Goal: Task Accomplishment & Management: Use online tool/utility

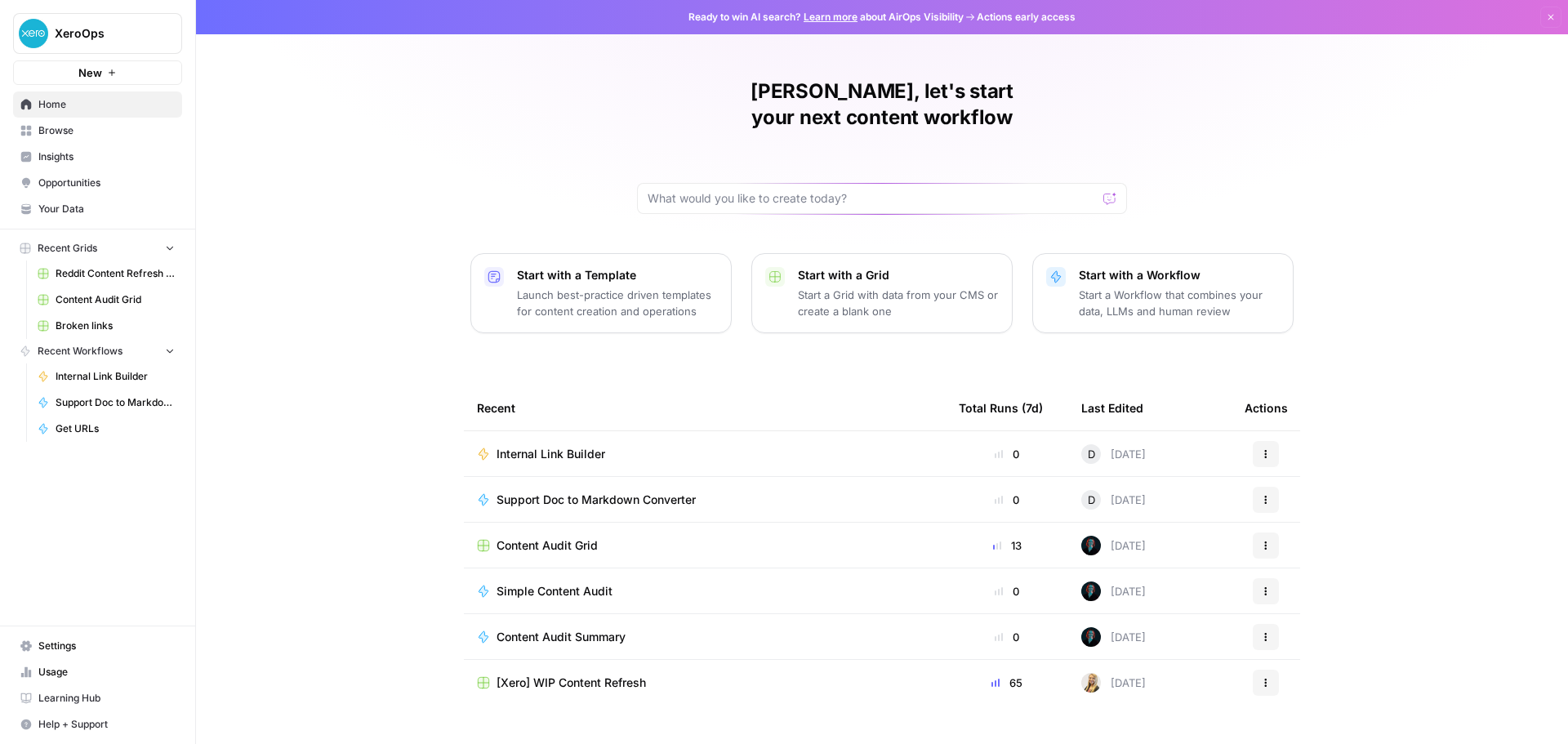
click at [105, 136] on span "Browse" at bounding box center [107, 131] width 137 height 15
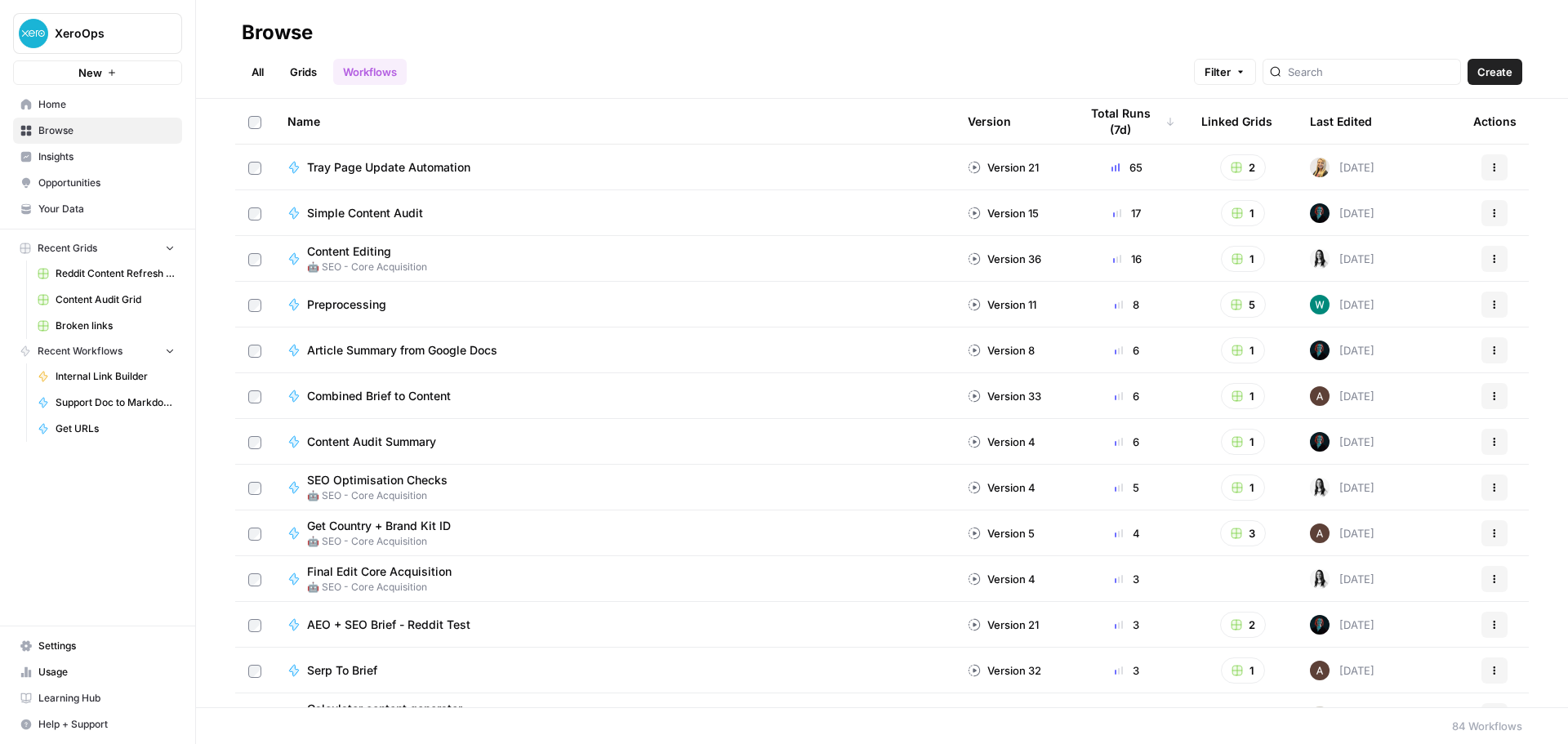
click at [110, 114] on link "Home" at bounding box center [97, 104] width 169 height 26
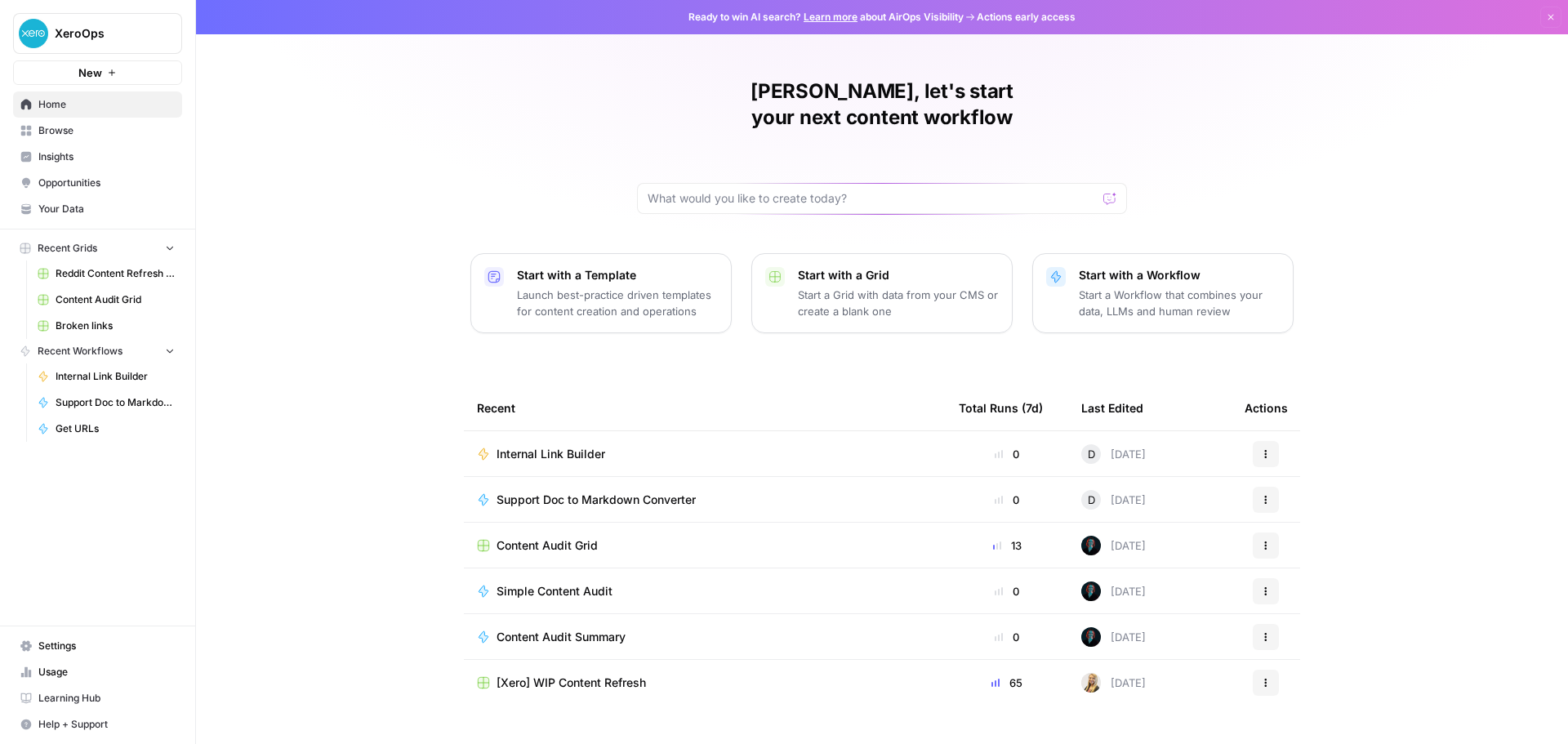
click at [264, 384] on div "David, let's start your next content workflow Start with a Template Launch best…" at bounding box center [882, 389] width 1373 height 778
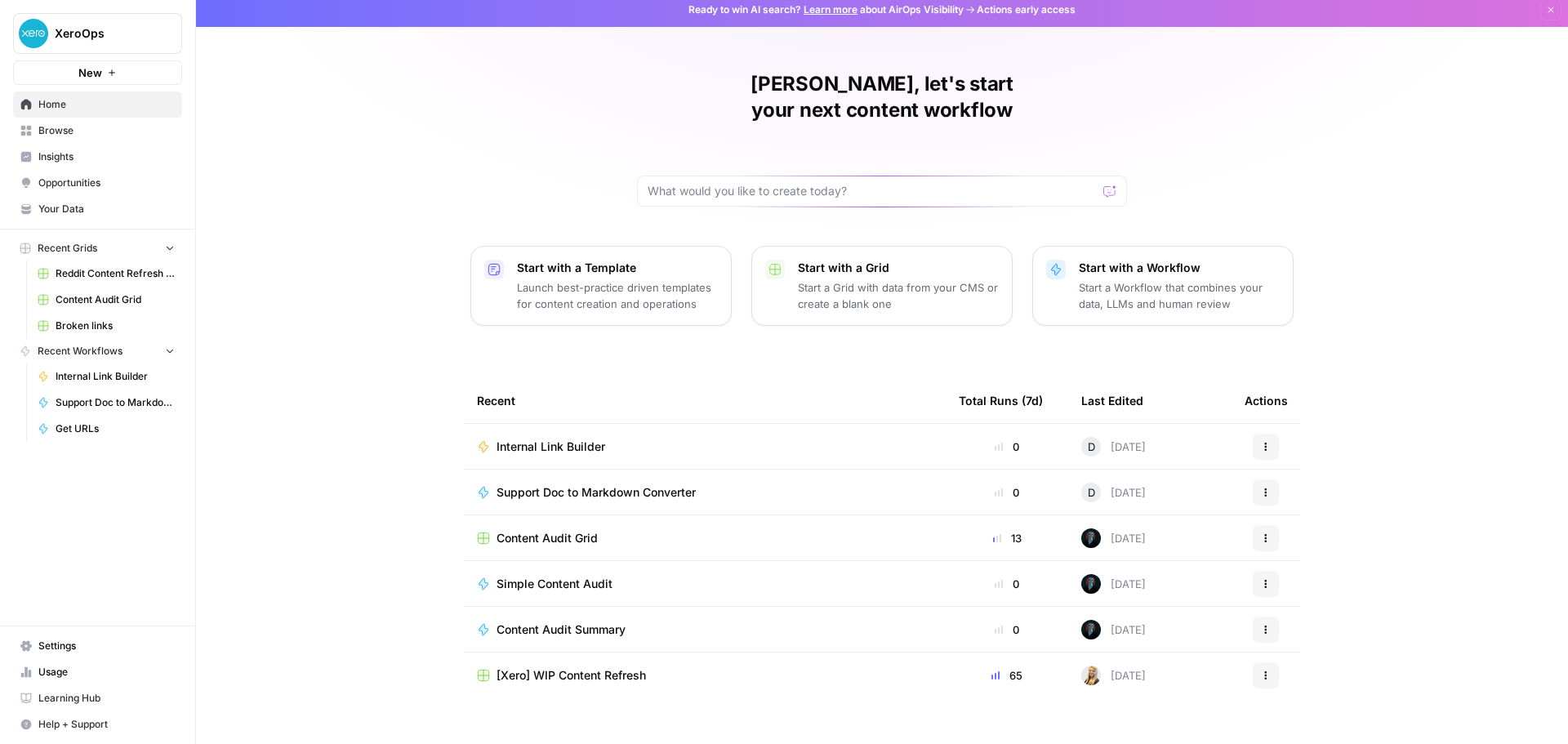
click at [302, 407] on div "David, let's start your next content workflow Start with a Template Launch best…" at bounding box center [882, 382] width 1373 height 778
click at [74, 139] on link "Browse" at bounding box center [97, 131] width 169 height 26
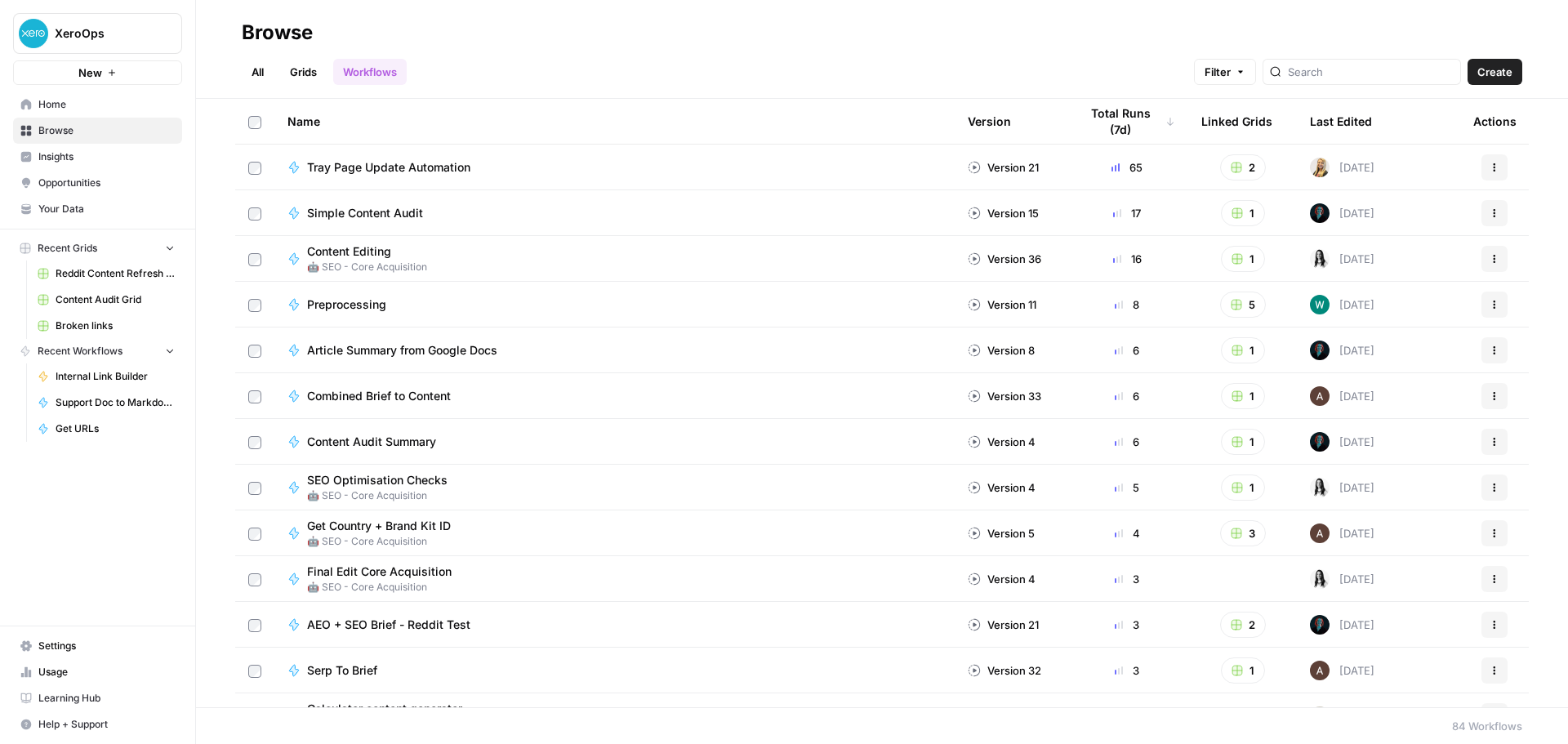
click at [254, 68] on link "All" at bounding box center [258, 72] width 32 height 26
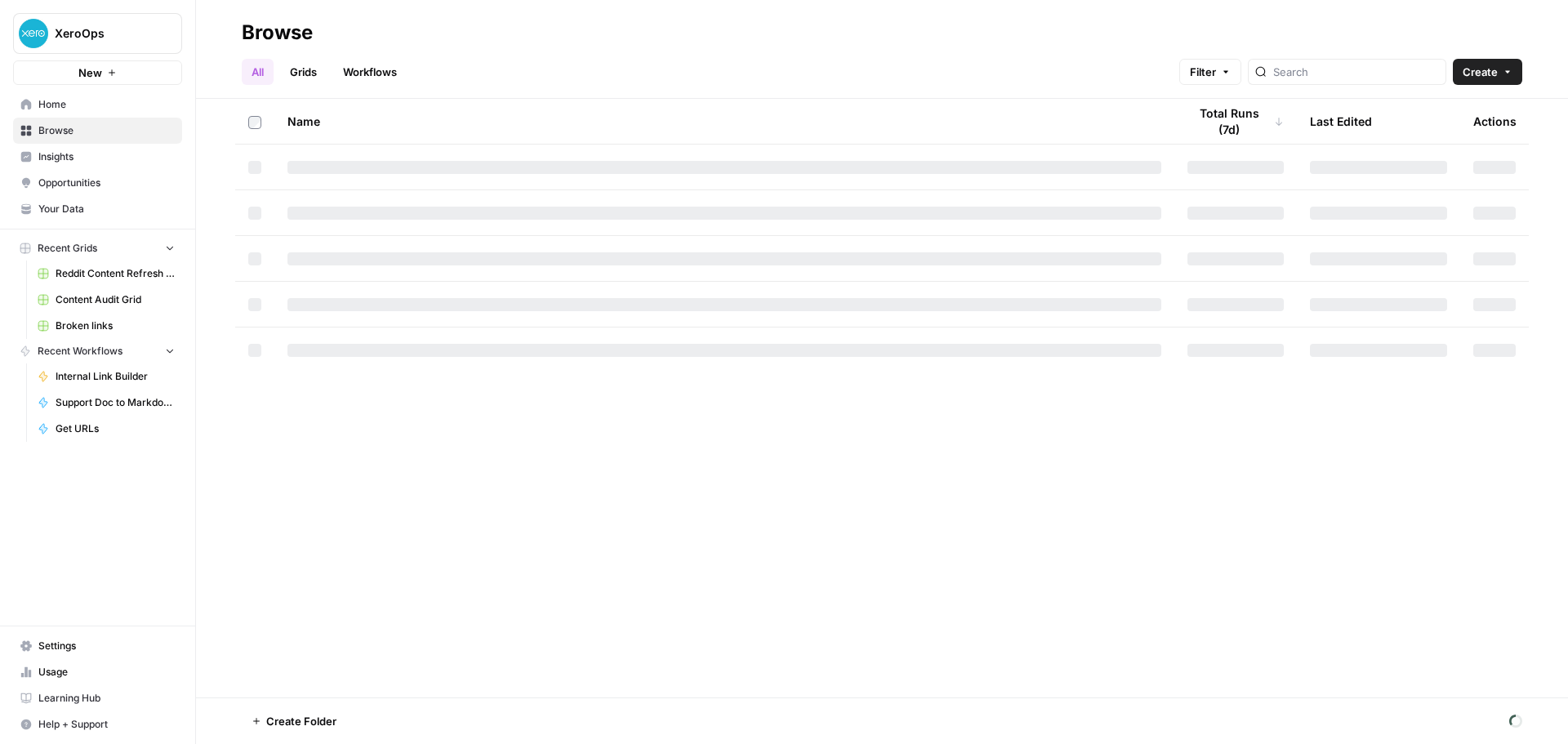
click at [361, 68] on link "Workflows" at bounding box center [370, 72] width 74 height 26
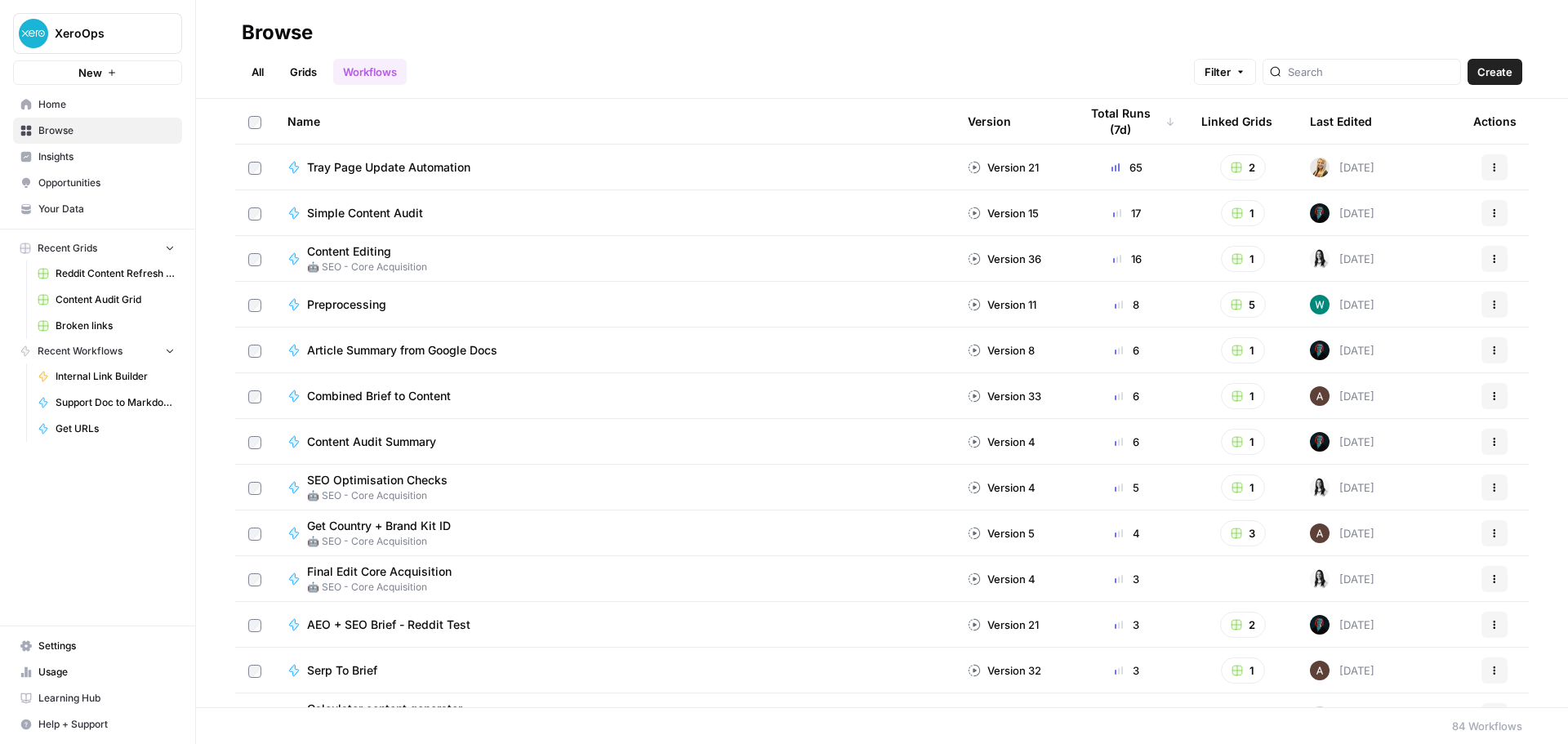
click at [261, 74] on link "All" at bounding box center [258, 72] width 32 height 26
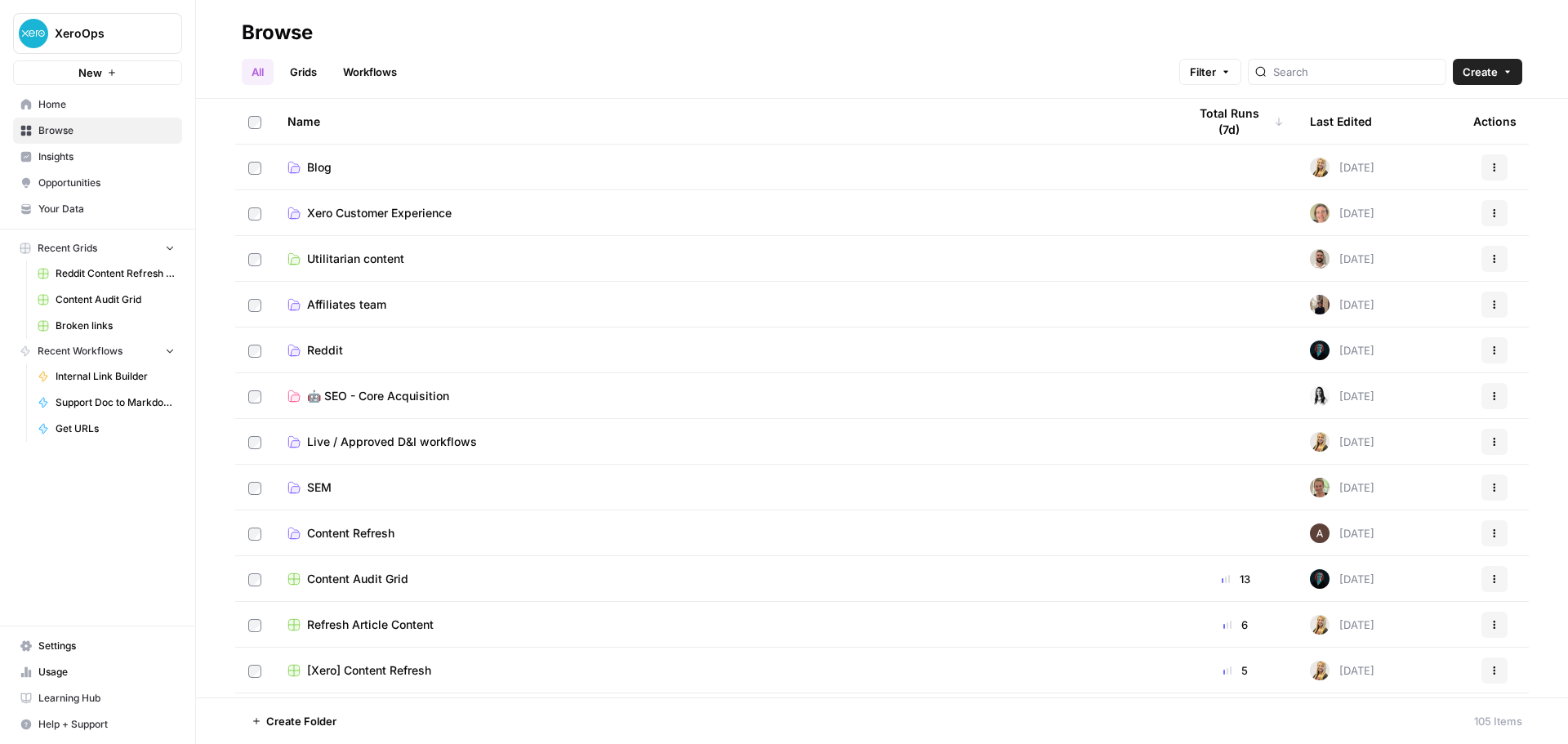
click at [380, 72] on link "Workflows" at bounding box center [370, 72] width 74 height 26
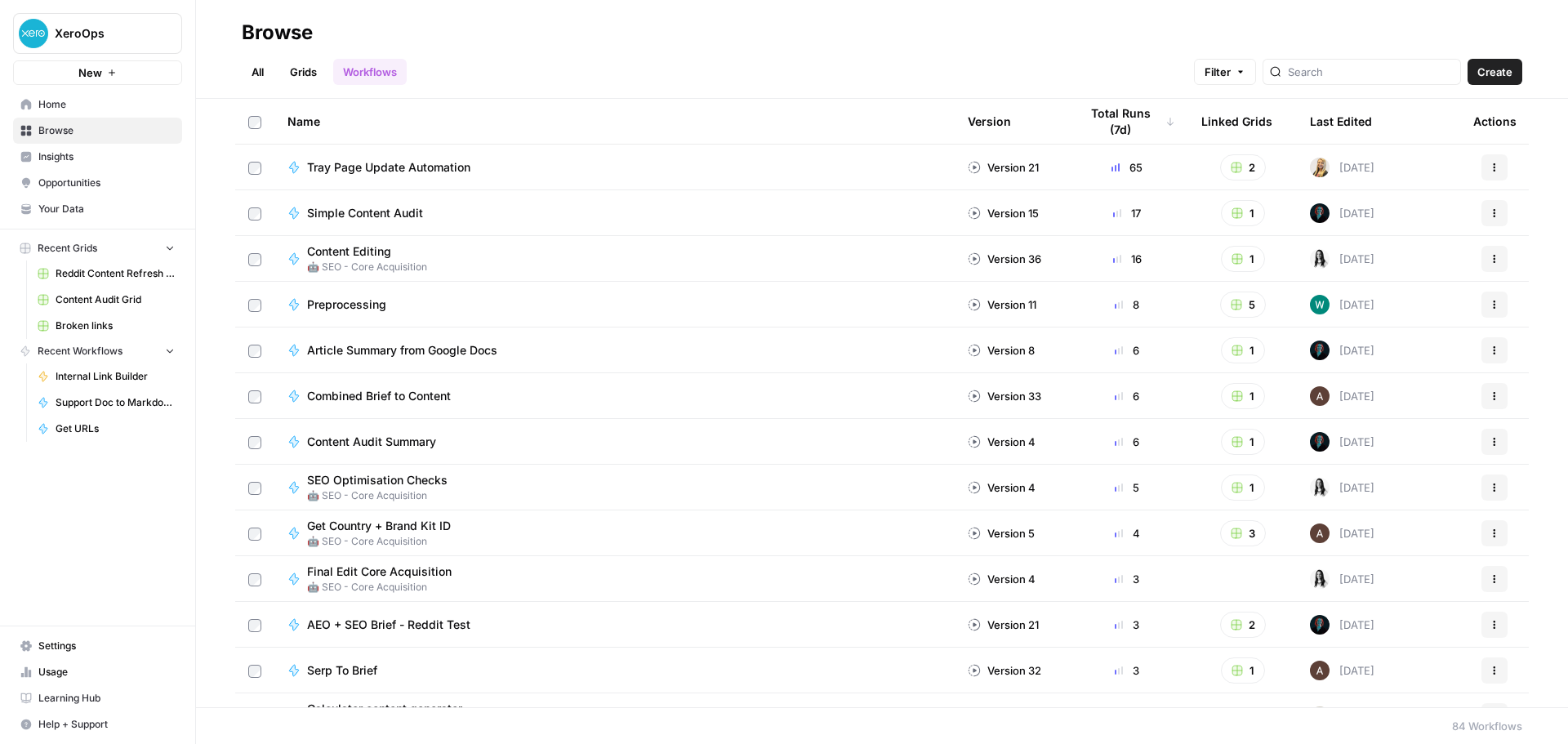
click at [86, 110] on span "Home" at bounding box center [107, 104] width 137 height 15
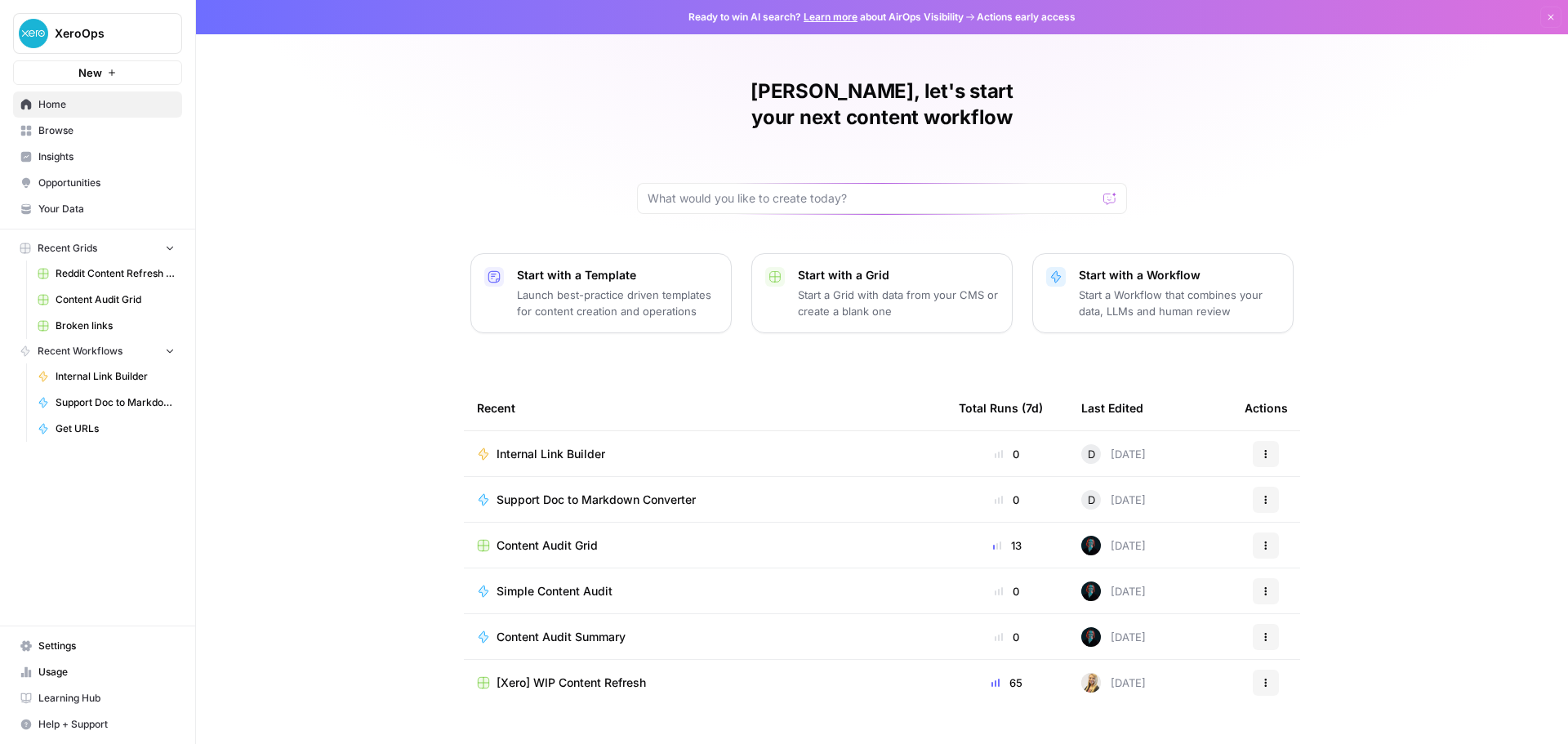
click at [802, 446] on div "Internal Link Builder" at bounding box center [705, 454] width 456 height 17
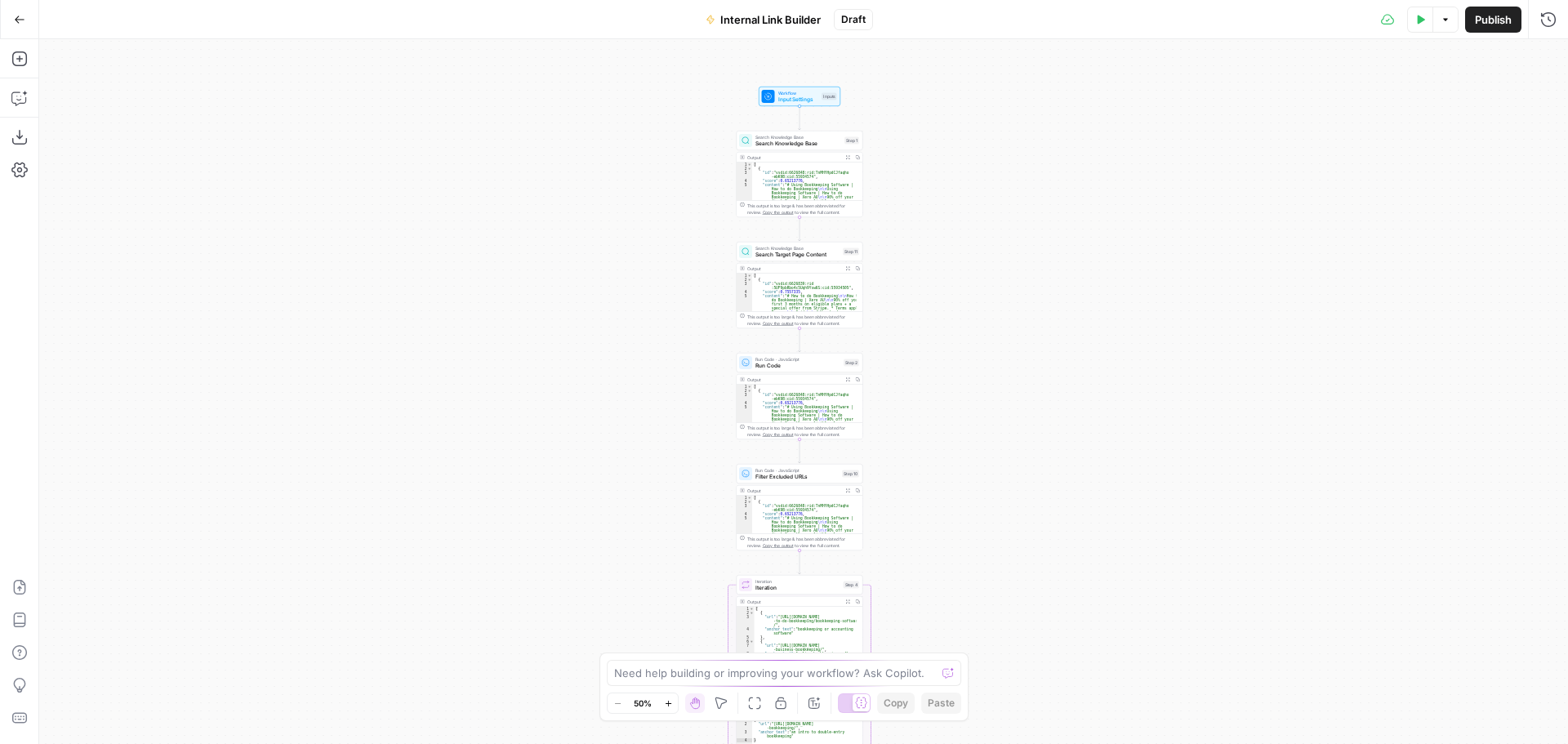
drag, startPoint x: 697, startPoint y: 184, endPoint x: 694, endPoint y: 428, distance: 244.0
click at [694, 428] on div "Workflow Input Settings Inputs Search Knowledge Base Search Knowledge Base Step…" at bounding box center [804, 392] width 1529 height 705
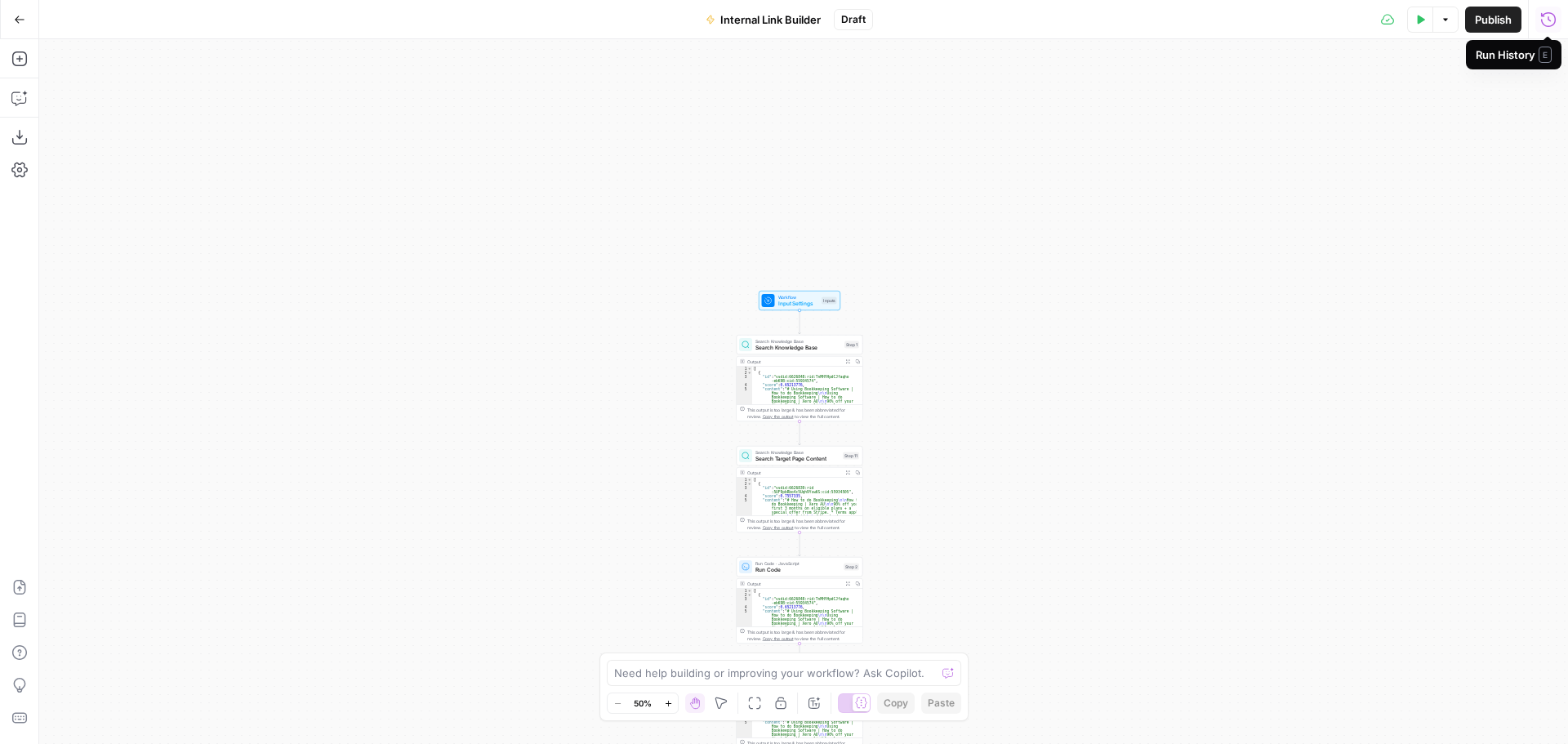
click at [1547, 15] on icon "button" at bounding box center [1549, 19] width 17 height 17
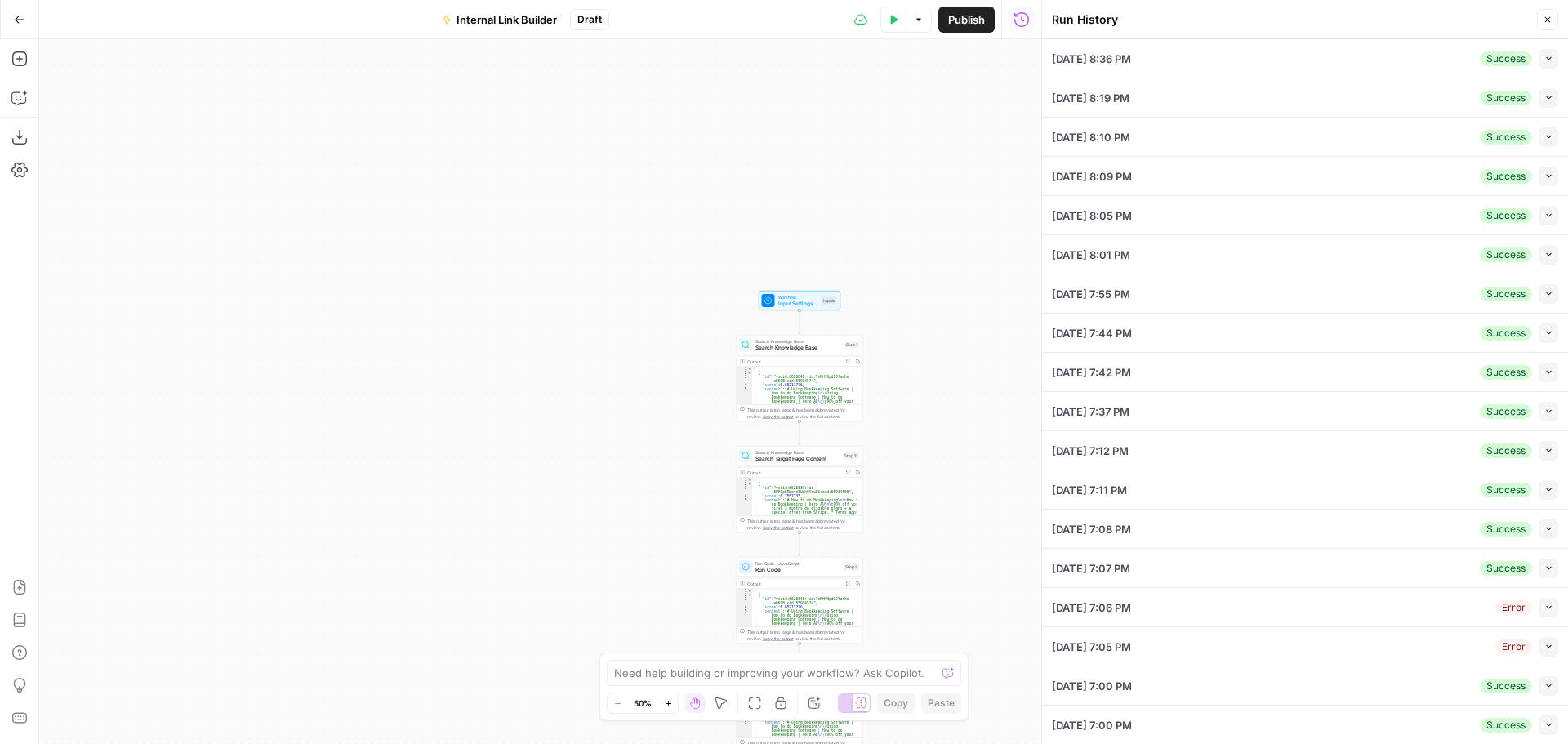
click at [1433, 57] on div "10/14/25 at 8:36 PM Success Collapse" at bounding box center [1305, 59] width 506 height 39
click at [1546, 58] on icon "button" at bounding box center [1549, 59] width 5 height 4
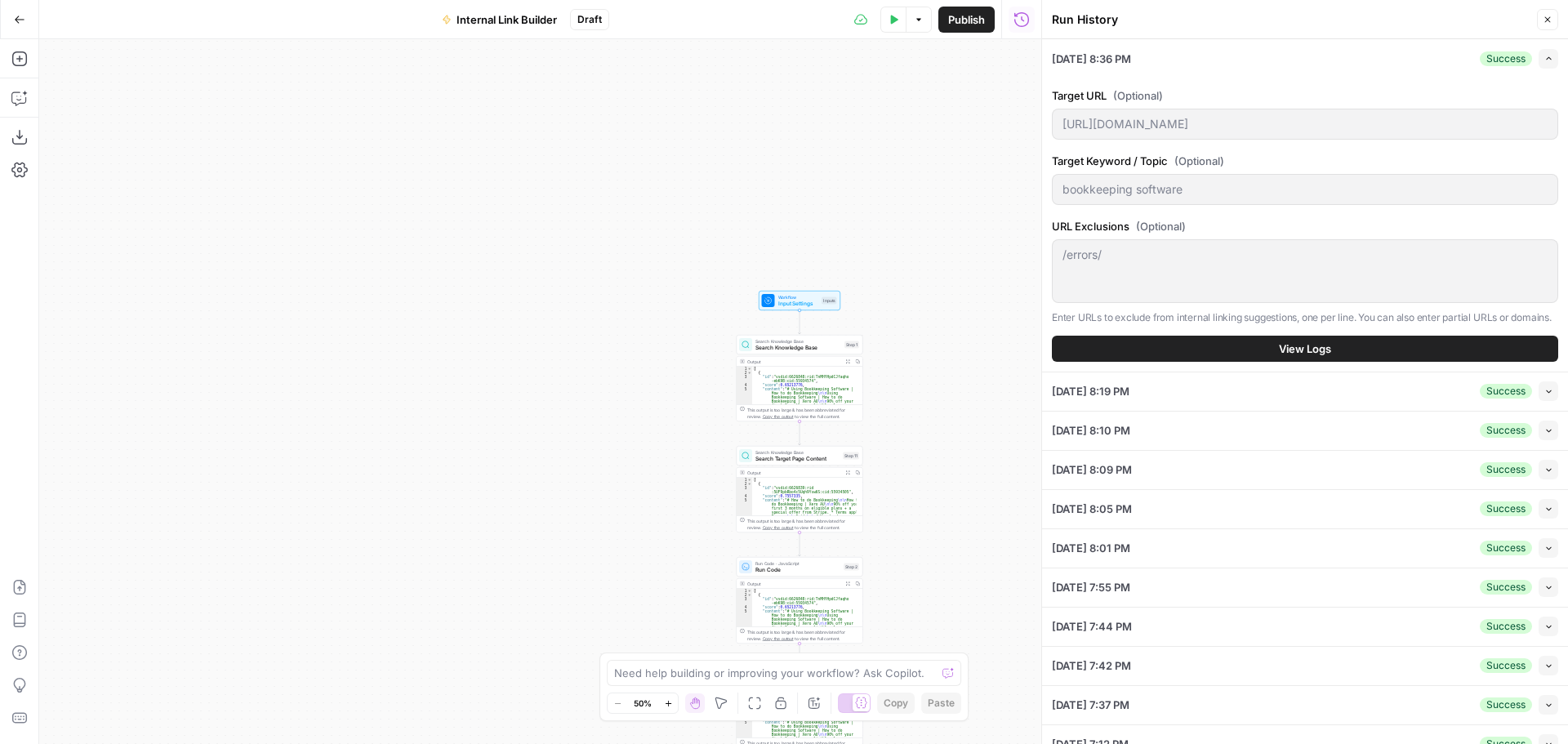
click at [1268, 358] on button "View Logs" at bounding box center [1305, 349] width 506 height 26
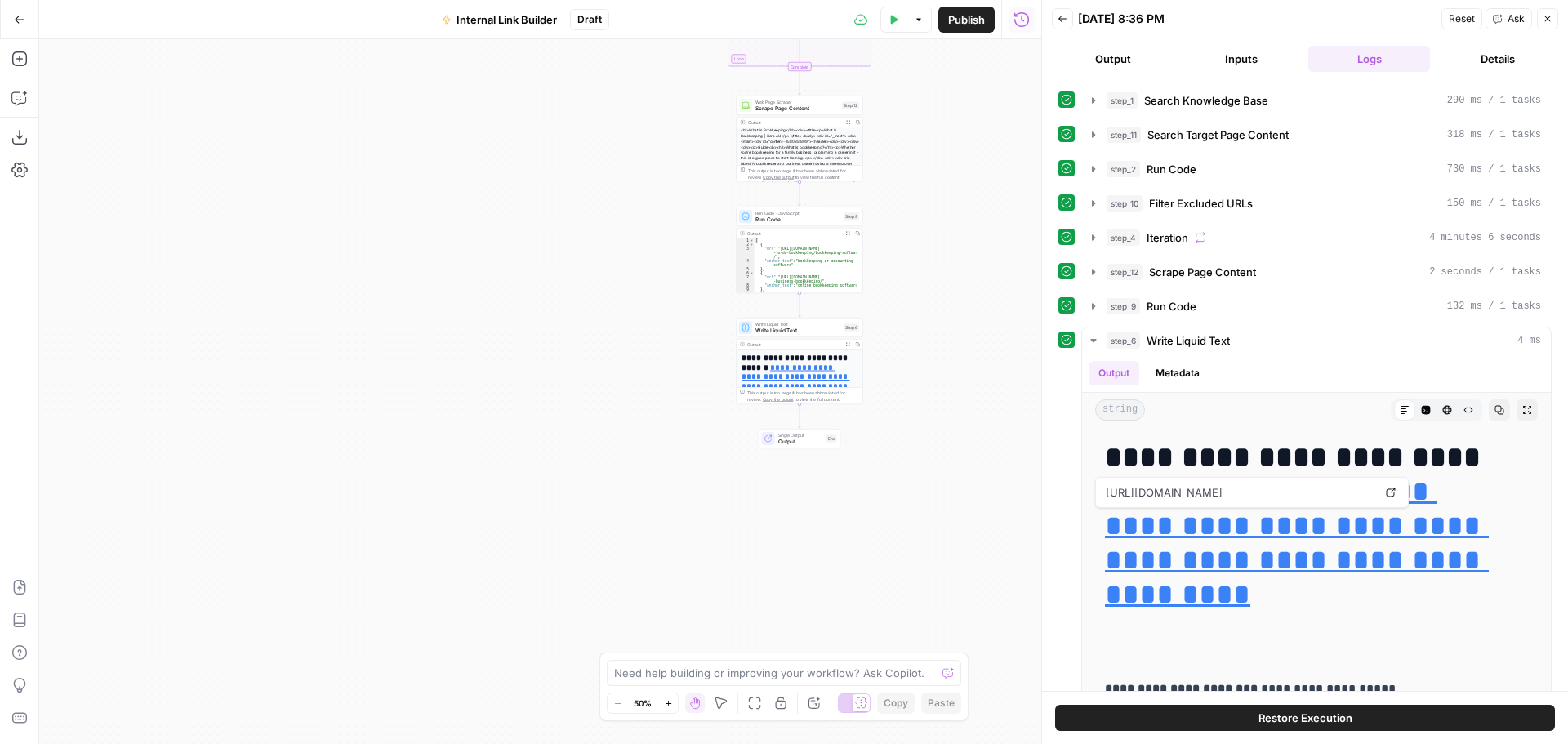
click at [770, 372] on link "**********" at bounding box center [796, 381] width 109 height 37
click at [885, 392] on div "Workflow Input Settings Inputs Search Knowledge Base Search Knowledge Base Step…" at bounding box center [540, 392] width 1002 height 705
click at [780, 322] on span "Write Liquid Text" at bounding box center [798, 323] width 85 height 6
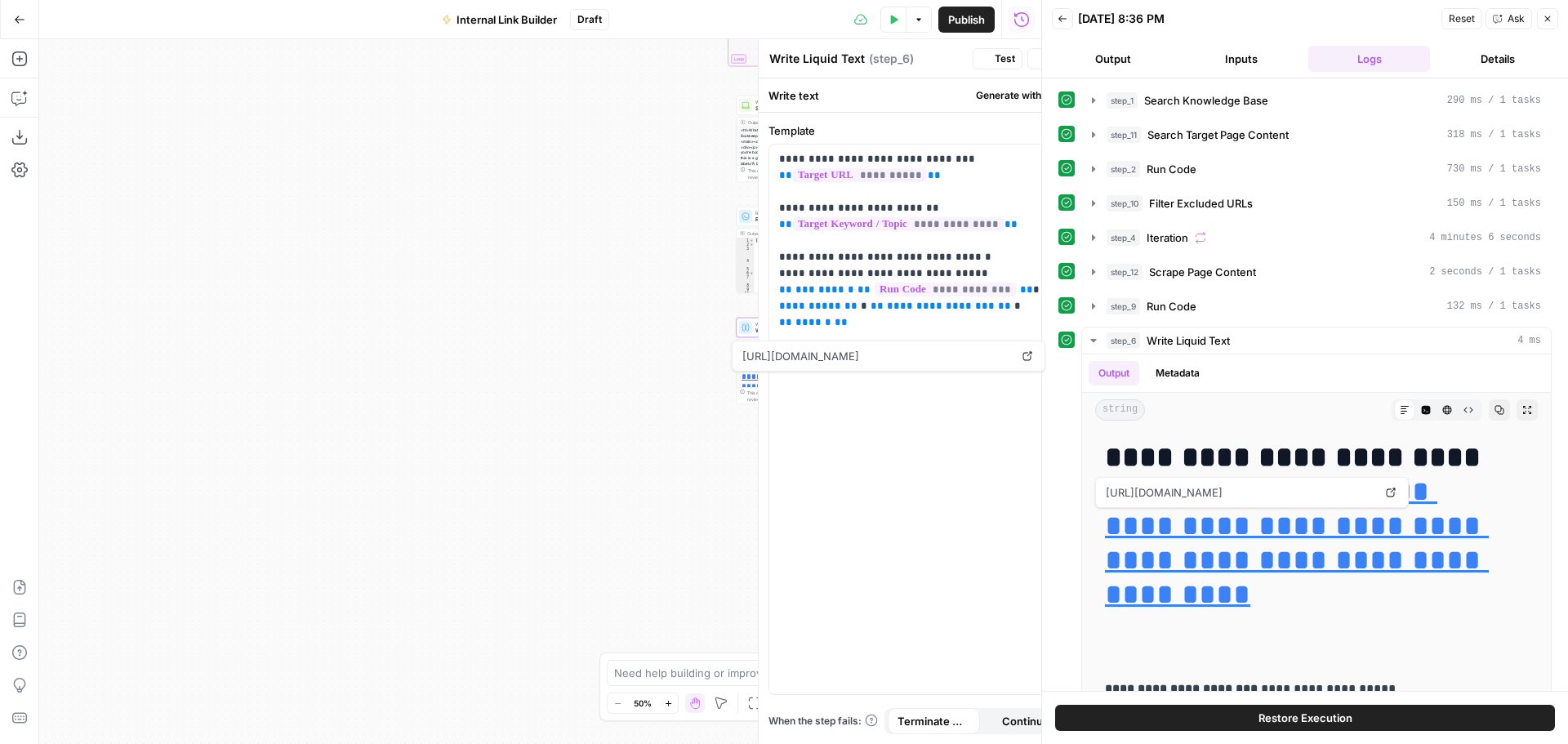
click at [780, 328] on div "**********" at bounding box center [878, 392] width 327 height 705
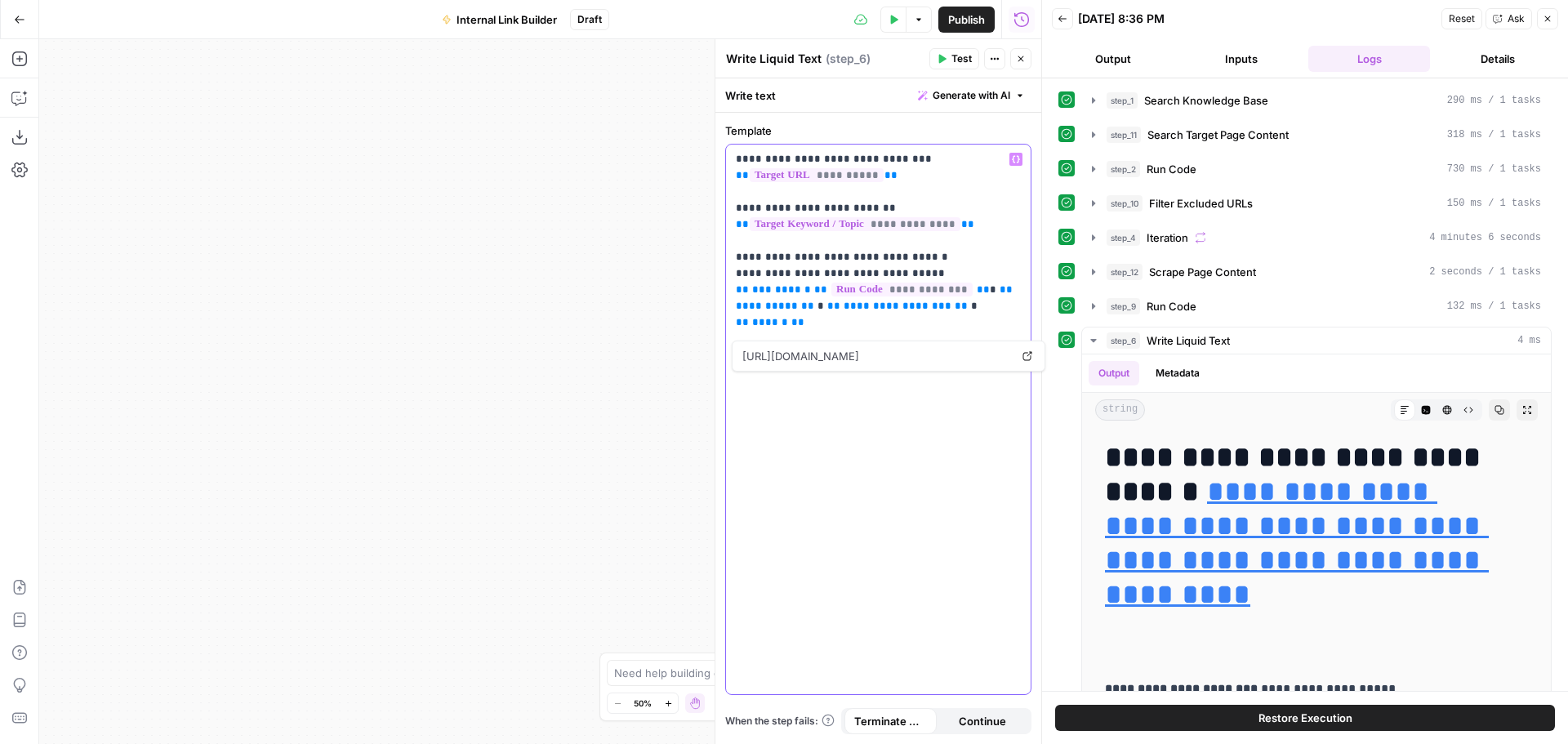
click at [745, 159] on p "**********" at bounding box center [878, 241] width 285 height 180
click at [959, 54] on span "Test" at bounding box center [961, 59] width 20 height 15
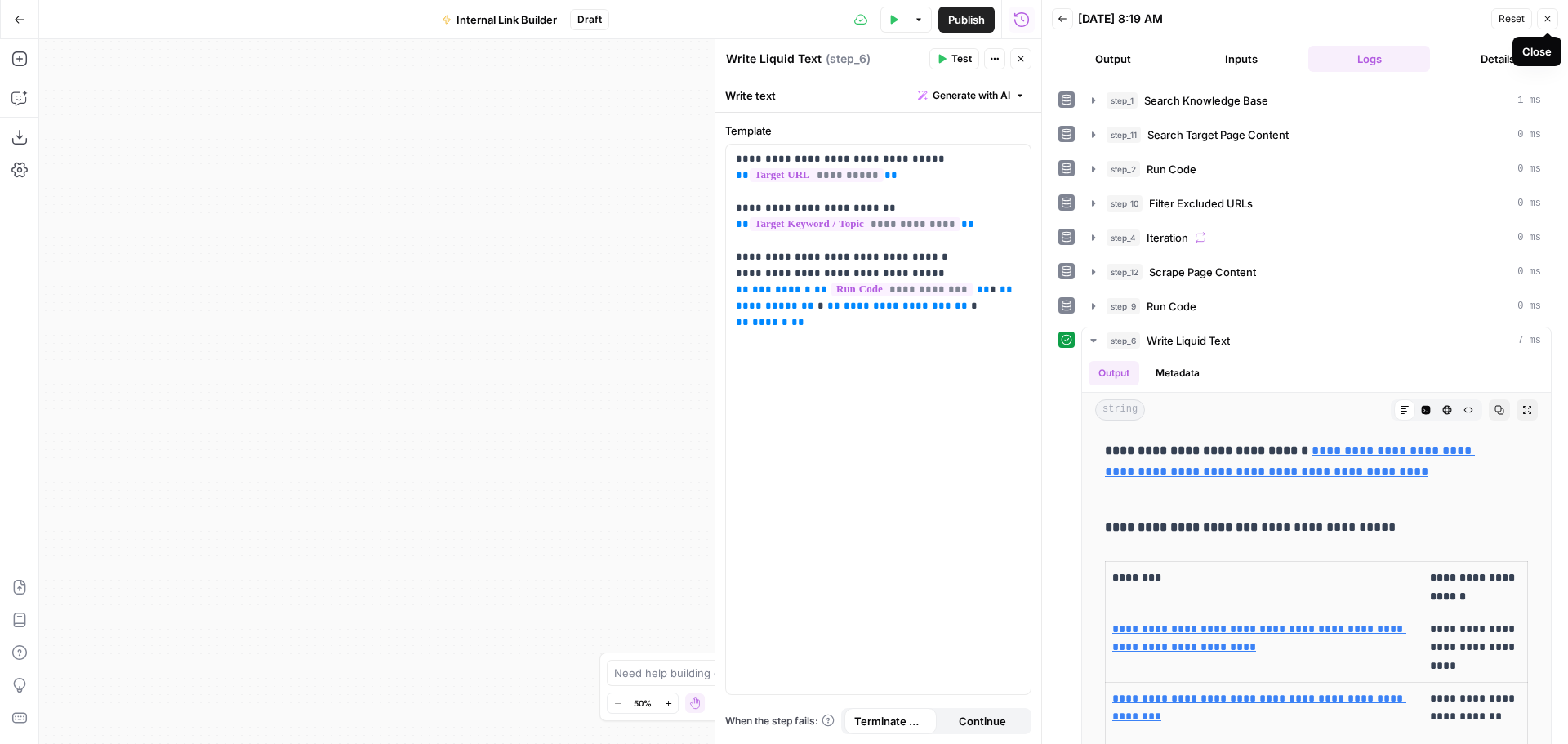
click at [1554, 20] on button "Close" at bounding box center [1548, 18] width 21 height 21
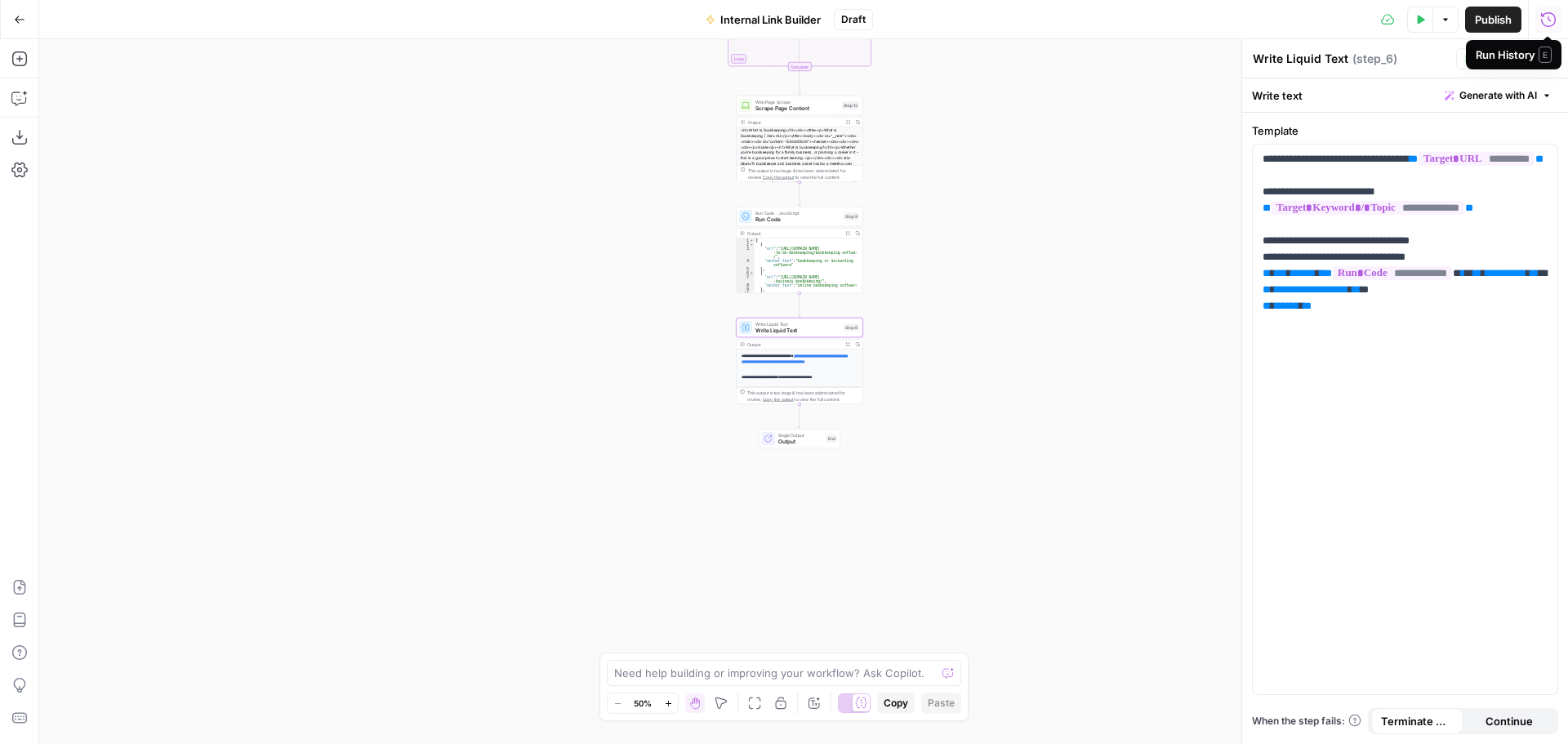
click at [1027, 216] on div "Workflow Input Settings Inputs Search Knowledge Base Search Knowledge Base Step…" at bounding box center [804, 392] width 1529 height 705
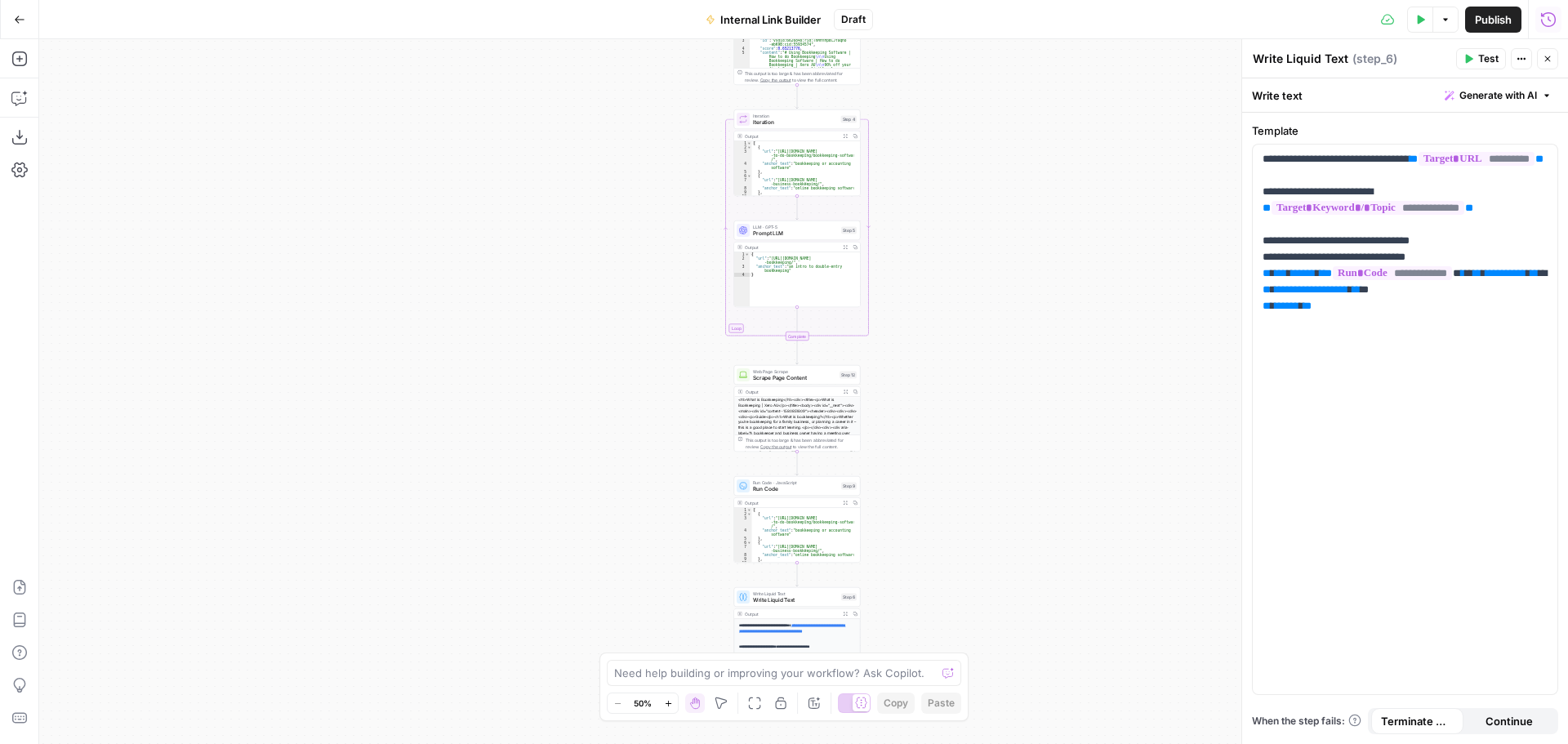
drag, startPoint x: 1008, startPoint y: 154, endPoint x: 1006, endPoint y: 427, distance: 273.0
click at [1006, 427] on div "Workflow Input Settings Inputs Search Knowledge Base Search Knowledge Base Step…" at bounding box center [804, 392] width 1529 height 705
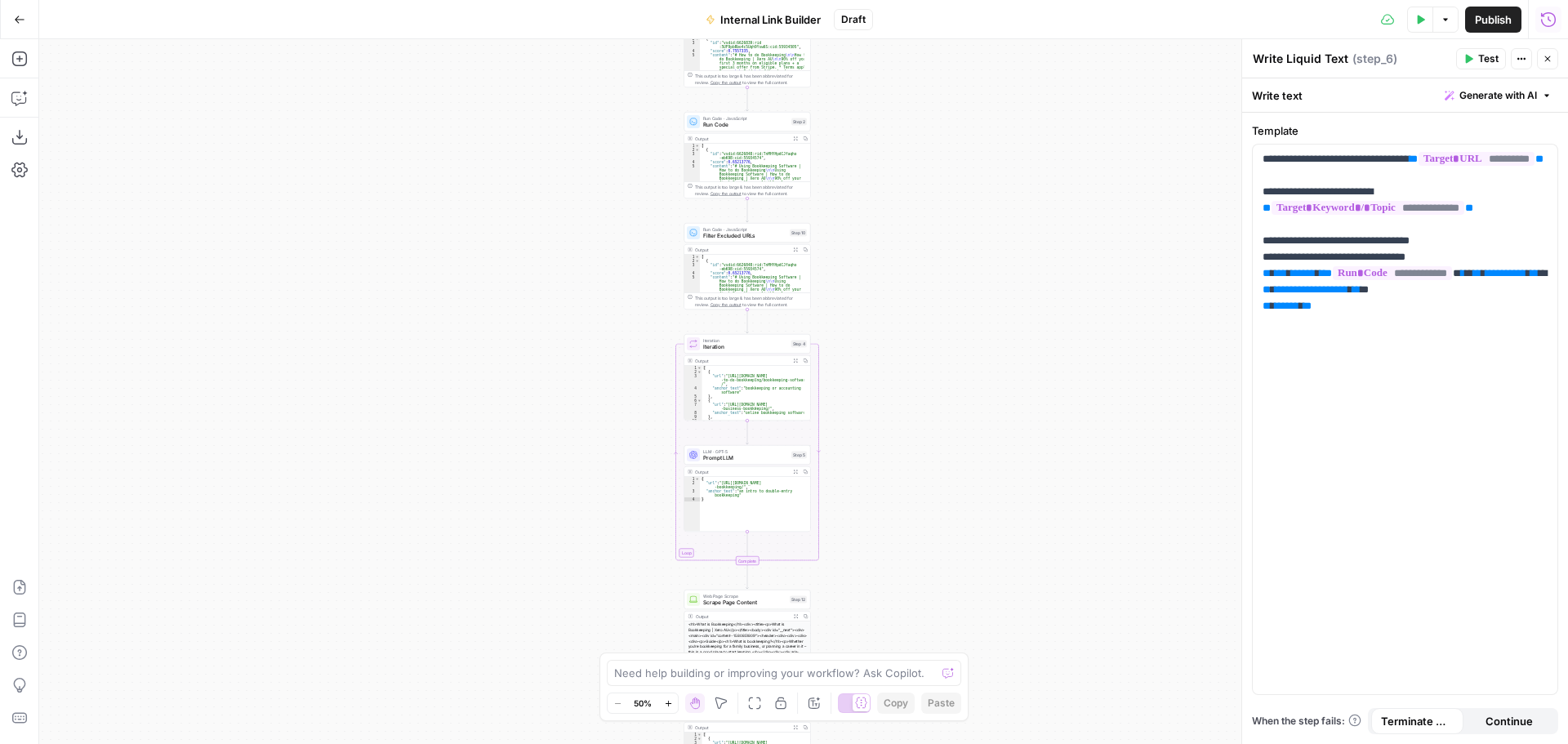
drag, startPoint x: 974, startPoint y: 350, endPoint x: 1017, endPoint y: 276, distance: 85.6
click at [973, 366] on div "Workflow Input Settings Inputs Search Knowledge Base Search Knowledge Base Step…" at bounding box center [804, 392] width 1529 height 705
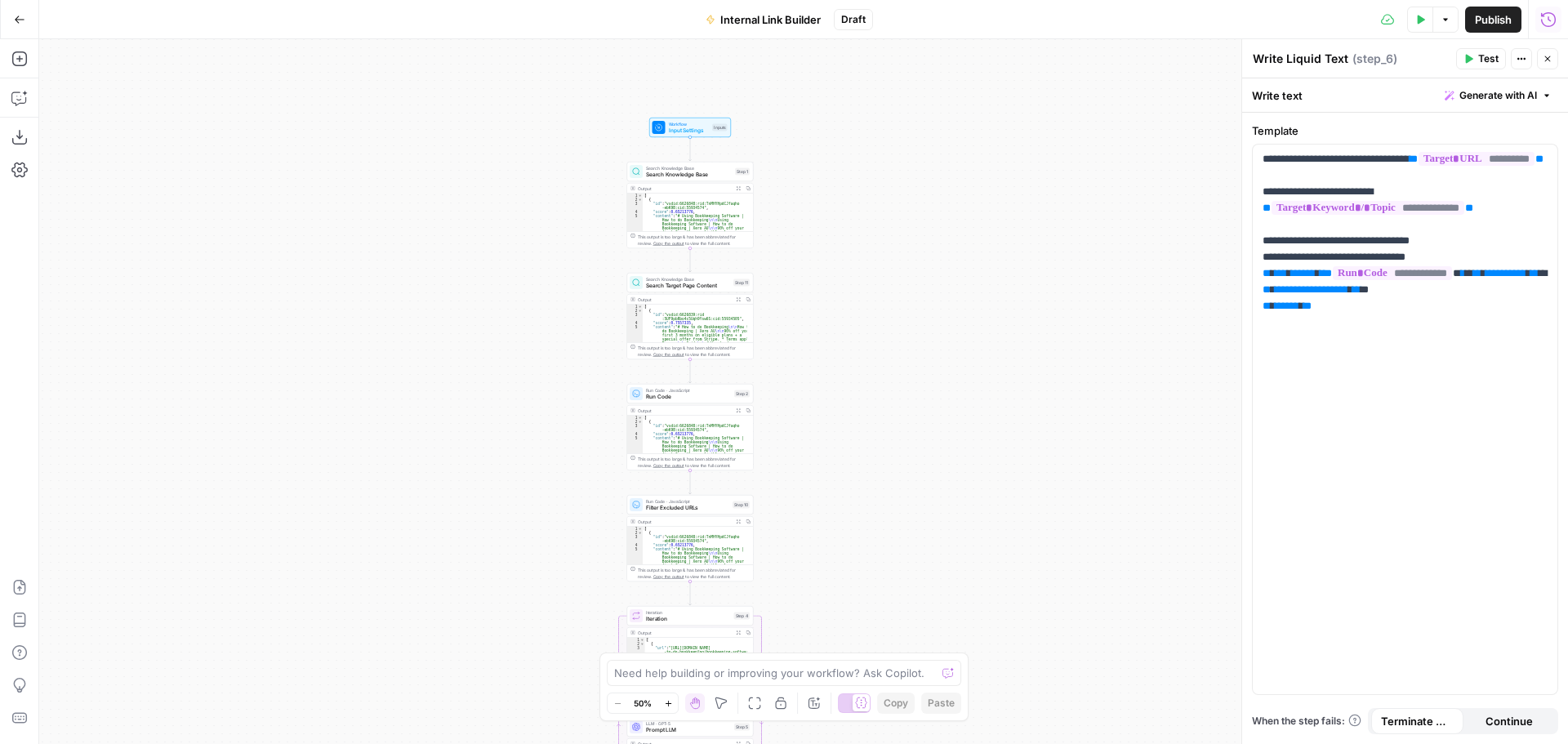
drag, startPoint x: 988, startPoint y: 440, endPoint x: 1012, endPoint y: 337, distance: 105.8
click at [985, 514] on div "Workflow Input Settings Inputs Search Knowledge Base Search Knowledge Base Step…" at bounding box center [804, 392] width 1529 height 705
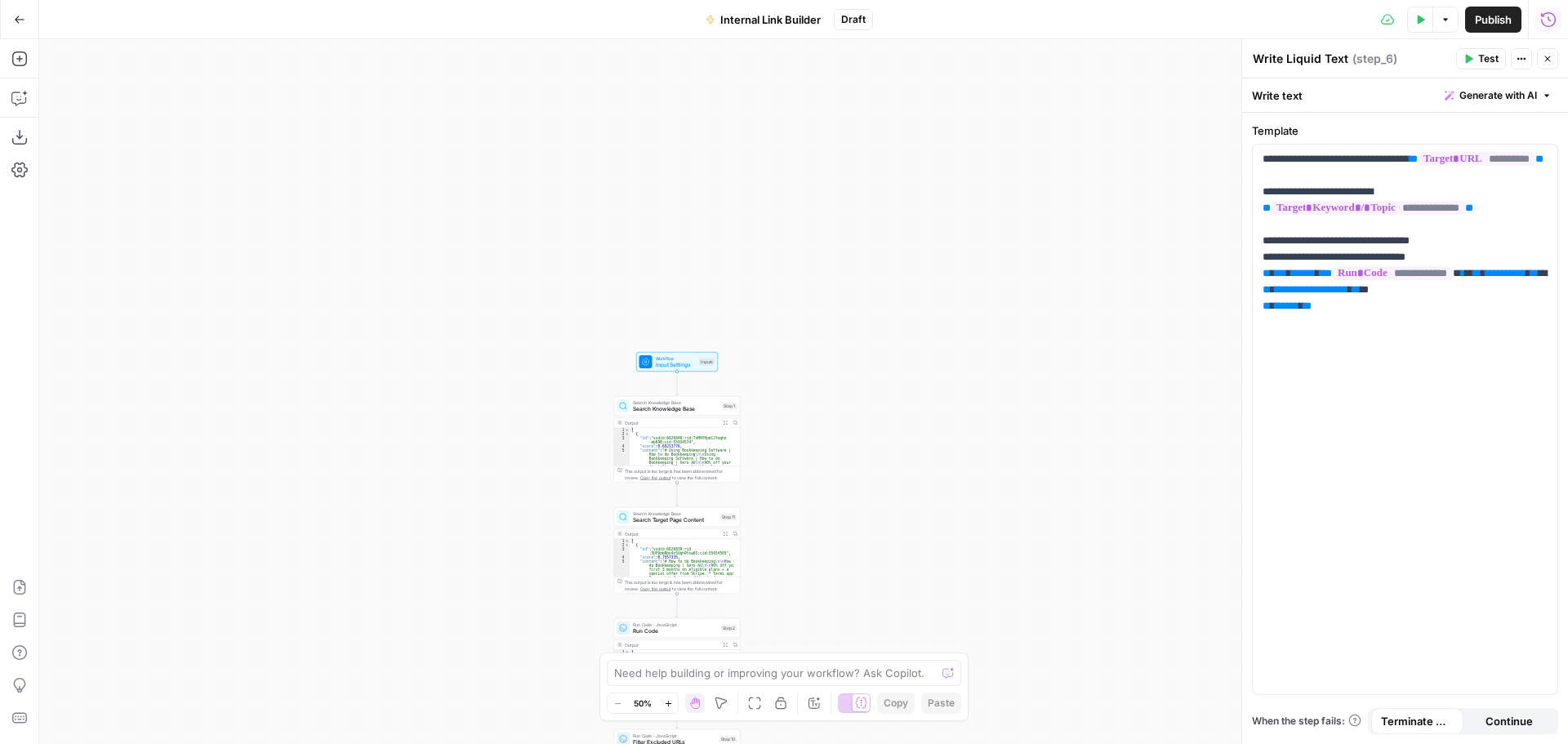
drag, startPoint x: 1002, startPoint y: 210, endPoint x: 1001, endPoint y: 287, distance: 77.0
click at [1001, 298] on div "Workflow Input Settings Inputs Search Knowledge Base Search Knowledge Base Step…" at bounding box center [804, 392] width 1529 height 705
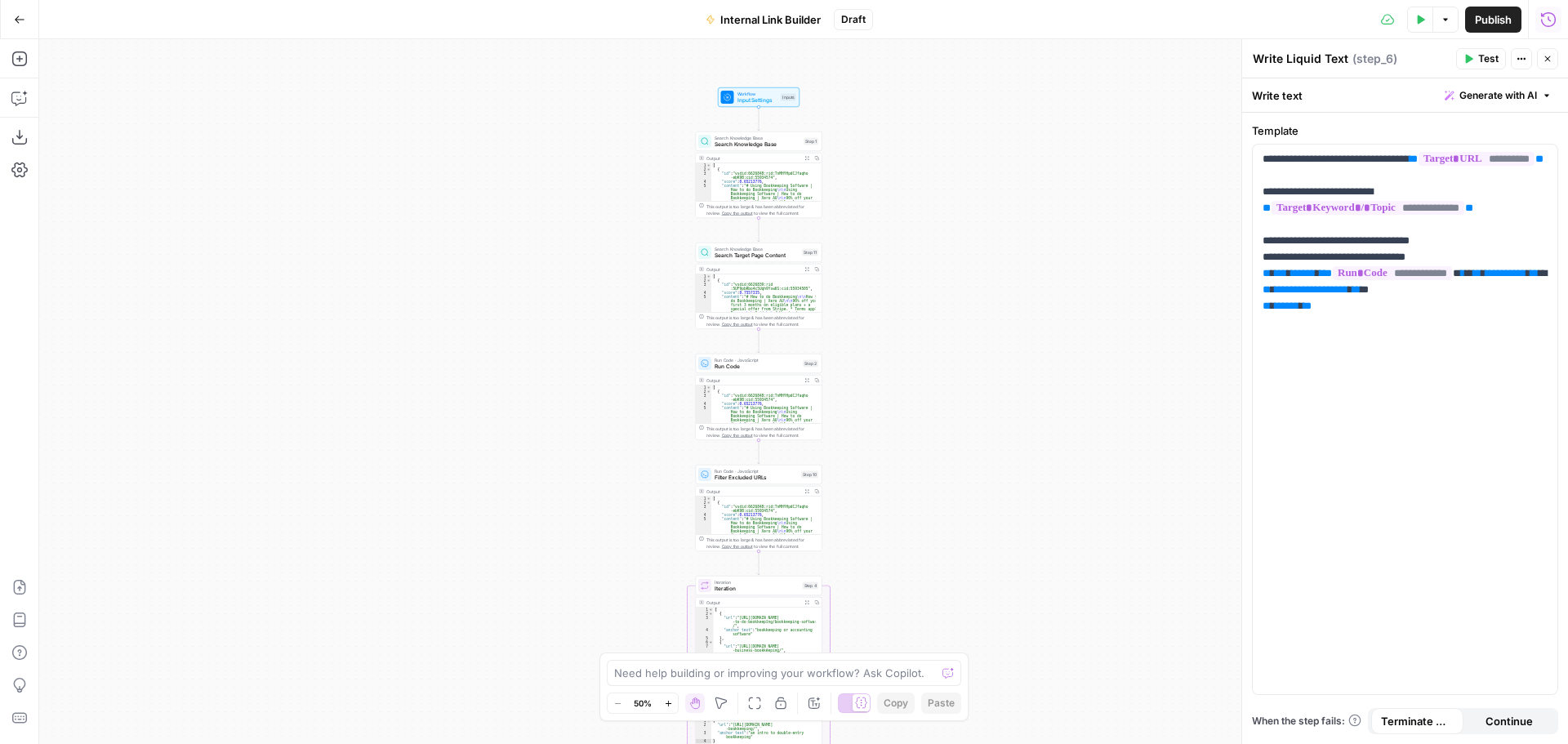
drag, startPoint x: 932, startPoint y: 173, endPoint x: 973, endPoint y: -21, distance: 198.3
click at [973, 0] on html "XeroOps New Home Browse Insights Opportunities Your Data Recent Grids Reddit Co…" at bounding box center [784, 372] width 1568 height 744
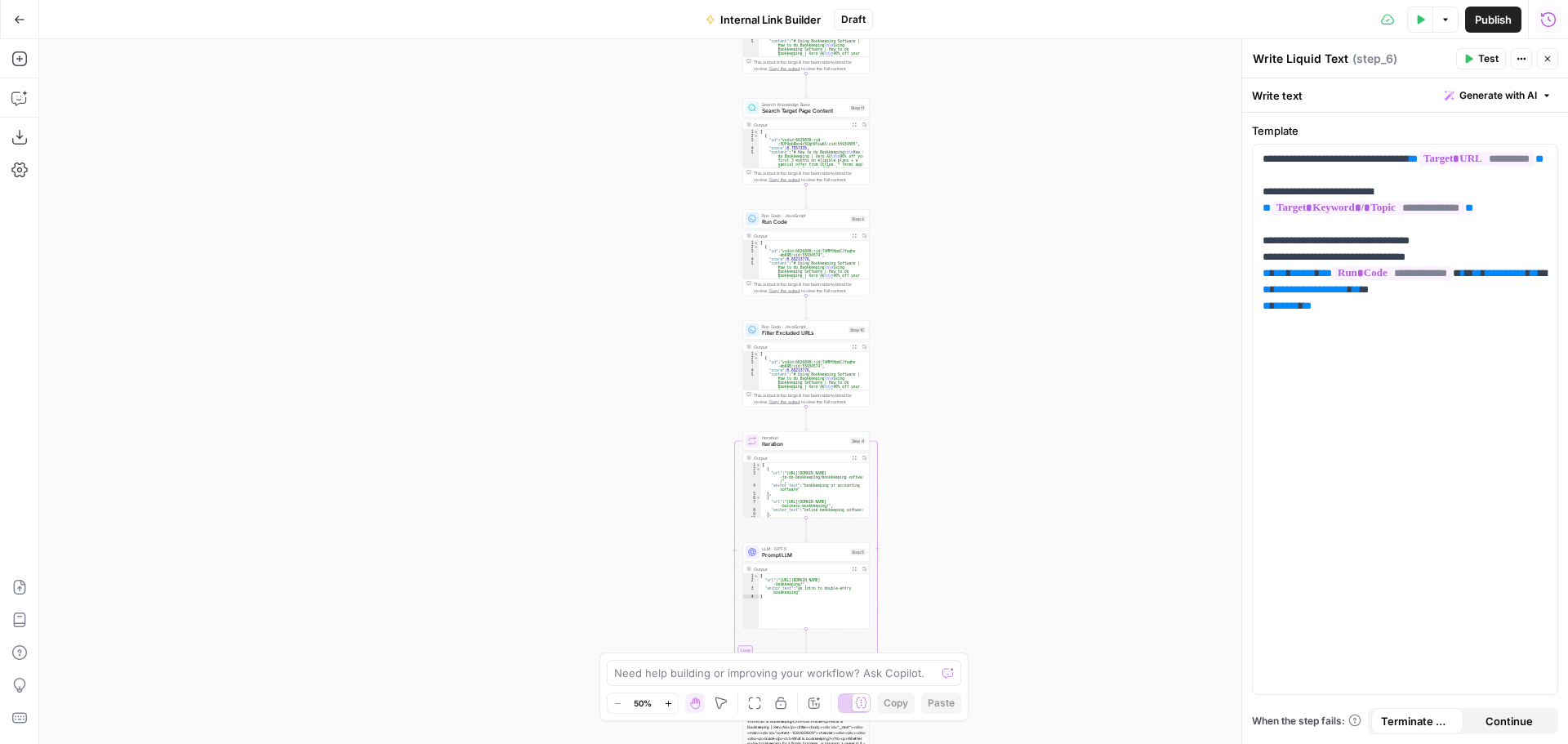
drag, startPoint x: 925, startPoint y: 259, endPoint x: 943, endPoint y: 209, distance: 53.1
click at [943, 209] on div "Workflow Input Settings Inputs Search Knowledge Base Search Knowledge Base Step…" at bounding box center [804, 392] width 1529 height 705
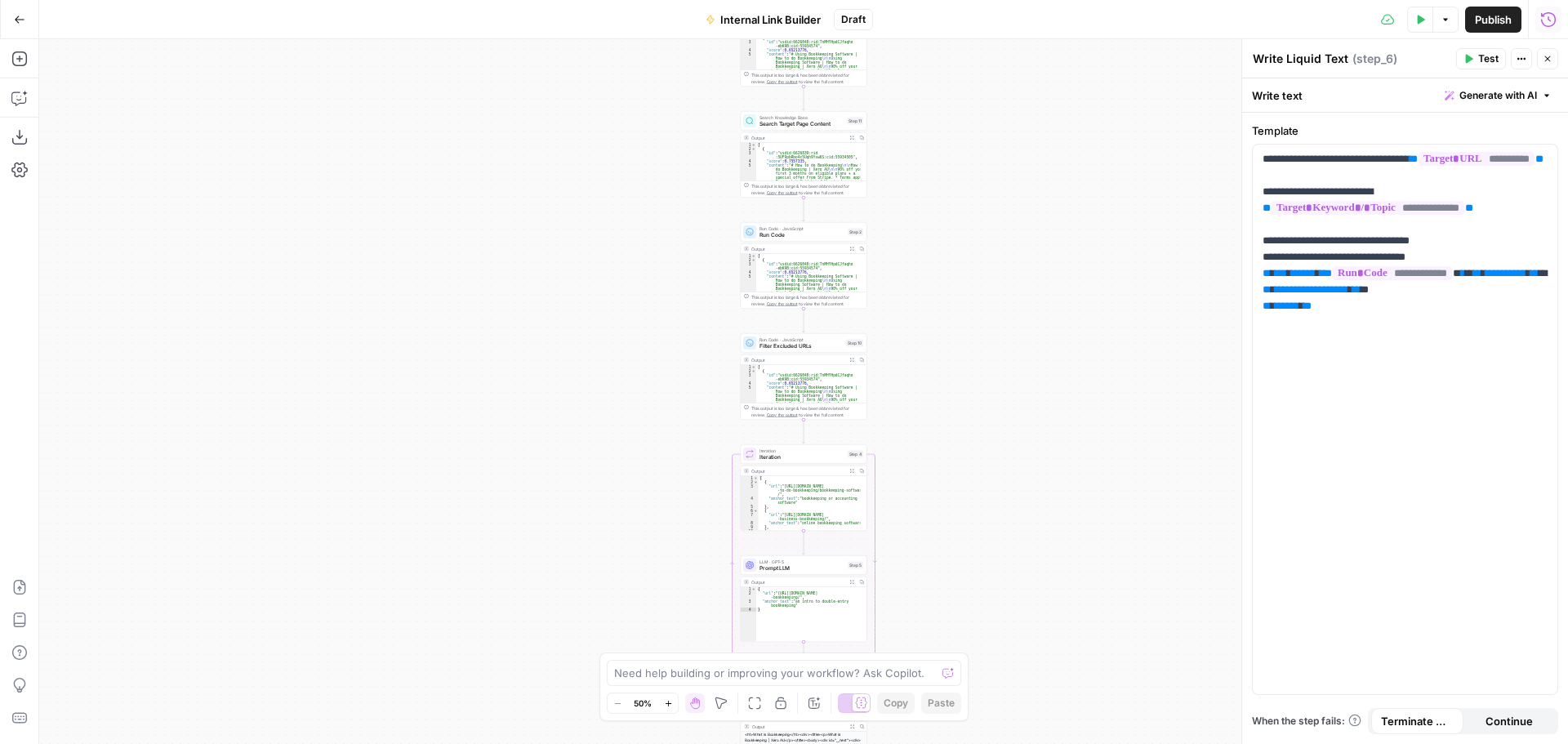
drag, startPoint x: 998, startPoint y: 142, endPoint x: 936, endPoint y: 192, distance: 79.6
click at [978, 167] on div "Workflow Input Settings Inputs Search Knowledge Base Search Knowledge Base Step…" at bounding box center [804, 392] width 1529 height 705
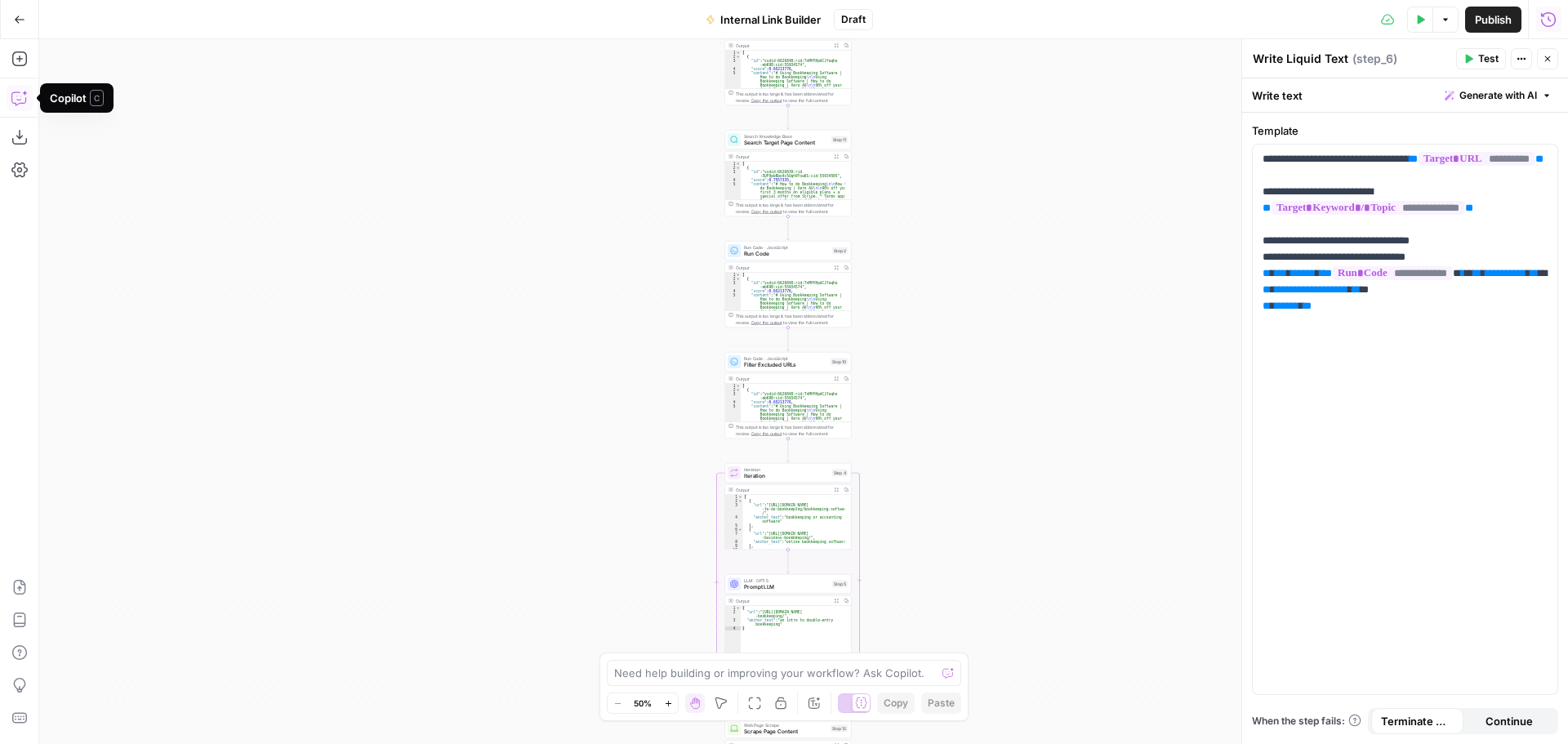
click at [16, 93] on icon "button" at bounding box center [19, 98] width 17 height 17
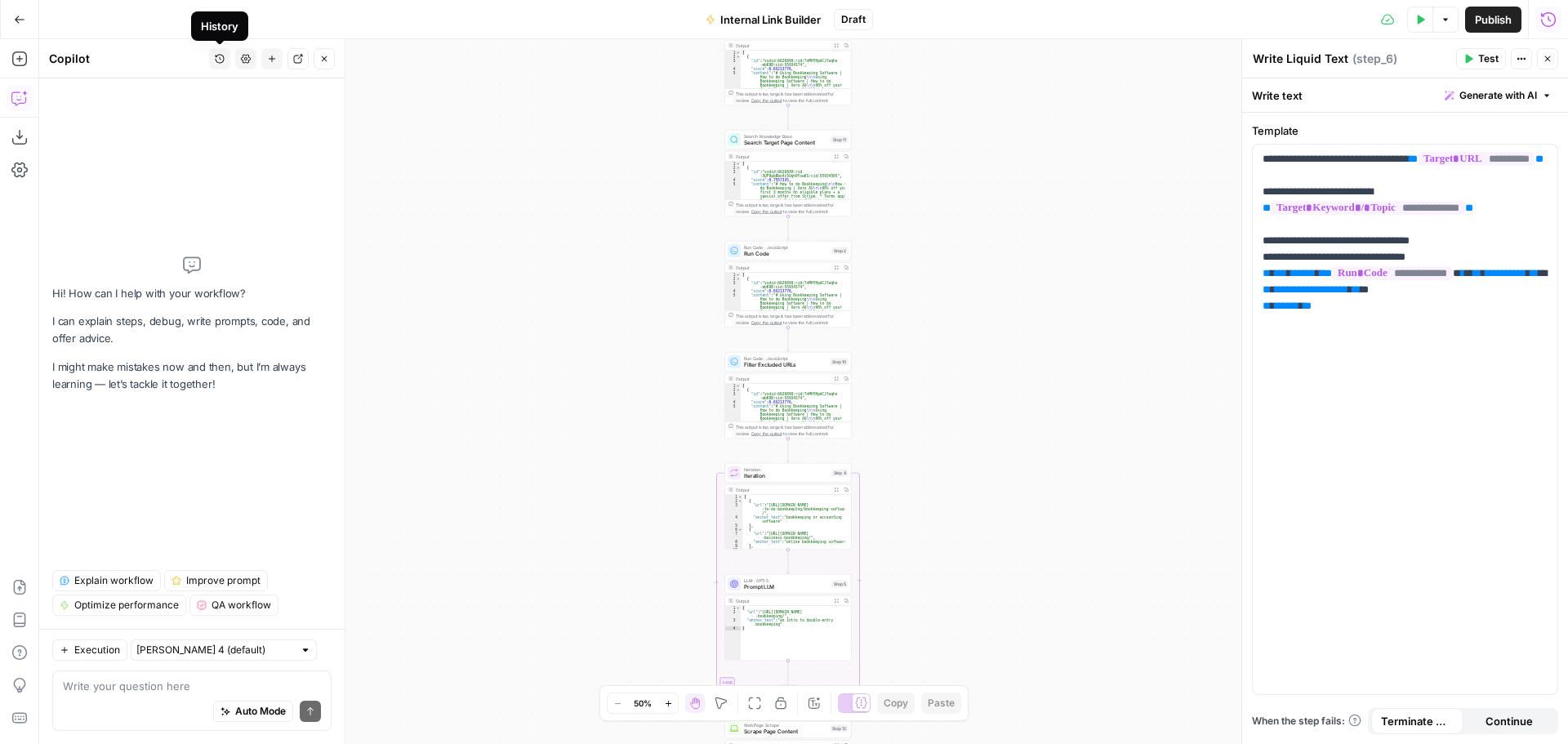
click at [218, 58] on icon "button" at bounding box center [219, 59] width 10 height 10
click at [198, 122] on span "Fix the error in step_2 for me" at bounding box center [215, 116] width 227 height 17
click at [167, 184] on div "Hi! How can I help with your workflow? I can explain steps, debug, write prompt…" at bounding box center [192, 324] width 279 height 466
click at [221, 61] on icon "button" at bounding box center [219, 59] width 10 height 10
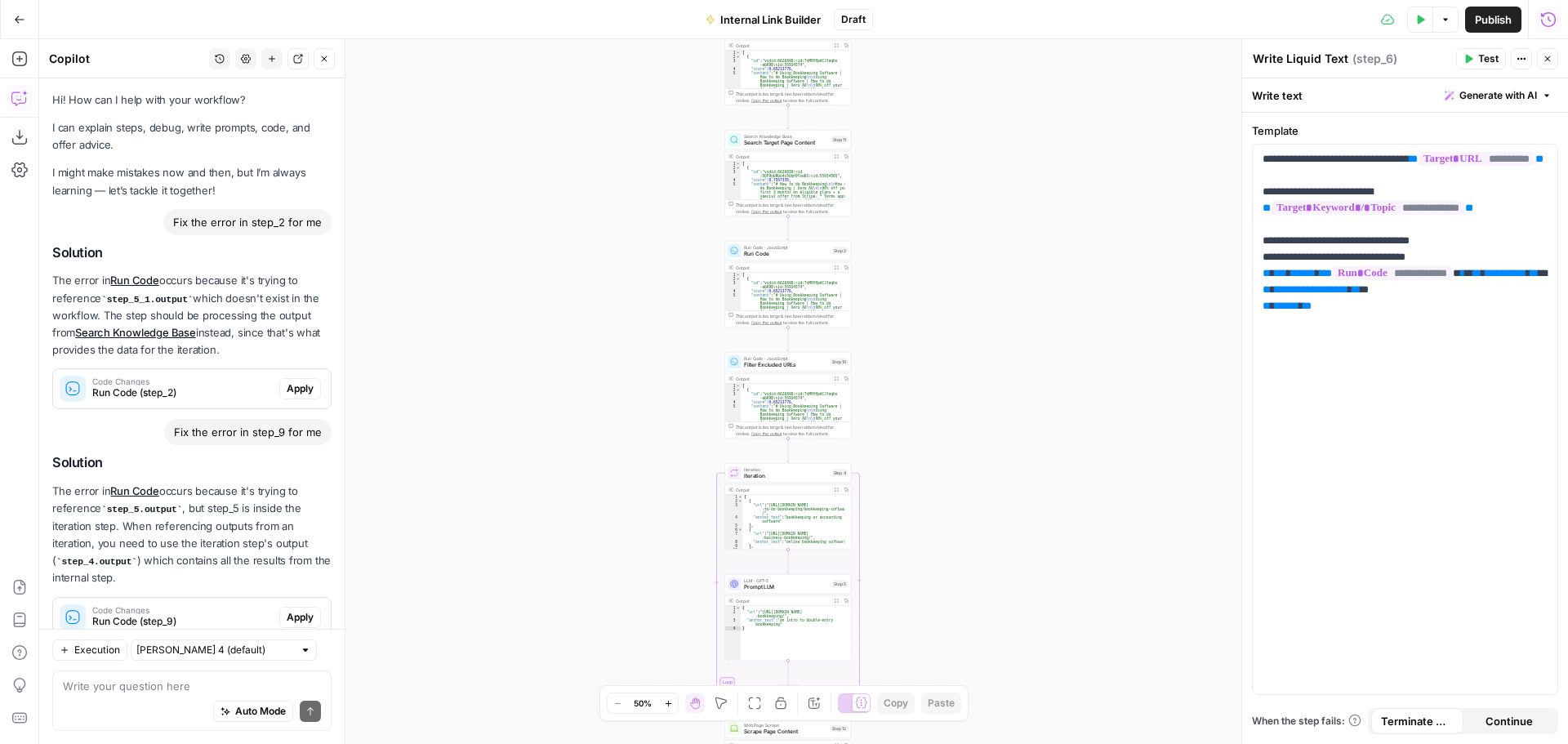
click at [239, 54] on button "Settings" at bounding box center [246, 59] width 21 height 21
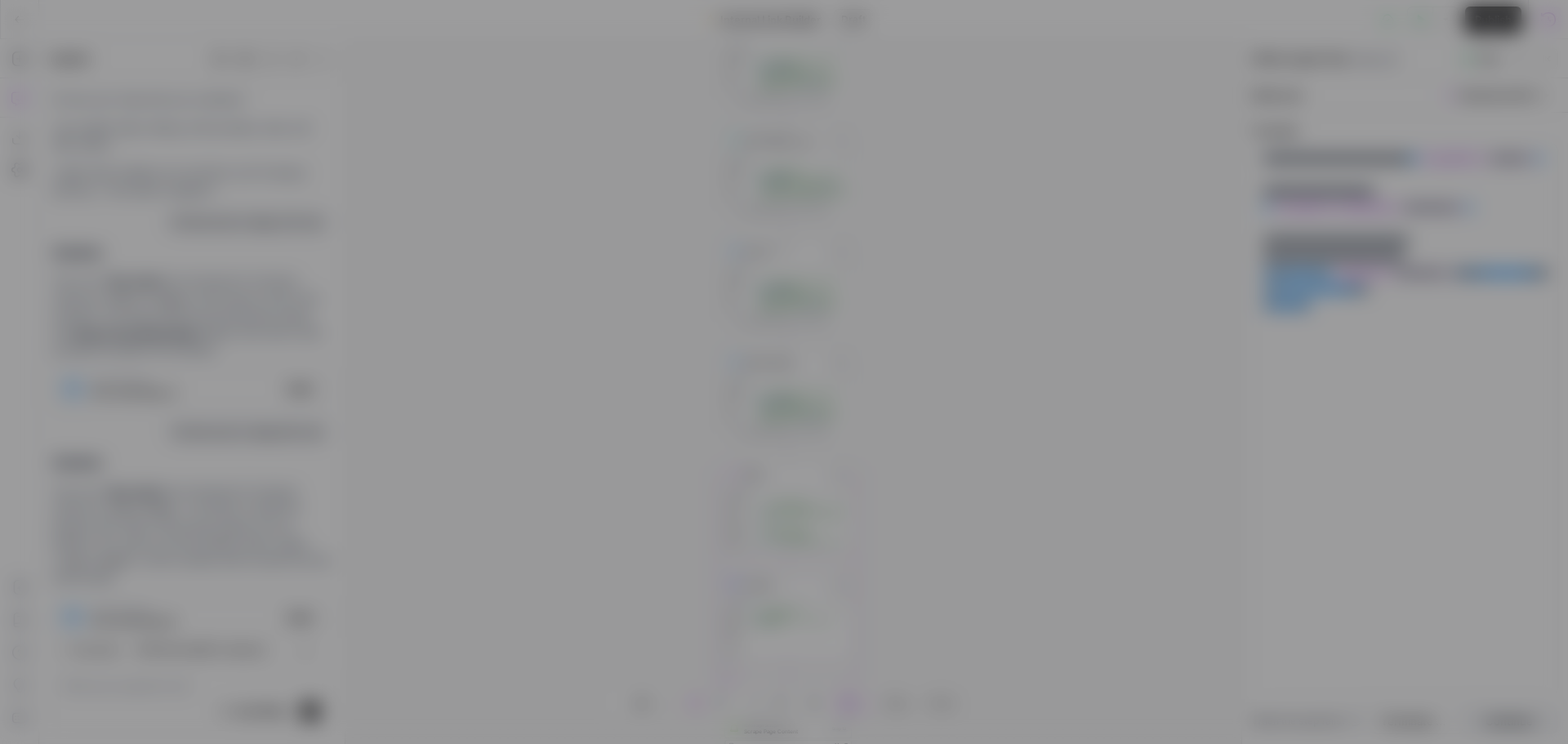
scroll to position [13456, 0]
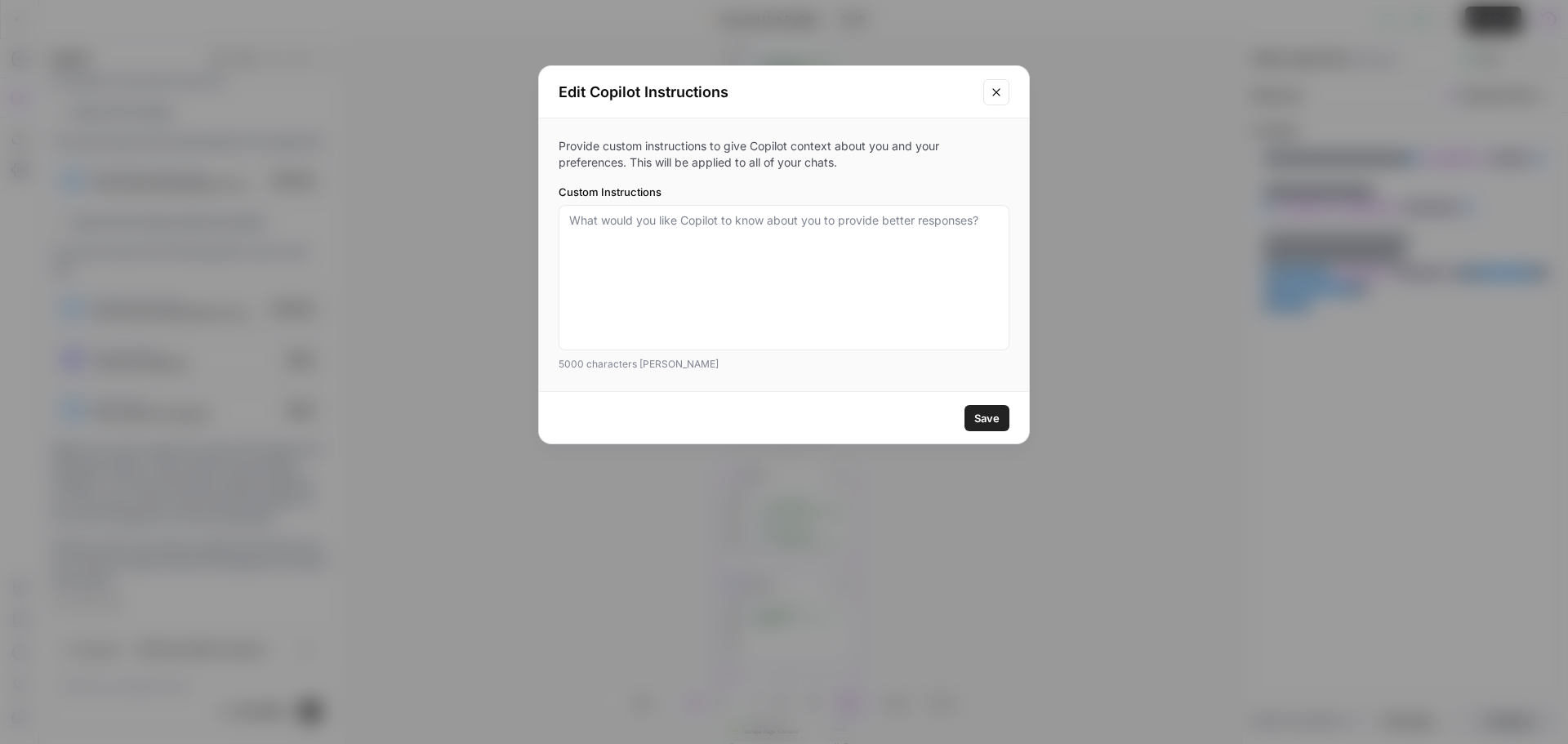
click at [1001, 96] on icon "Close modal" at bounding box center [996, 92] width 13 height 13
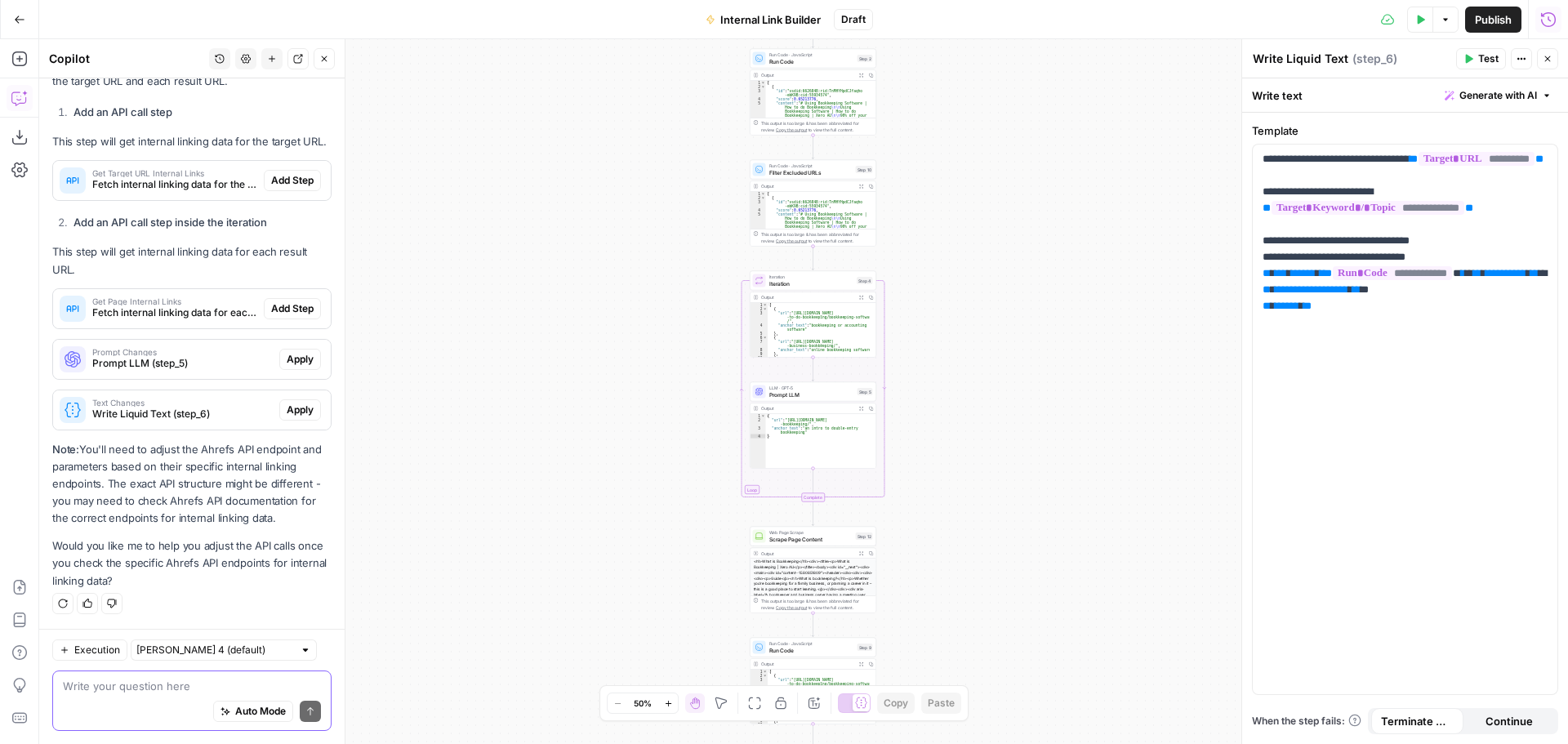
click at [180, 684] on textarea at bounding box center [192, 686] width 258 height 17
type textarea "Lets cancel the Ahrefs API setup"
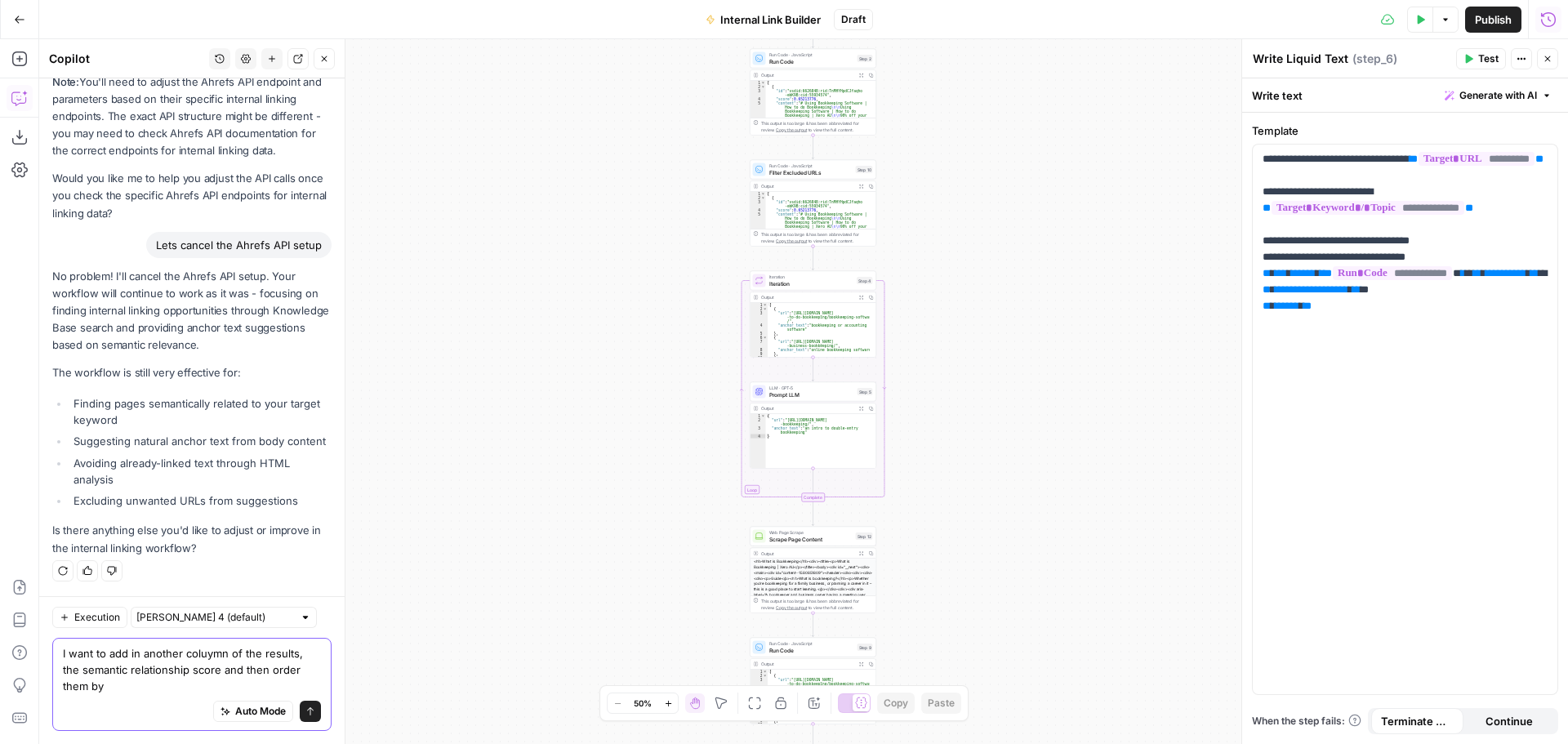
scroll to position [13840, 0]
click at [209, 652] on textarea "I want to add in another coluymn of the results, the semantic relationship scor…" at bounding box center [192, 670] width 258 height 49
type textarea "I want to add in another column of the results, the semantic relationship score…"
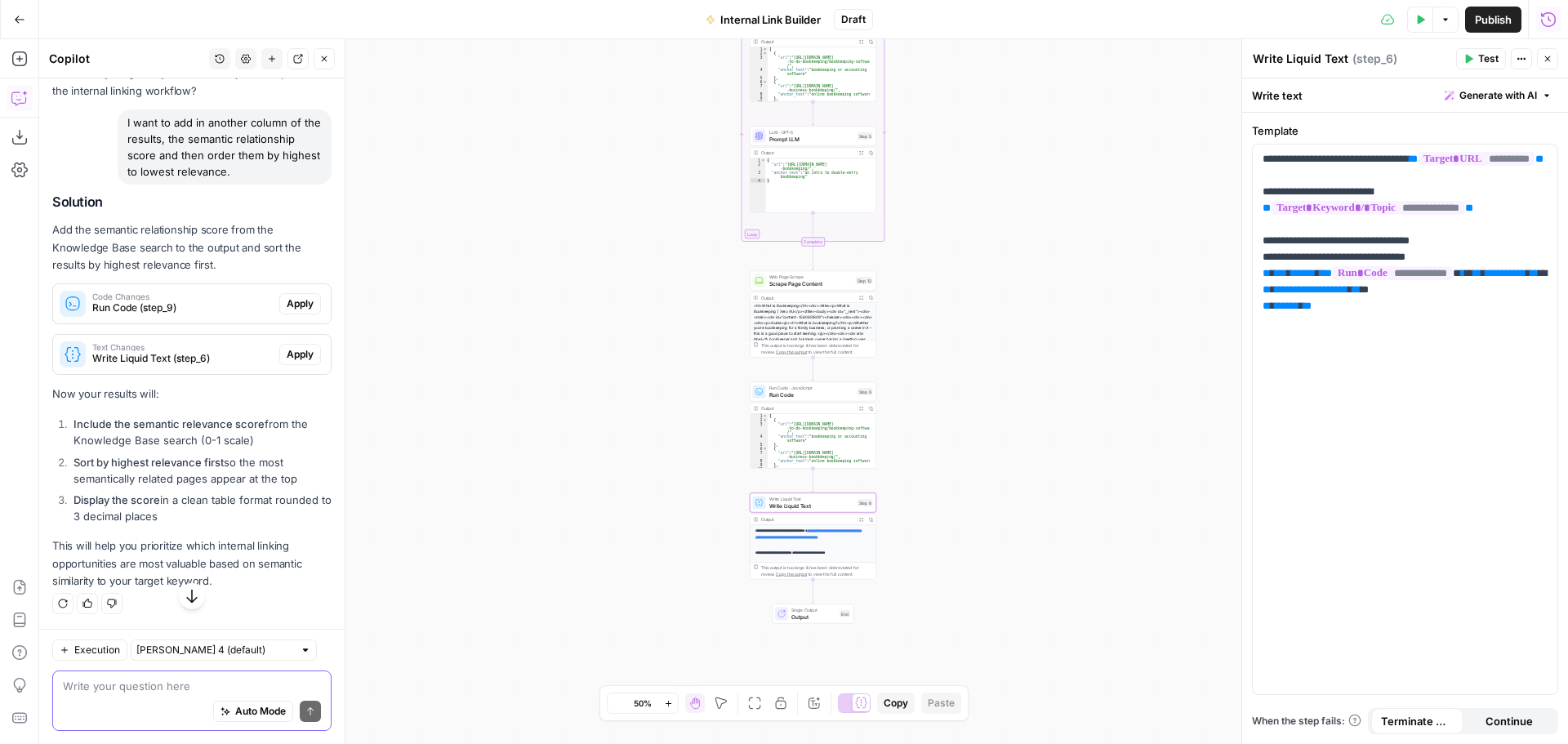
scroll to position [14315, 0]
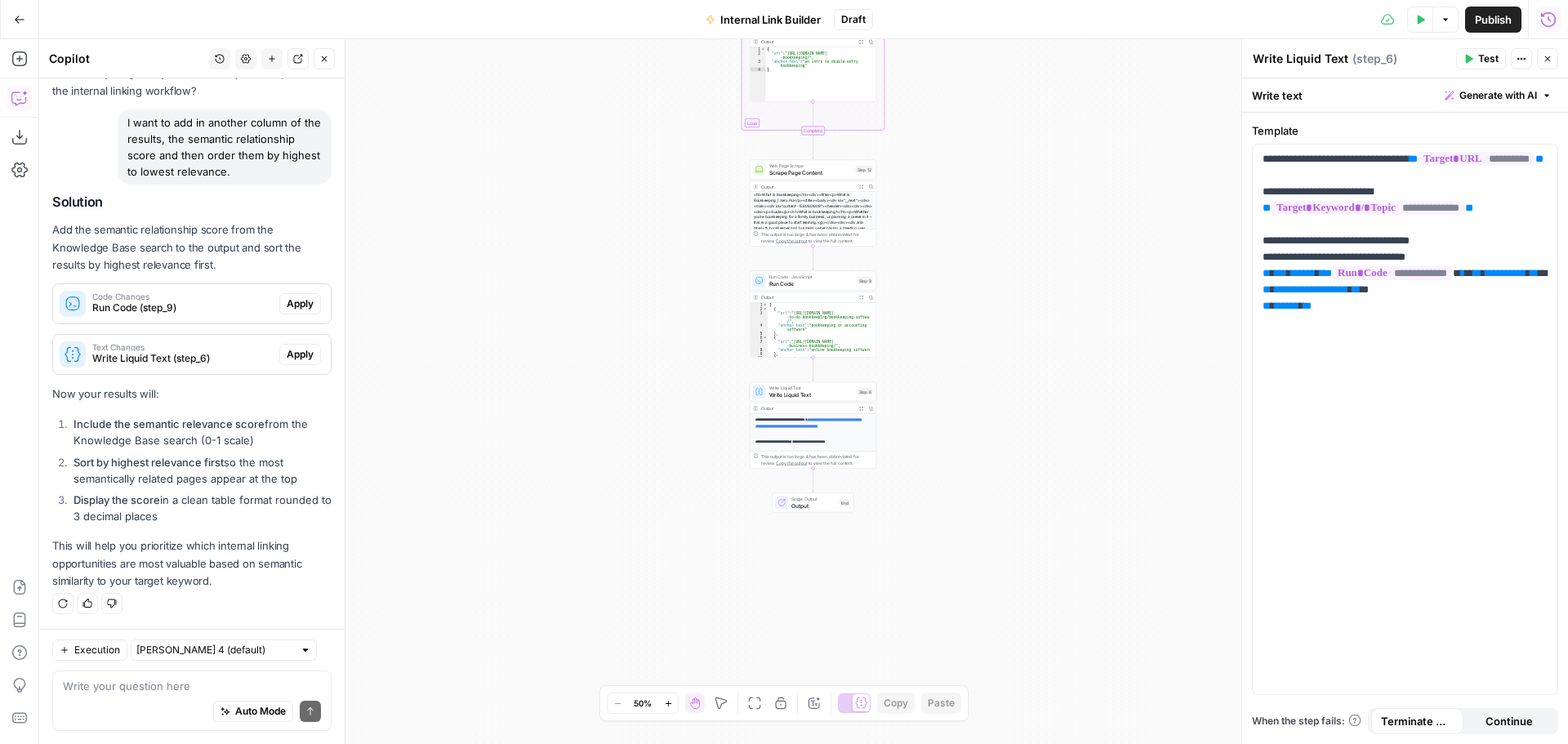
click at [286, 305] on span "Apply" at bounding box center [300, 303] width 27 height 15
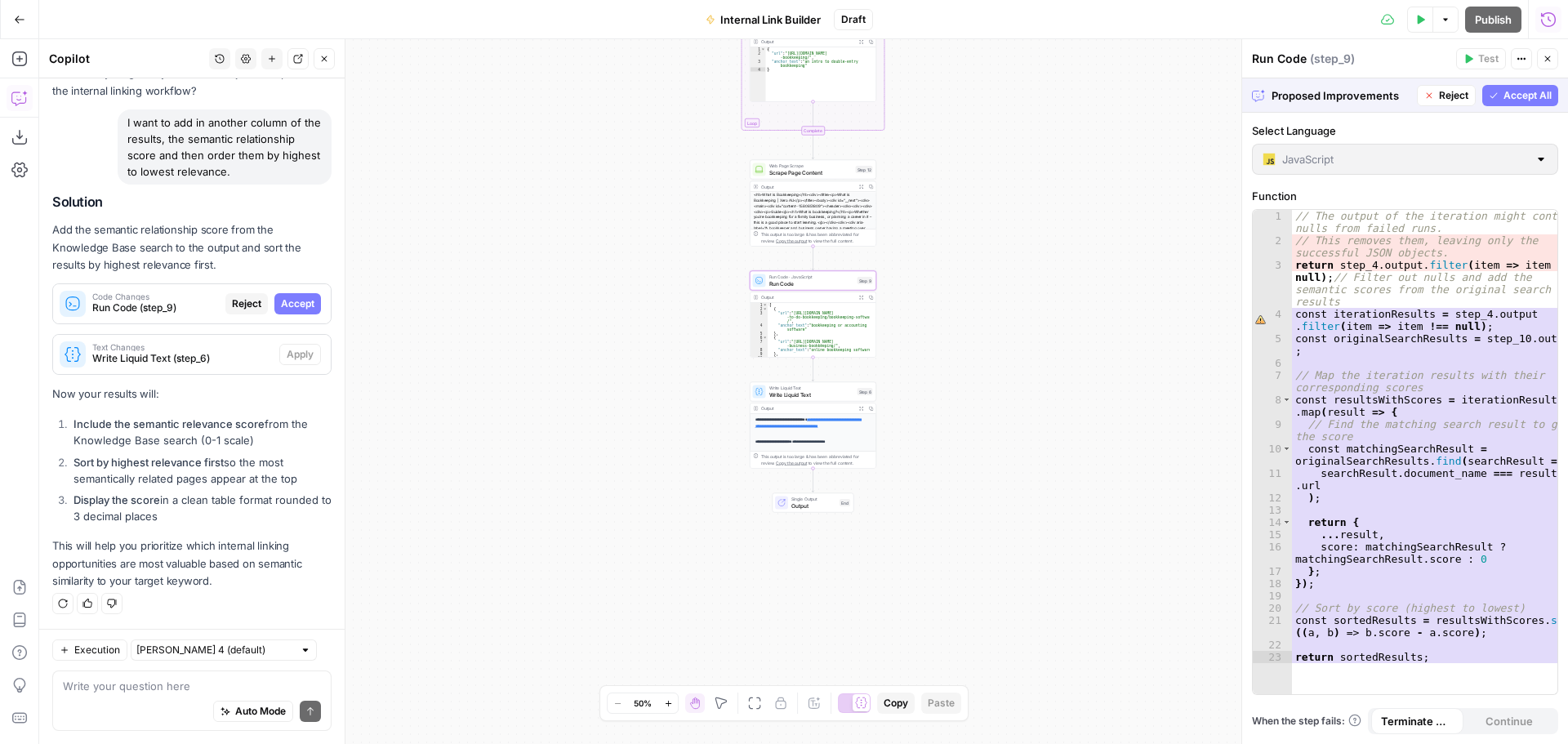
click at [287, 301] on span "Accept" at bounding box center [298, 303] width 33 height 15
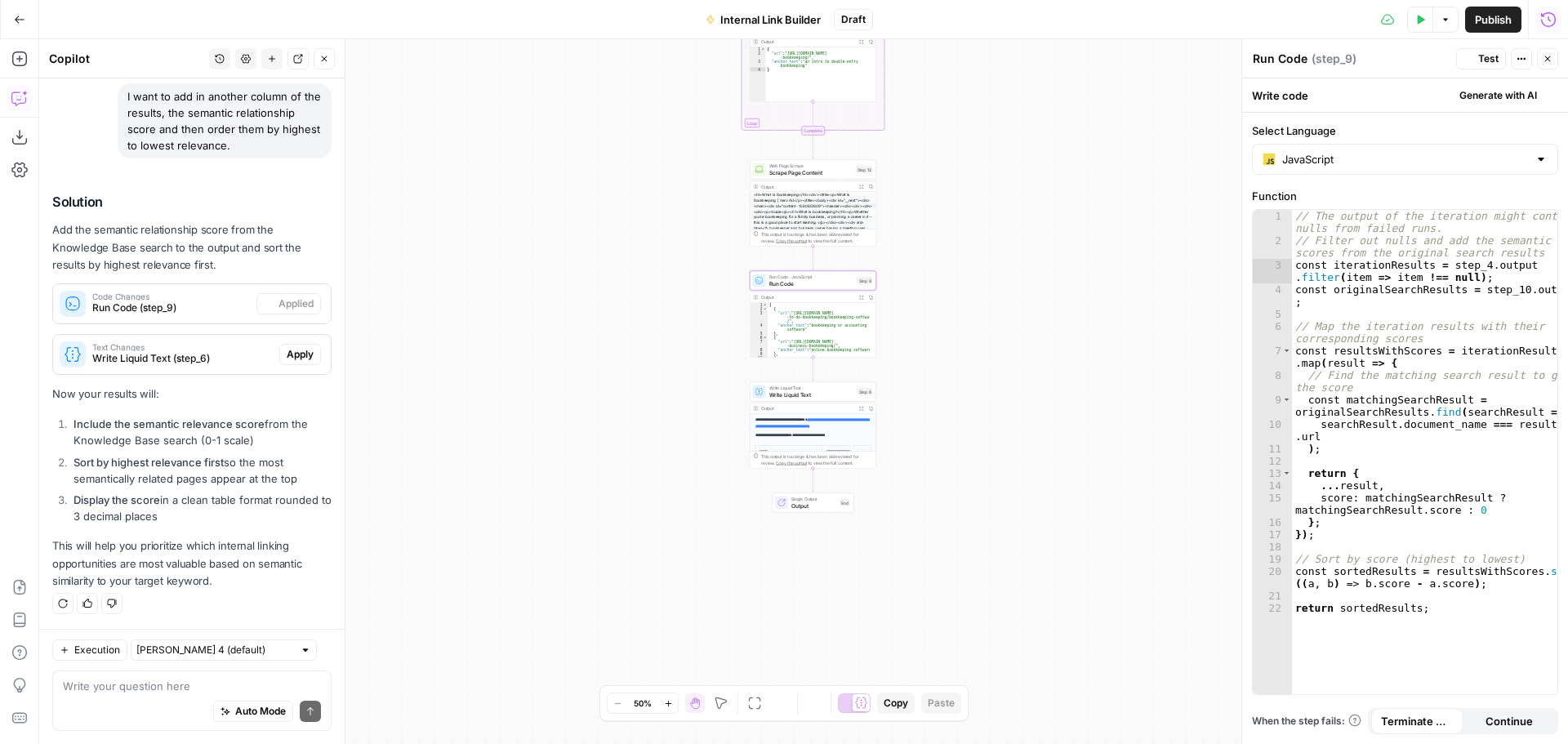
scroll to position [14367, 0]
click at [286, 358] on span "Apply" at bounding box center [300, 354] width 27 height 15
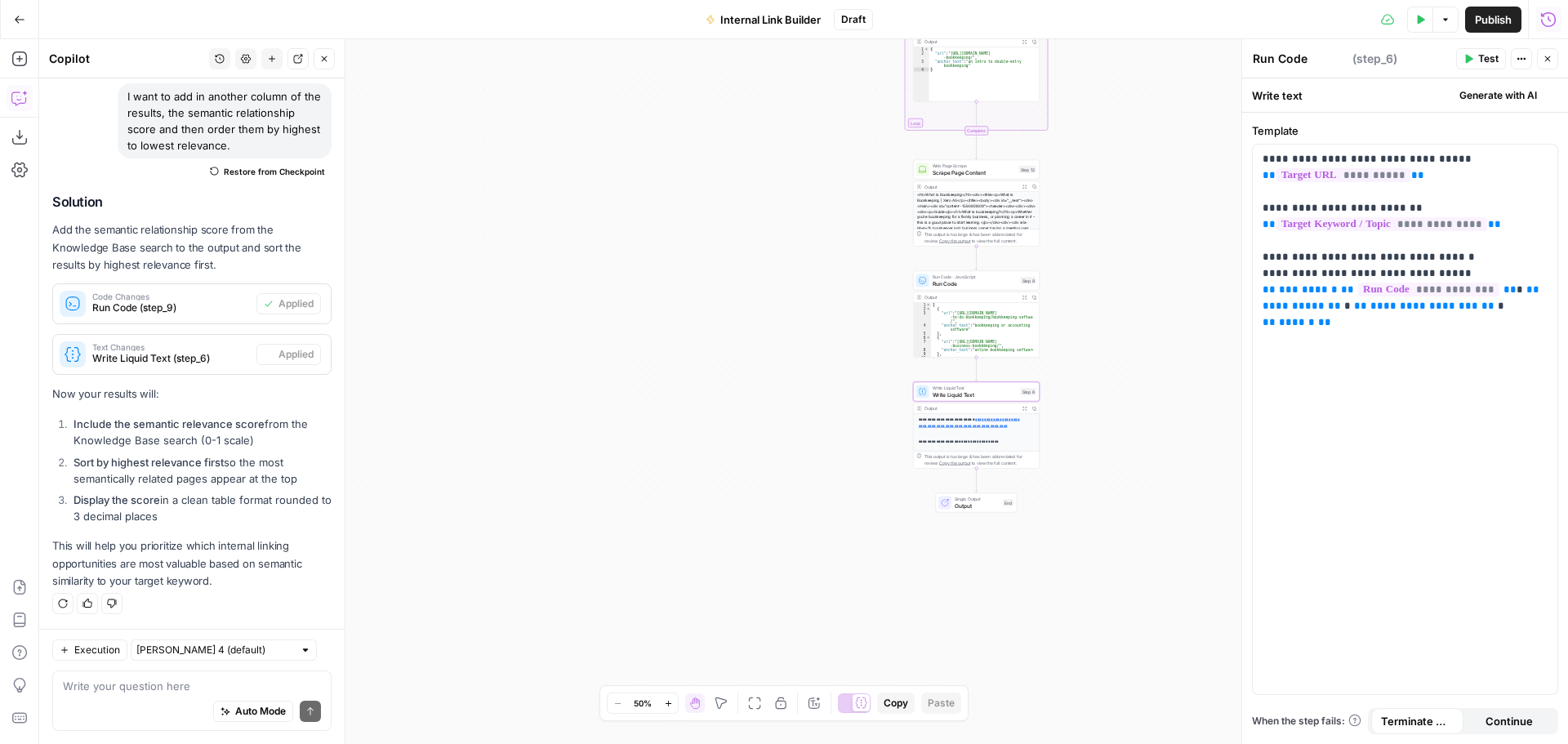
type textarea "Write Liquid Text"
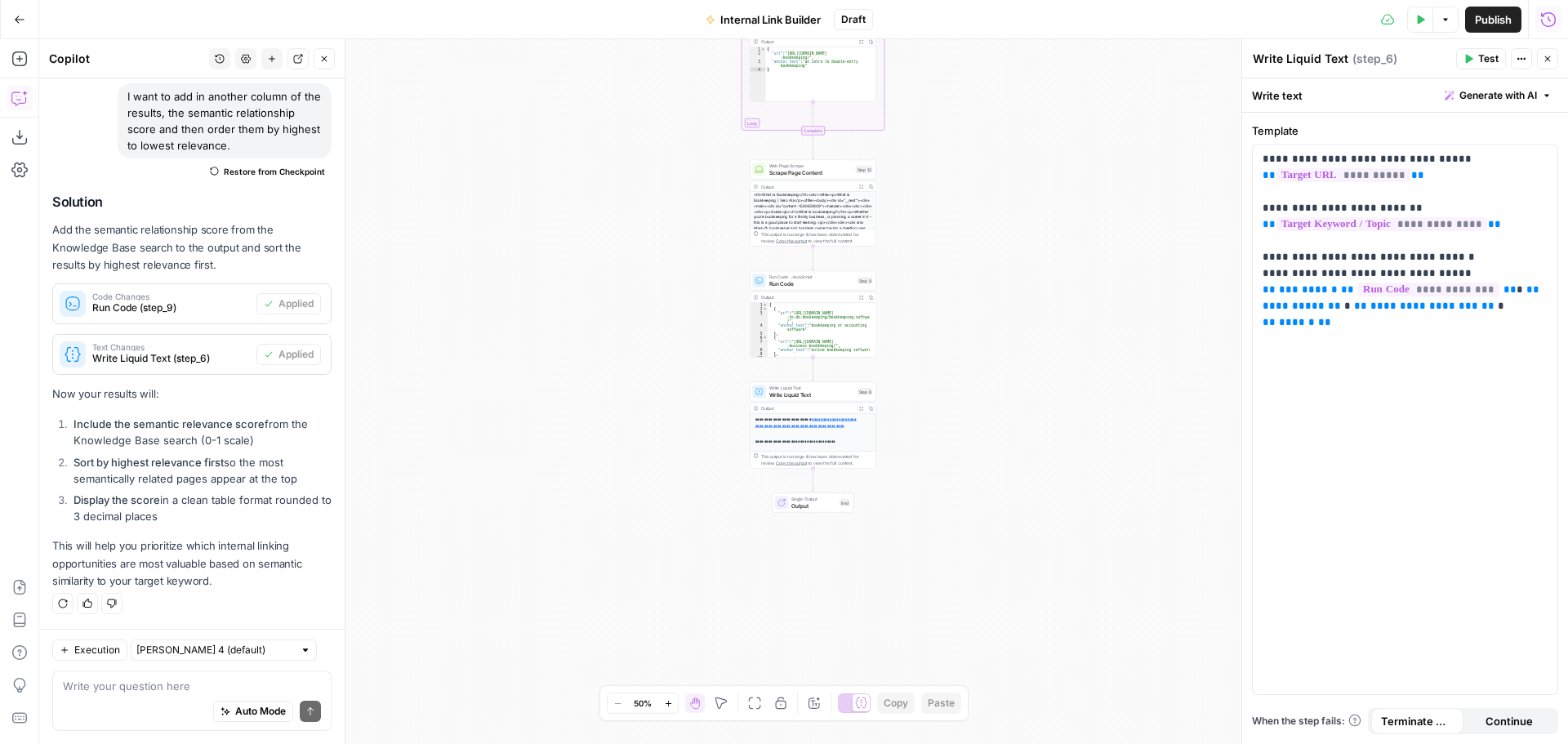
click at [1418, 23] on icon "button" at bounding box center [1422, 19] width 7 height 9
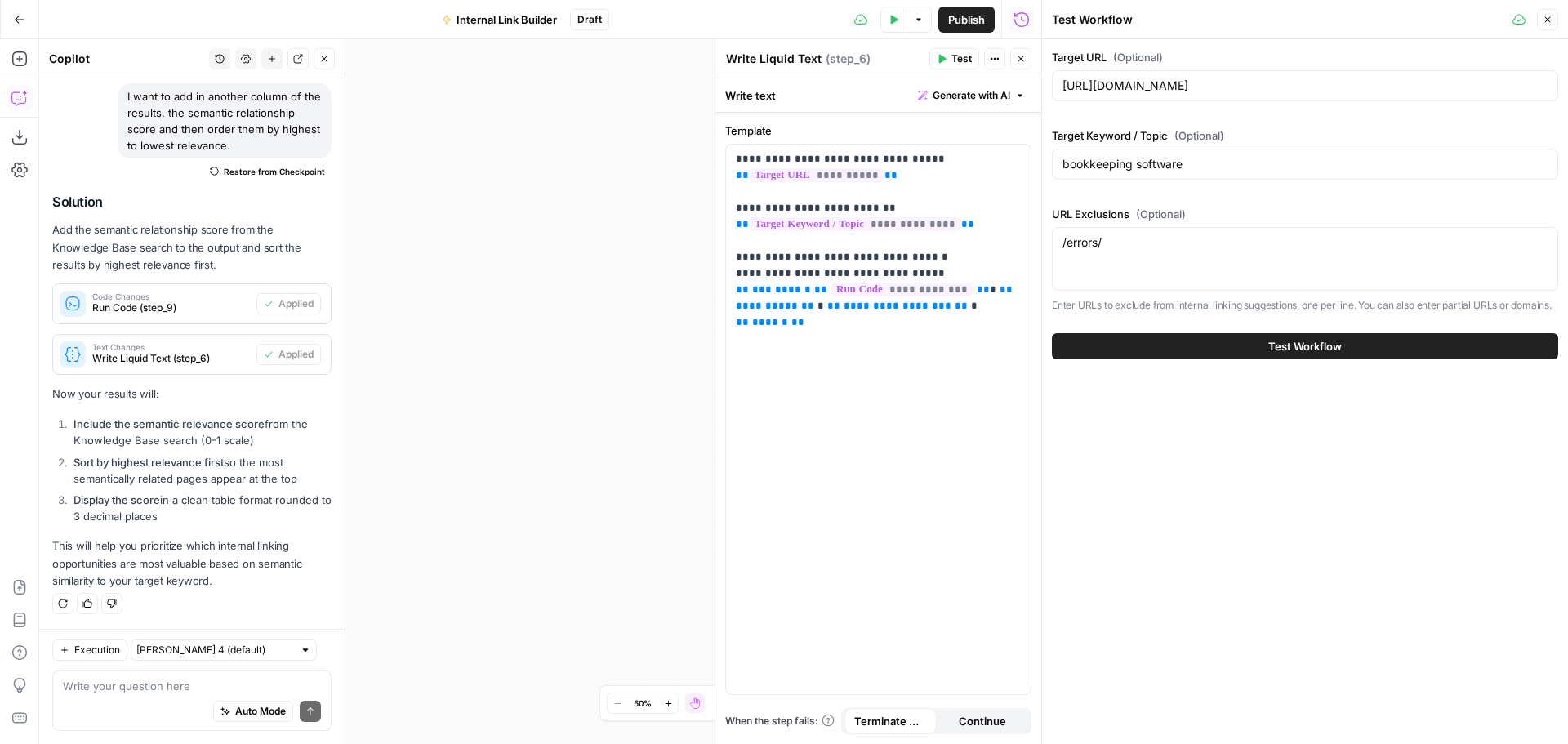
click at [1240, 344] on button "Test Workflow" at bounding box center [1305, 346] width 506 height 26
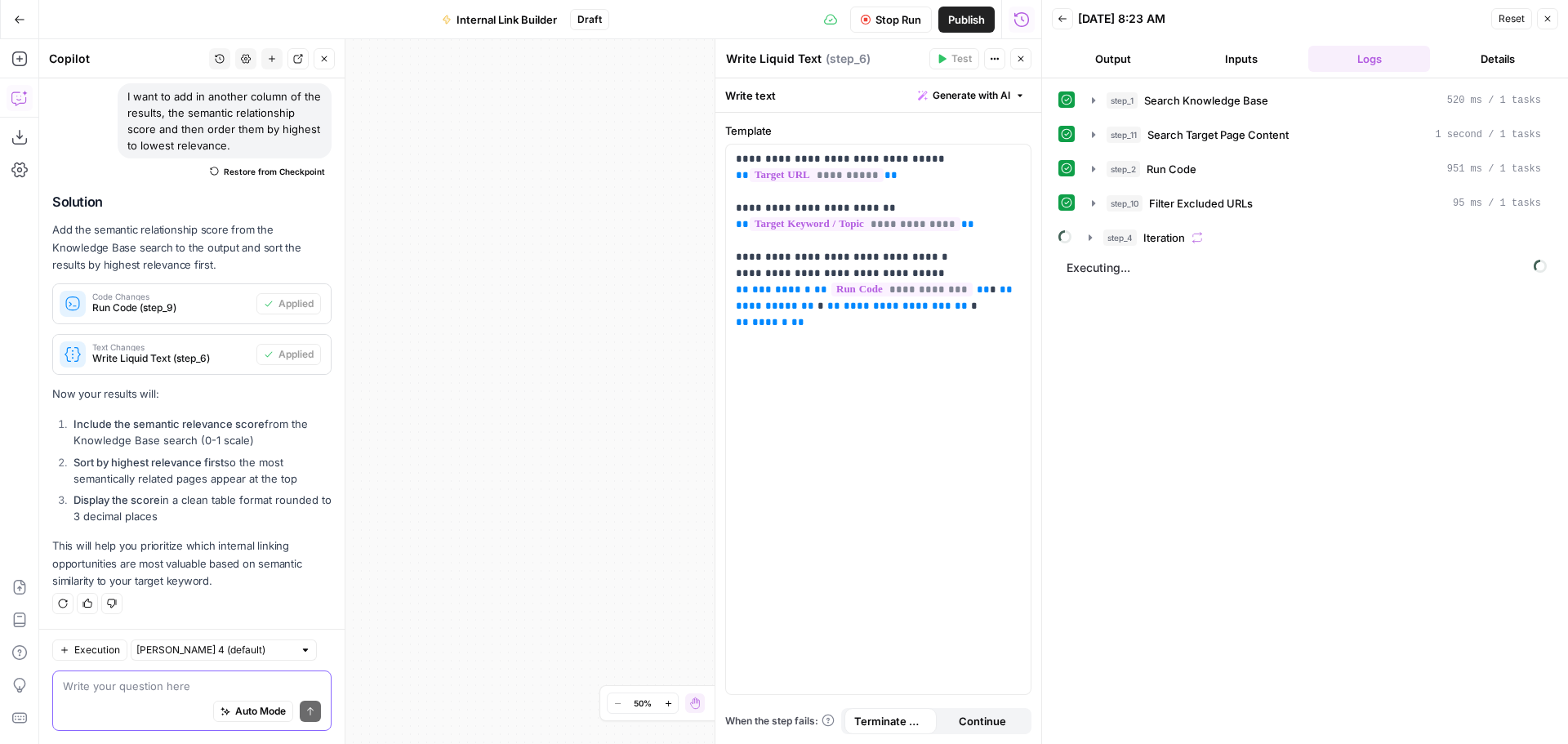
click at [173, 687] on textarea at bounding box center [192, 686] width 258 height 17
type textarea "How"
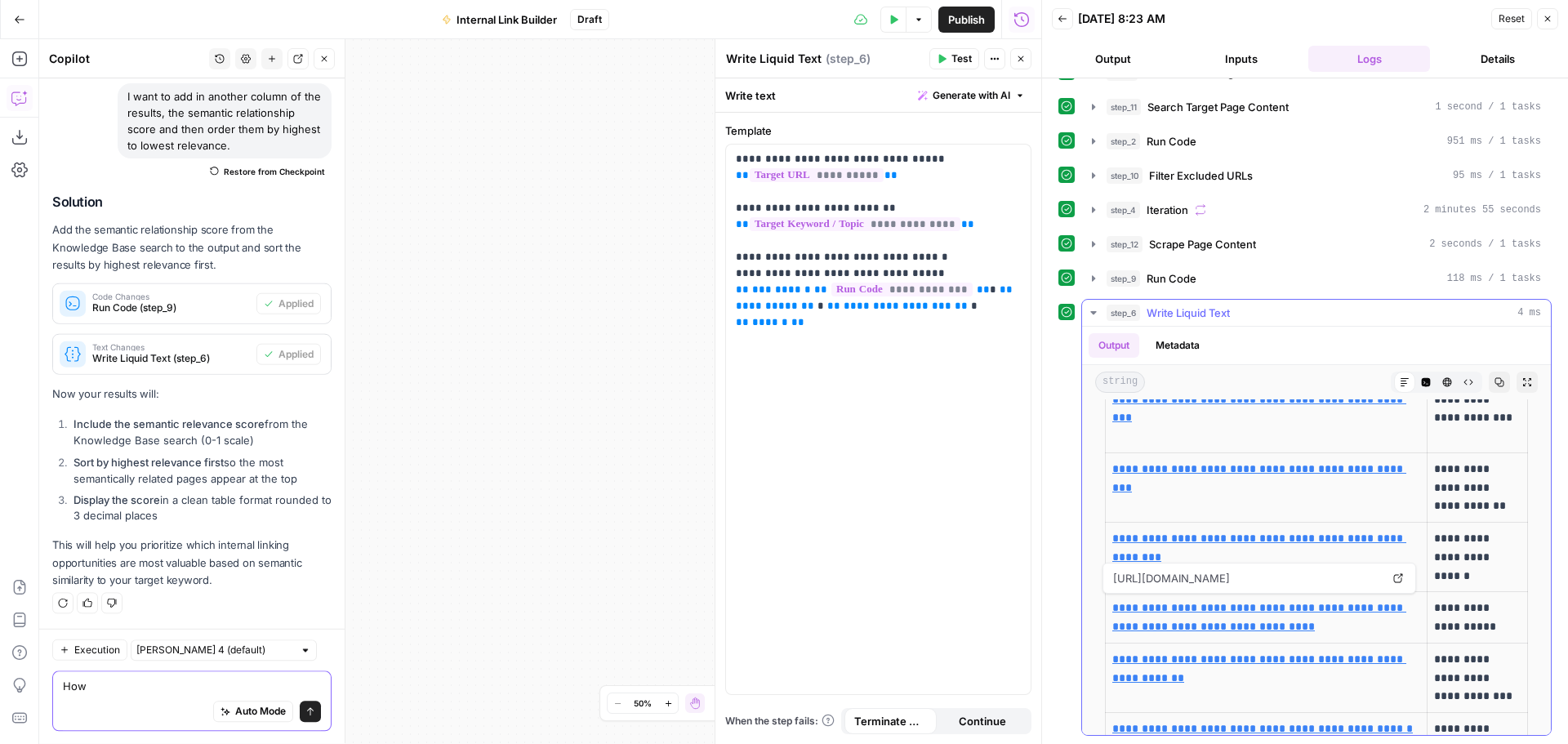
scroll to position [14367, 0]
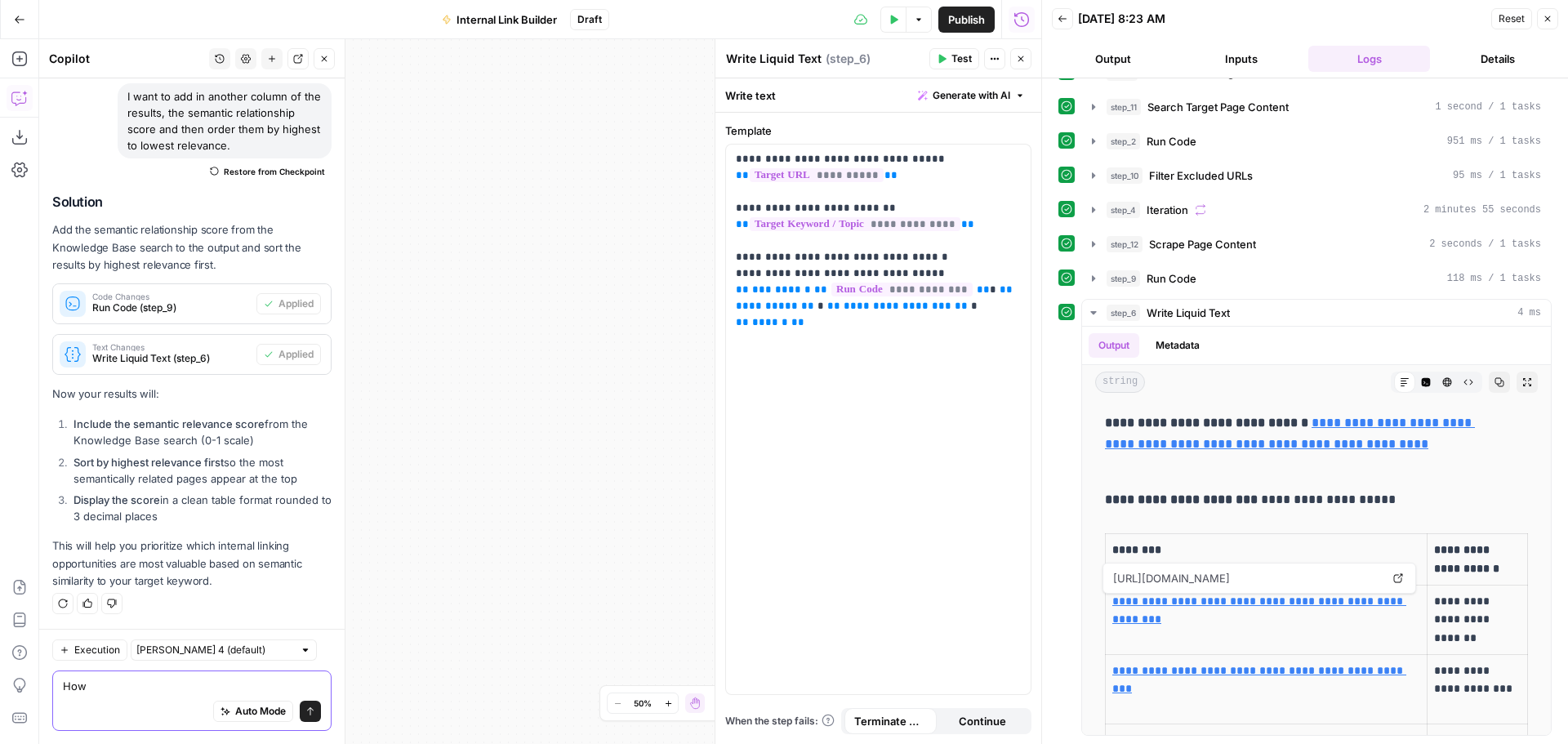
drag, startPoint x: 157, startPoint y: 688, endPoint x: 0, endPoint y: 686, distance: 157.0
click at [0, 686] on body "XeroOps New Home Browse Insights Opportunities Your Data Recent Grids Reddit Co…" at bounding box center [784, 372] width 1568 height 744
type textarea "it didnt output the score at all"
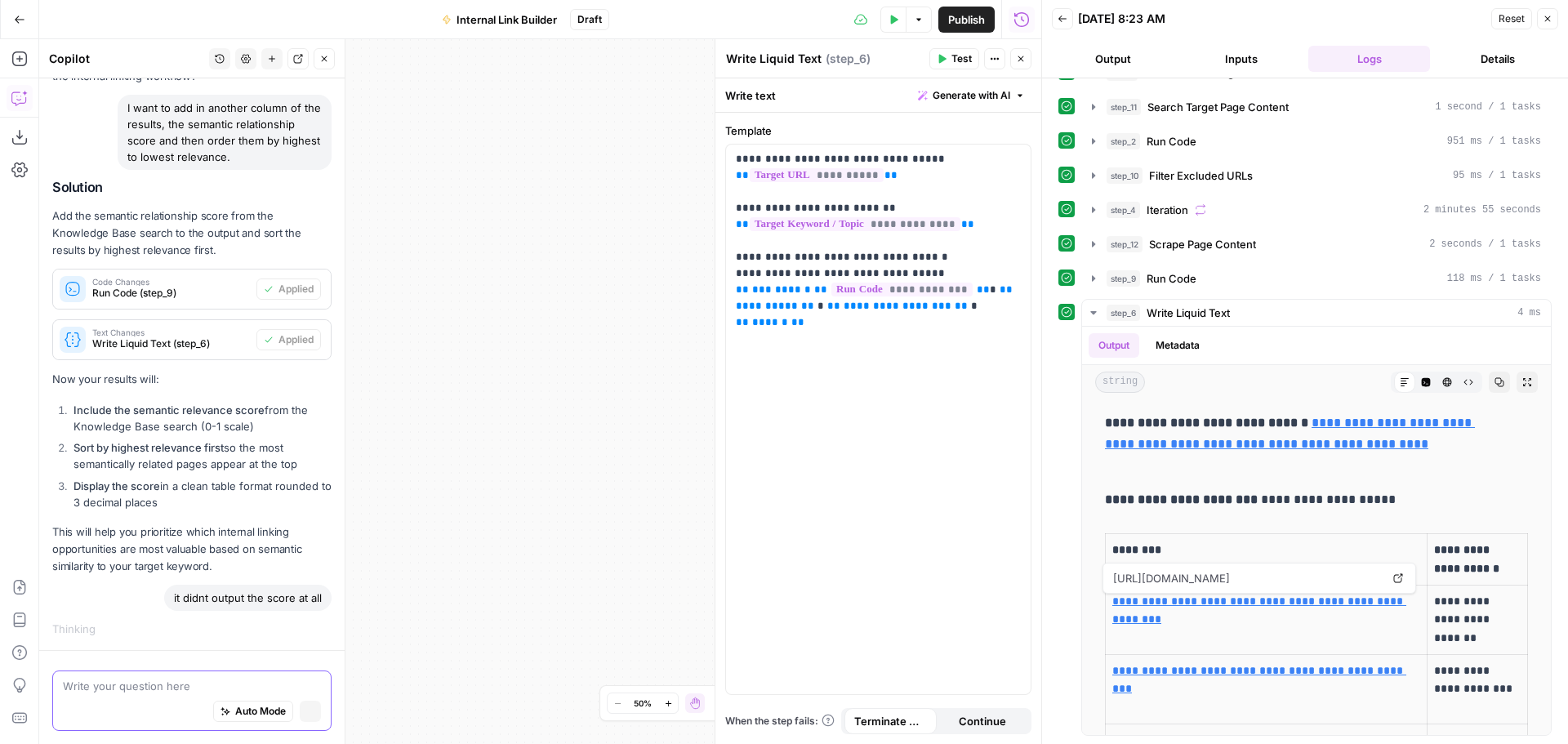
scroll to position [14293, 0]
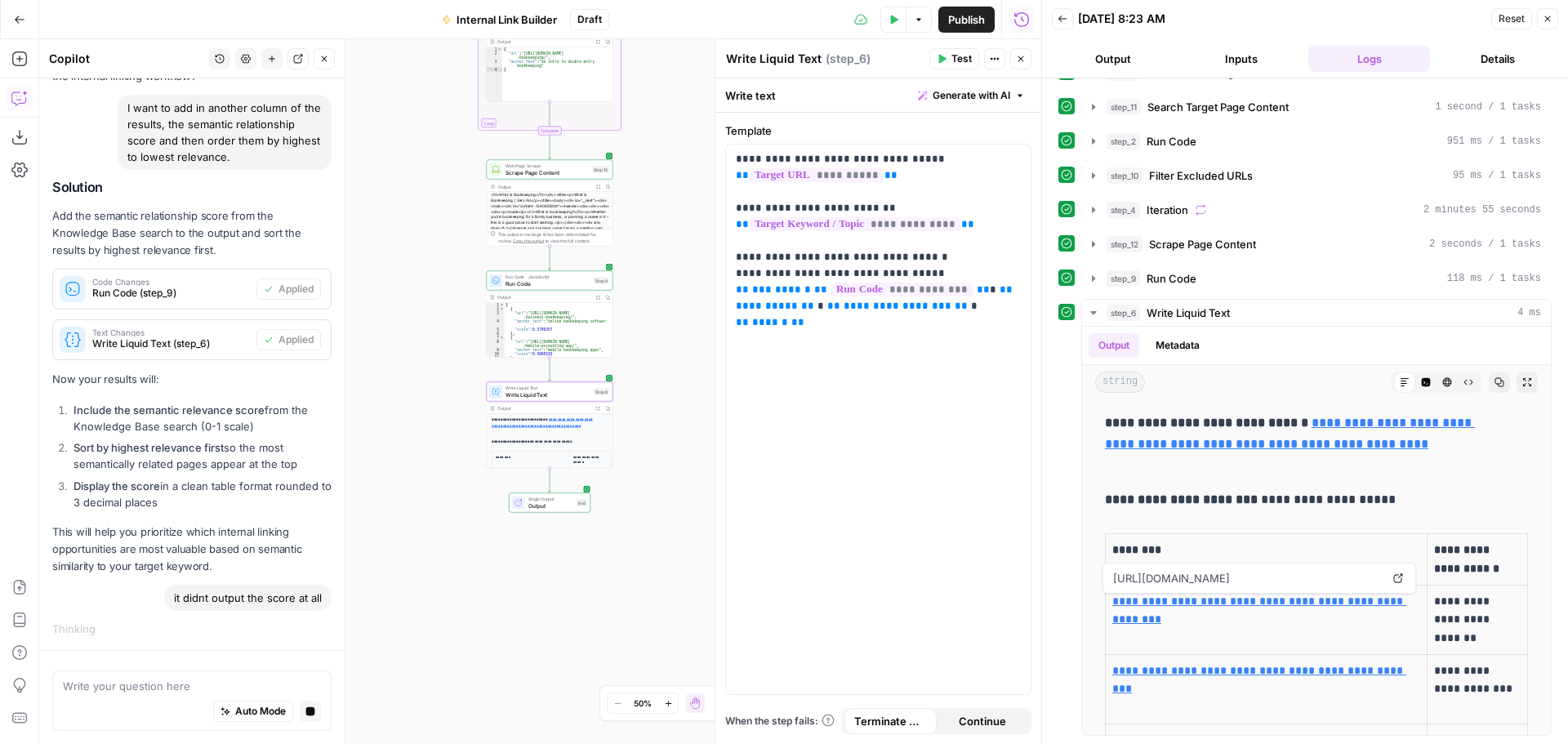
click at [168, 331] on span "Text Changes" at bounding box center [171, 332] width 158 height 8
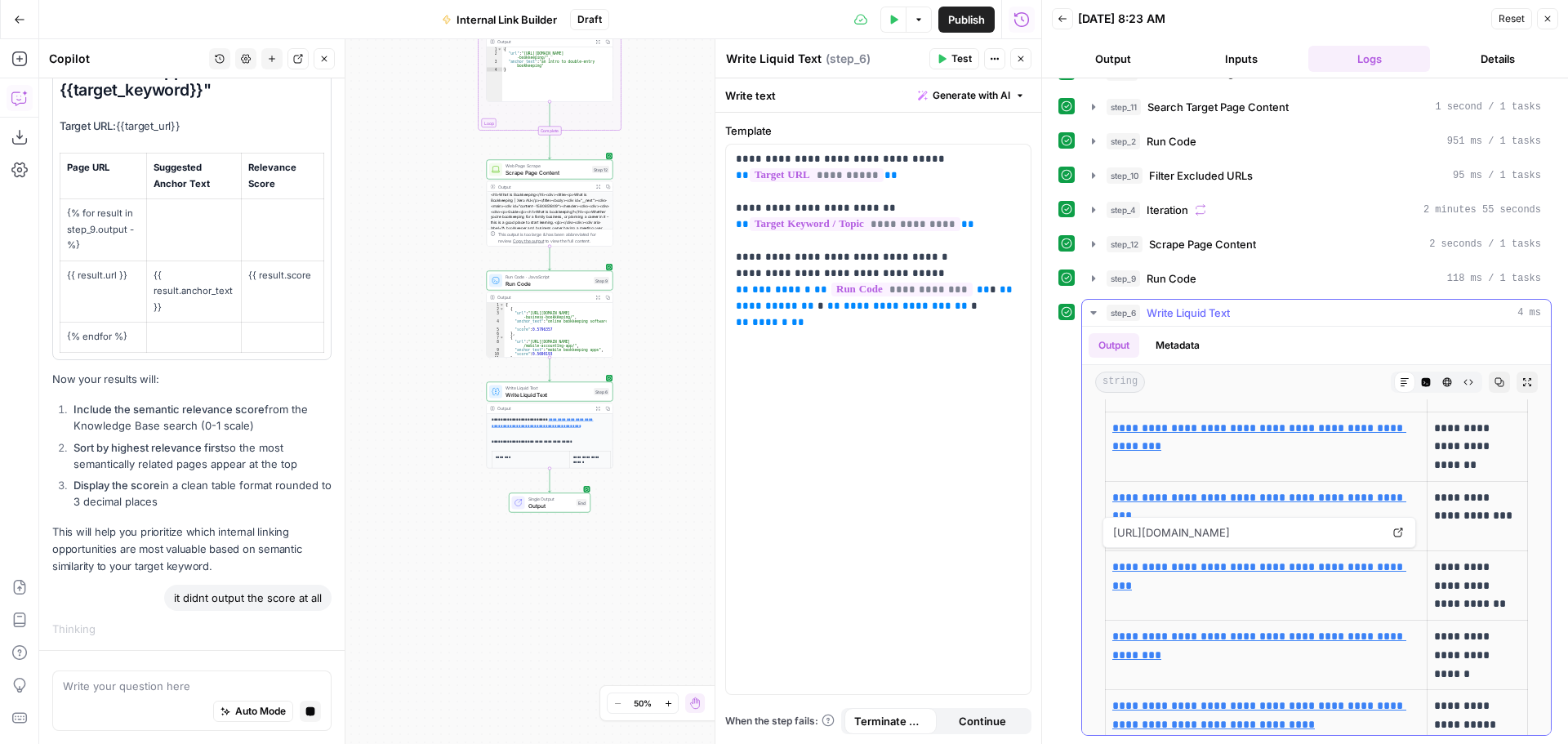
scroll to position [163, 0]
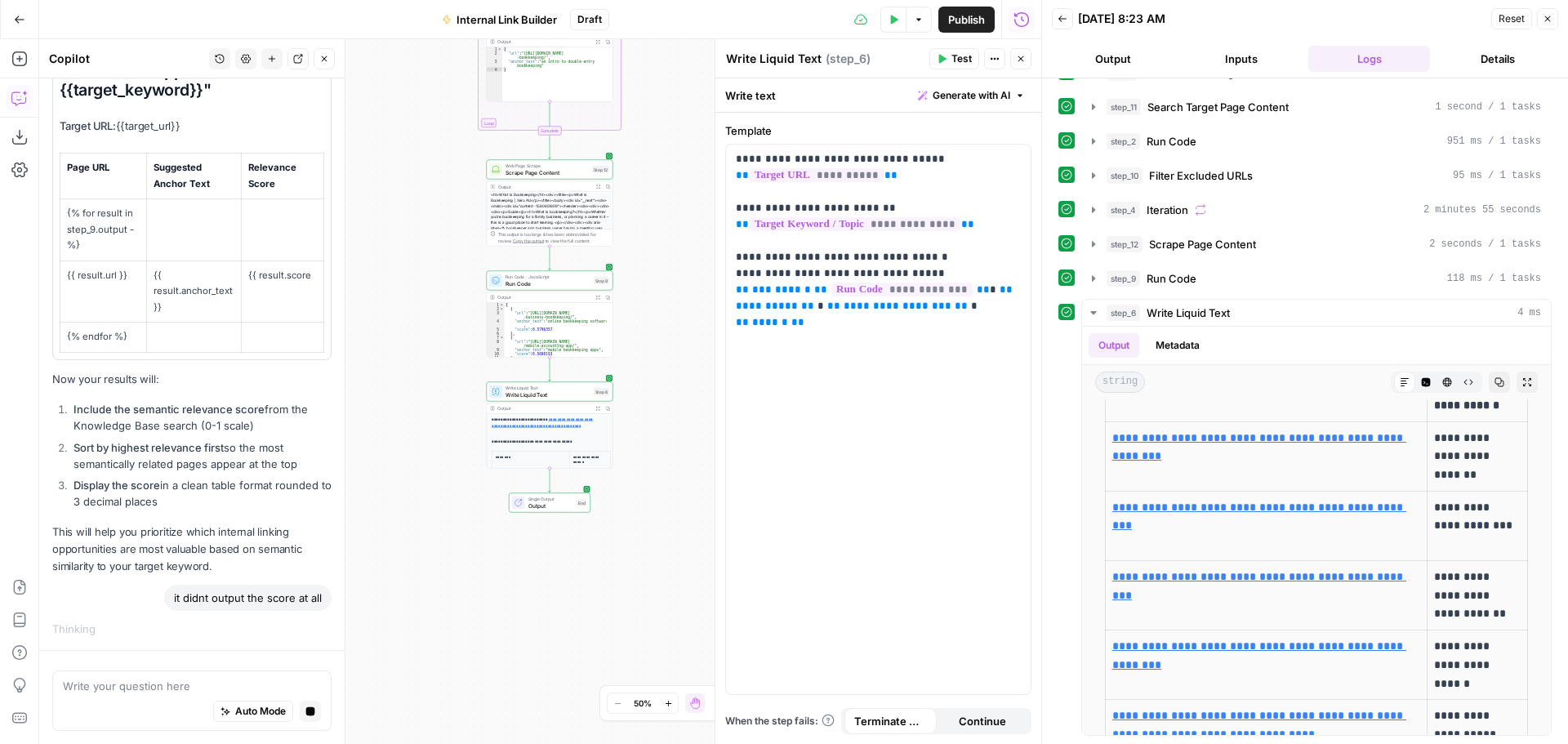
click at [1547, 21] on icon "button" at bounding box center [1547, 18] width 10 height 10
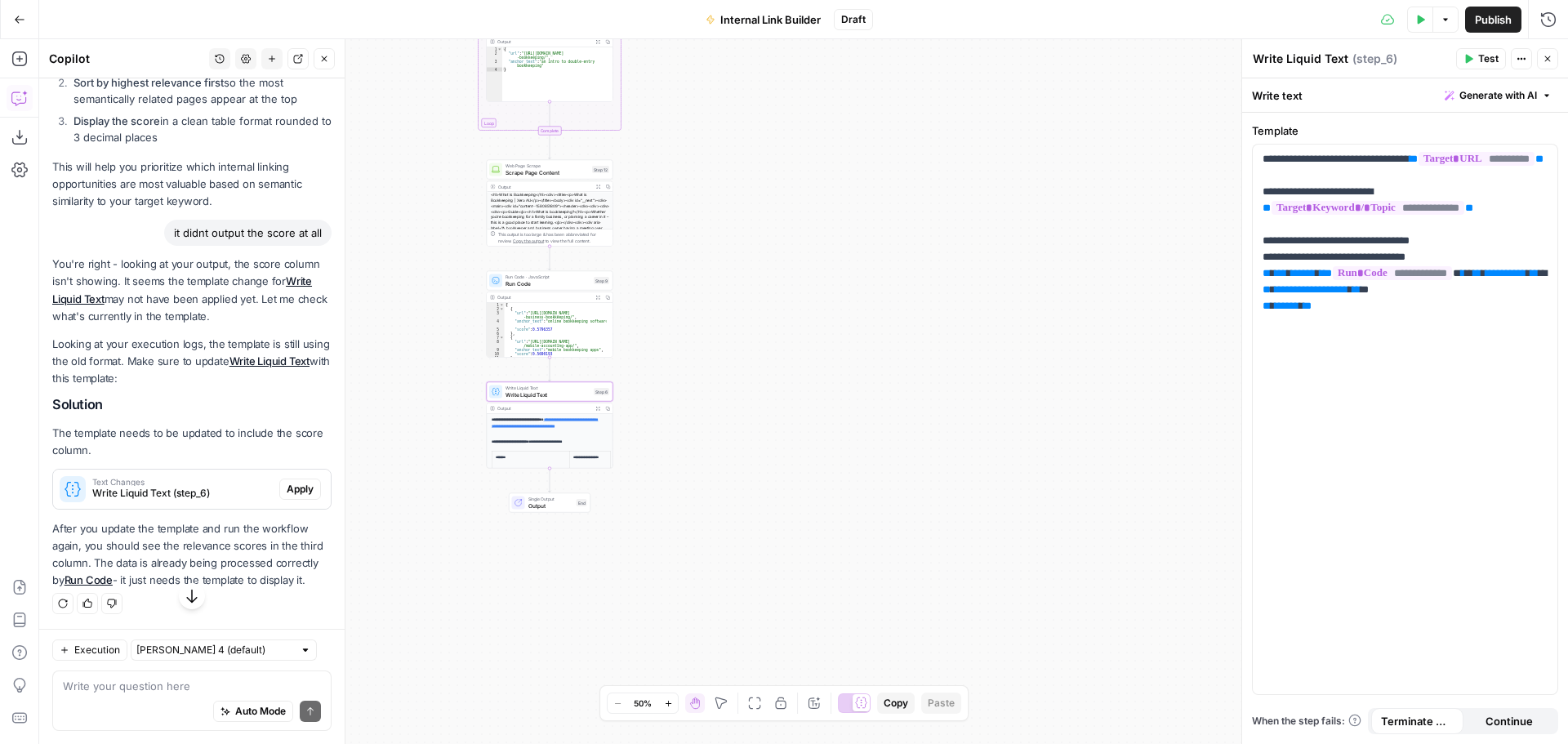
scroll to position [15050, 0]
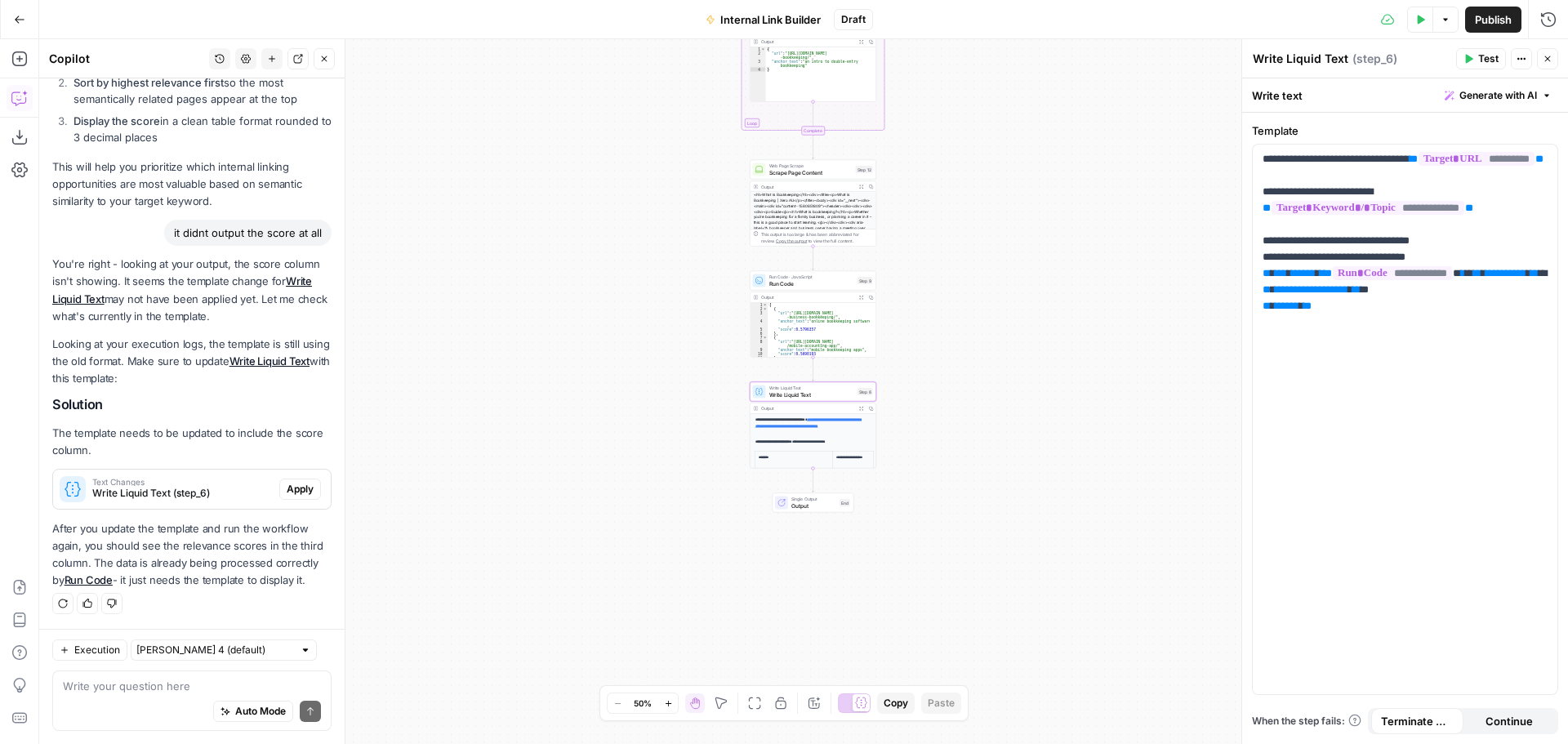
click at [289, 488] on span "Apply" at bounding box center [300, 489] width 27 height 15
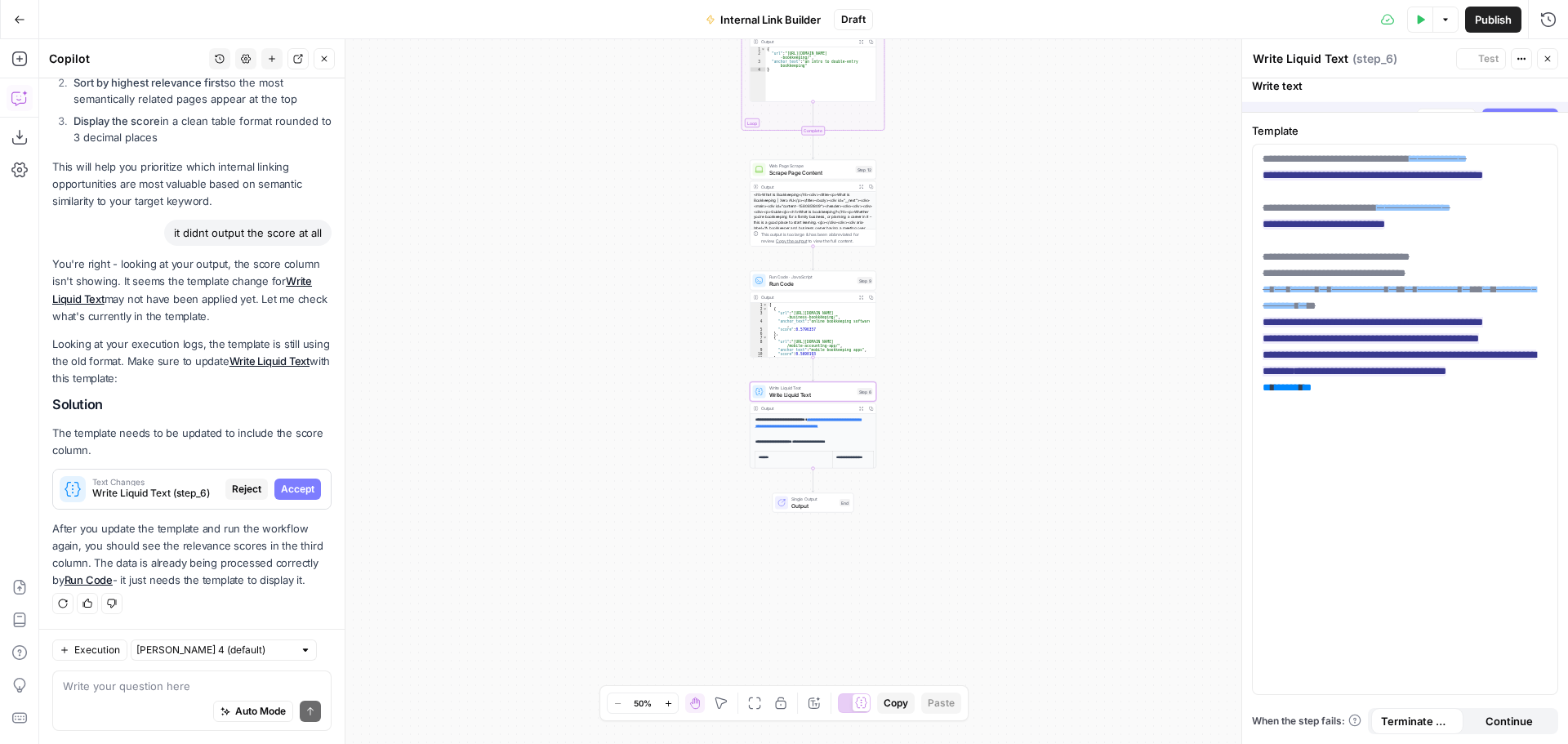
scroll to position [14997, 0]
click at [1271, 177] on ins "**********" at bounding box center [1374, 175] width 221 height 11
click at [1275, 175] on ins "**********" at bounding box center [1374, 175] width 221 height 11
click at [1513, 93] on span "Accept All" at bounding box center [1528, 96] width 48 height 15
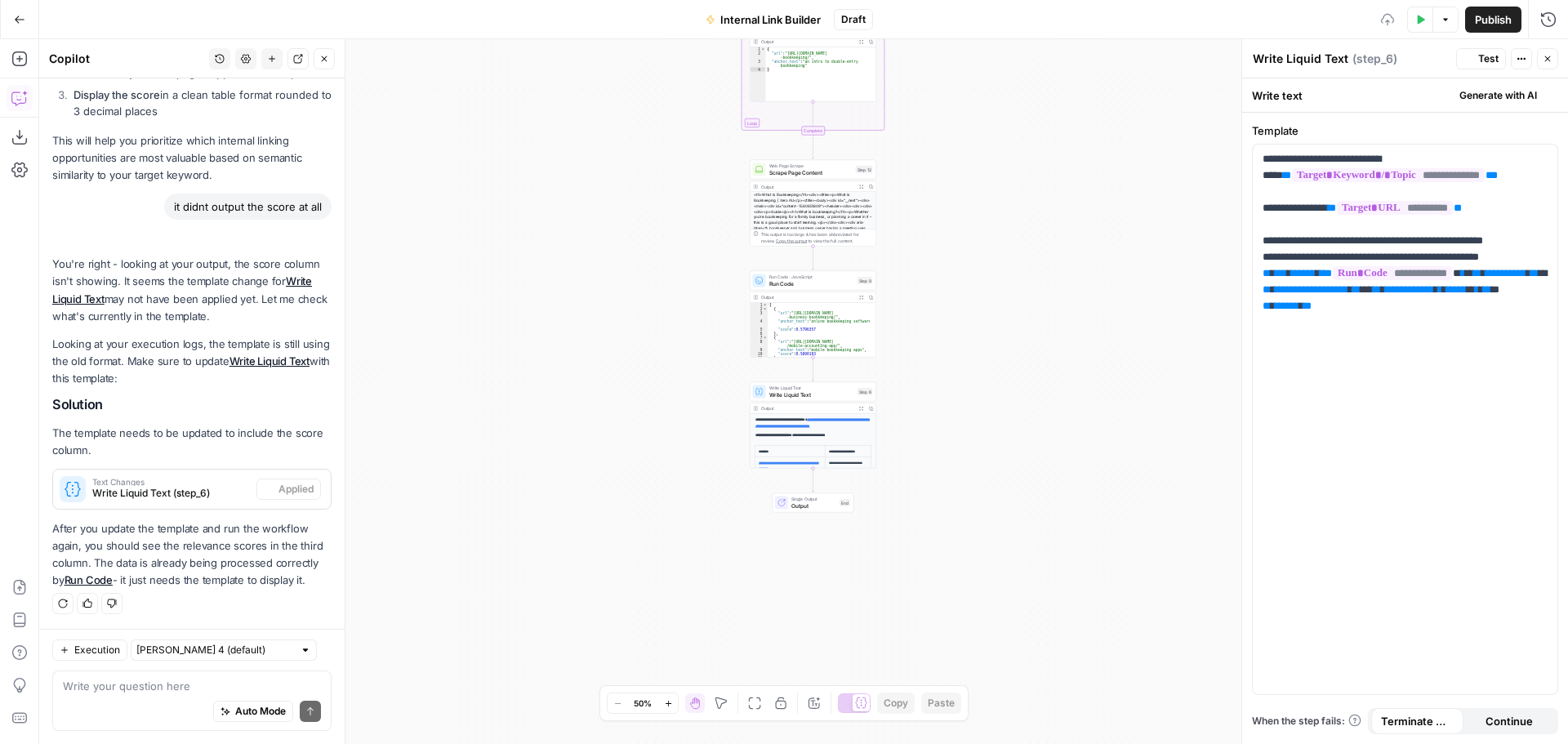
scroll to position [15076, 0]
click at [1526, 60] on icon "button" at bounding box center [1522, 59] width 10 height 10
drag, startPoint x: 1270, startPoint y: 158, endPoint x: 1253, endPoint y: 160, distance: 17.1
click at [1253, 160] on div "**********" at bounding box center [1405, 420] width 305 height 550
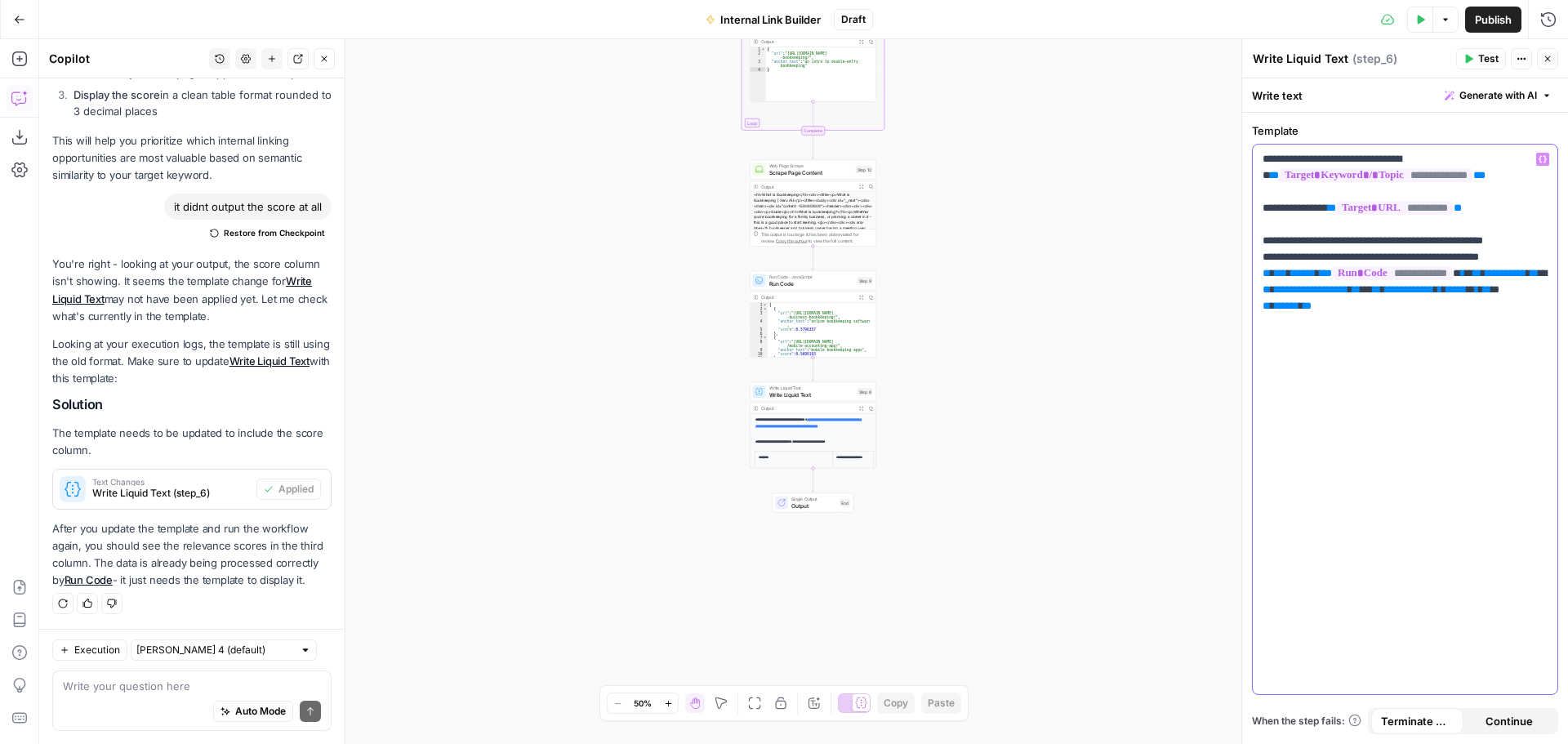
drag, startPoint x: 1493, startPoint y: 209, endPoint x: 1353, endPoint y: 208, distance: 140.0
click at [1353, 208] on p "**********" at bounding box center [1405, 241] width 285 height 180
click at [1422, 178] on p "**********" at bounding box center [1405, 241] width 285 height 180
drag, startPoint x: 1481, startPoint y: 175, endPoint x: 1264, endPoint y: 174, distance: 217.0
click at [1264, 174] on p "**********" at bounding box center [1405, 241] width 285 height 180
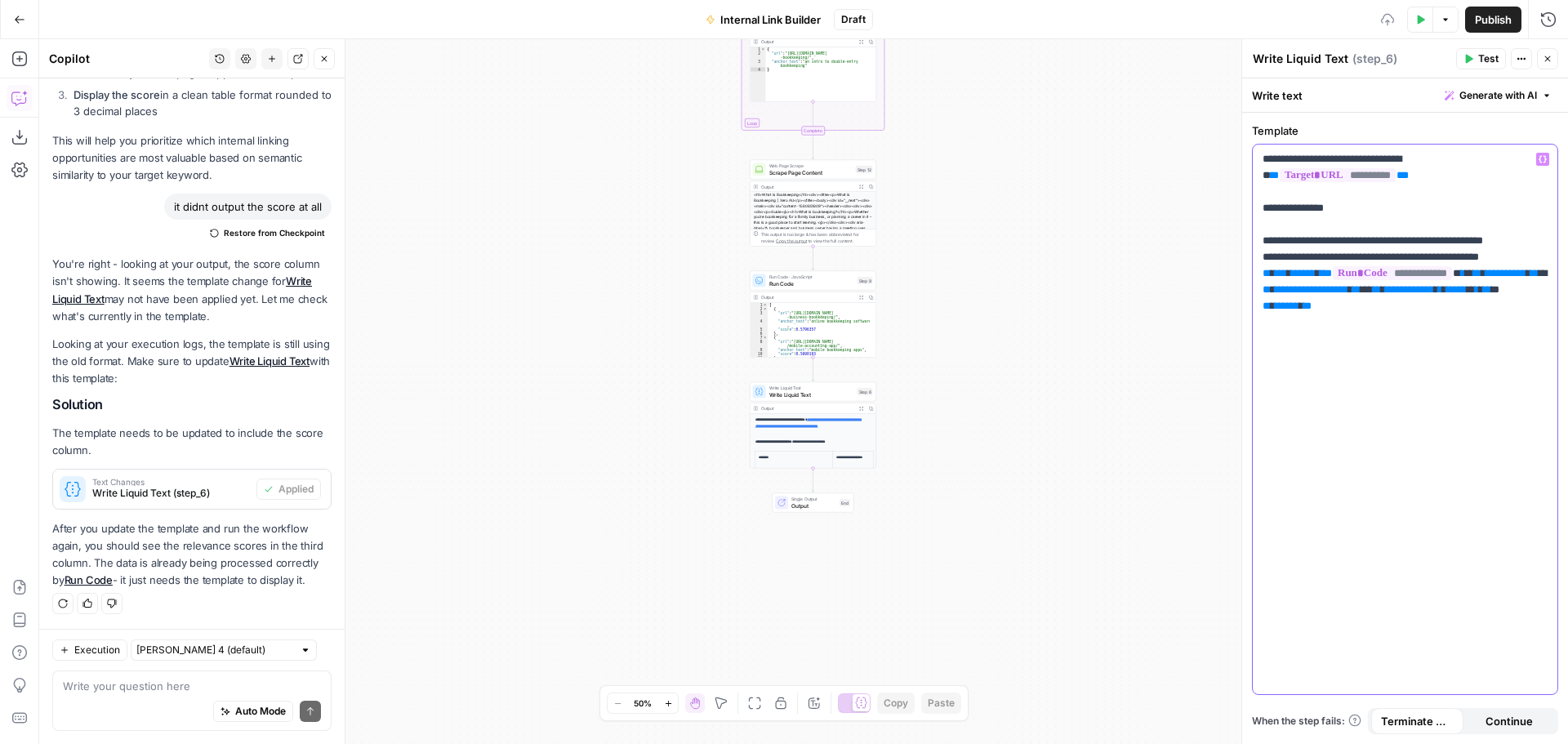
click at [1458, 160] on p "**********" at bounding box center [1405, 241] width 285 height 180
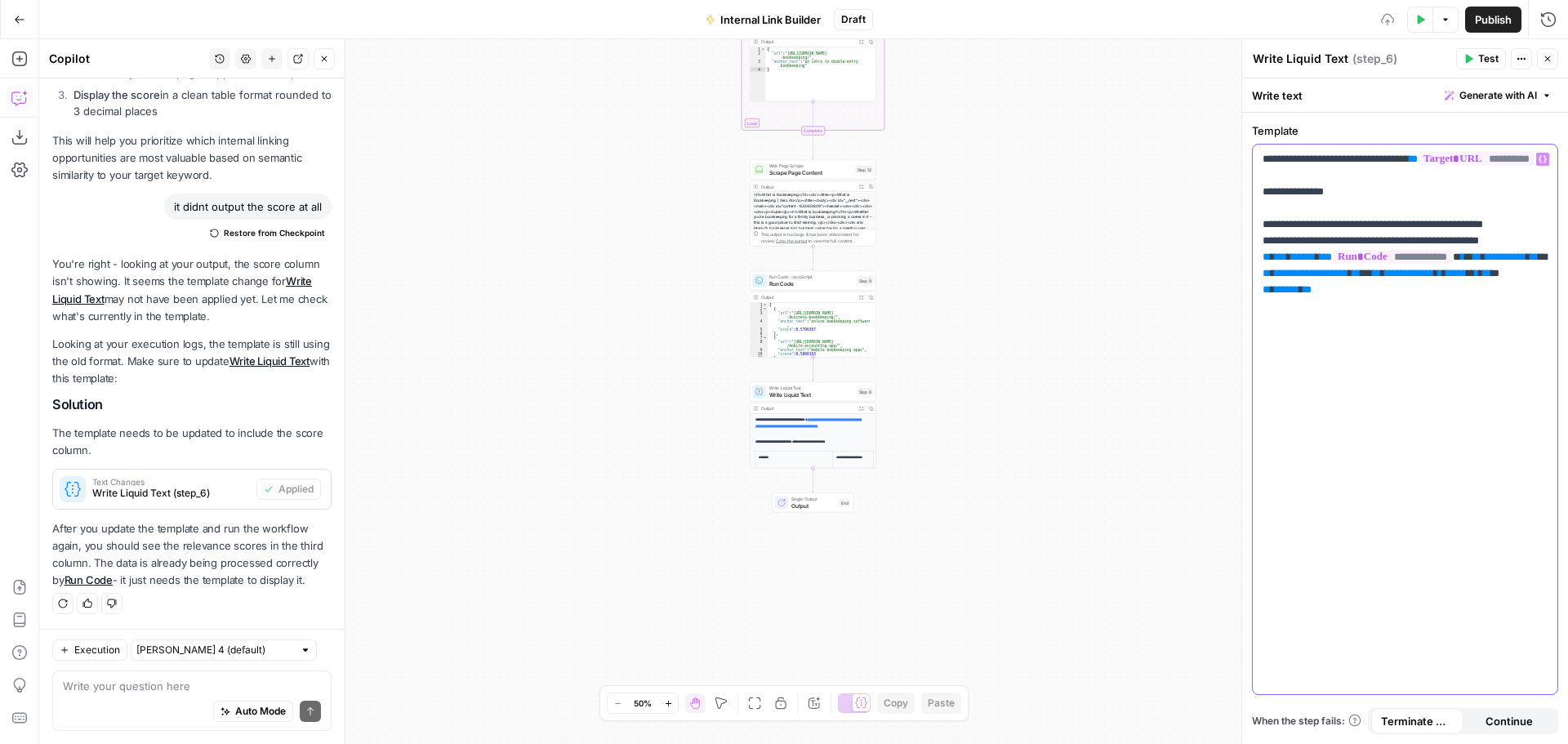
click at [1451, 157] on p "**********" at bounding box center [1405, 241] width 285 height 180
click at [1454, 174] on p "**********" at bounding box center [1405, 241] width 285 height 180
click at [1435, 212] on p "**********" at bounding box center [1405, 241] width 285 height 180
click at [1318, 210] on p "**********" at bounding box center [1405, 241] width 285 height 180
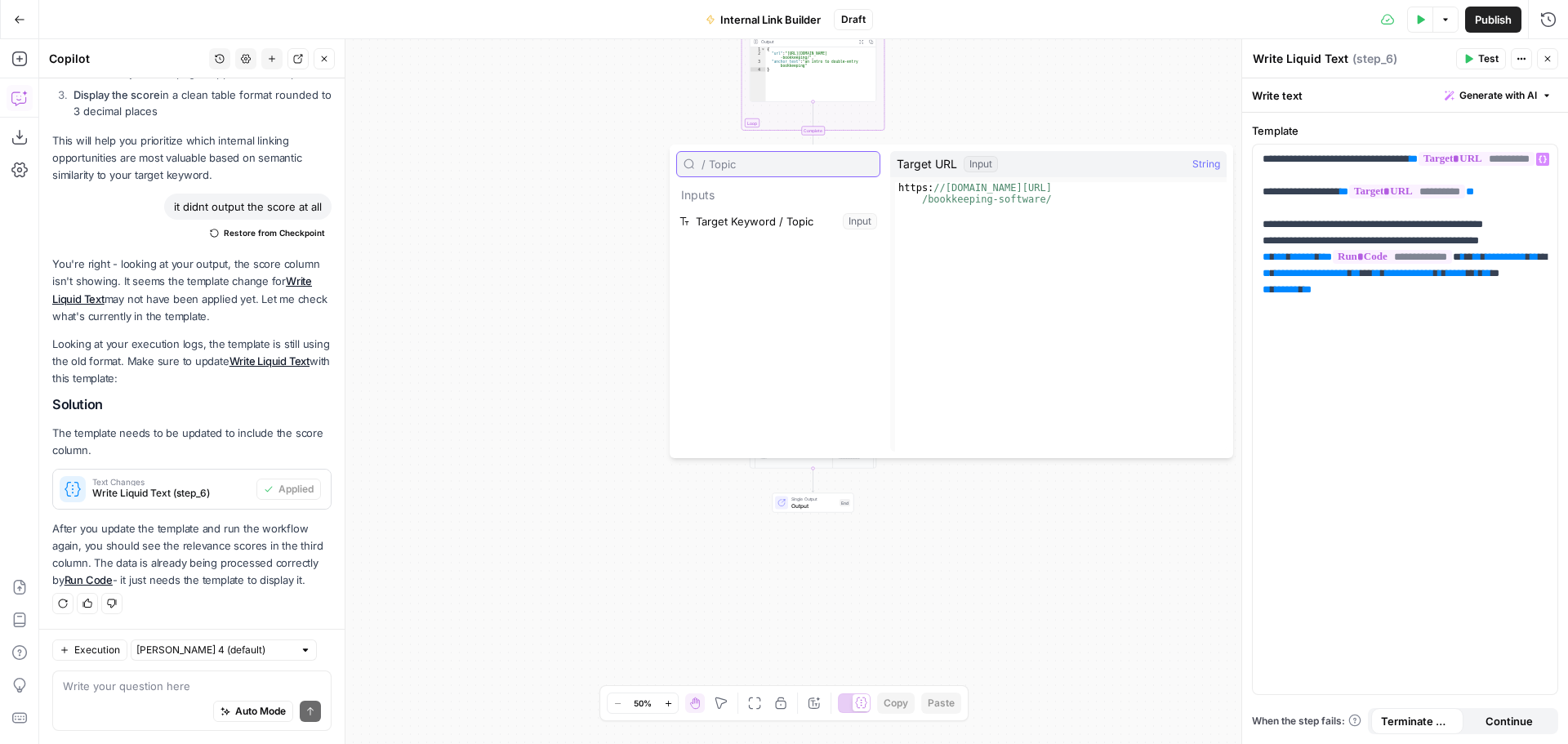
type input "/ Topic"
click at [1360, 202] on p "**********" at bounding box center [1405, 241] width 285 height 180
type input "ic"
click at [1385, 206] on p "**********" at bounding box center [1405, 241] width 285 height 180
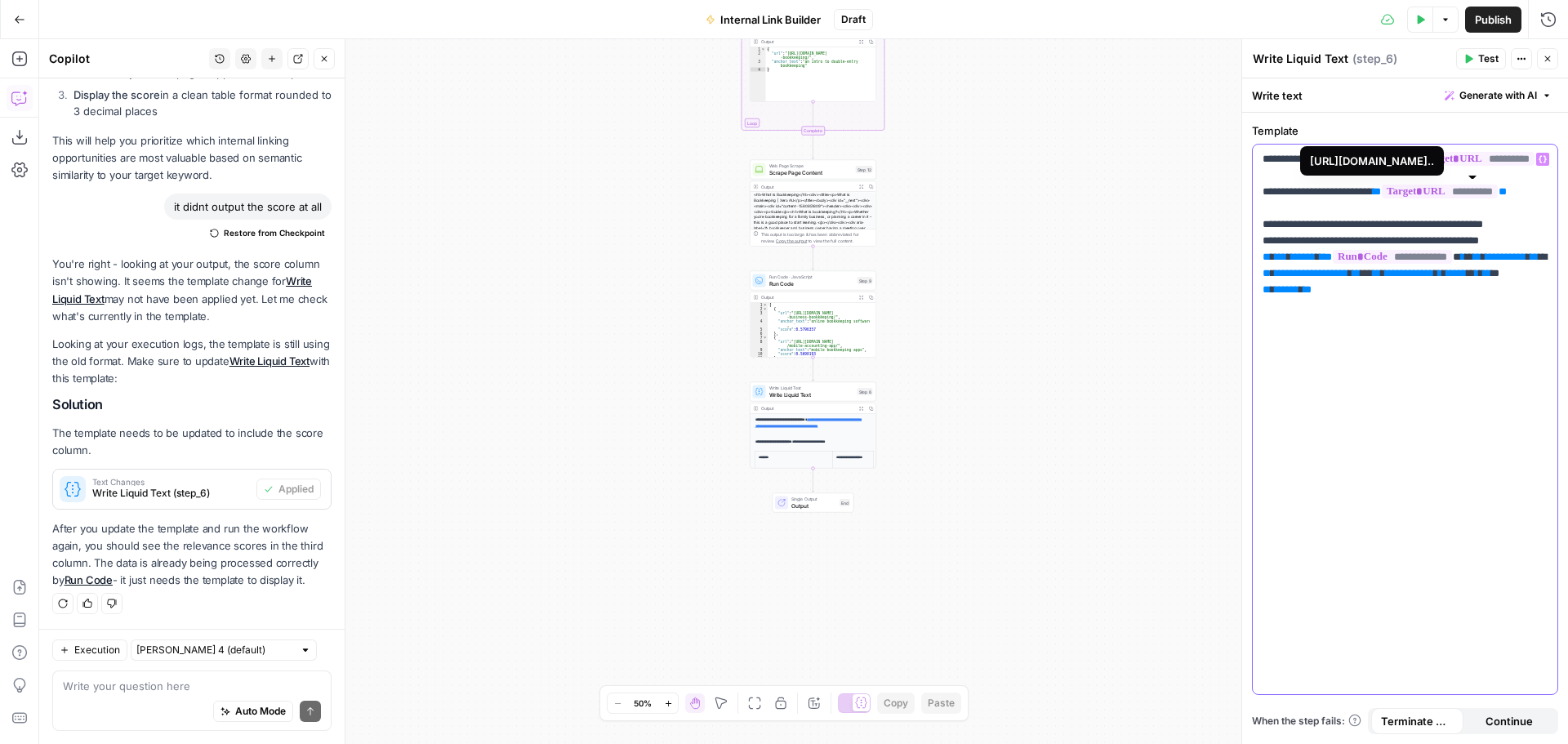
click at [1498, 199] on span "**********" at bounding box center [1440, 192] width 116 height 14
click at [1507, 197] on span "**" at bounding box center [1502, 192] width 8 height 11
click at [1498, 199] on span "**********" at bounding box center [1440, 192] width 116 height 14
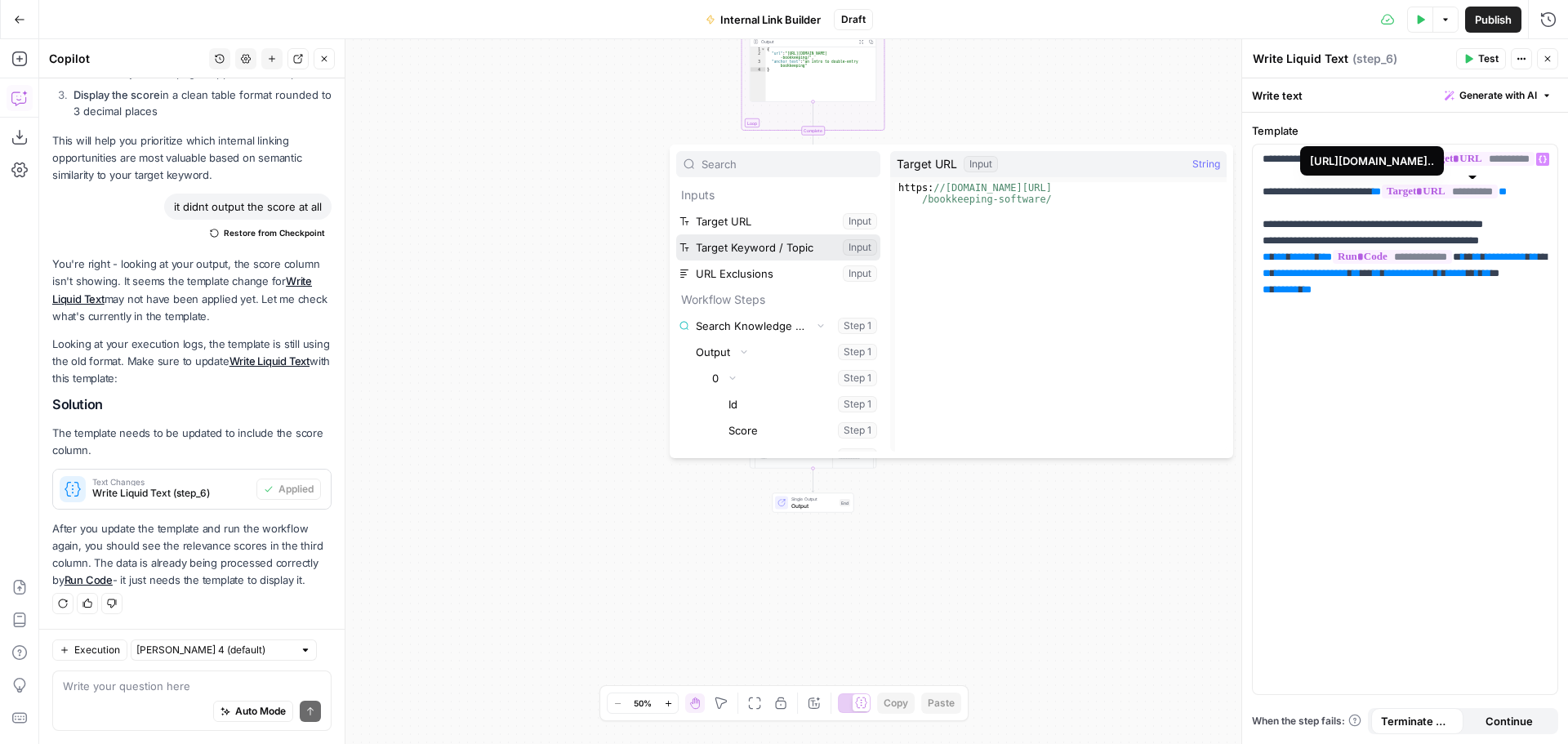
click at [761, 251] on button "Select variable Target Keyword / Topic" at bounding box center [778, 248] width 204 height 26
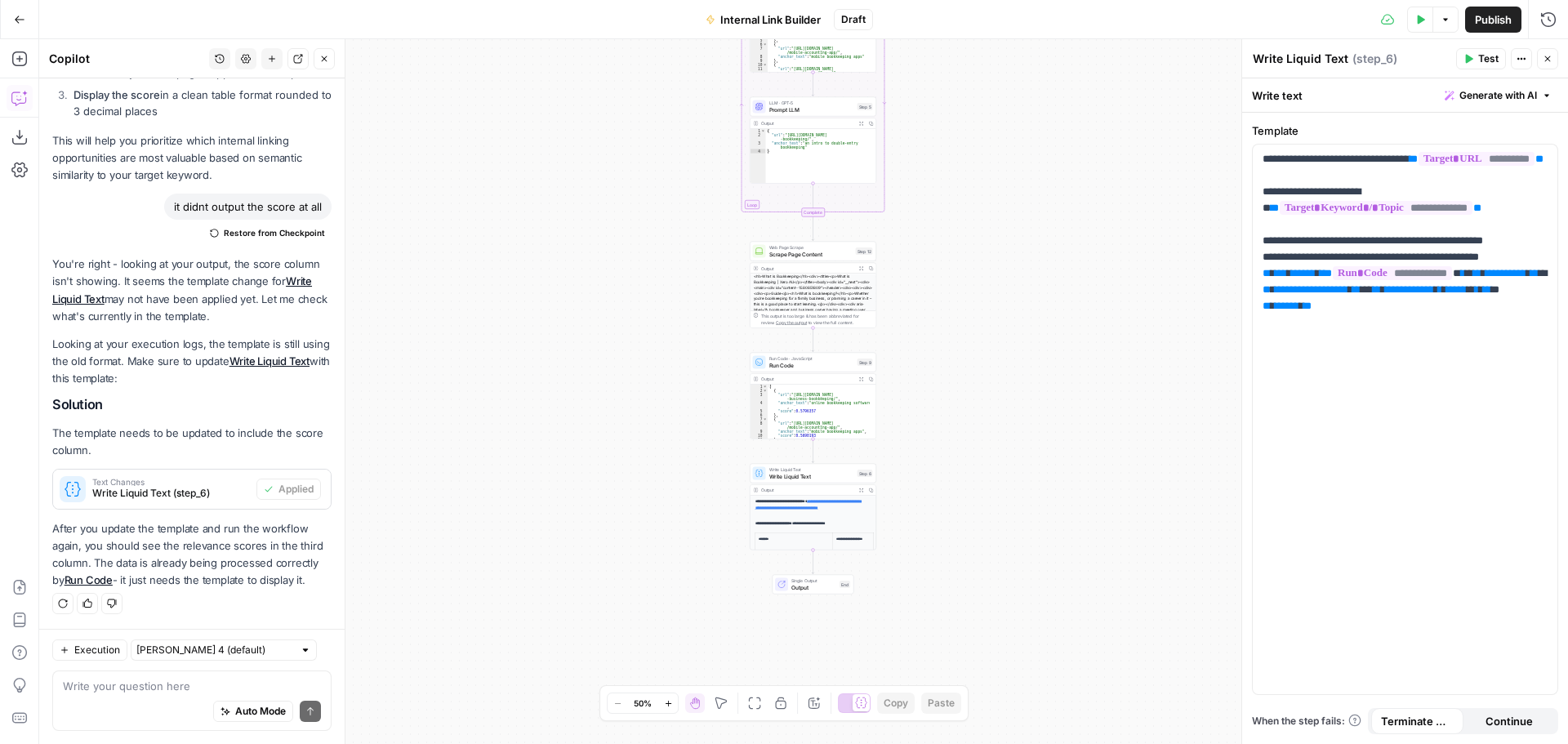
click at [927, 386] on div "Workflow Input Settings Inputs Search Knowledge Base Search Knowledge Base Step…" at bounding box center [804, 392] width 1529 height 705
click at [951, 373] on div "Workflow Input Settings Inputs Search Knowledge Base Search Knowledge Base Step…" at bounding box center [804, 392] width 1529 height 705
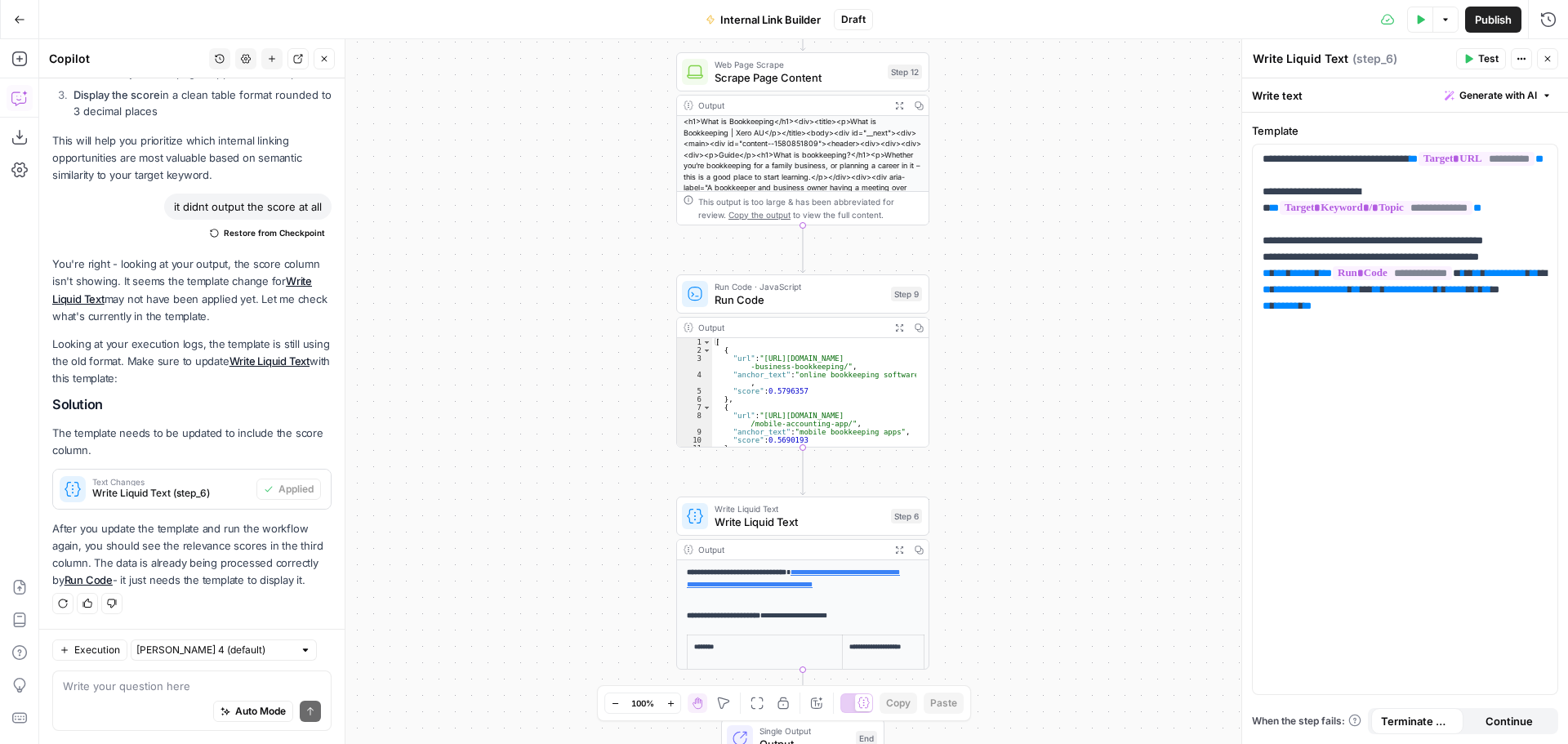
drag, startPoint x: 889, startPoint y: 376, endPoint x: 1016, endPoint y: 320, distance: 138.8
click at [1016, 320] on div "Workflow Input Settings Inputs Search Knowledge Base Search Knowledge Base Step…" at bounding box center [804, 392] width 1529 height 705
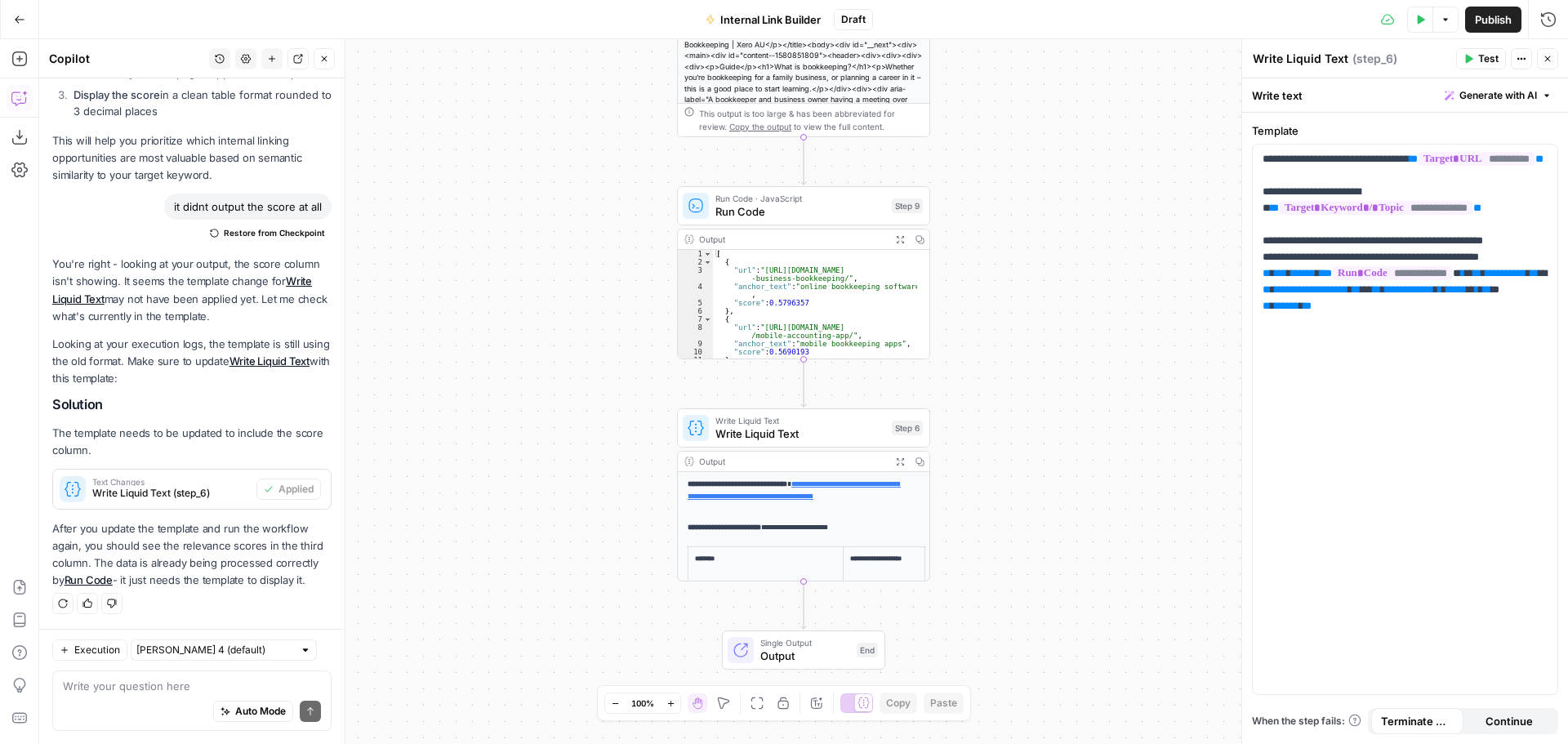
drag, startPoint x: 1010, startPoint y: 340, endPoint x: 1010, endPoint y: 241, distance: 99.0
click at [1010, 241] on div "Workflow Input Settings Inputs Search Knowledge Base Search Knowledge Base Step…" at bounding box center [804, 392] width 1529 height 705
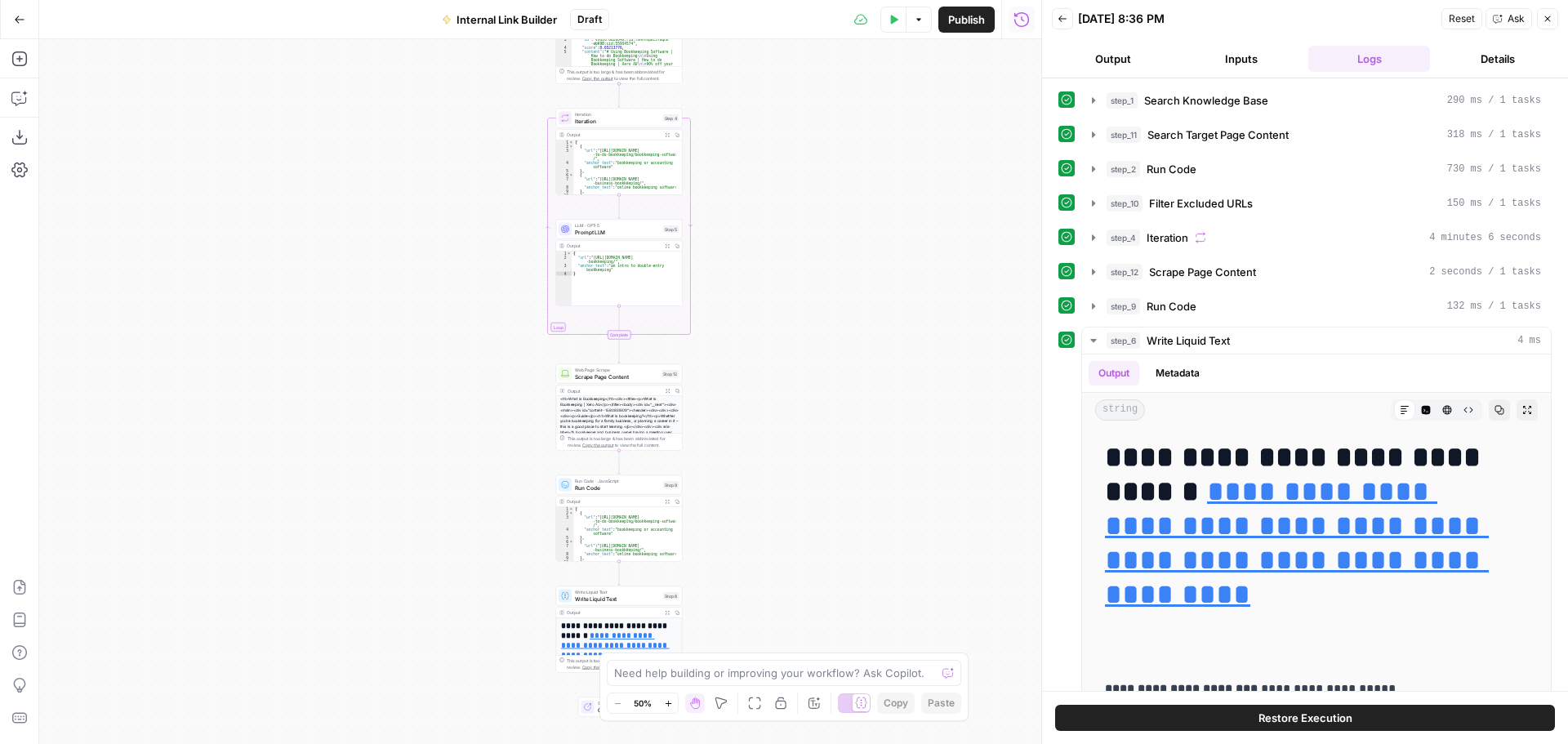
drag, startPoint x: 709, startPoint y: 460, endPoint x: 792, endPoint y: 249, distance: 226.7
click at [792, 249] on div "Workflow Input Settings Inputs Search Knowledge Base Search Knowledge Base Step…" at bounding box center [540, 392] width 1002 height 705
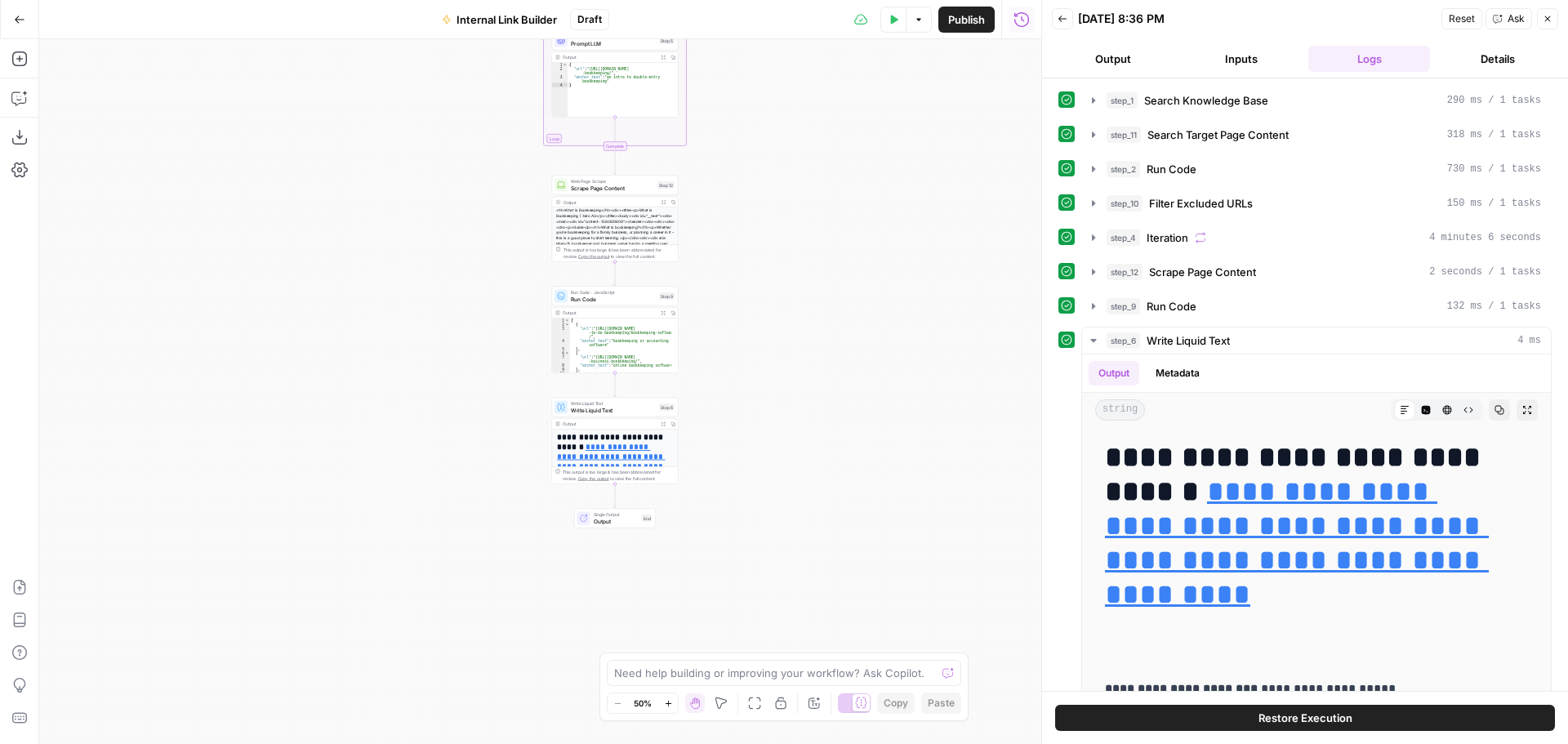
drag, startPoint x: 835, startPoint y: 491, endPoint x: 830, endPoint y: 302, distance: 189.1
click at [830, 302] on div "Workflow Input Settings Inputs Search Knowledge Base Search Knowledge Base Step…" at bounding box center [540, 392] width 1002 height 705
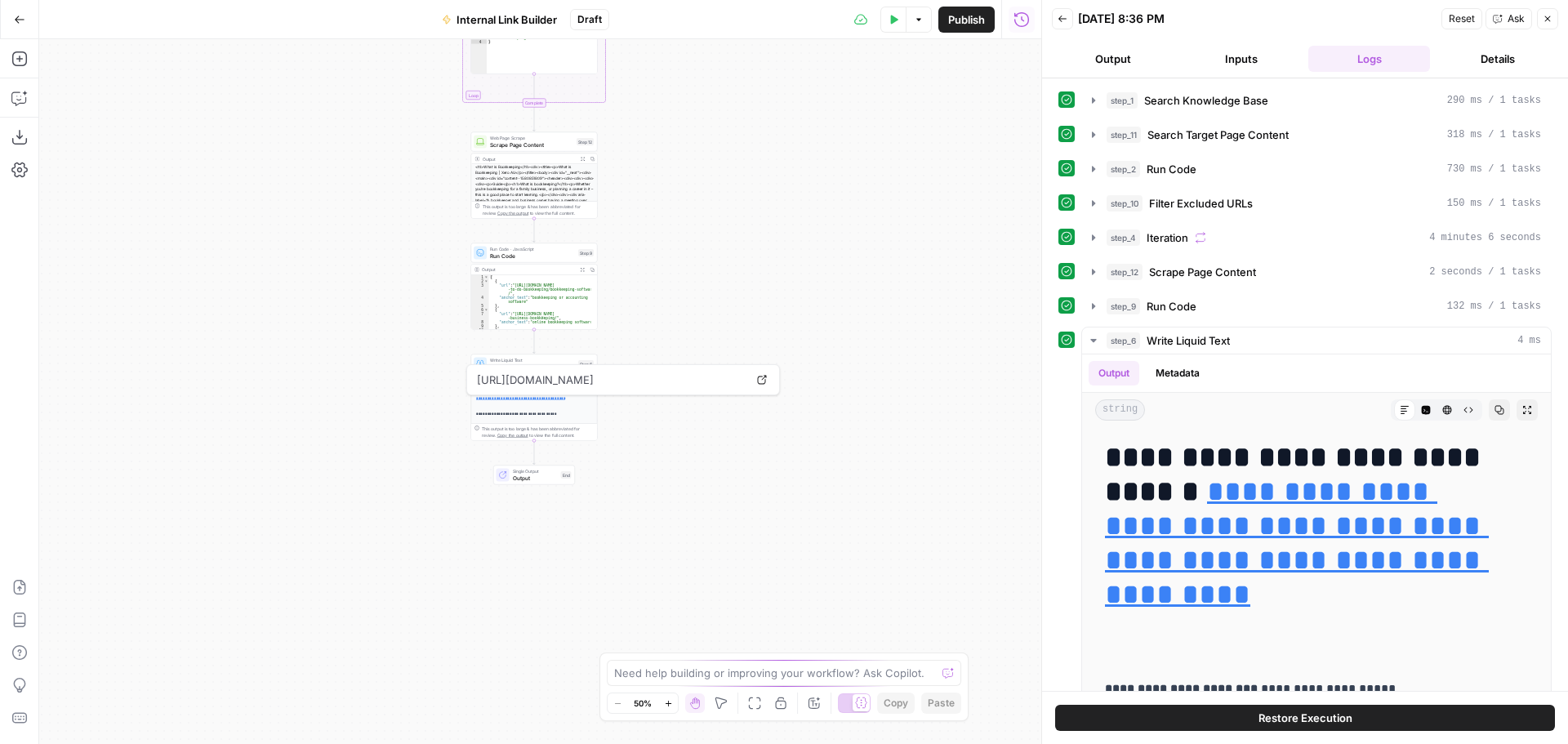
click at [1495, 54] on button "Details" at bounding box center [1497, 59] width 122 height 26
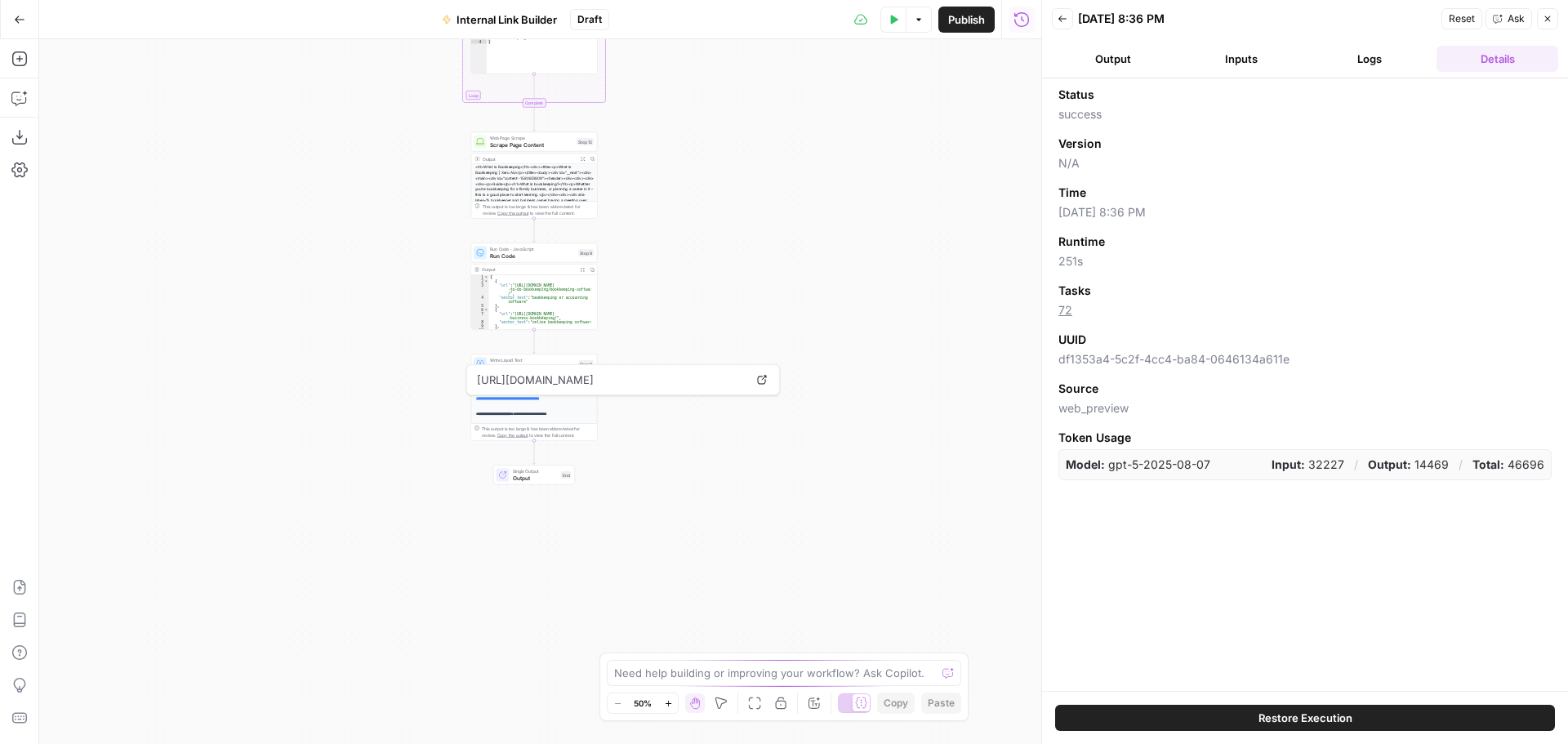
click at [1547, 20] on icon "button" at bounding box center [1547, 18] width 10 height 10
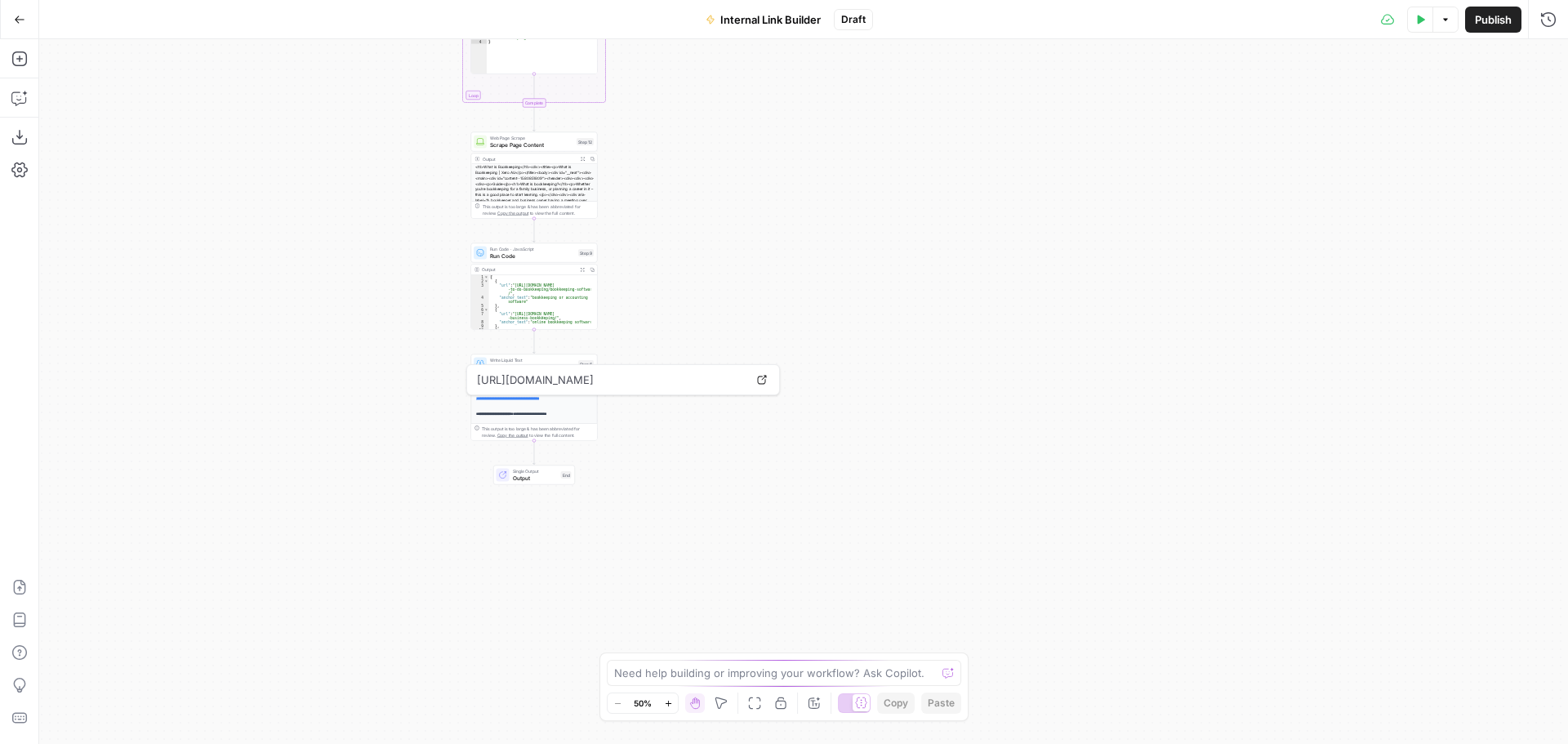
click at [599, 262] on div "Workflow Input Settings Inputs Search Knowledge Base Search Knowledge Base Step…" at bounding box center [804, 392] width 1529 height 705
click at [670, 454] on div "Workflow Input Settings Inputs Search Knowledge Base Search Knowledge Base Step…" at bounding box center [804, 392] width 1529 height 705
click at [1544, 18] on icon "button" at bounding box center [1549, 19] width 17 height 17
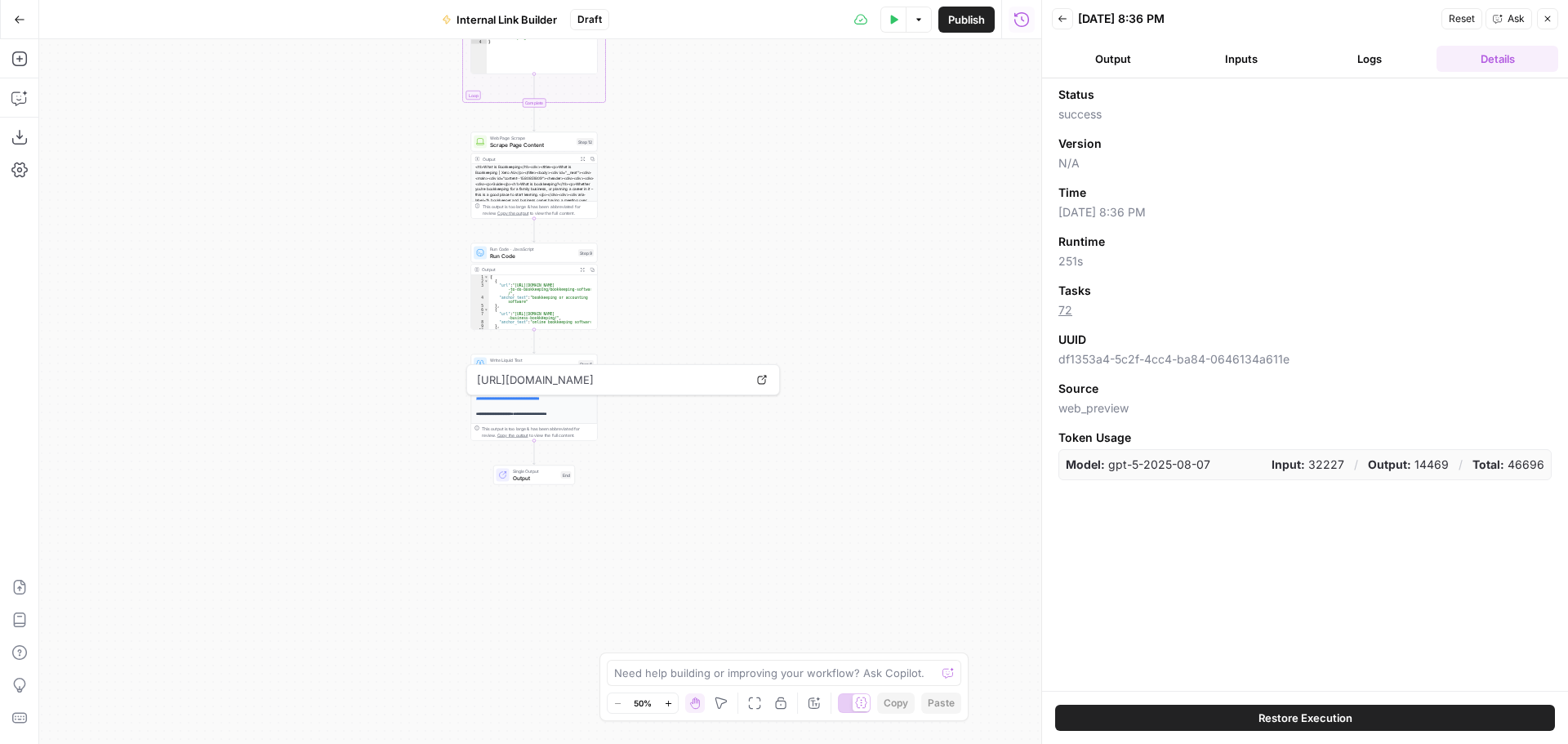
click at [1357, 64] on button "Logs" at bounding box center [1369, 59] width 122 height 26
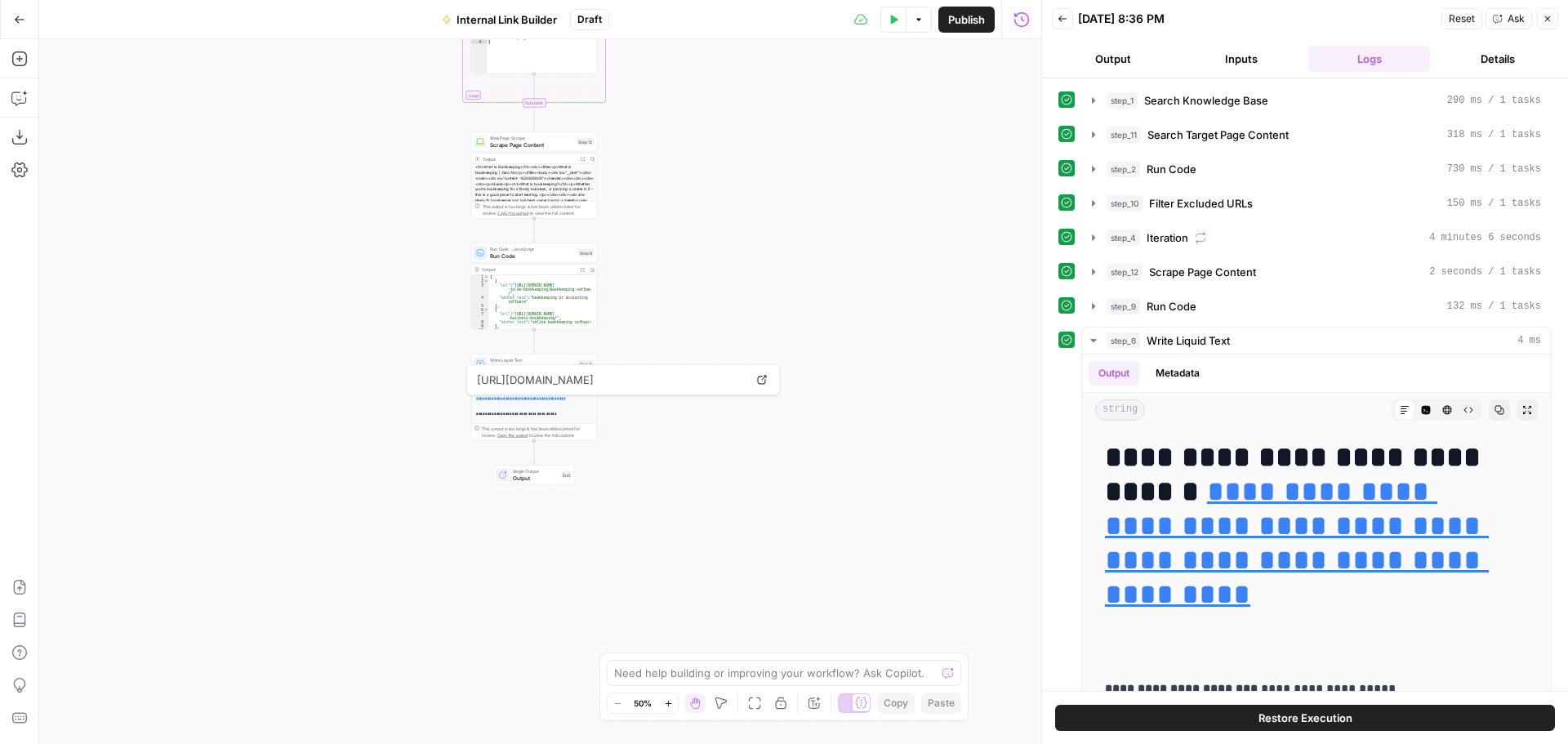
click at [1264, 60] on button "Inputs" at bounding box center [1240, 59] width 122 height 26
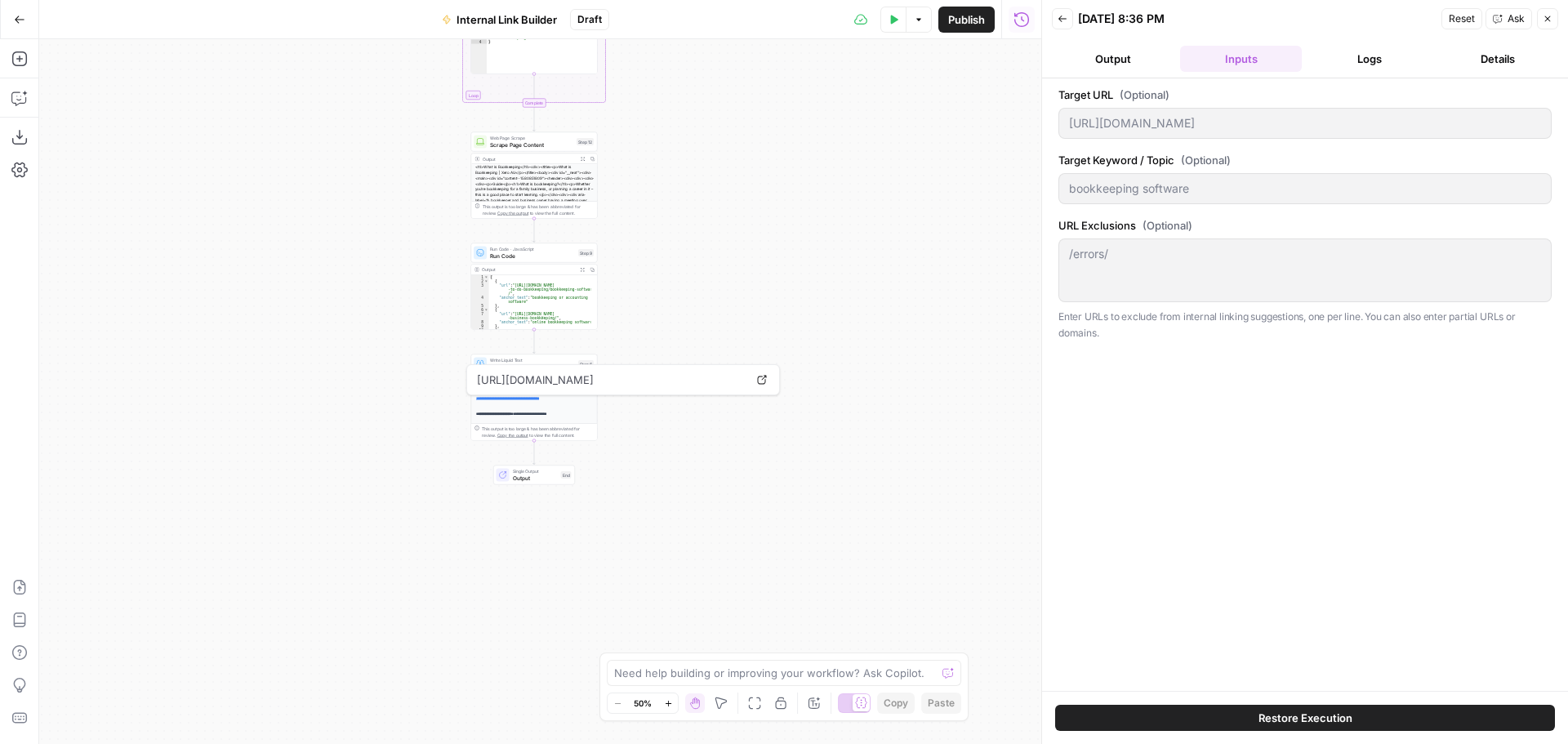
click at [1104, 56] on button "Output" at bounding box center [1112, 59] width 122 height 26
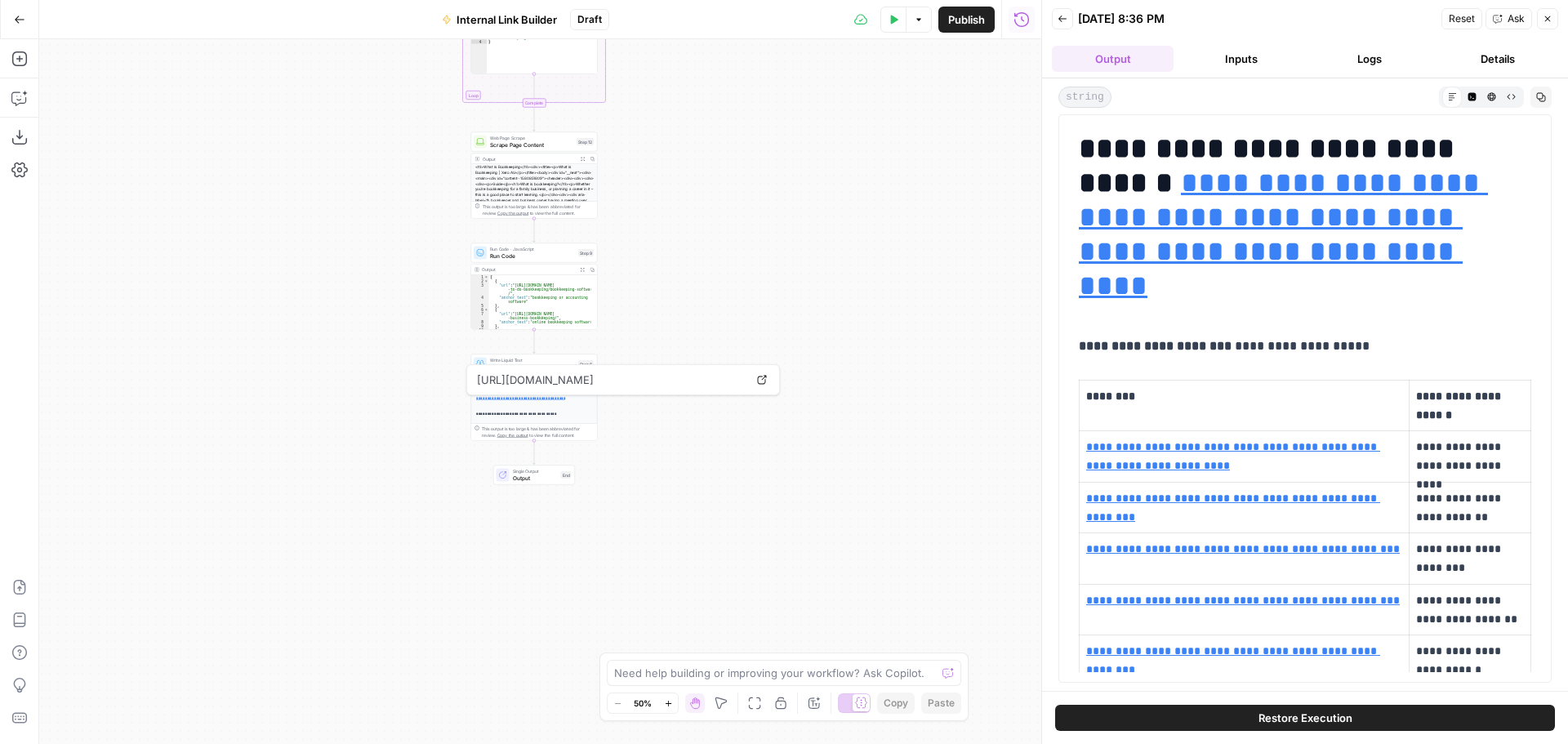
click at [1483, 63] on button "Details" at bounding box center [1497, 59] width 122 height 26
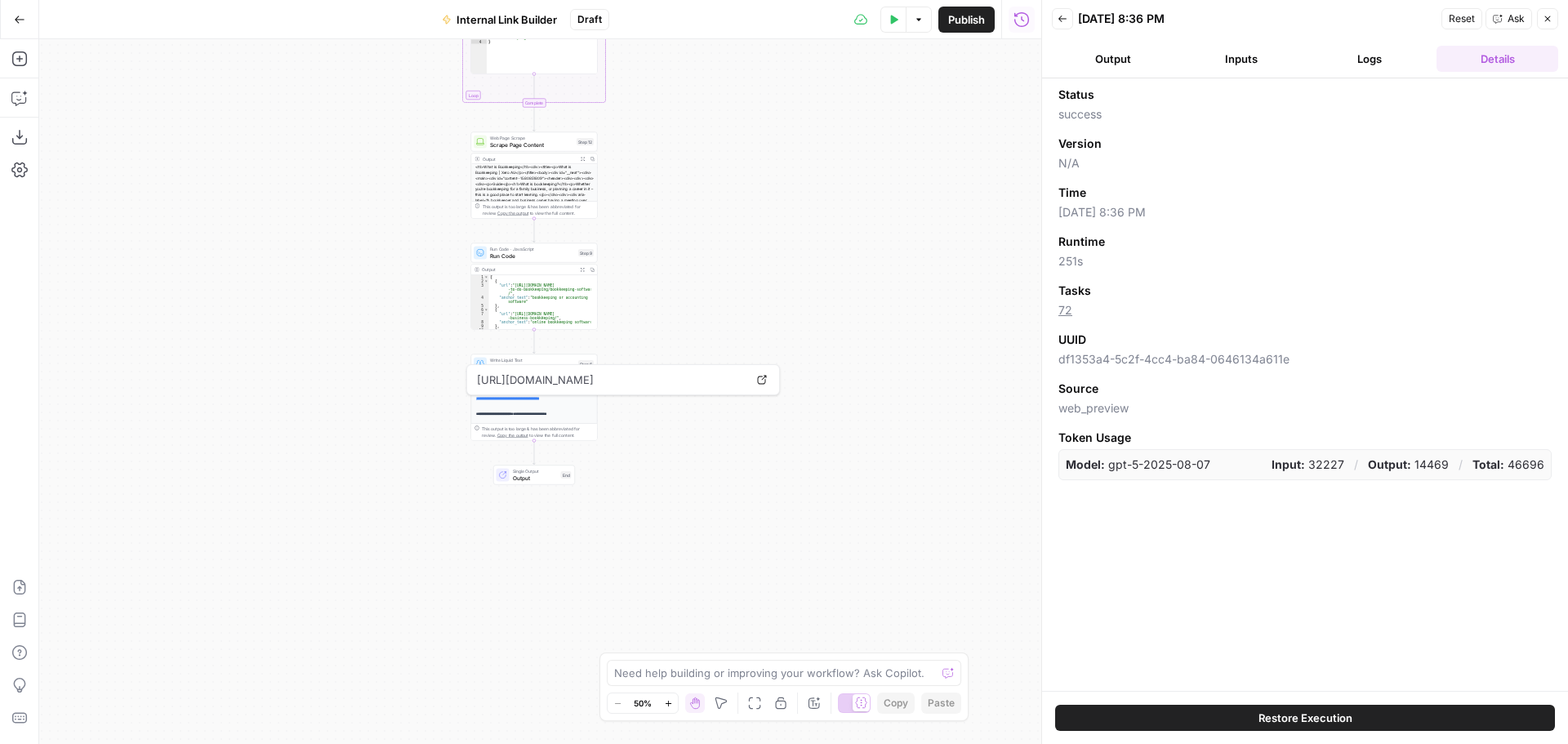
click at [1058, 21] on icon "button" at bounding box center [1063, 18] width 10 height 10
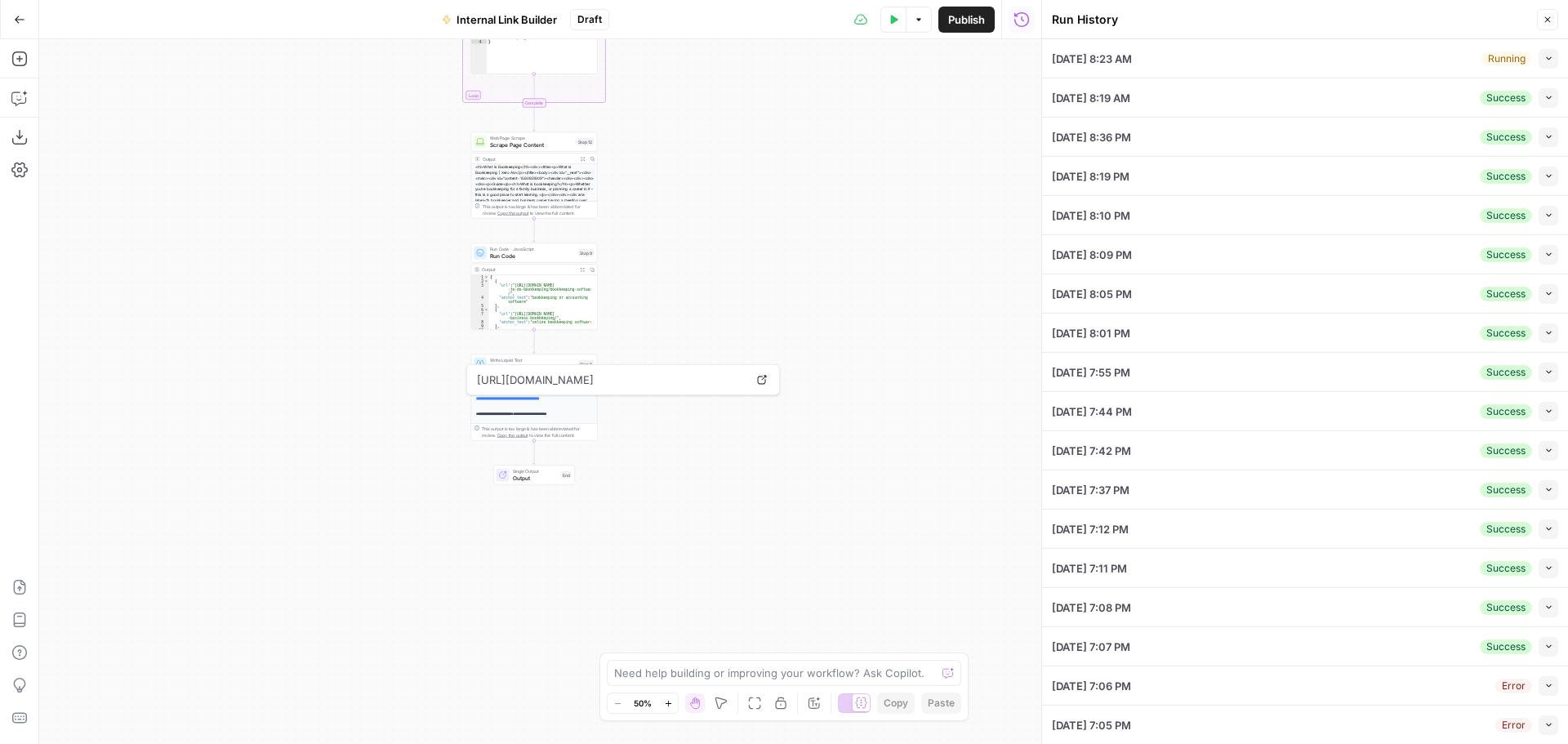
click at [1368, 67] on div "10/15/25 at 8:23 AM Running Collapse" at bounding box center [1305, 59] width 506 height 39
click at [1544, 60] on button "Collapse" at bounding box center [1549, 59] width 19 height 19
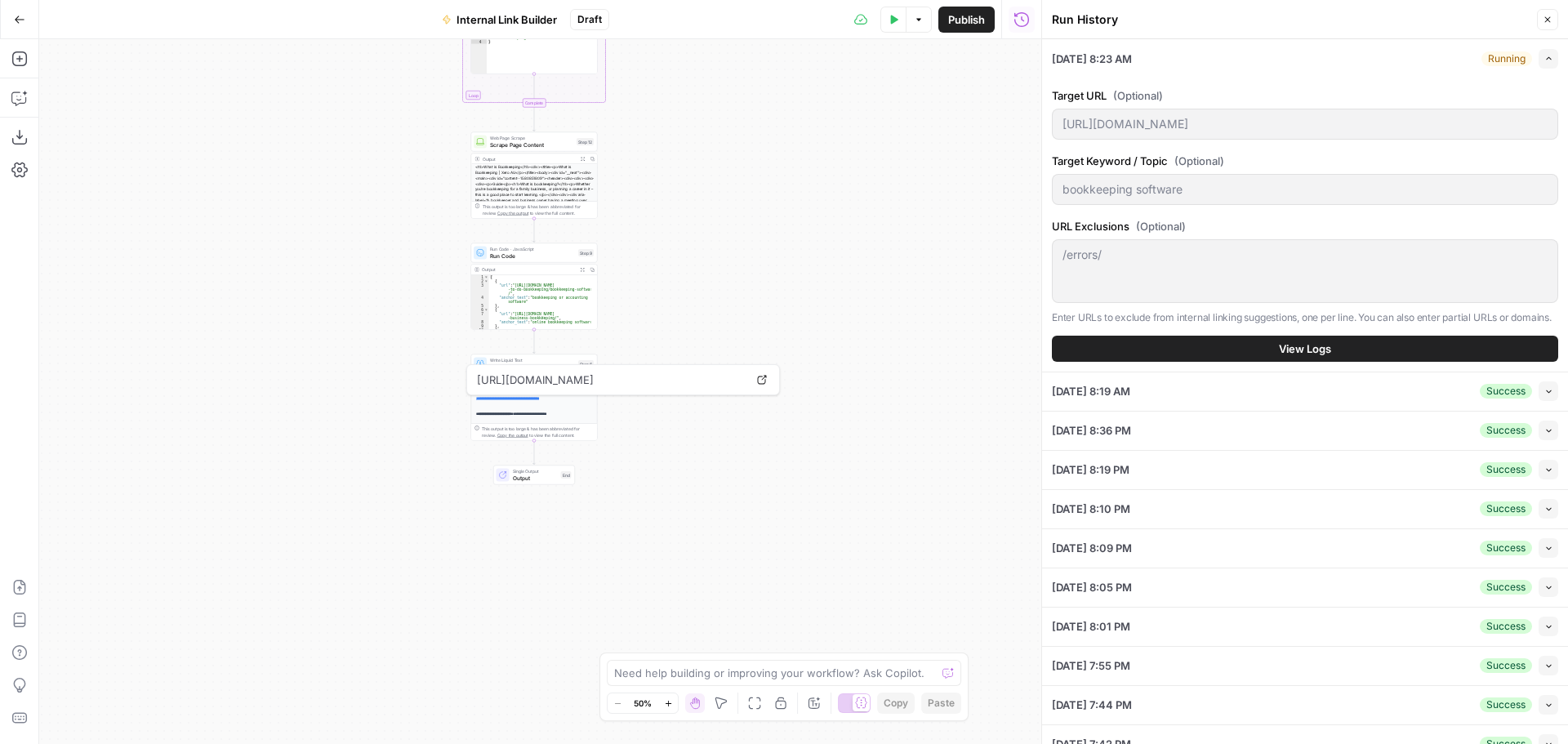
click at [1279, 357] on span "View Logs" at bounding box center [1305, 349] width 53 height 17
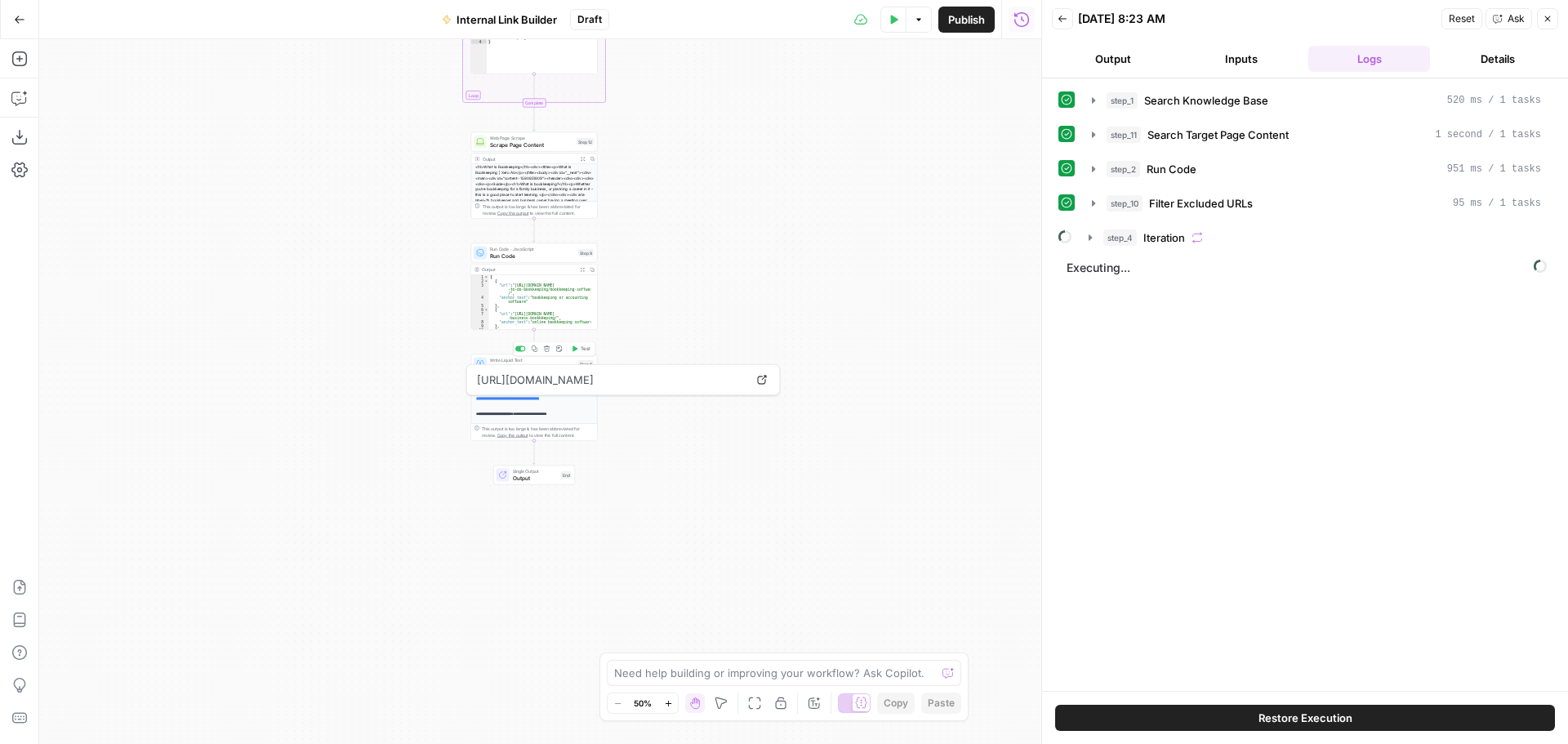
click at [534, 363] on span "Write Liquid Text" at bounding box center [532, 366] width 85 height 8
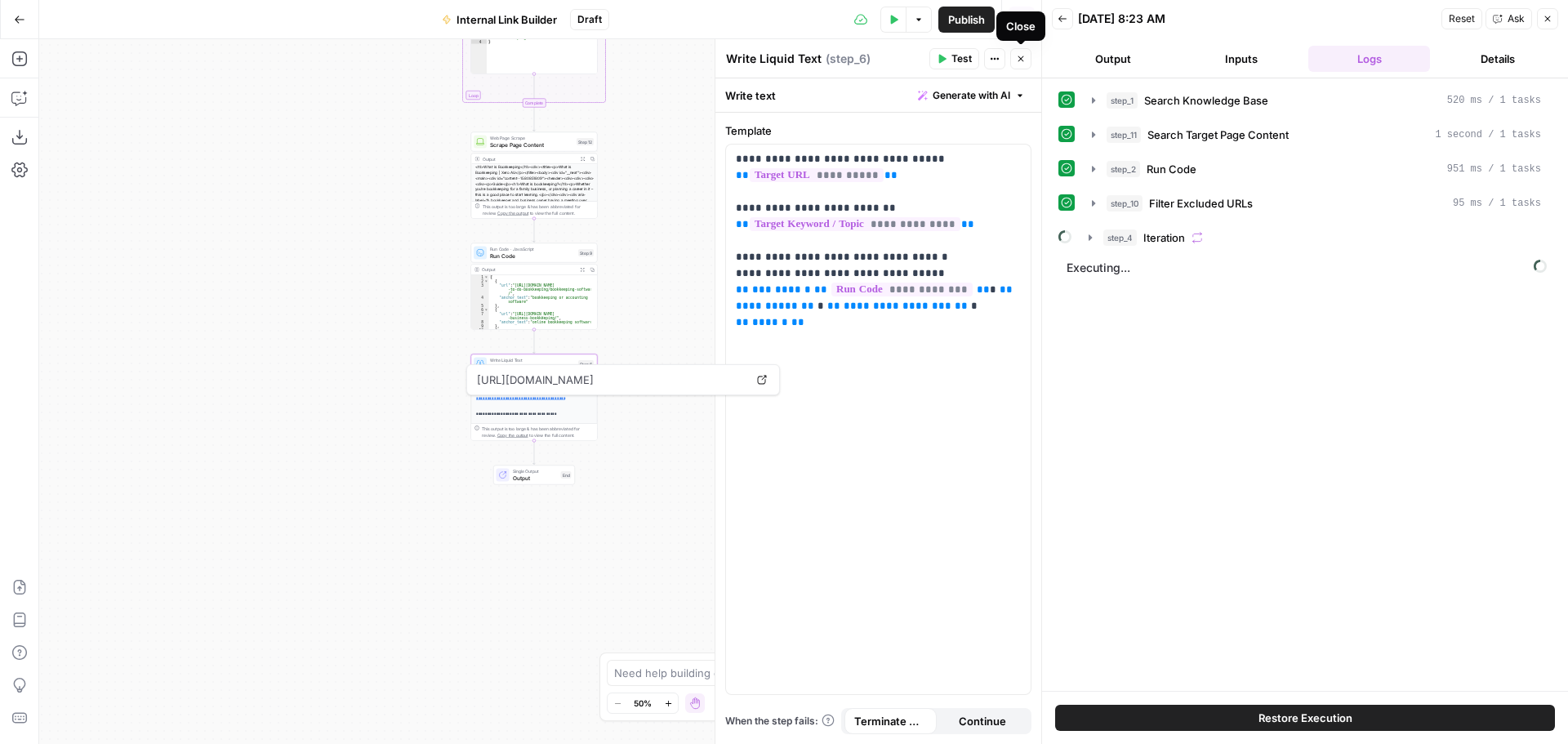
click at [1025, 60] on icon "button" at bounding box center [1021, 59] width 10 height 10
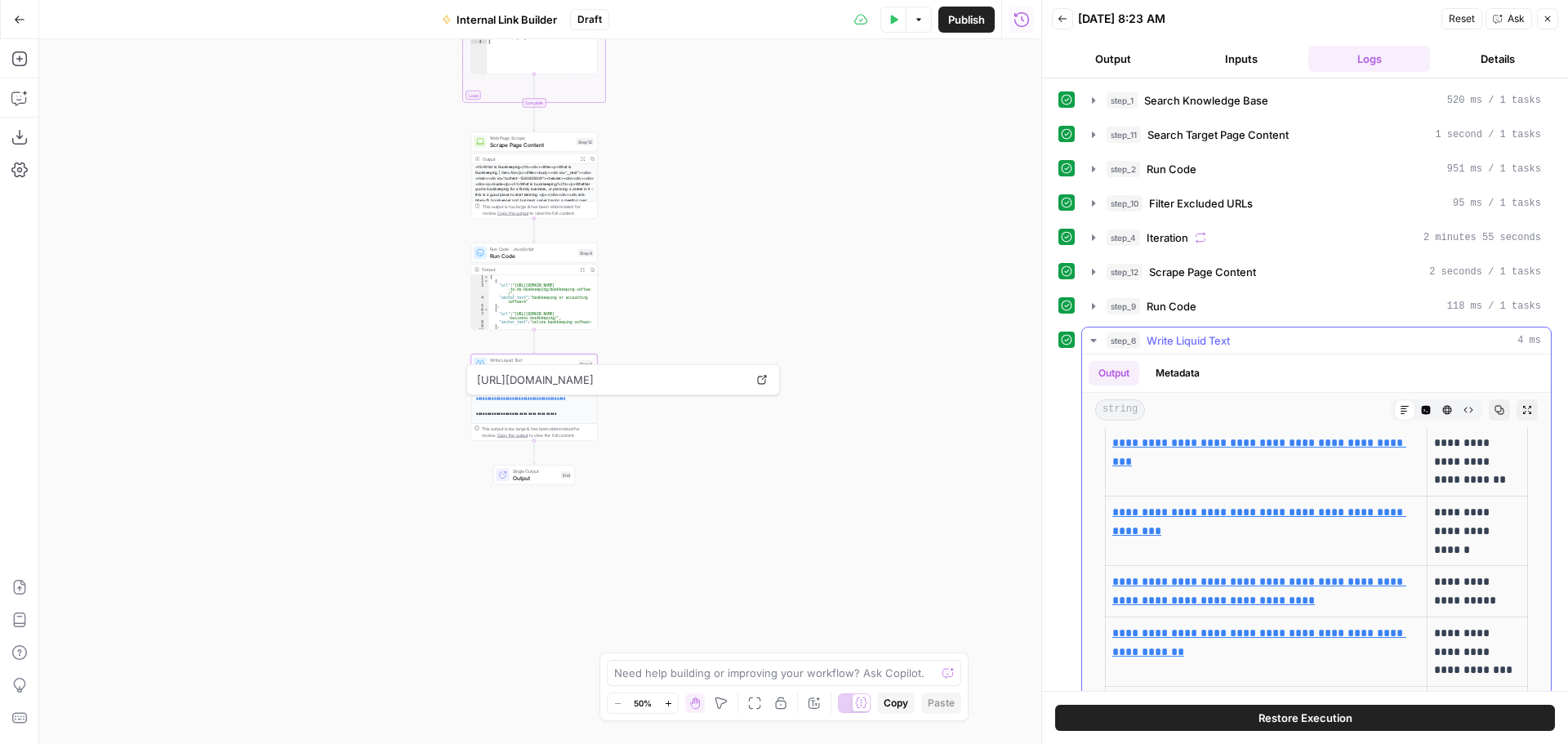
scroll to position [333, 0]
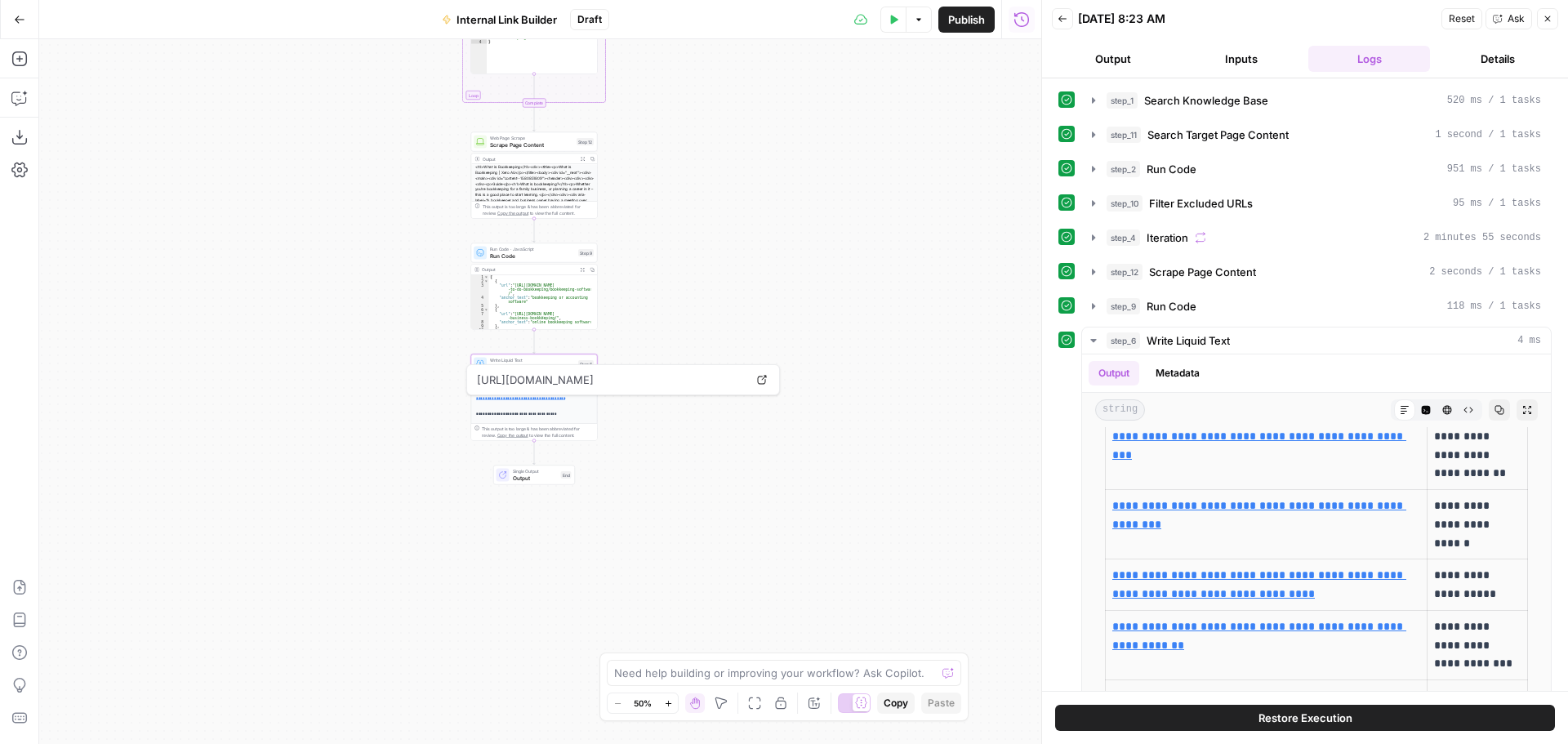
click at [32, 100] on button "Copilot" at bounding box center [19, 98] width 26 height 26
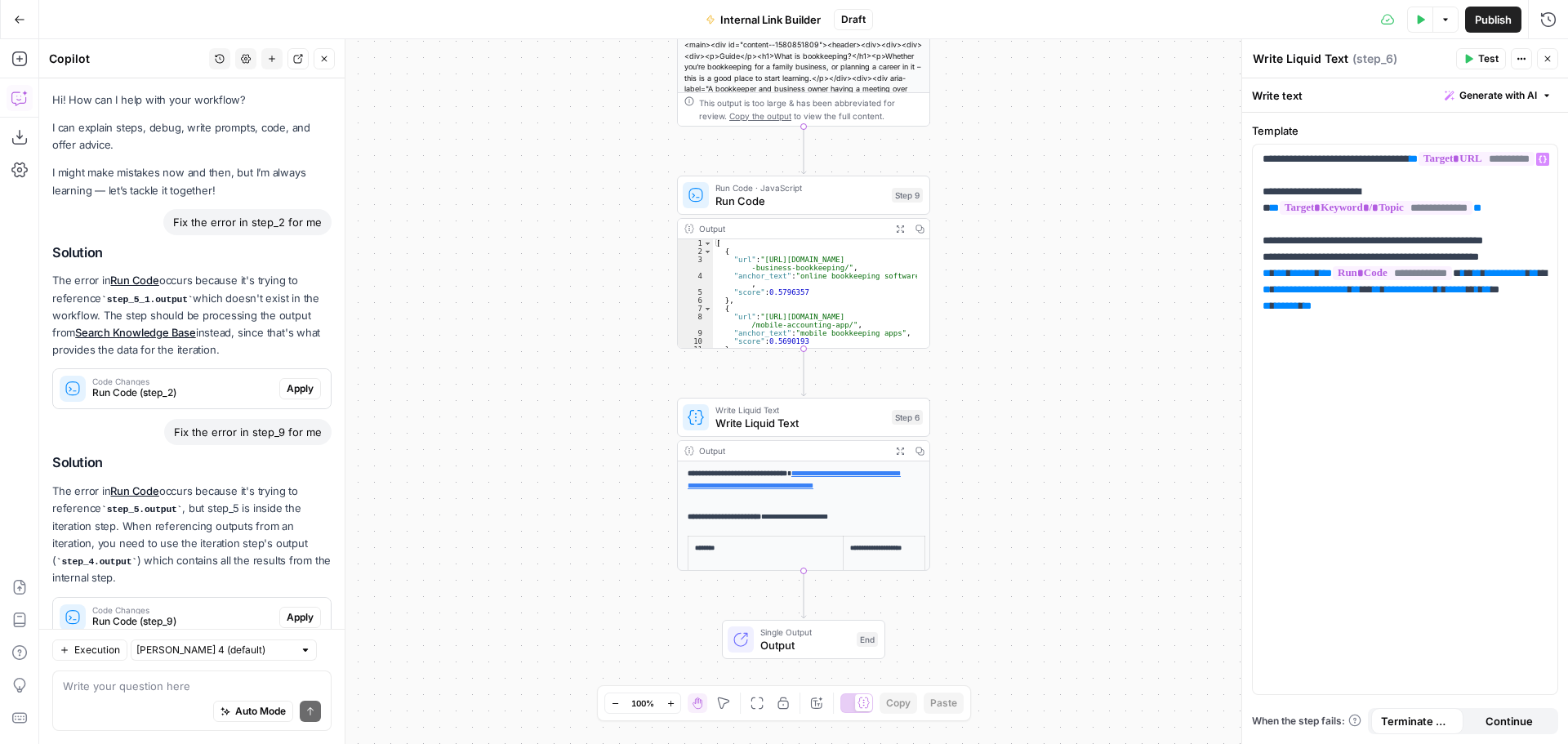
scroll to position [15076, 0]
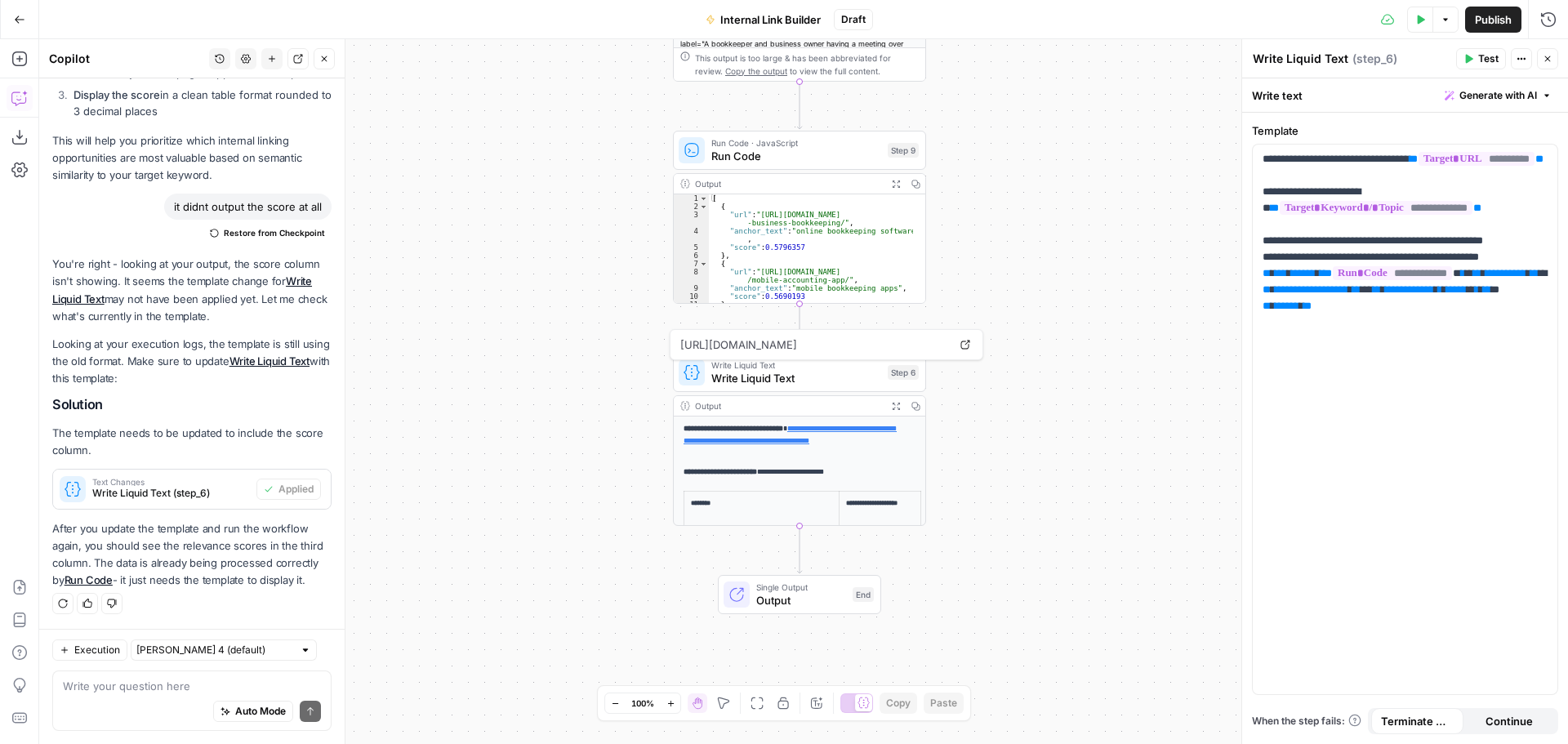
drag, startPoint x: 1098, startPoint y: 441, endPoint x: 1095, endPoint y: 395, distance: 46.1
click at [1095, 395] on div "Workflow Input Settings Inputs Search Knowledge Base Search Knowledge Base Step…" at bounding box center [804, 392] width 1529 height 705
click at [1211, 149] on div "Workflow Input Settings Inputs Search Knowledge Base Search Knowledge Base Step…" at bounding box center [804, 392] width 1529 height 705
click at [1542, 54] on button "Close" at bounding box center [1548, 59] width 21 height 21
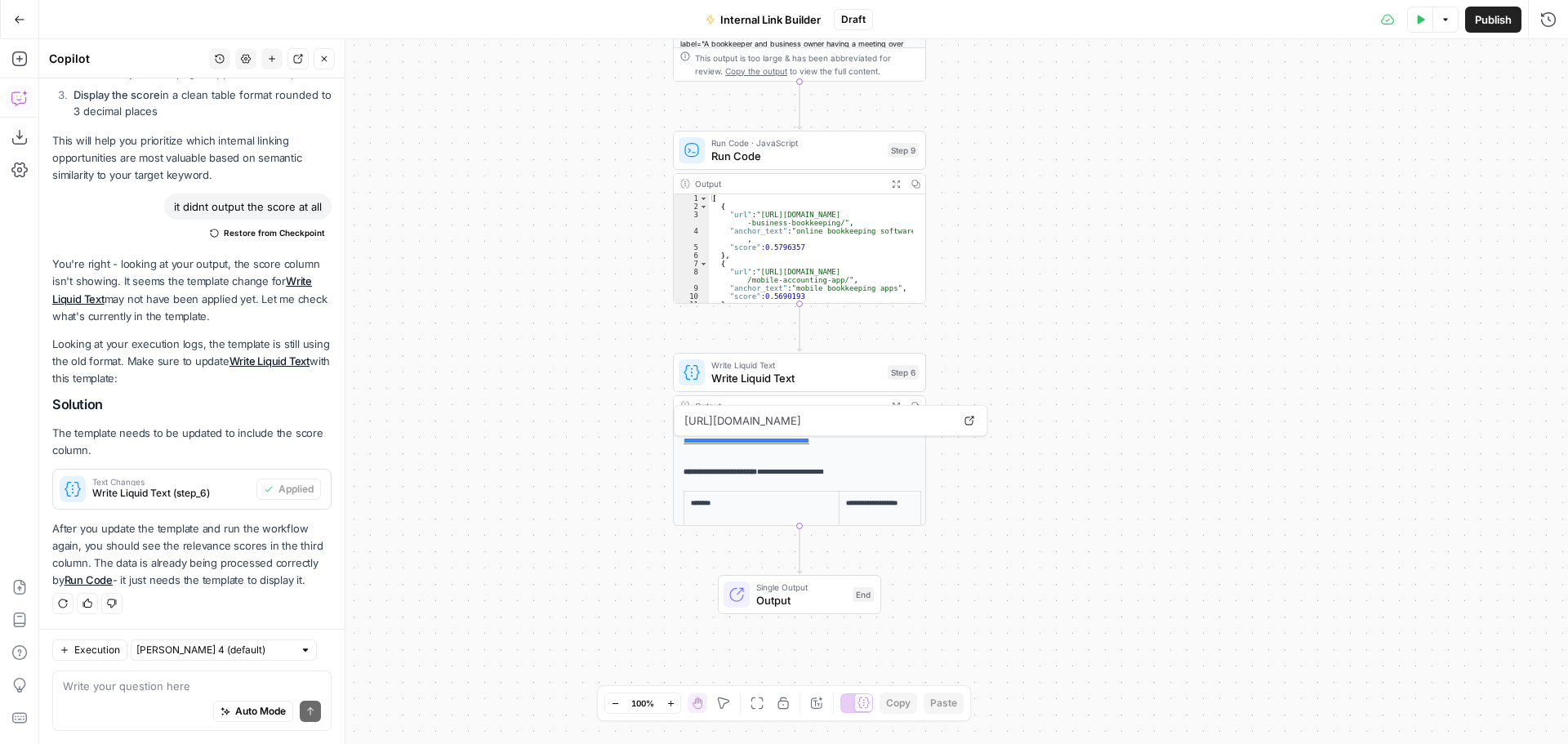
click at [1419, 24] on icon "button" at bounding box center [1420, 19] width 10 height 10
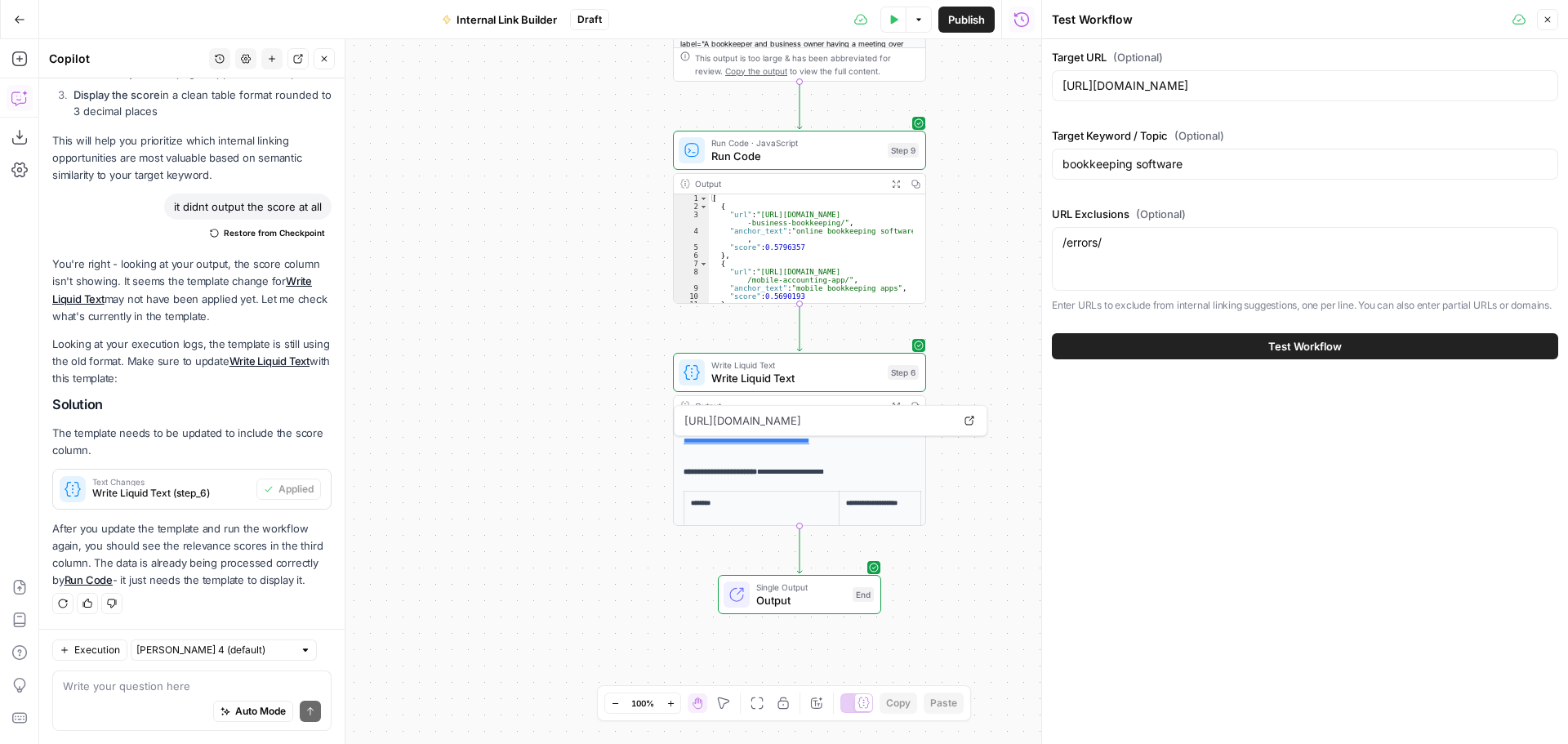
click at [1183, 344] on button "Test Workflow" at bounding box center [1305, 346] width 506 height 26
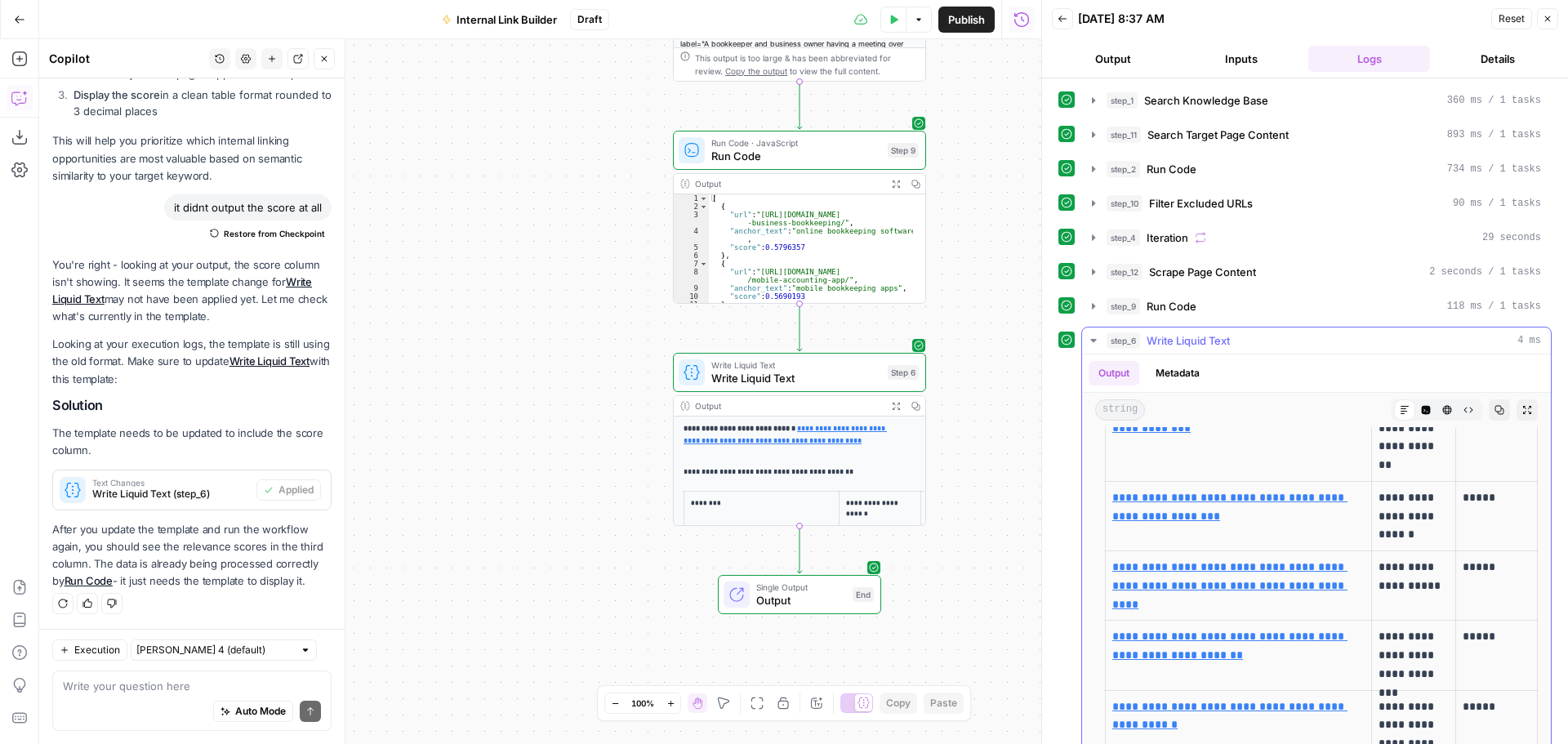
scroll to position [369, 0]
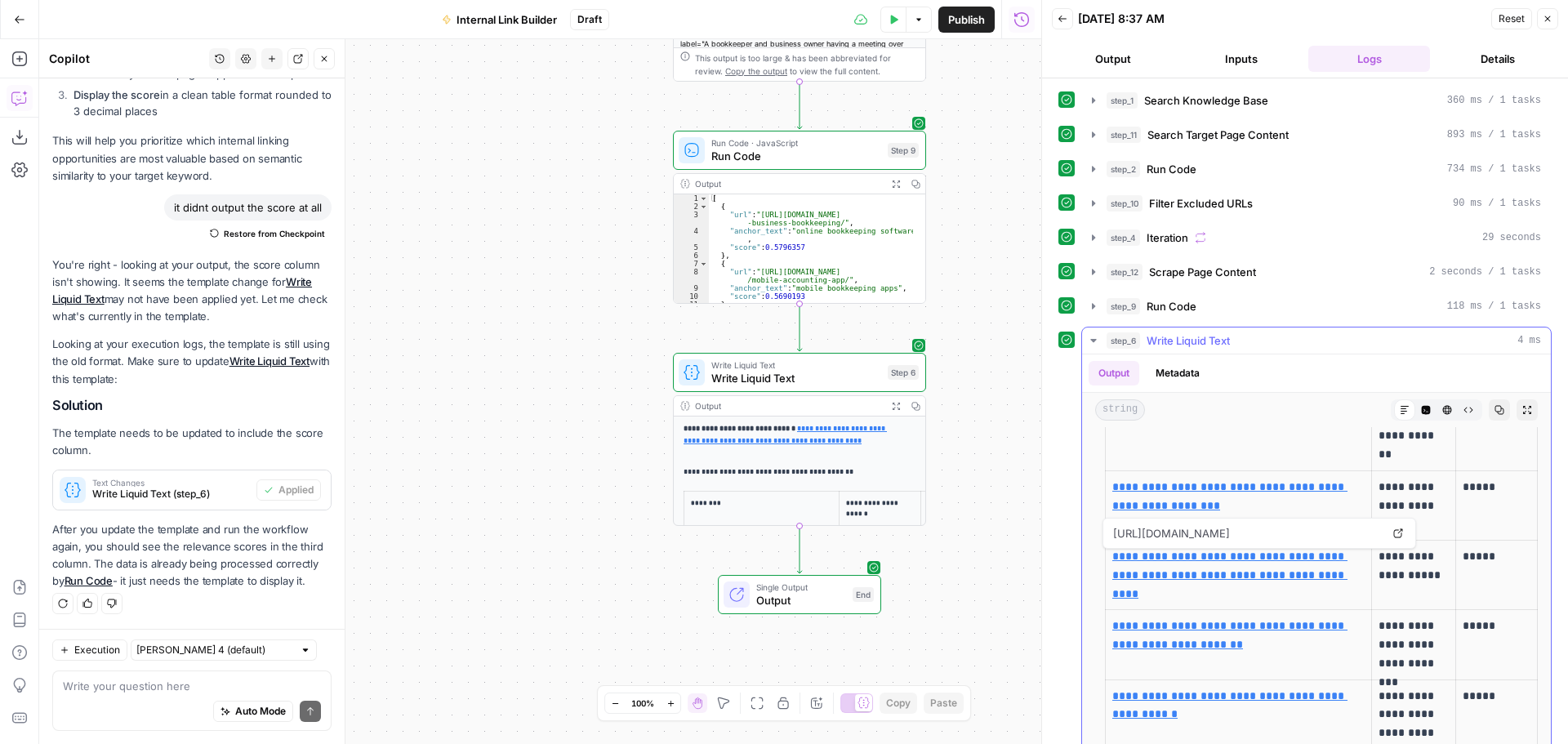
click at [1316, 575] on link "**********" at bounding box center [1230, 575] width 236 height 49
click at [127, 696] on div "Auto Mode Send" at bounding box center [192, 712] width 258 height 36
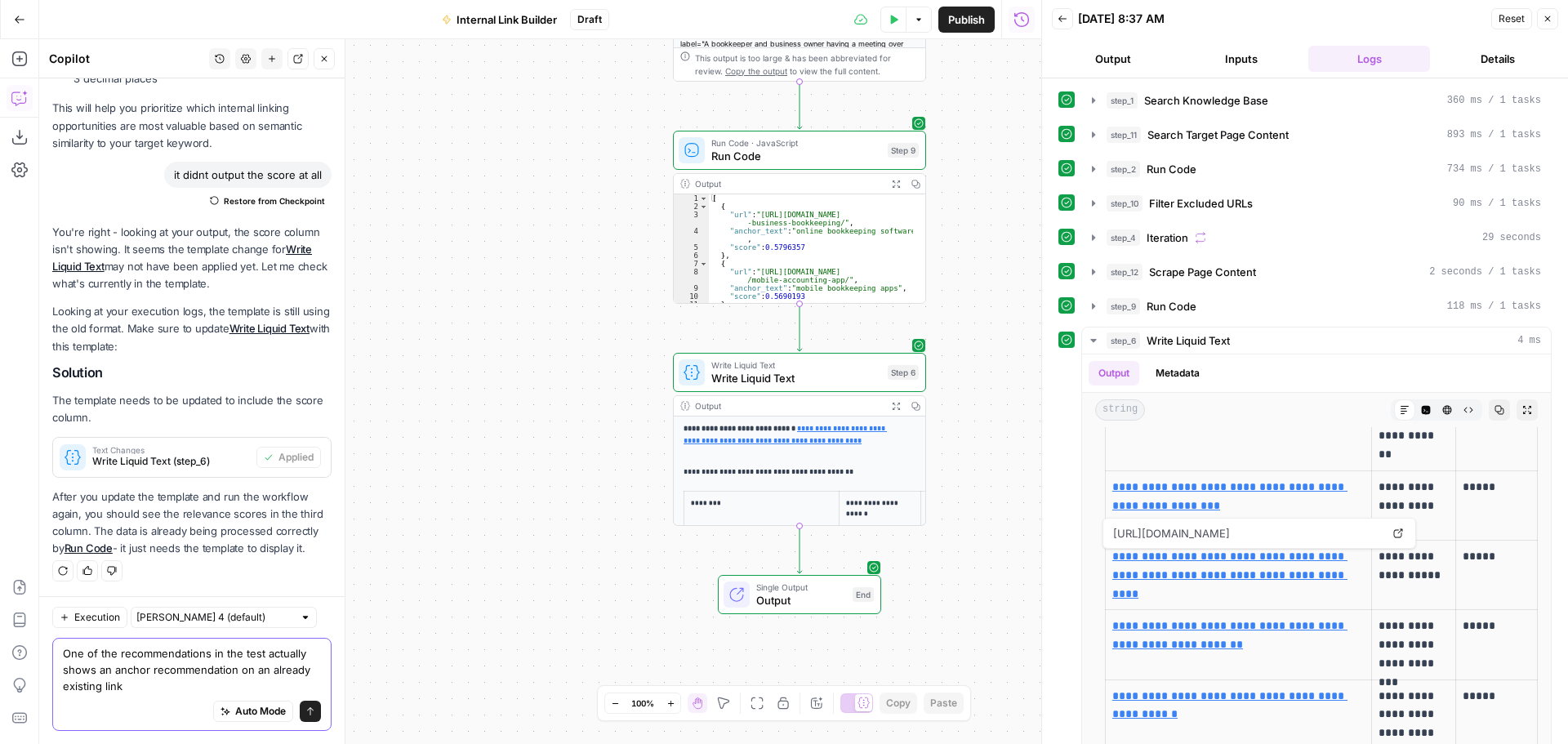
scroll to position [14805, 0]
type textarea "One of the recommendations in the test actually shows an anchor recommendation …"
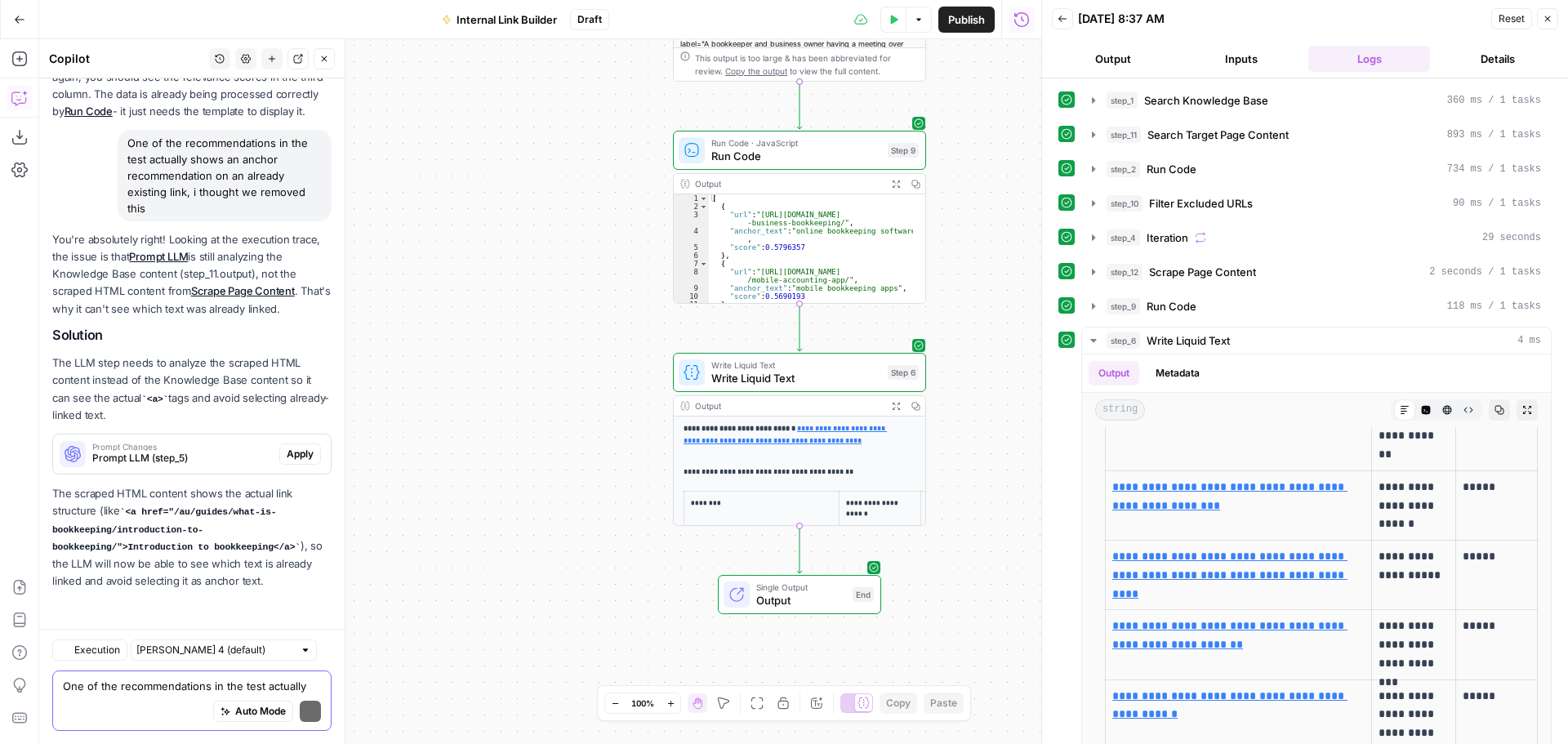
scroll to position [15242, 0]
click at [215, 457] on span "Prompt LLM (step_5)" at bounding box center [182, 458] width 180 height 15
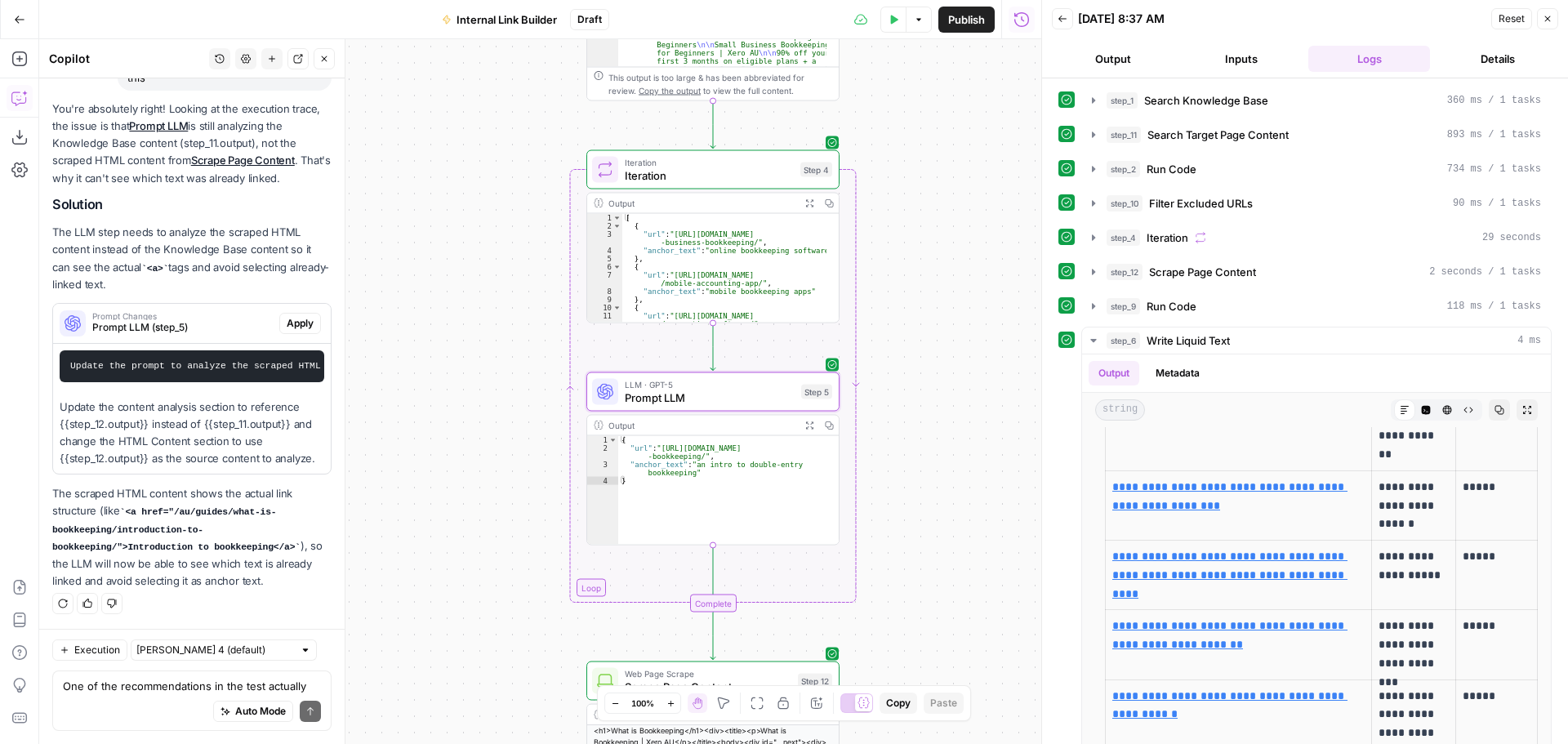
scroll to position [15385, 0]
click at [116, 691] on textarea "One of the recommendations in the test actually shows an anchor recommendation …" at bounding box center [192, 686] width 258 height 17
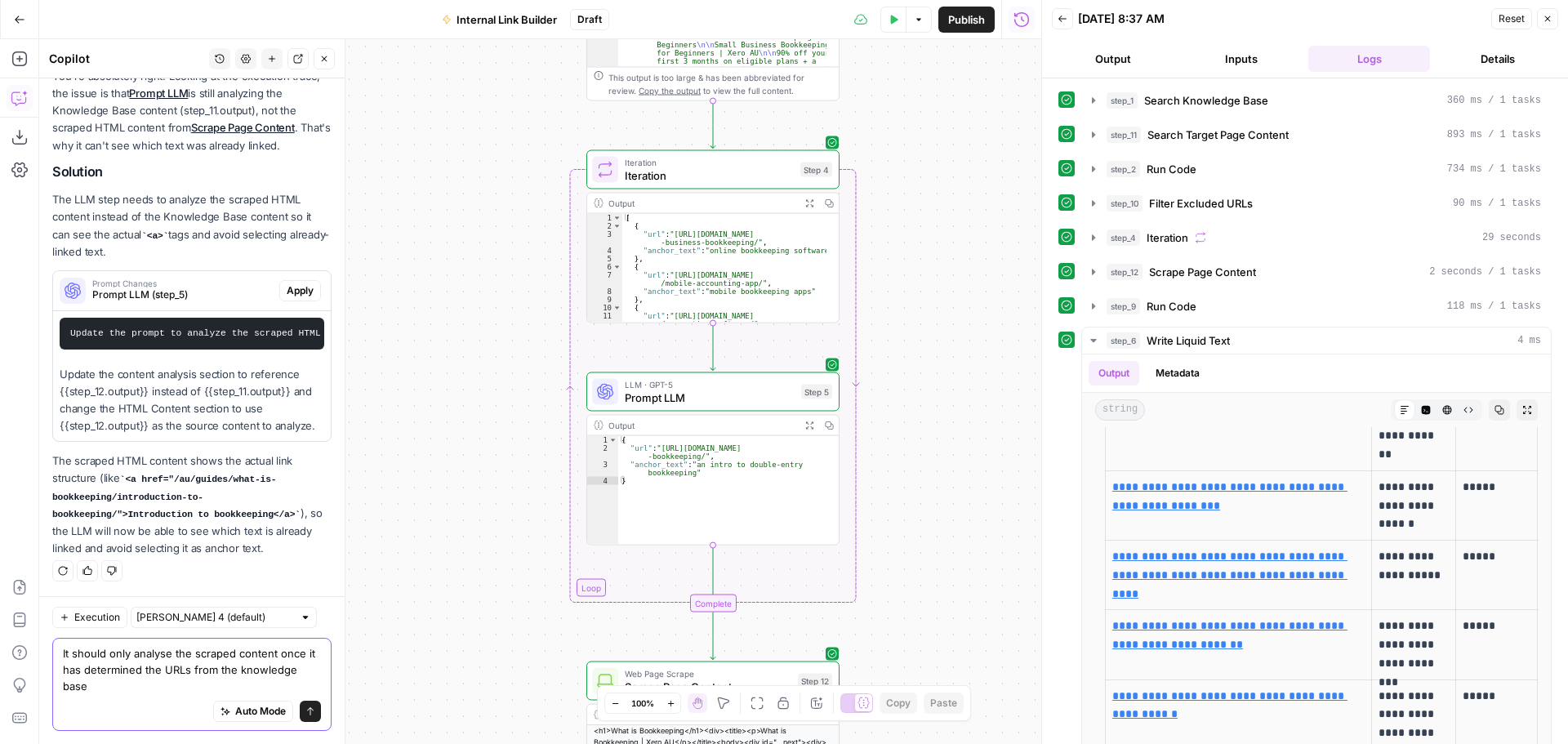
scroll to position [15418, 0]
click at [197, 671] on textarea "It should only analyse the scraped content once it has determined the URLs from…" at bounding box center [192, 670] width 258 height 49
type textarea "It should only analyse the scraped content once it has determined the URLs or c…"
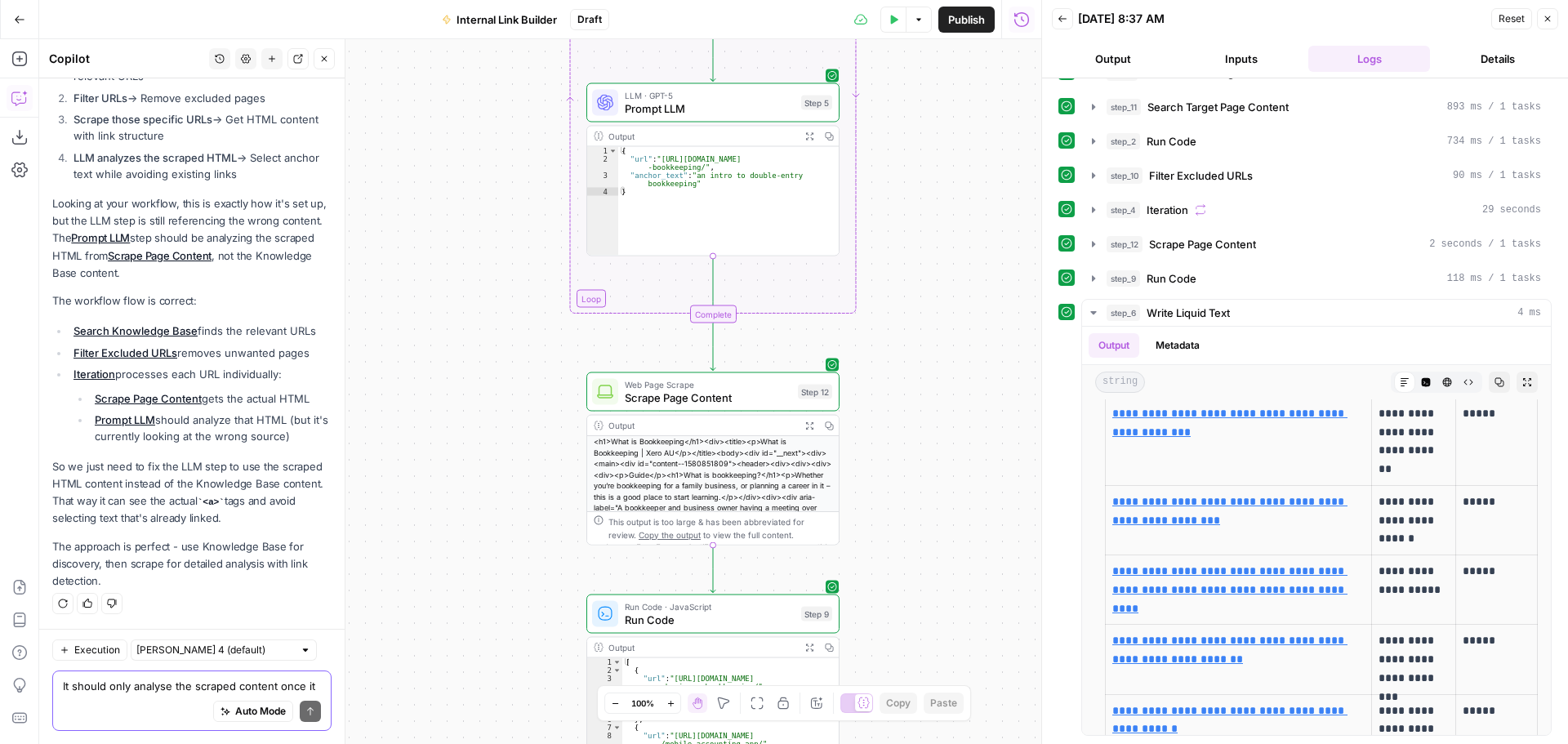
scroll to position [16066, 0]
click at [150, 682] on textarea "It should only analyse the scraped content once it has determined the URLs or c…" at bounding box center [192, 686] width 258 height 17
type textarea "Ok can we implement that fix"
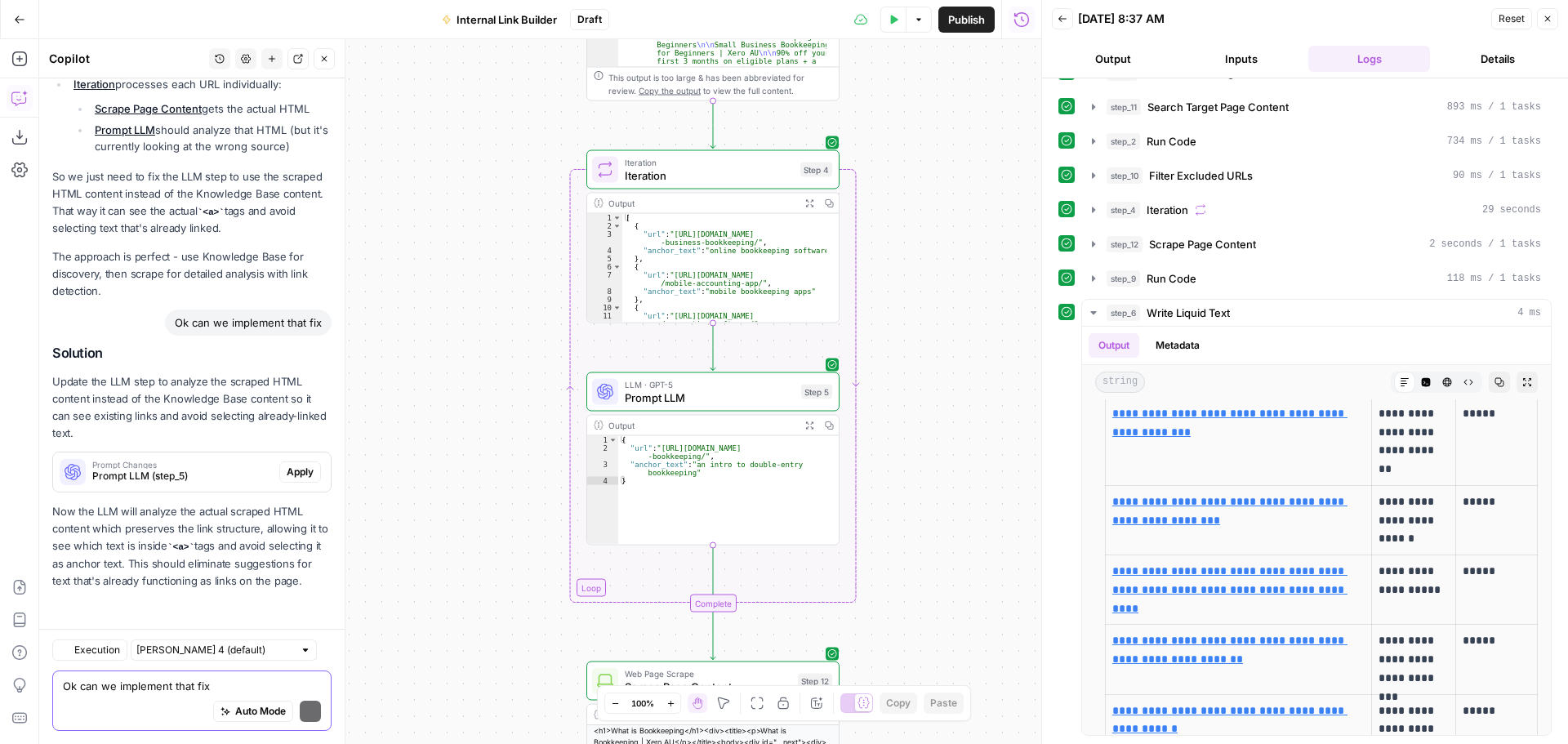
scroll to position [16373, 0]
click at [180, 453] on div "Prompt Changes Prompt LLM (step_5)" at bounding box center [166, 472] width 226 height 39
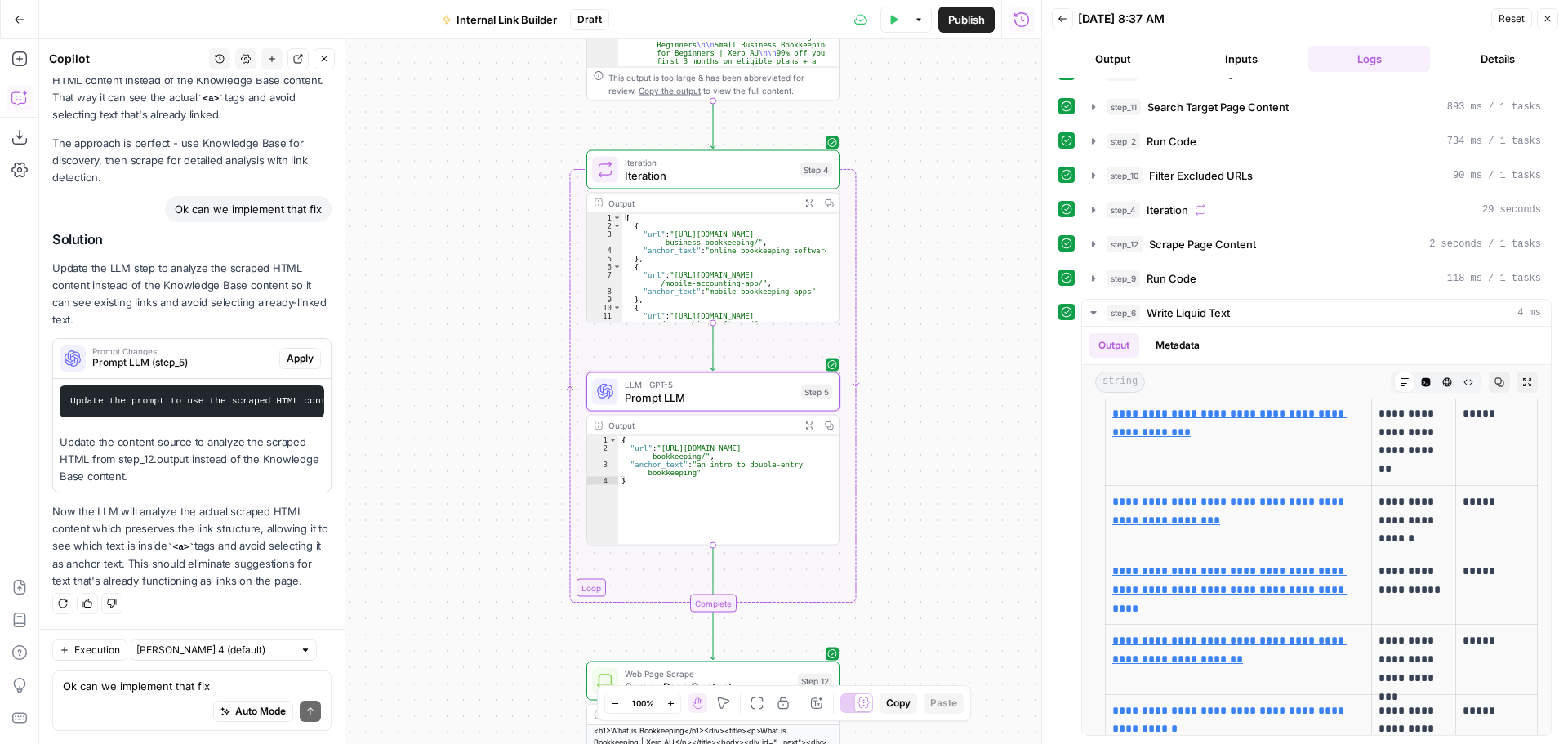
scroll to position [16499, 0]
click at [293, 351] on span "Apply" at bounding box center [300, 358] width 27 height 15
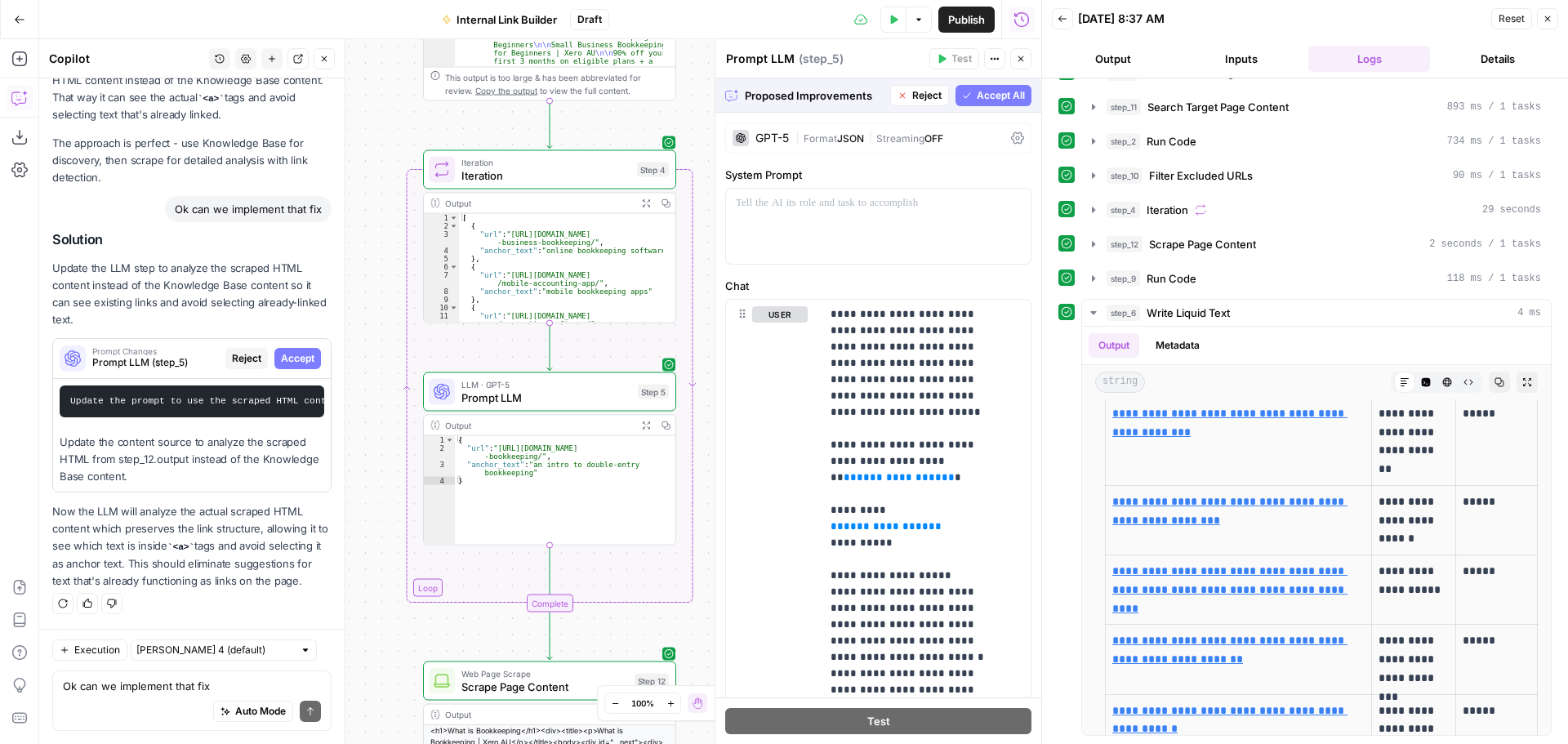
click at [963, 99] on button "Accept All" at bounding box center [993, 96] width 76 height 21
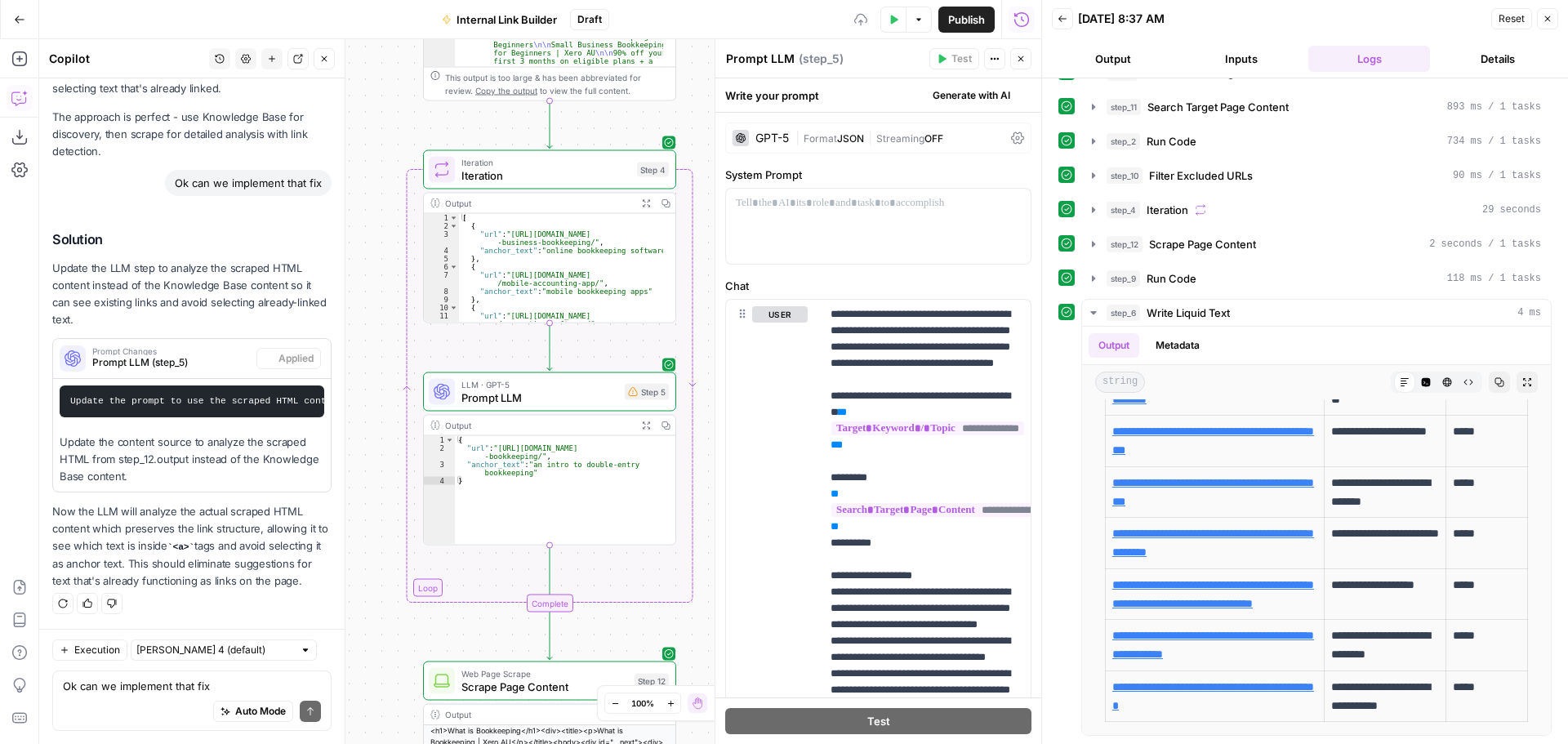
scroll to position [0, 0]
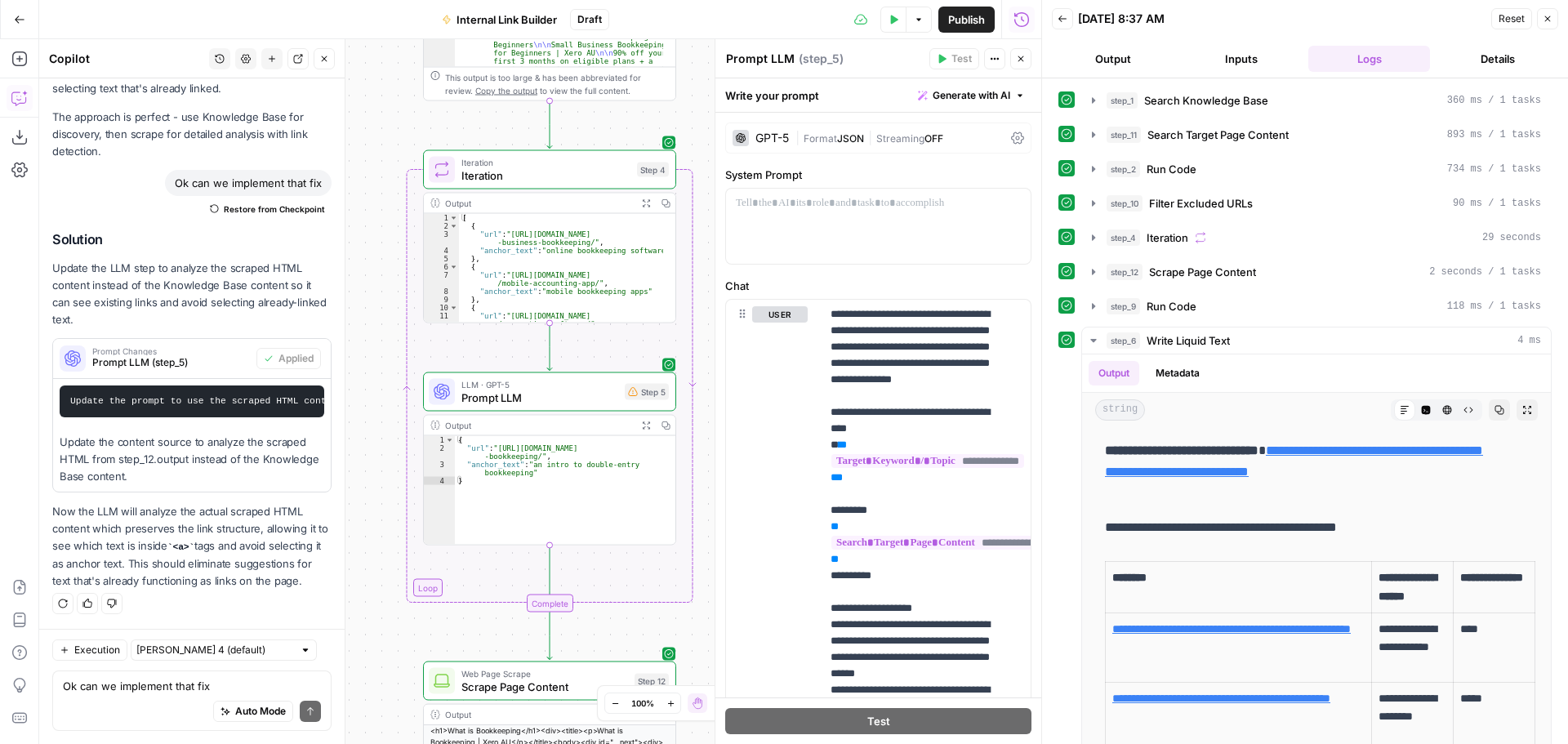
click at [780, 133] on div "GPT-5" at bounding box center [773, 138] width 33 height 11
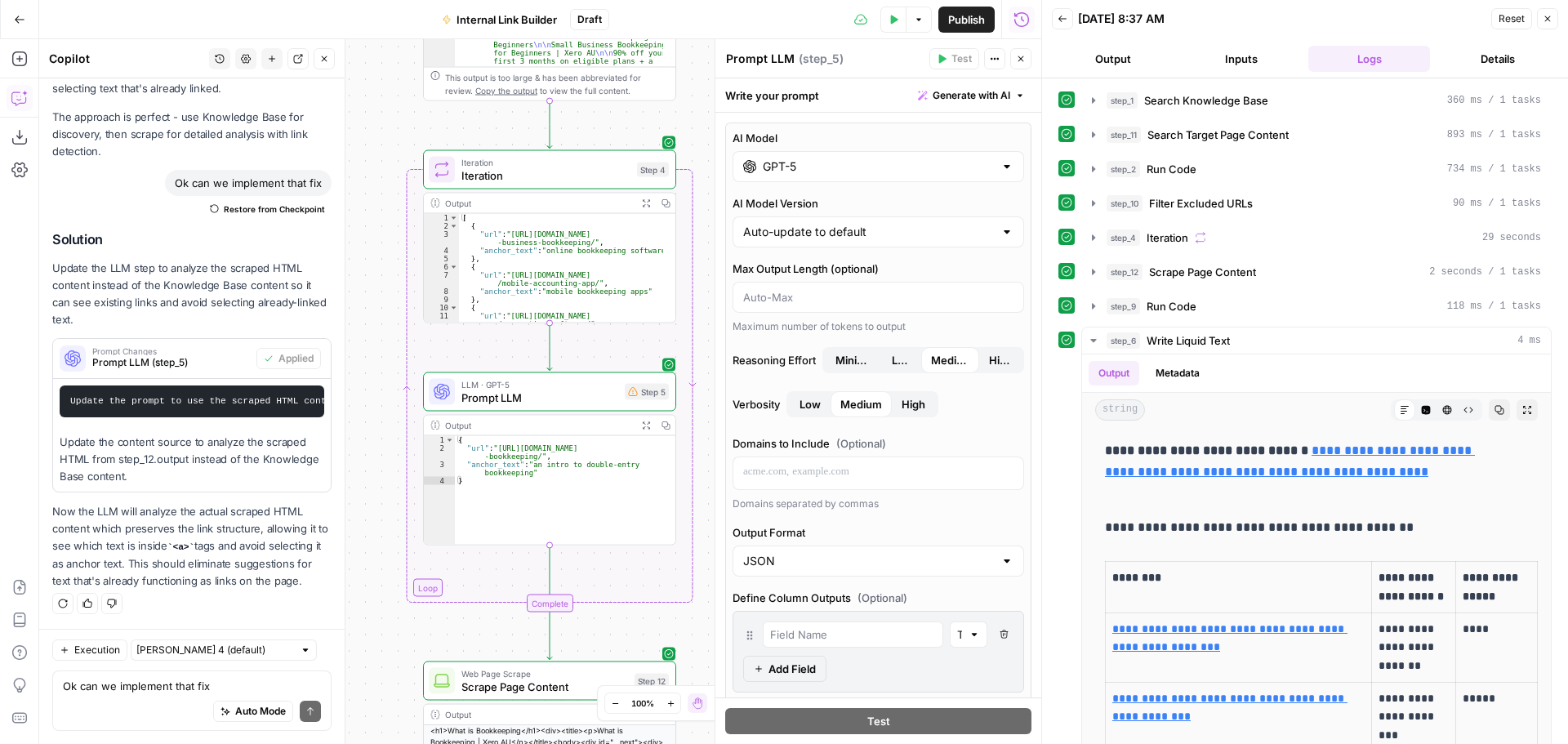
click at [830, 174] on input "GPT-5" at bounding box center [879, 167] width 231 height 17
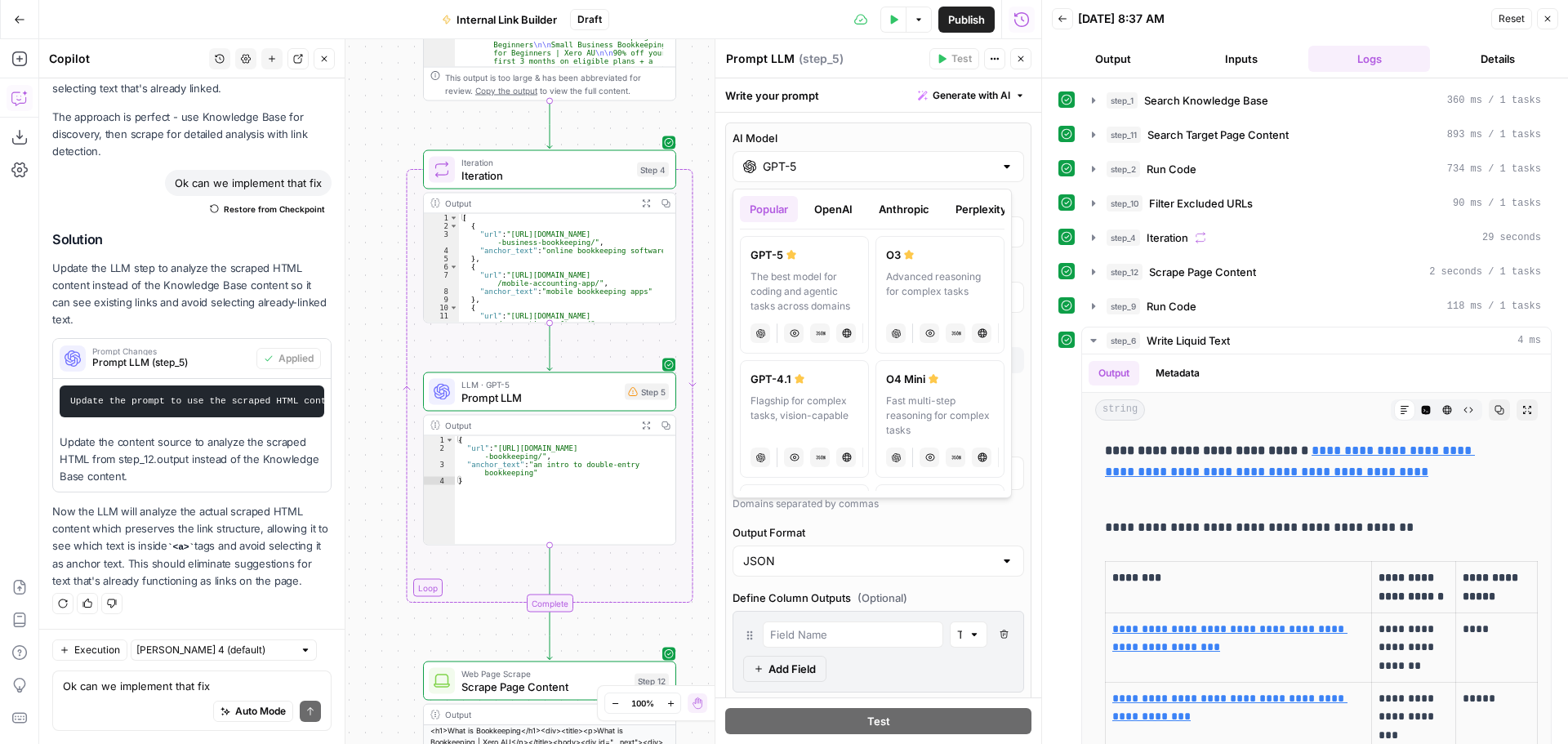
click at [915, 138] on label "AI Model" at bounding box center [878, 138] width 292 height 17
click at [915, 159] on input "GPT-5" at bounding box center [879, 167] width 231 height 17
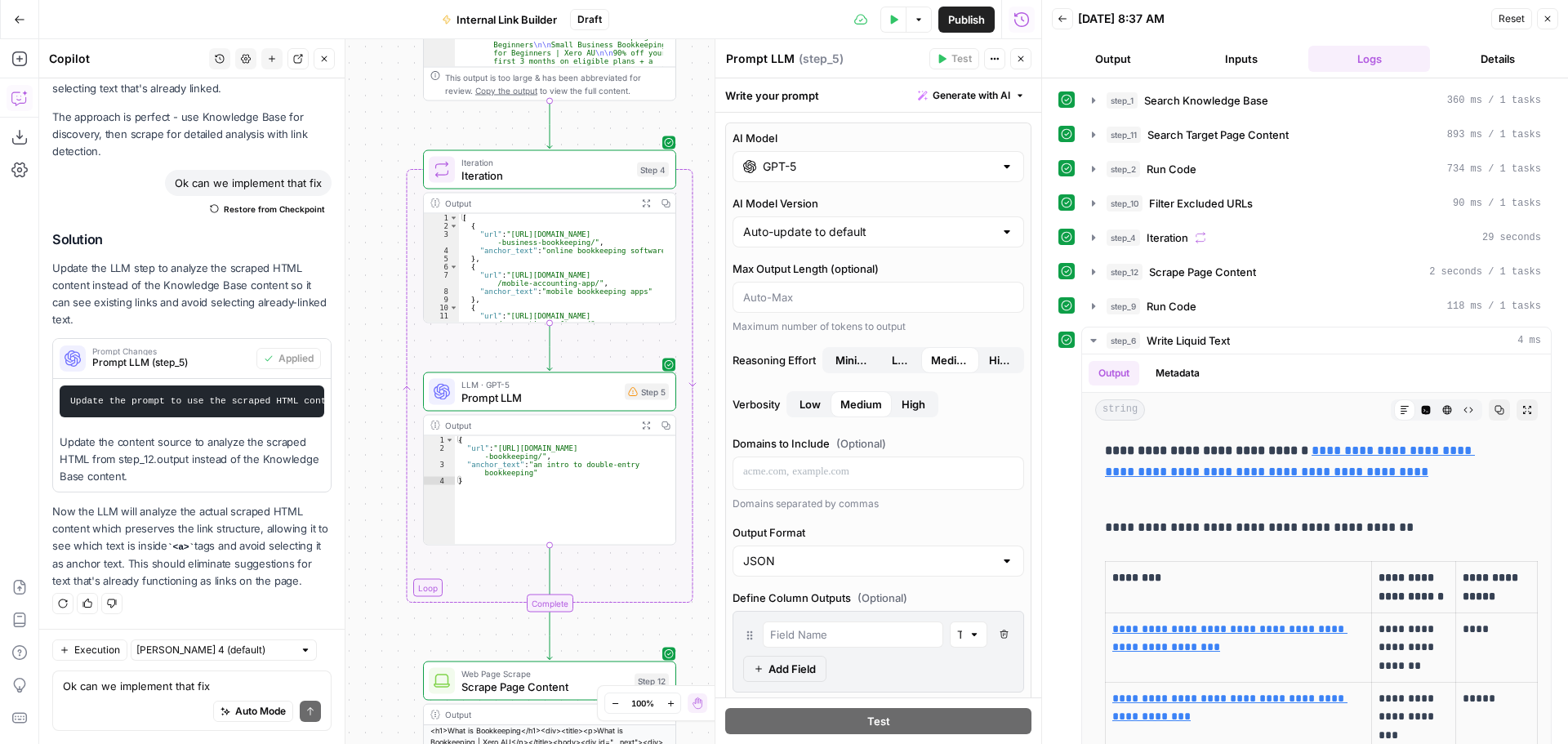
click at [1015, 60] on button "Close" at bounding box center [1021, 59] width 21 height 21
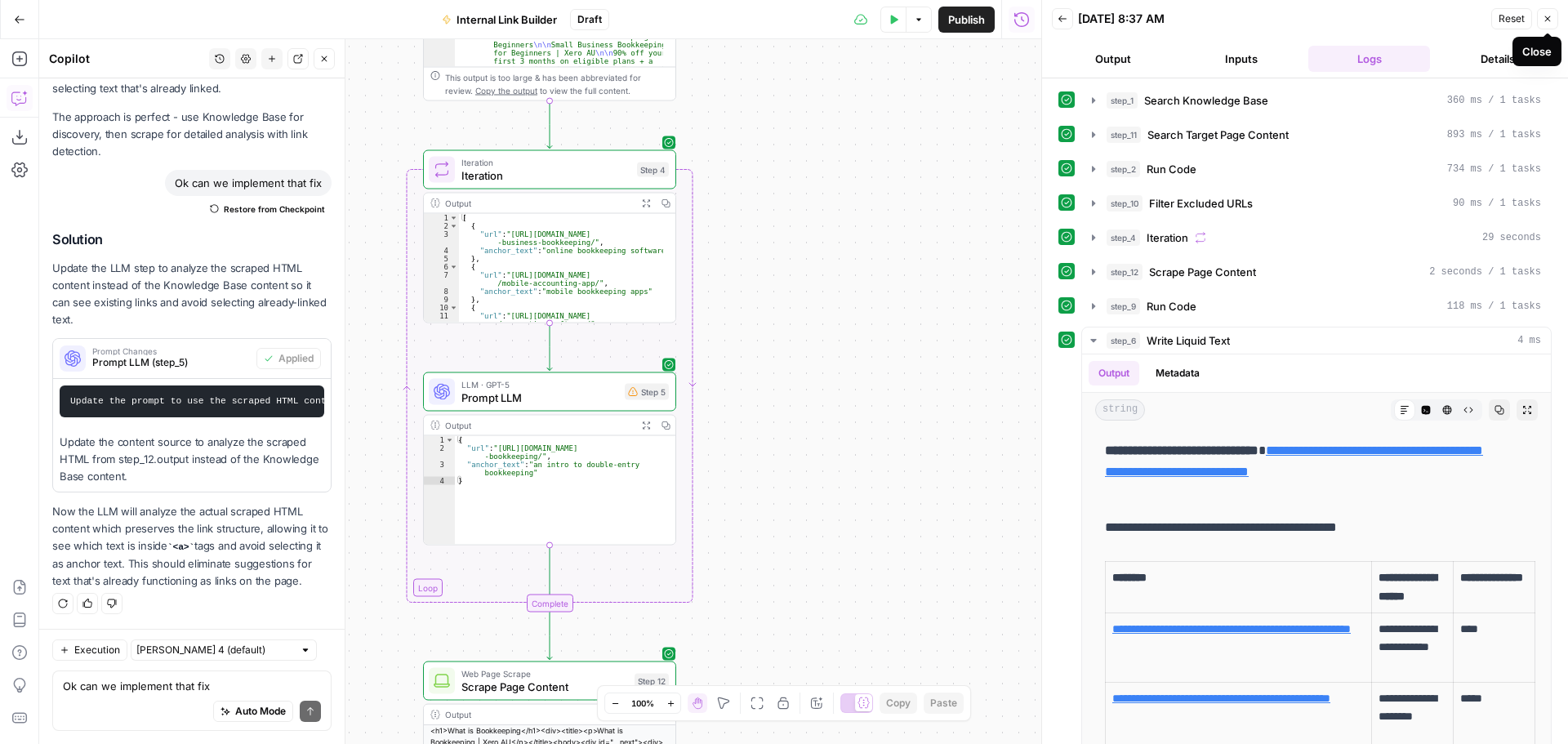
click at [1550, 17] on icon "button" at bounding box center [1548, 19] width 6 height 6
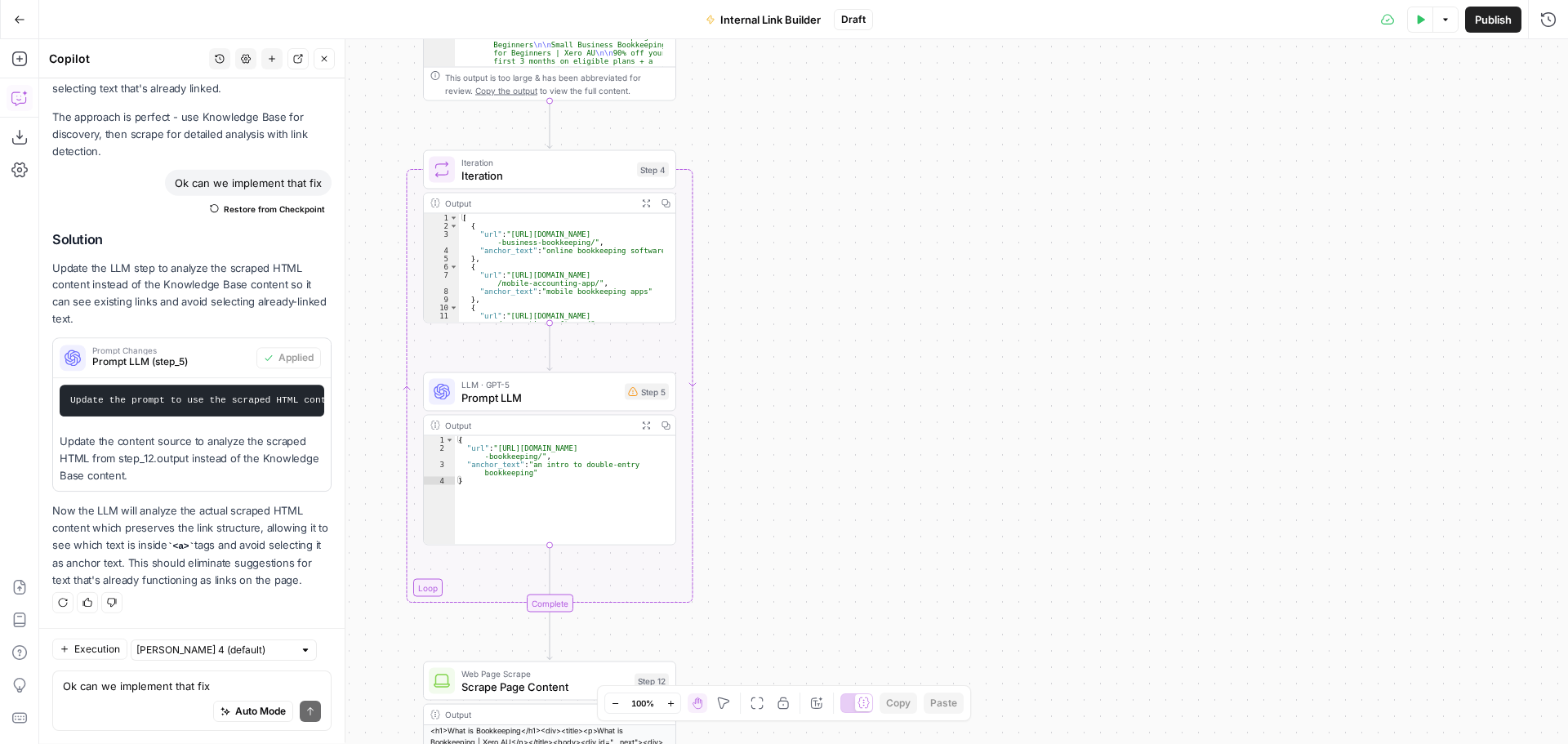
scroll to position [16577, 0]
click at [1422, 22] on icon "button" at bounding box center [1420, 19] width 10 height 10
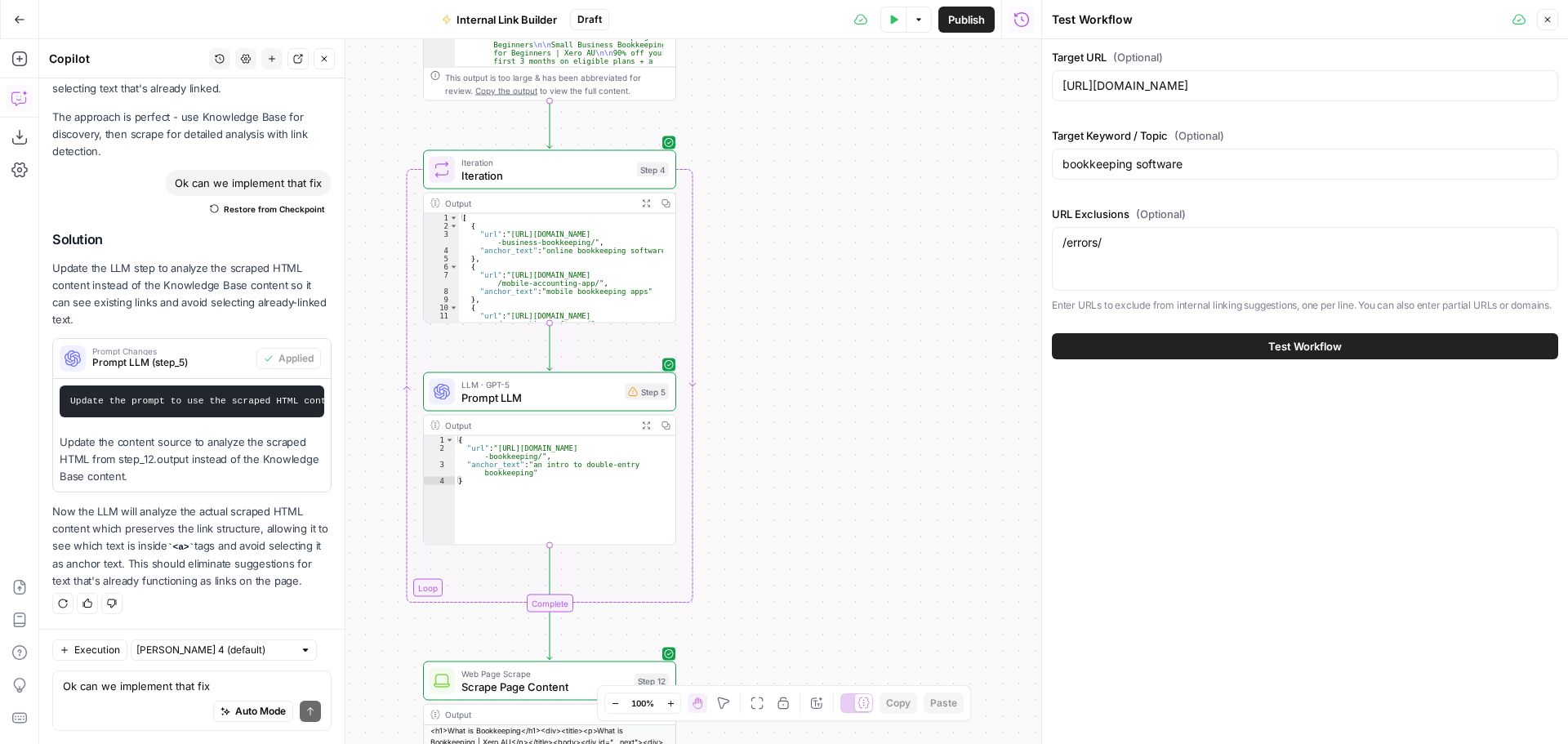
click at [1169, 344] on button "Test Workflow" at bounding box center [1305, 346] width 506 height 26
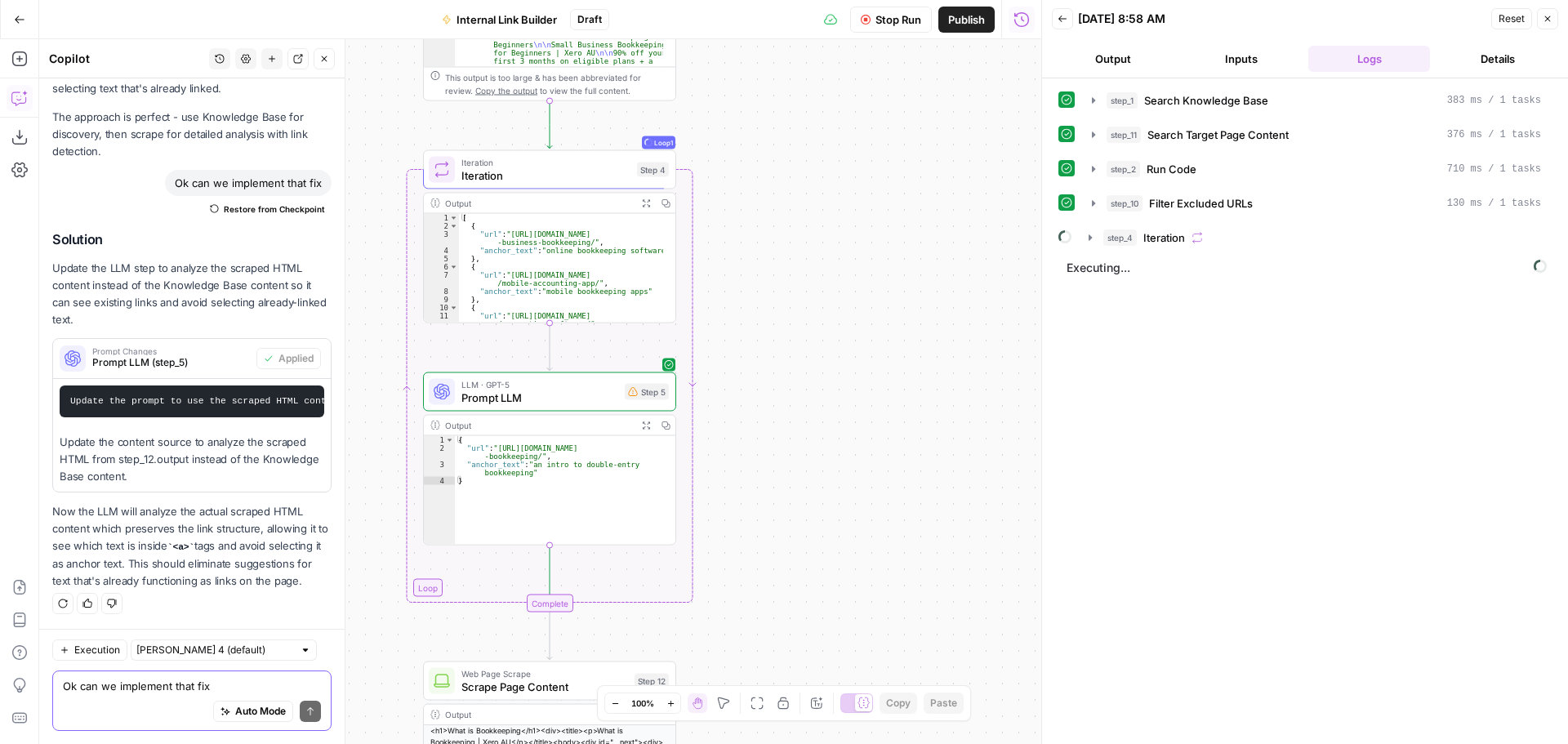
click at [176, 679] on textarea "Ok can we implement that fix" at bounding box center [192, 686] width 258 height 17
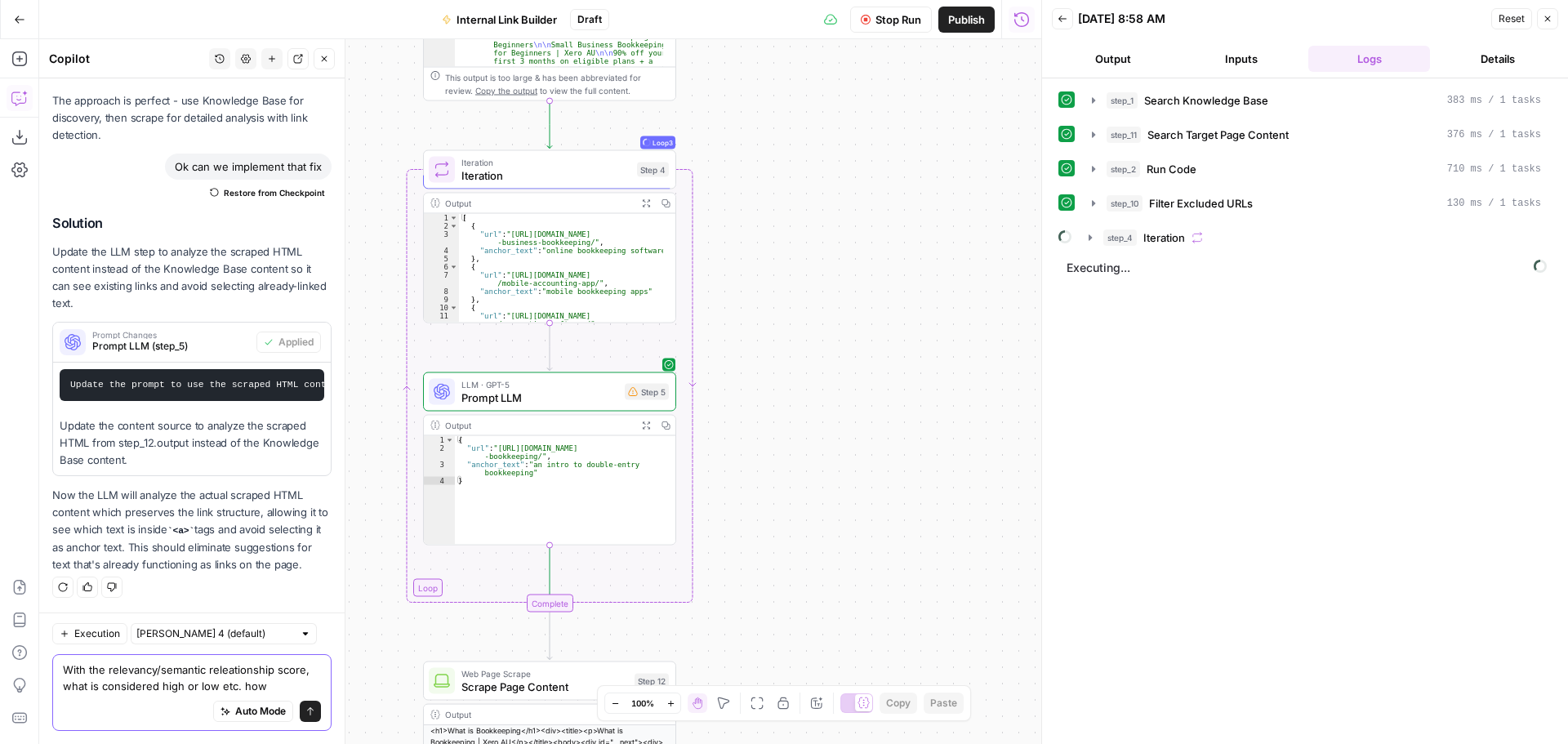
scroll to position [16594, 0]
type textarea "With the relevancy/semantic releationship score, what is considered high or low…"
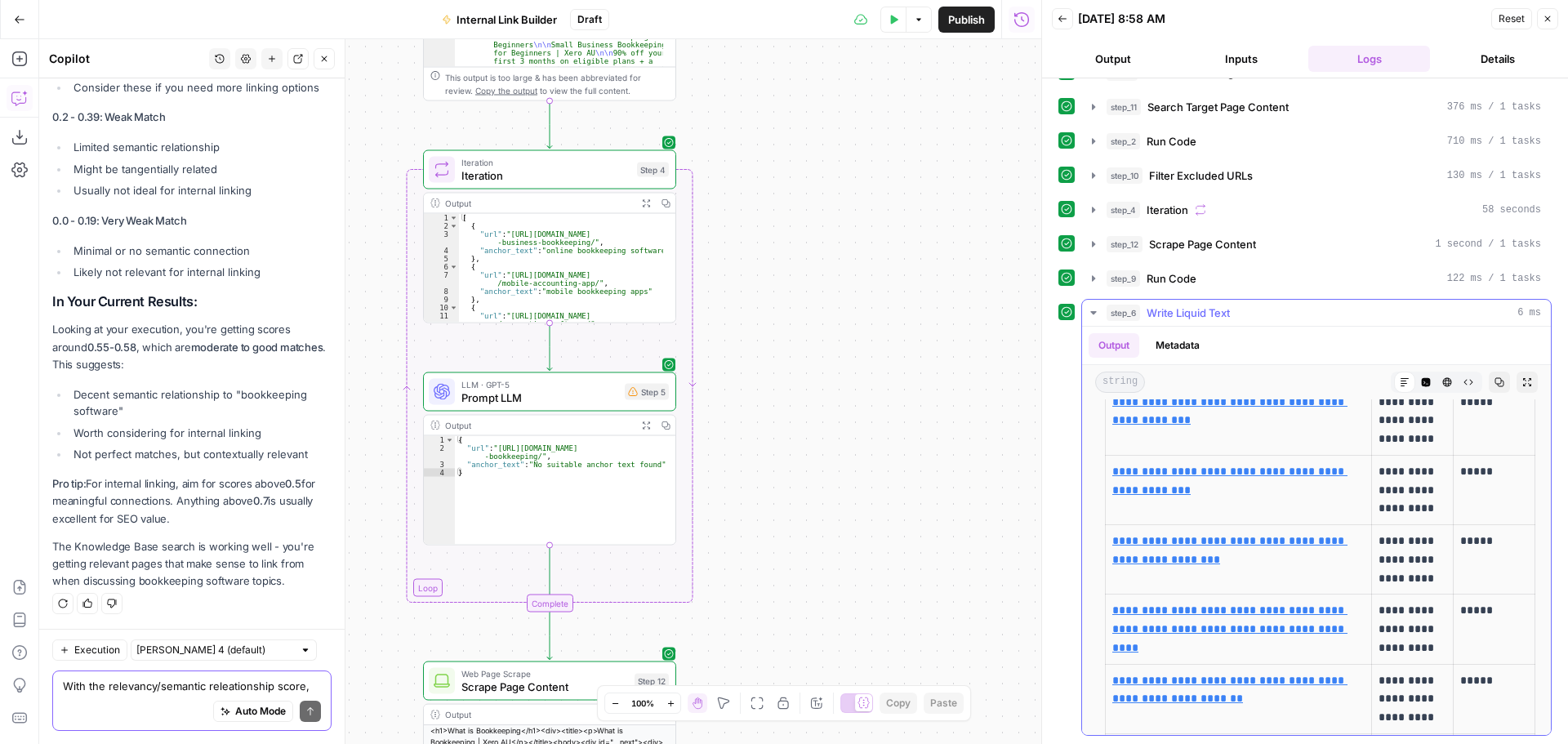
scroll to position [351, 0]
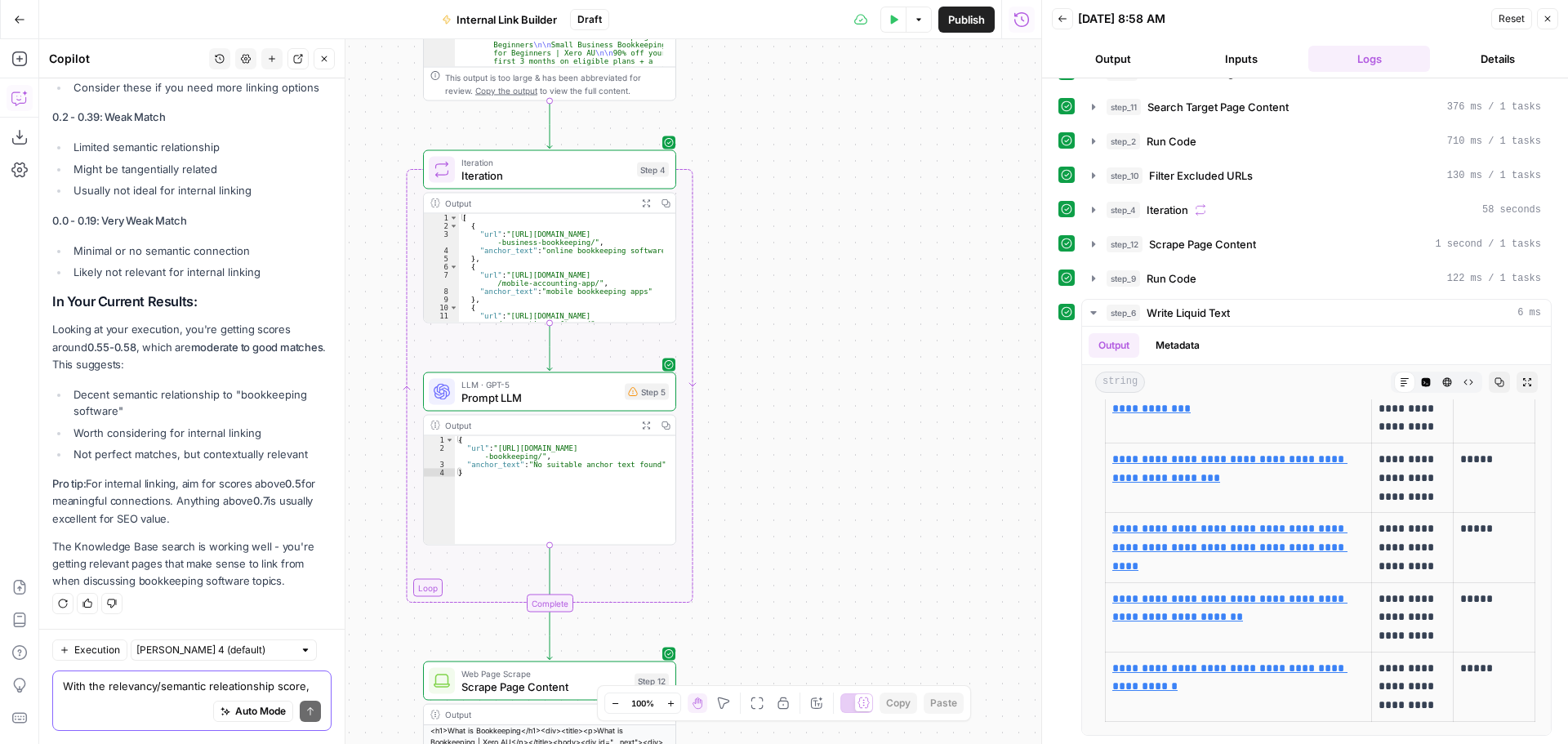
click at [177, 678] on textarea "With the relevancy/semantic releationship score, what is considered high or low…" at bounding box center [192, 686] width 258 height 17
type textarea "THe results of the latest test shows No suitable anchor text found for all resu…"
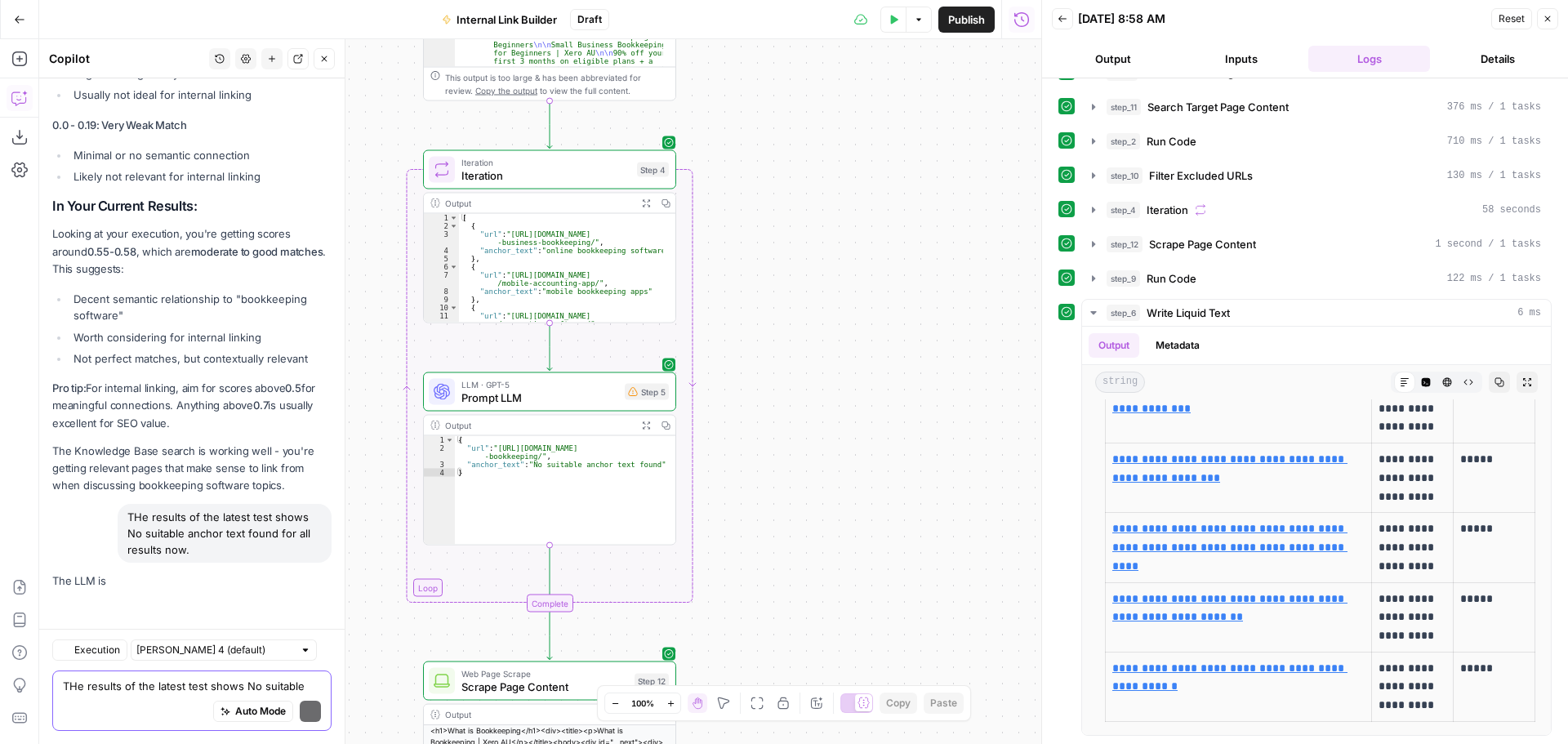
scroll to position [17379, 0]
click at [82, 581] on p "The LLM is" at bounding box center [192, 582] width 279 height 18
drag, startPoint x: 109, startPoint y: 578, endPoint x: 122, endPoint y: 578, distance: 13.0
click at [122, 578] on p "The LLM is" at bounding box center [192, 582] width 279 height 18
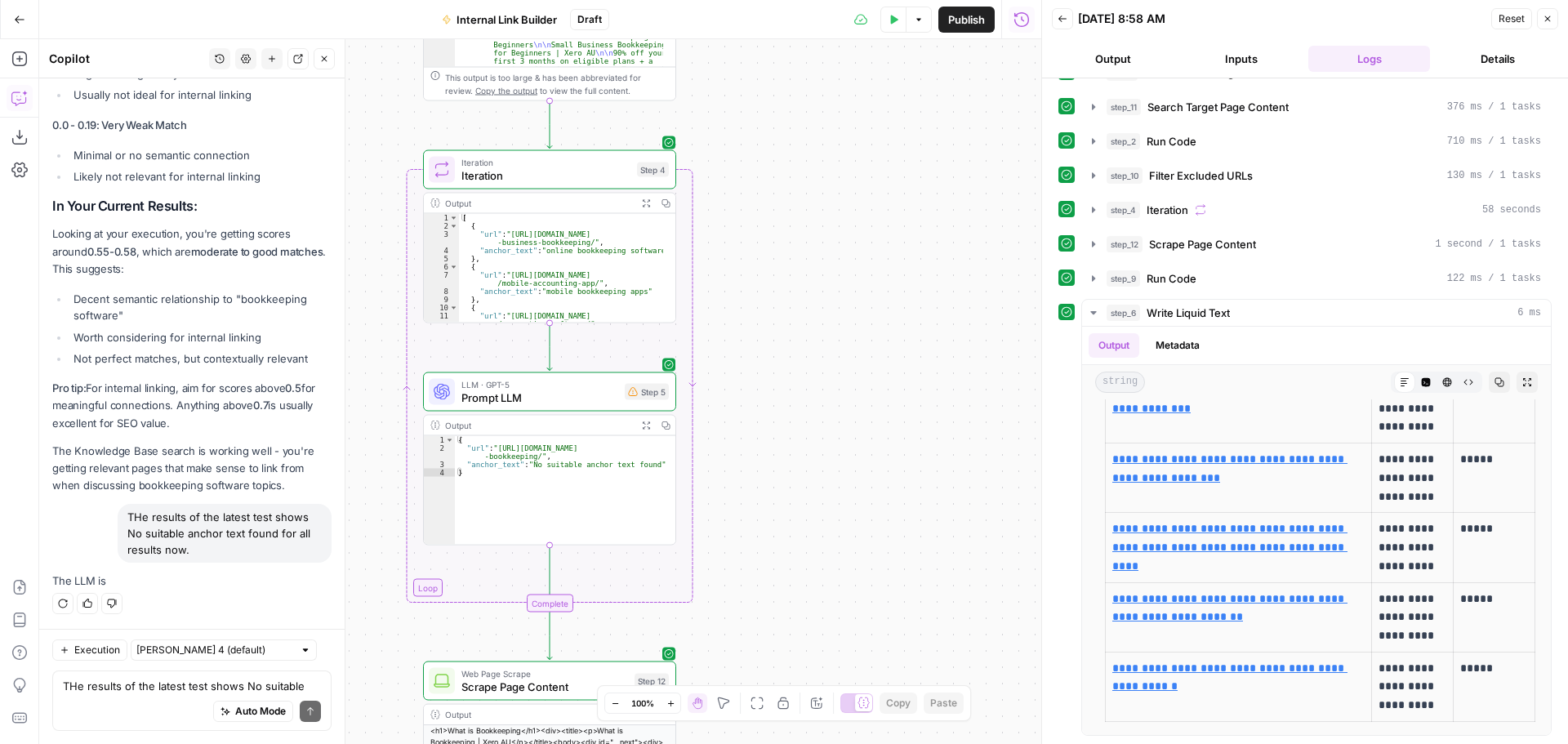
drag, startPoint x: 113, startPoint y: 579, endPoint x: 95, endPoint y: 579, distance: 18.0
click at [109, 579] on p "The LLM is" at bounding box center [192, 582] width 279 height 18
click at [86, 579] on p "The LLM is" at bounding box center [192, 582] width 279 height 18
click at [61, 603] on icon "button" at bounding box center [62, 603] width 10 height 10
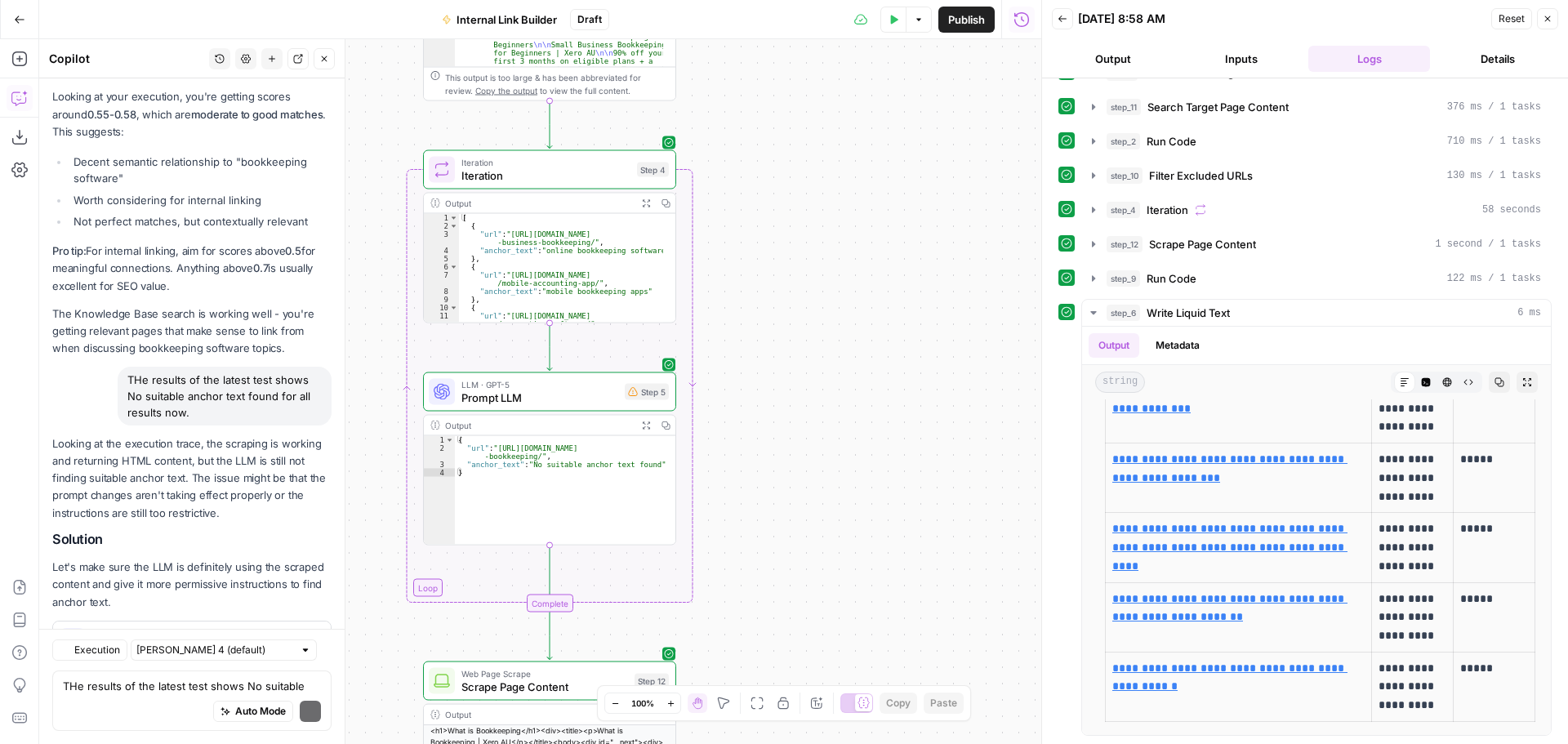
scroll to position [17702, 0]
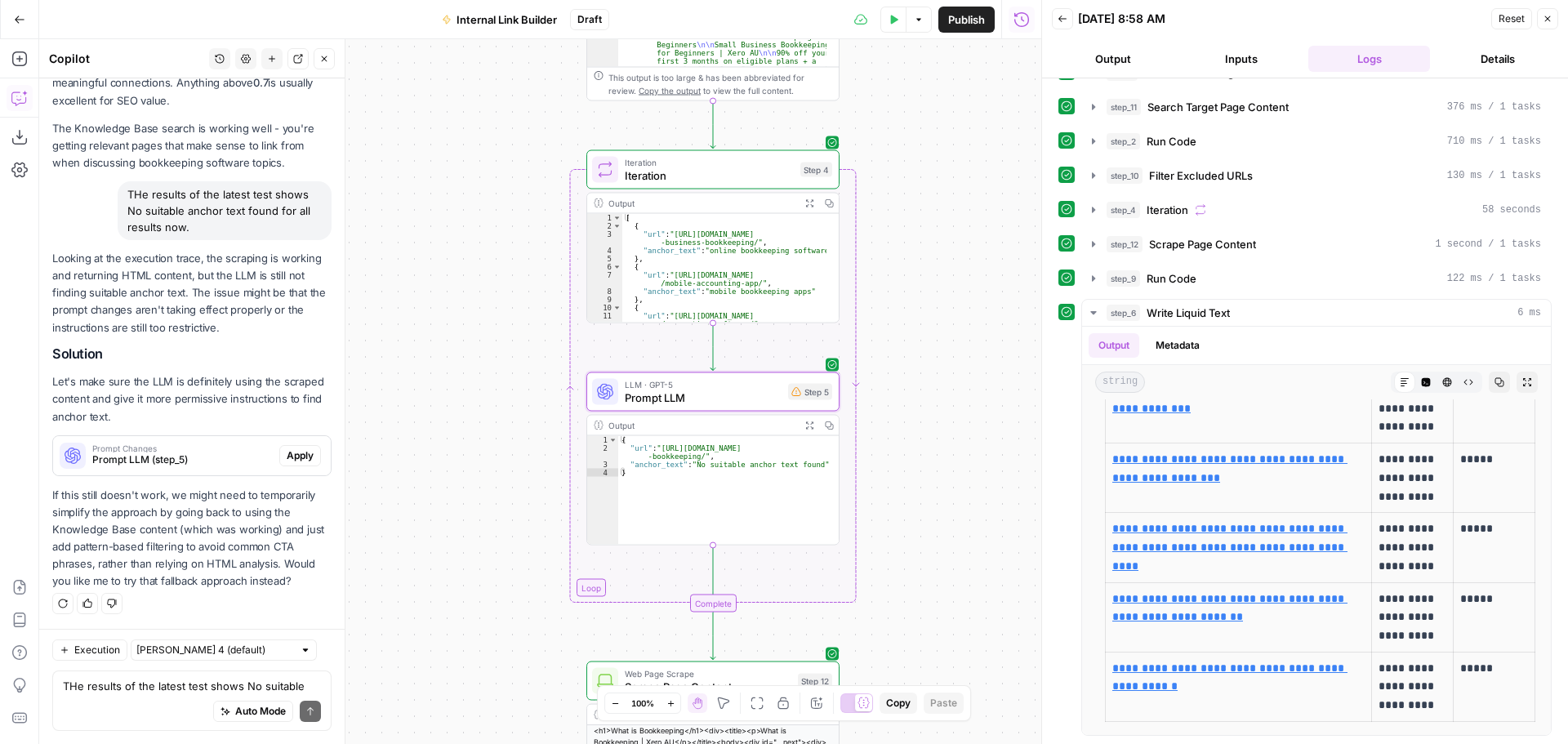
click at [197, 457] on span "Prompt LLM (step_5)" at bounding box center [182, 460] width 180 height 15
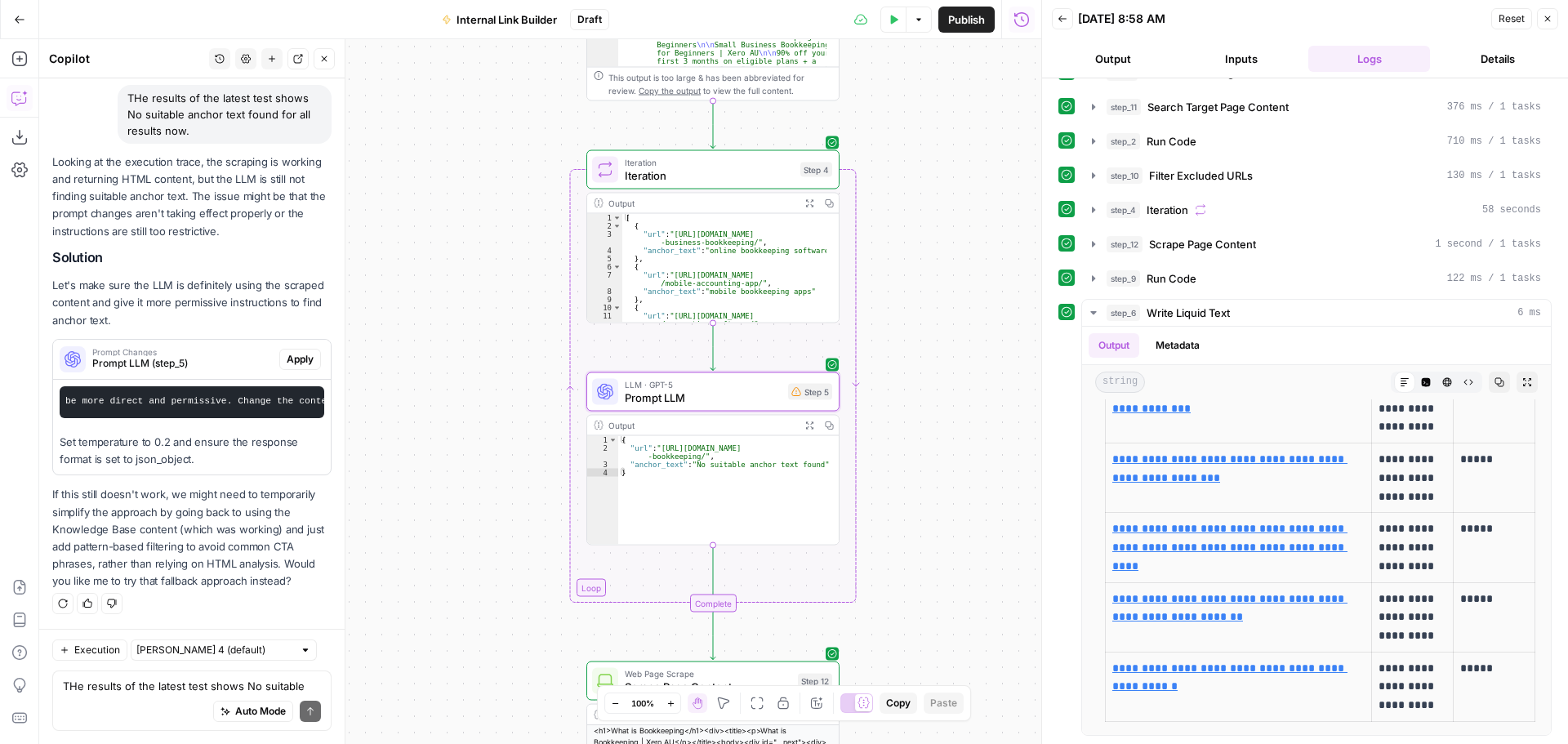
scroll to position [0, 236]
click at [286, 367] on span "Apply" at bounding box center [300, 359] width 27 height 15
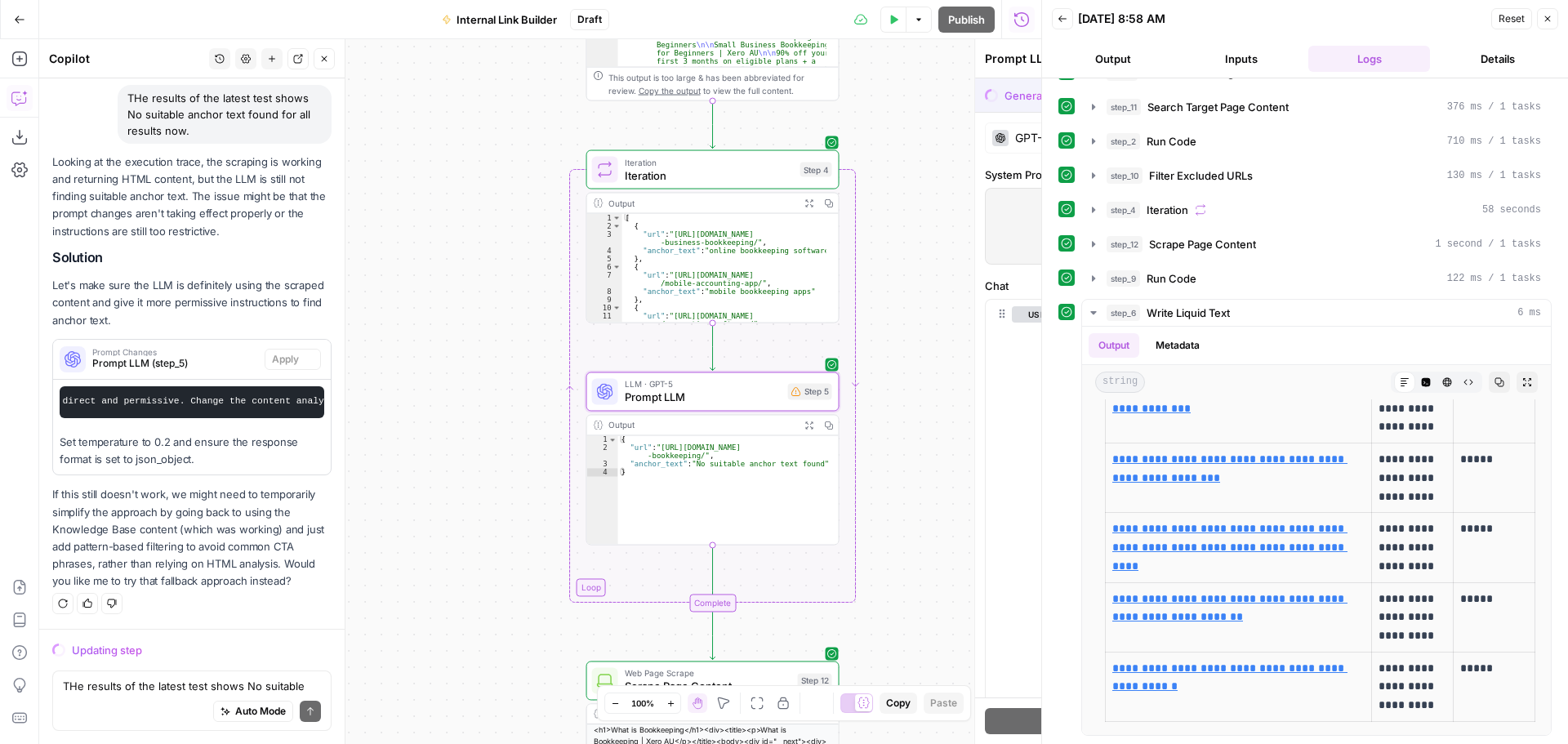
scroll to position [17654, 0]
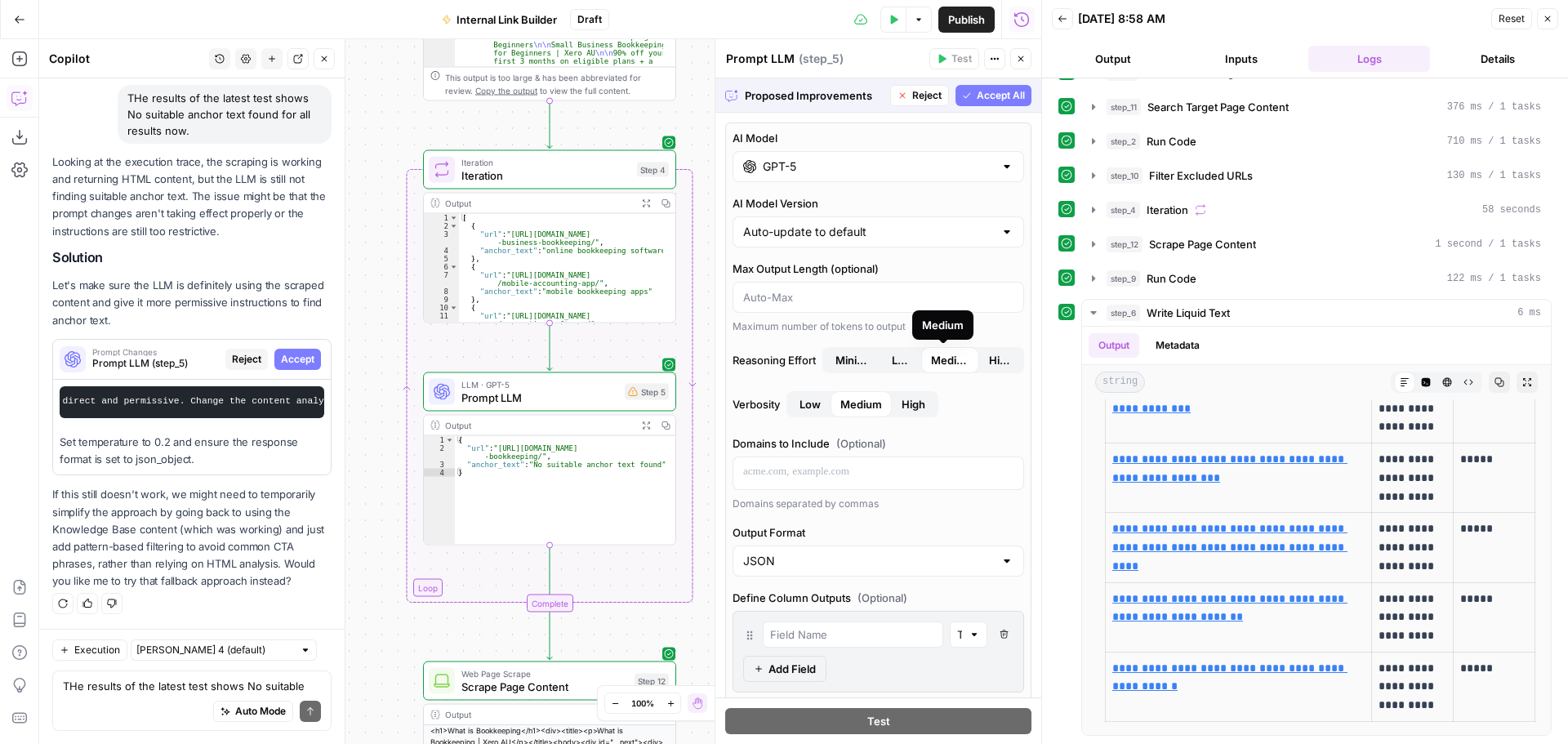
click at [977, 90] on span "Accept All" at bounding box center [1000, 96] width 48 height 15
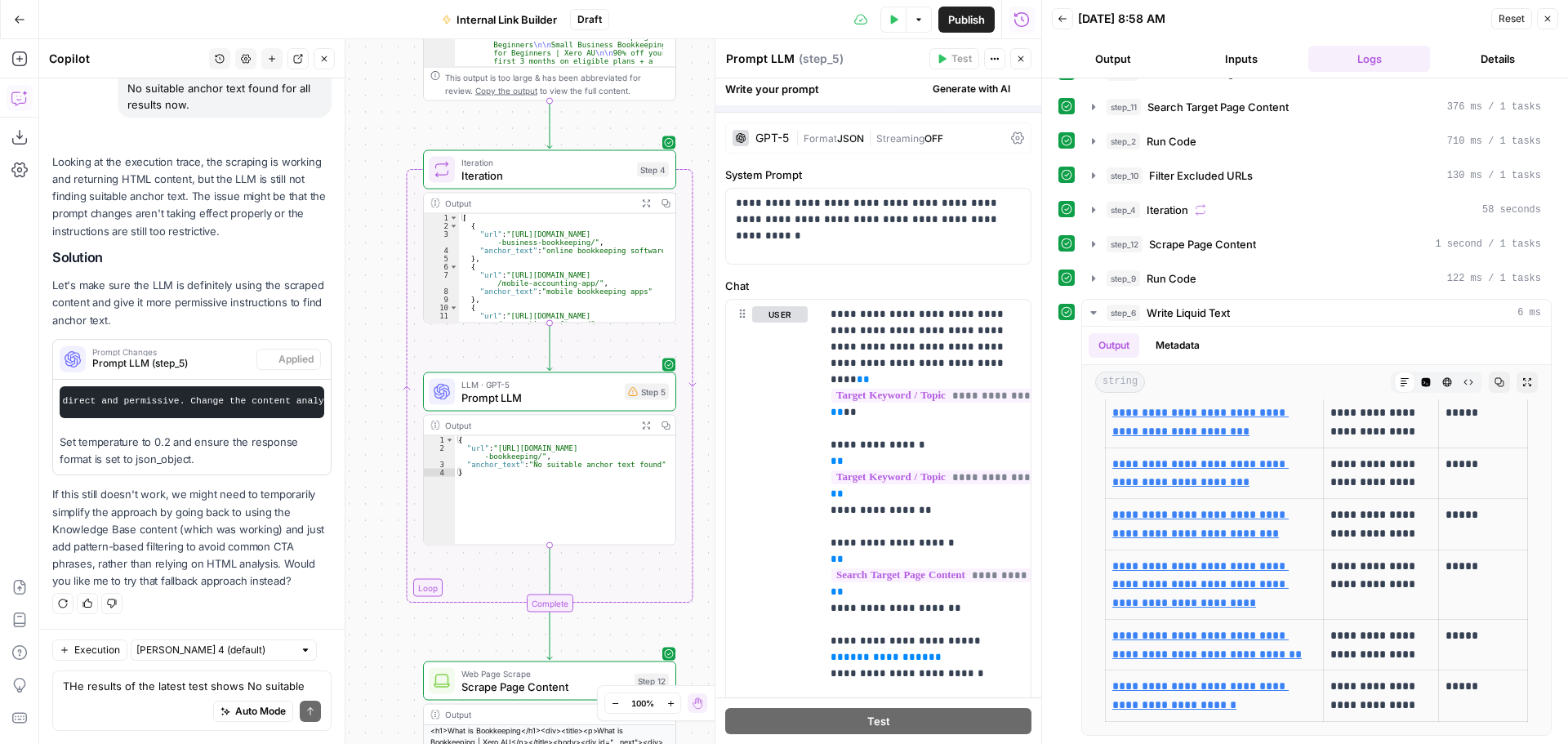
scroll to position [0, 0]
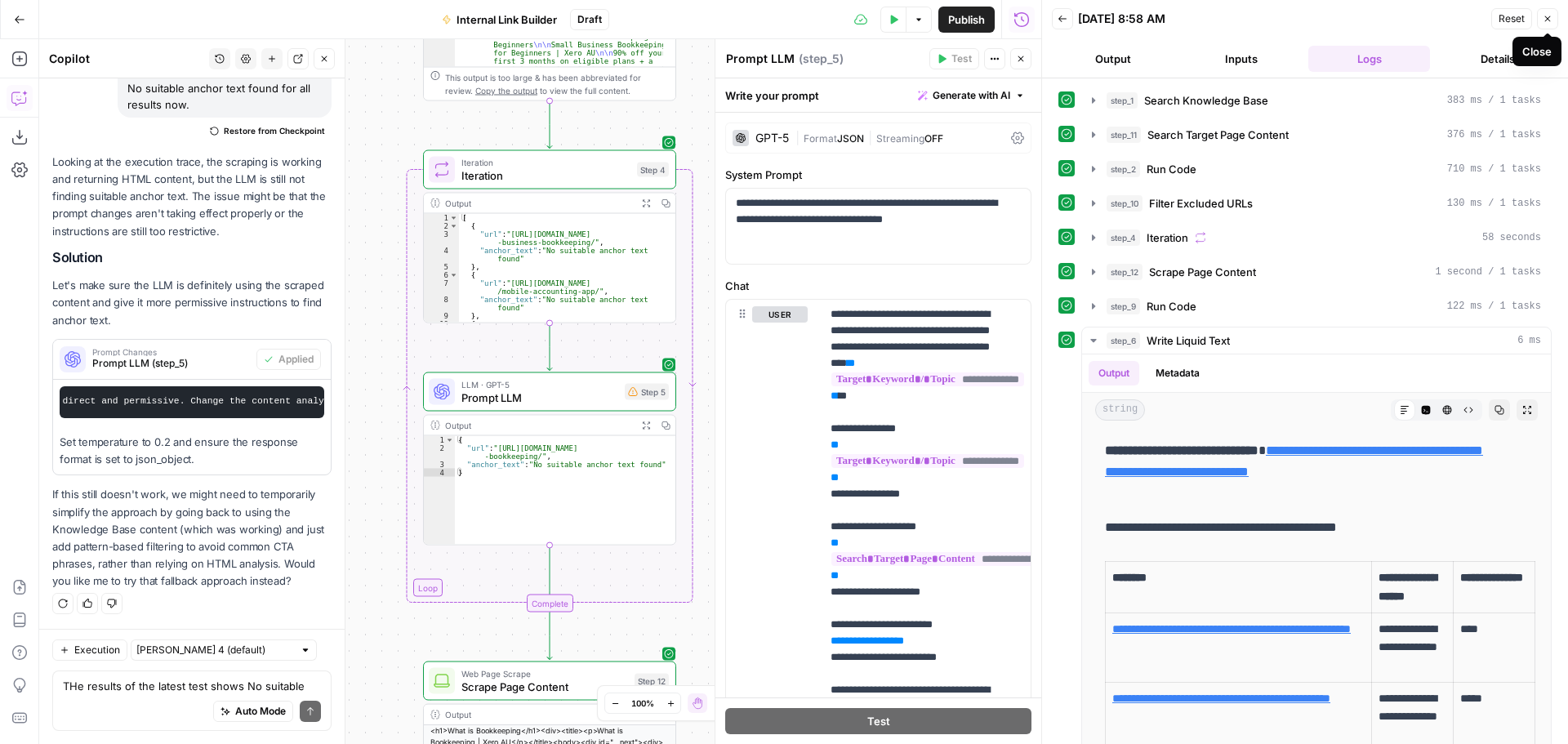
click at [1555, 18] on button "Close" at bounding box center [1548, 18] width 21 height 21
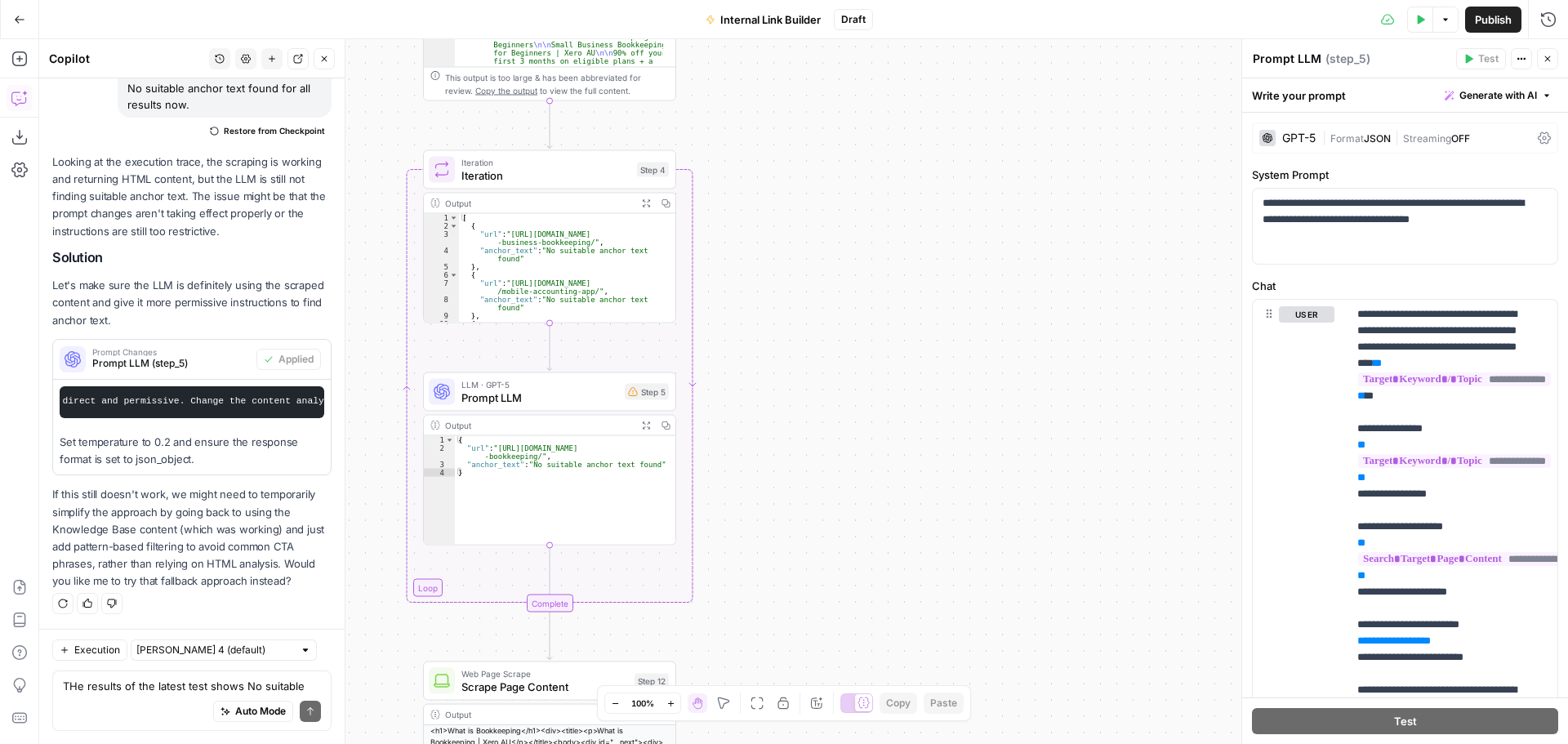
click at [1211, 96] on div "Workflow Input Settings Inputs Search Knowledge Base Search Knowledge Base Step…" at bounding box center [804, 392] width 1529 height 705
click at [1421, 18] on icon "button" at bounding box center [1422, 19] width 7 height 9
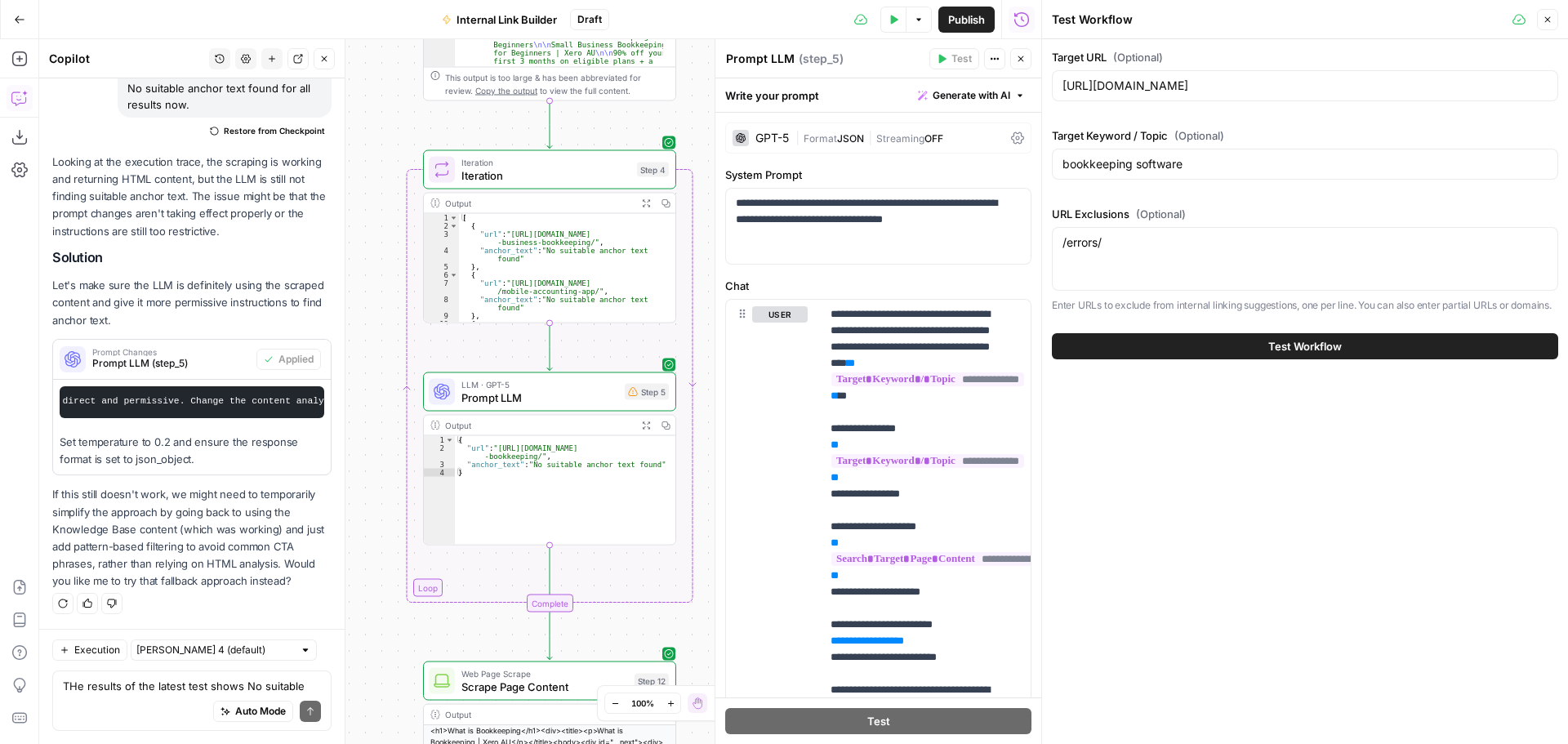
scroll to position [17863, 0]
click at [1261, 351] on button "Test Workflow" at bounding box center [1305, 346] width 506 height 26
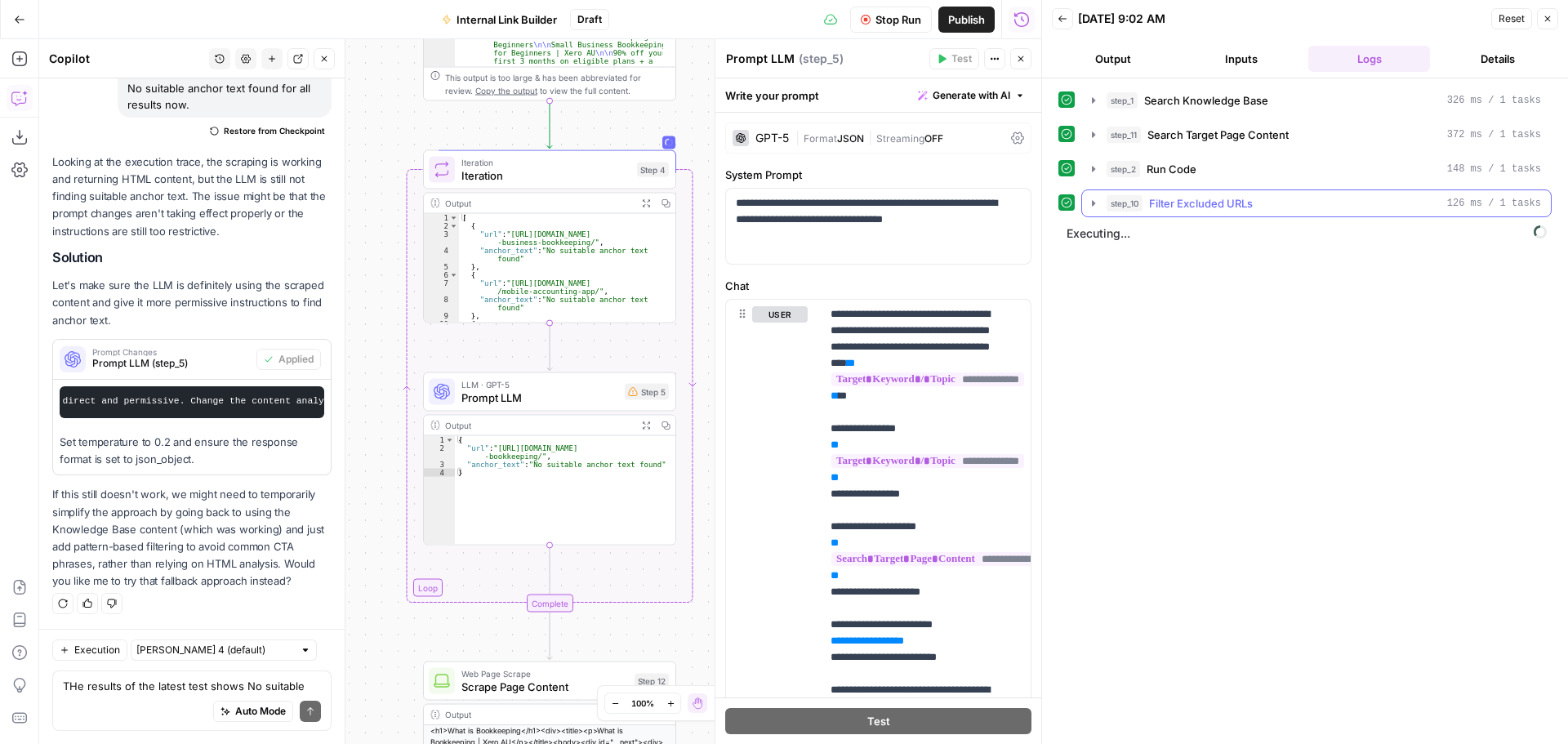
click at [1091, 197] on icon "button" at bounding box center [1093, 203] width 13 height 13
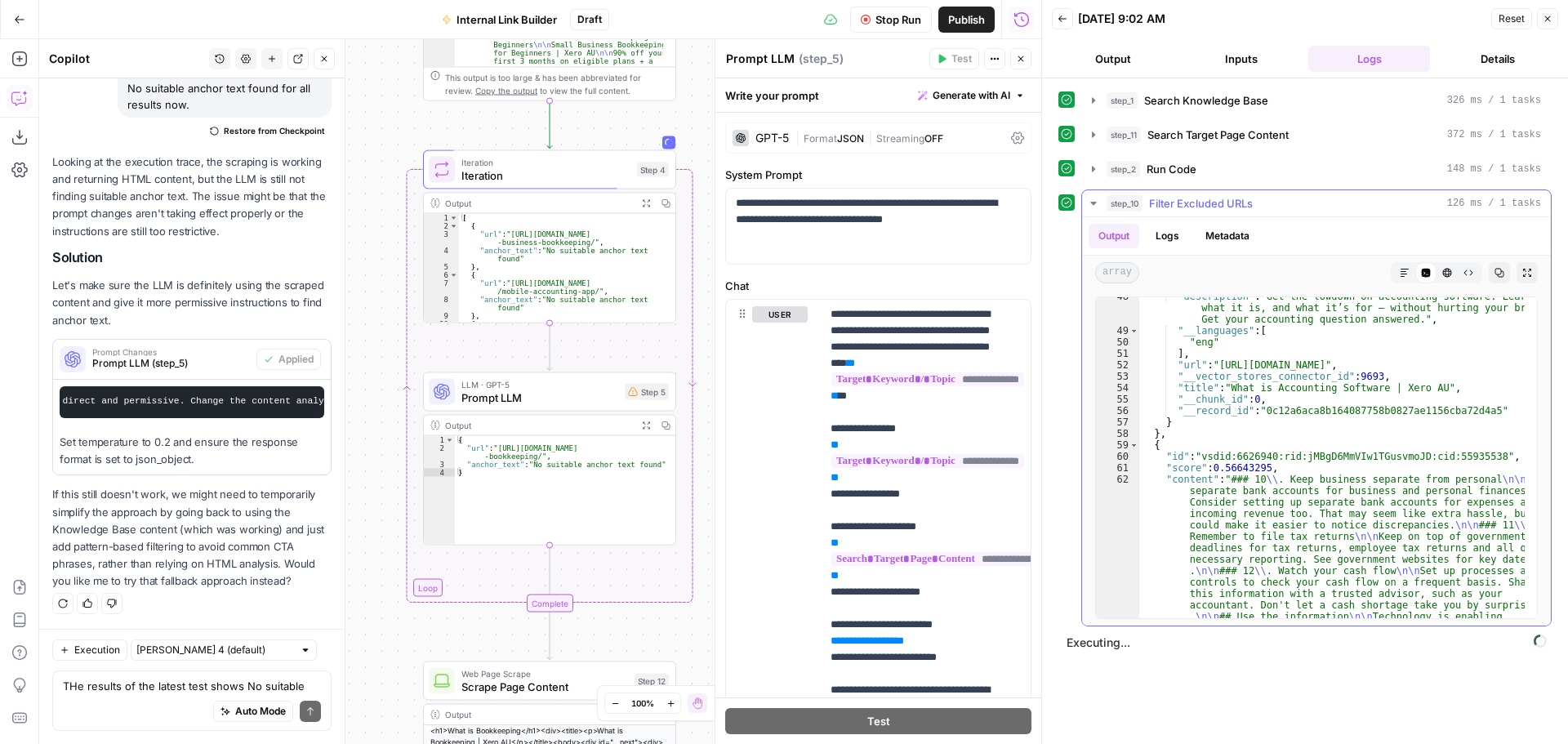
scroll to position [2844, 0]
click at [1094, 207] on icon "button" at bounding box center [1093, 203] width 13 height 13
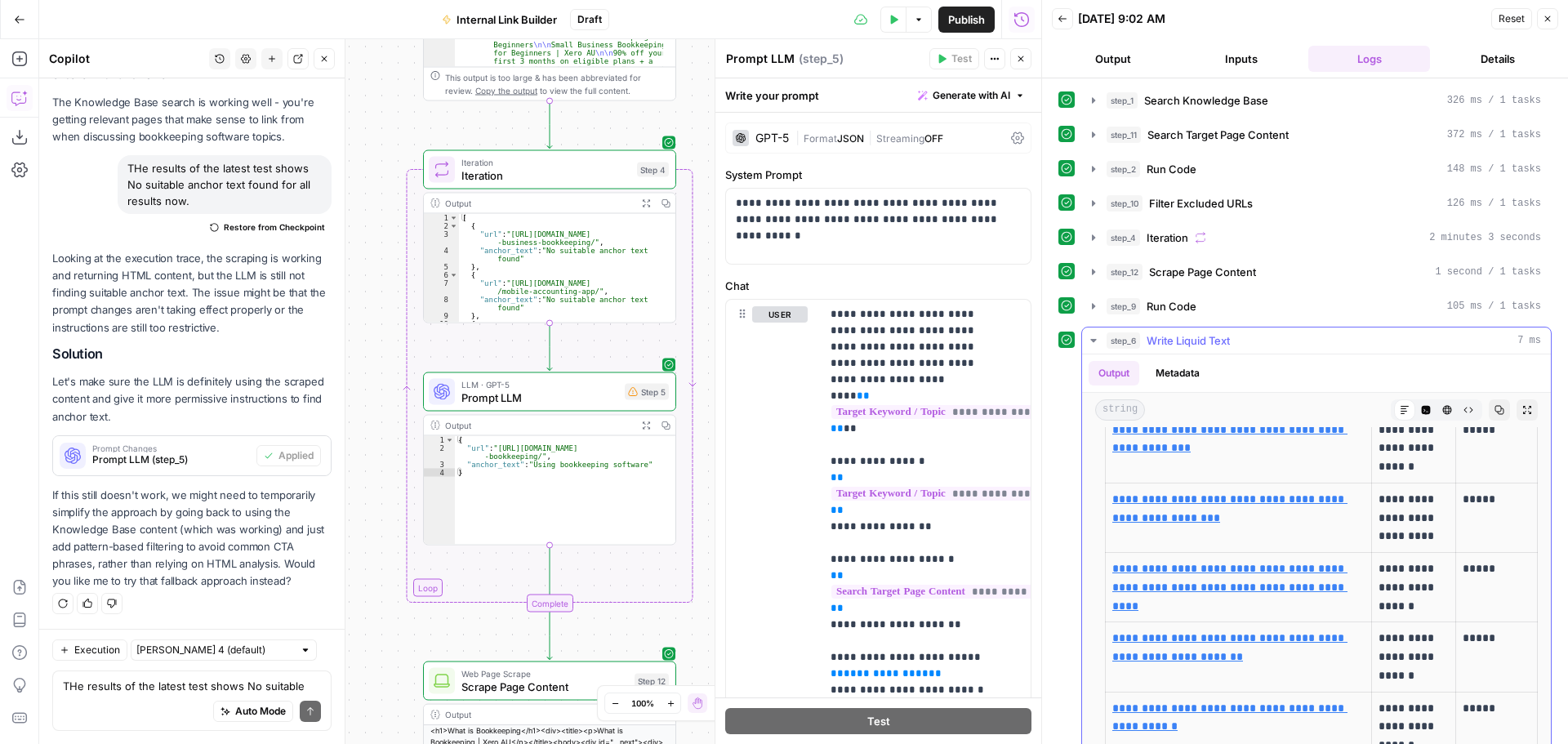
scroll to position [351, 0]
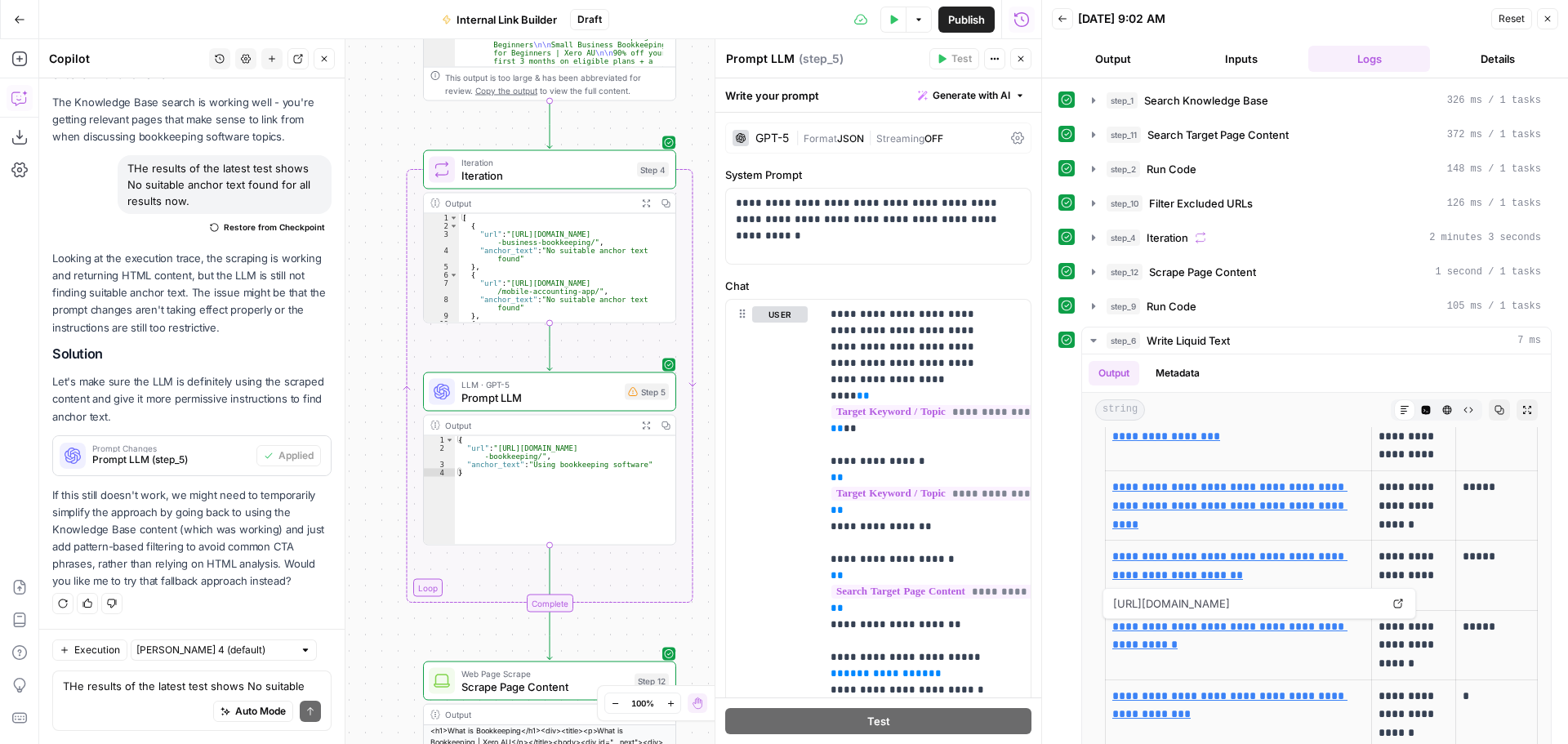
click at [1548, 26] on button "Close" at bounding box center [1548, 18] width 21 height 21
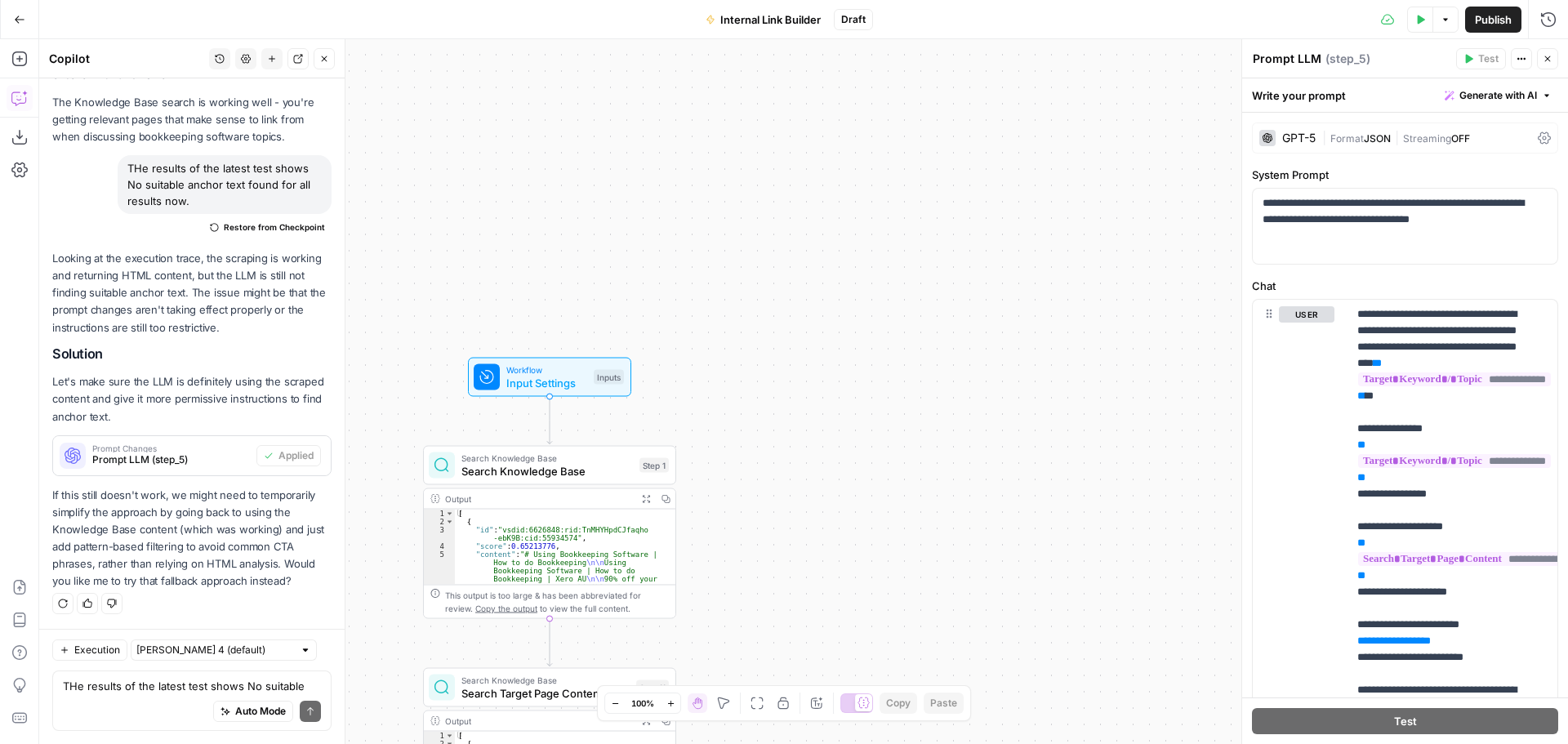
click at [551, 380] on span "Input Settings" at bounding box center [547, 383] width 81 height 17
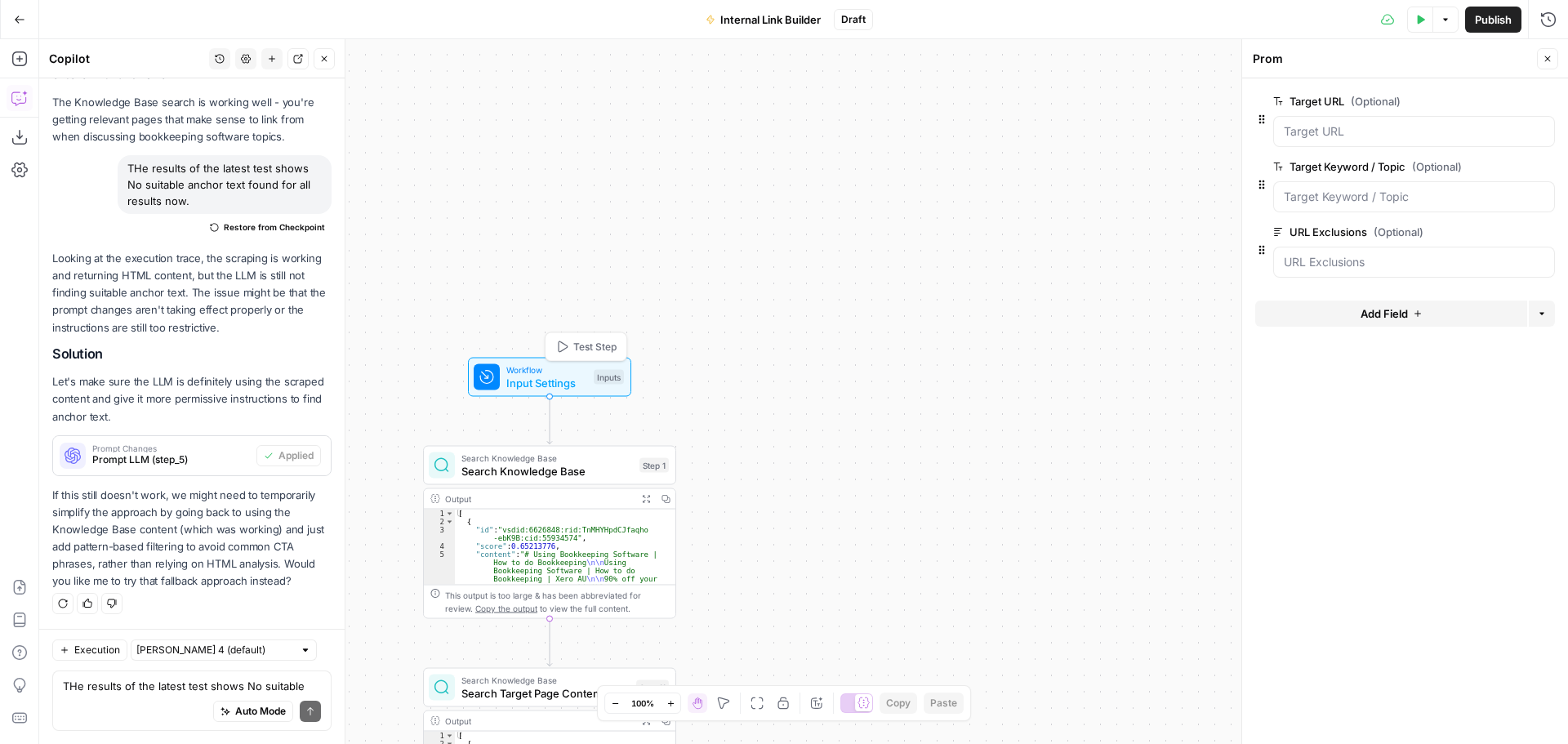
scroll to position [17754, 0]
type textarea "Inputs"
click at [1419, 20] on icon "button" at bounding box center [1422, 19] width 7 height 9
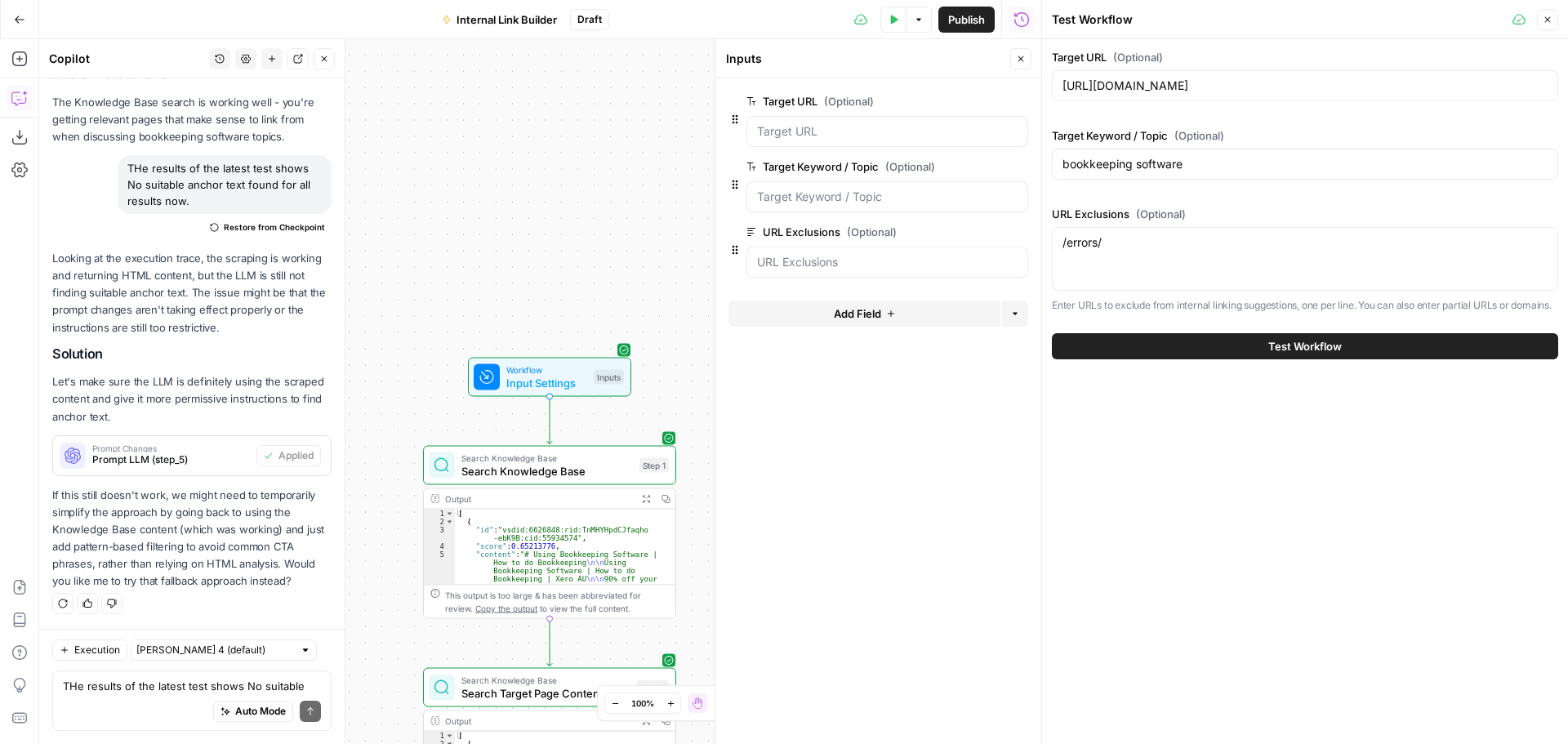
click at [1270, 340] on span "Test Workflow" at bounding box center [1305, 346] width 74 height 17
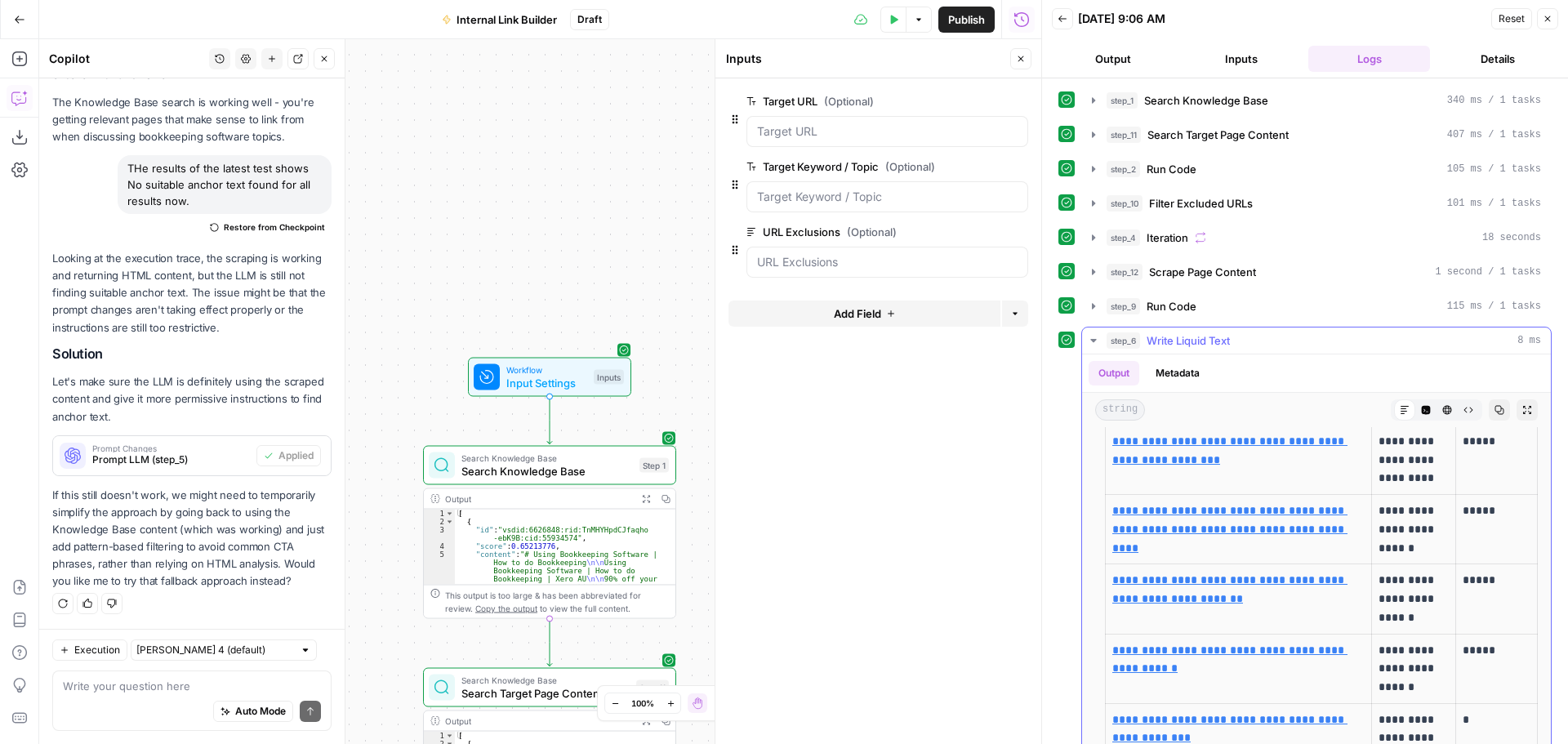
scroll to position [351, 0]
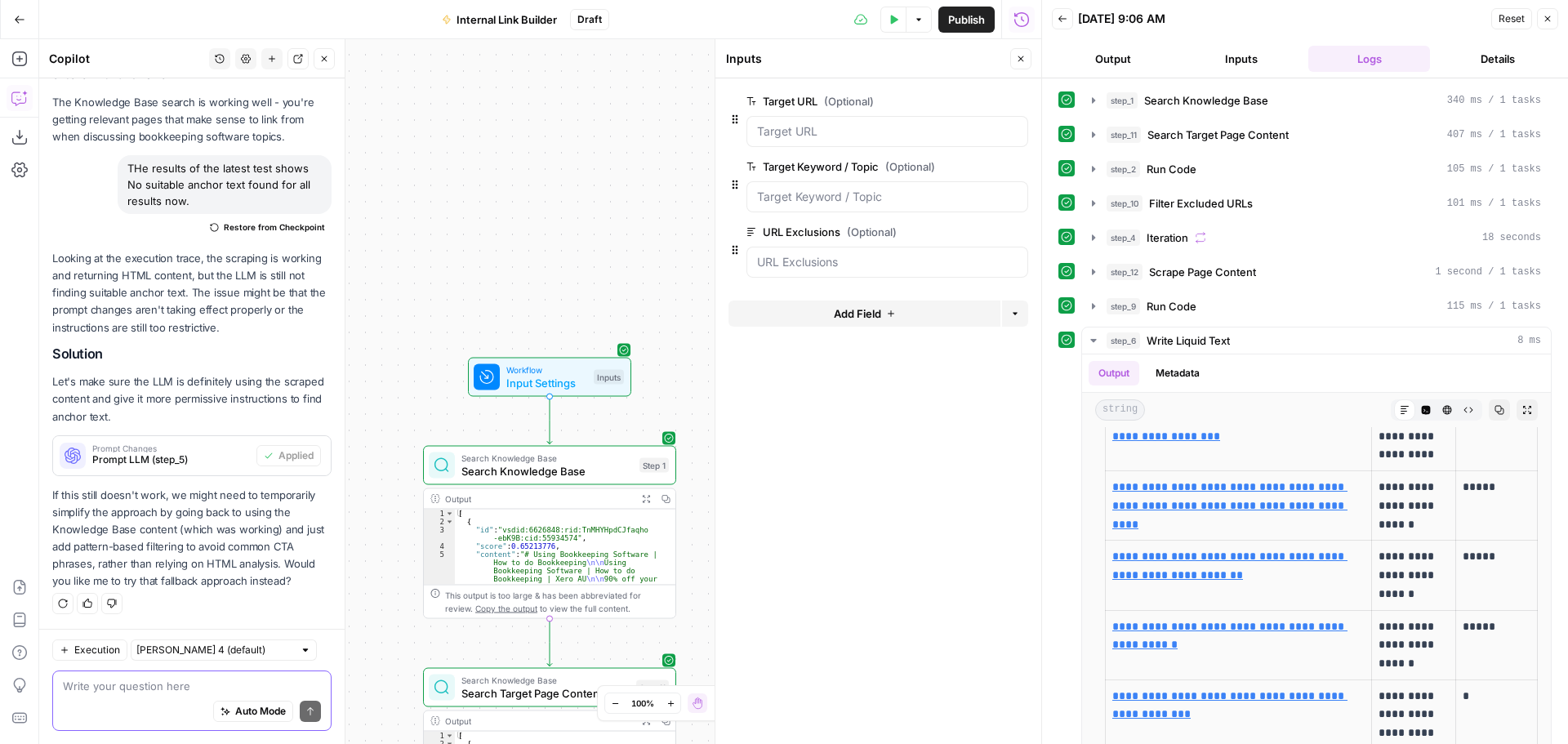
click at [139, 691] on textarea at bounding box center [192, 686] width 258 height 17
type textarea "Y"
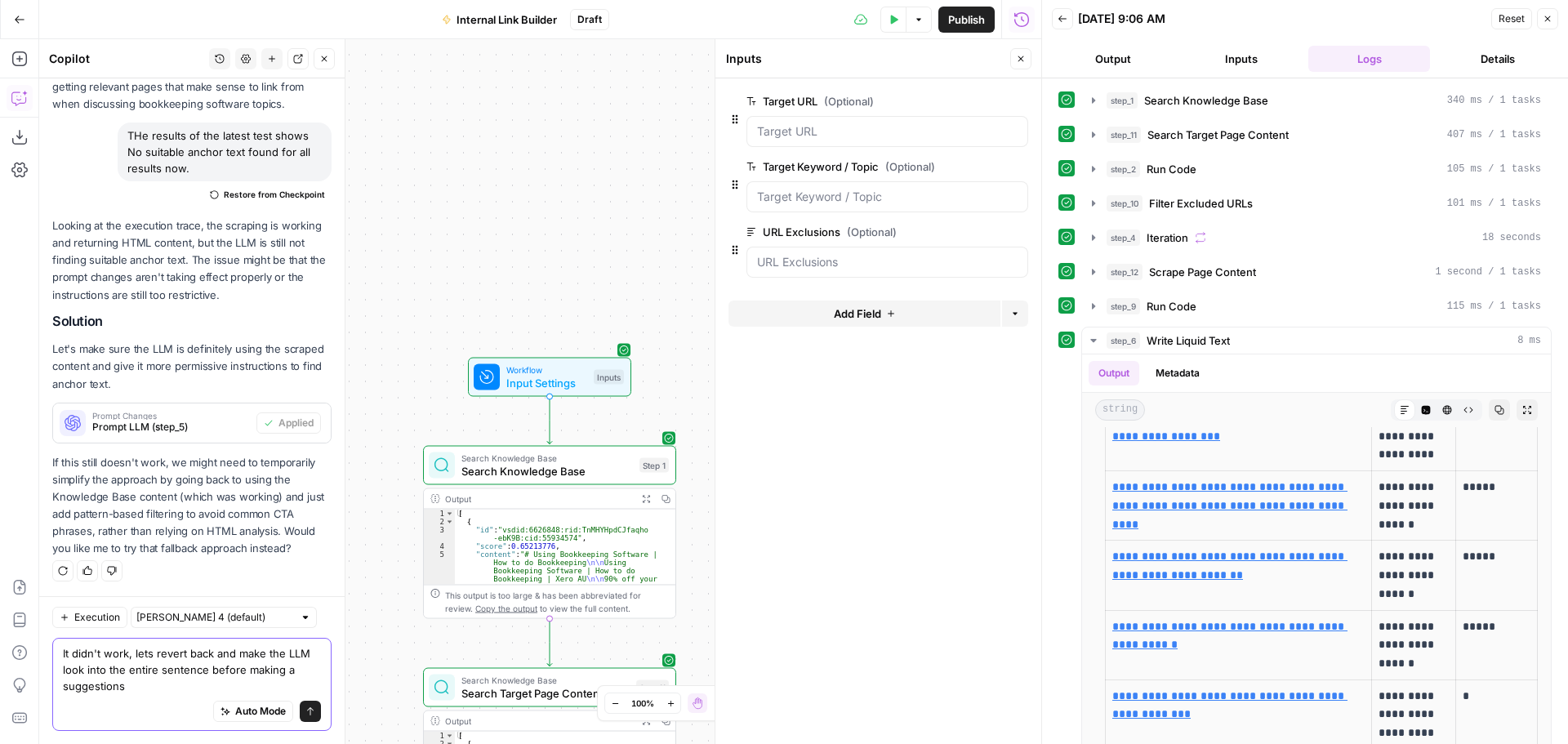
scroll to position [17787, 0]
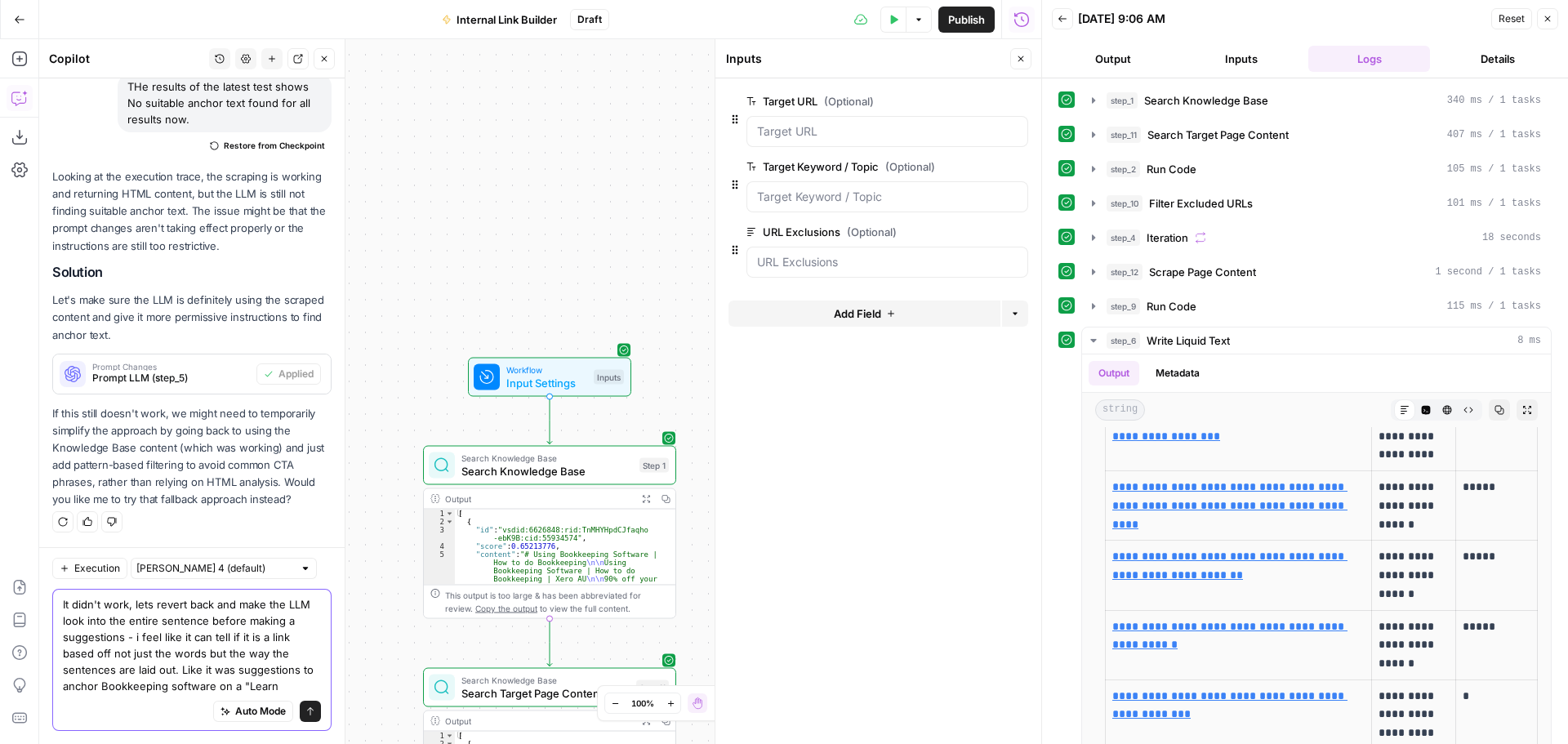
type textarea "It didn't work, lets revert back and make the LLM look into the entire sentence…"
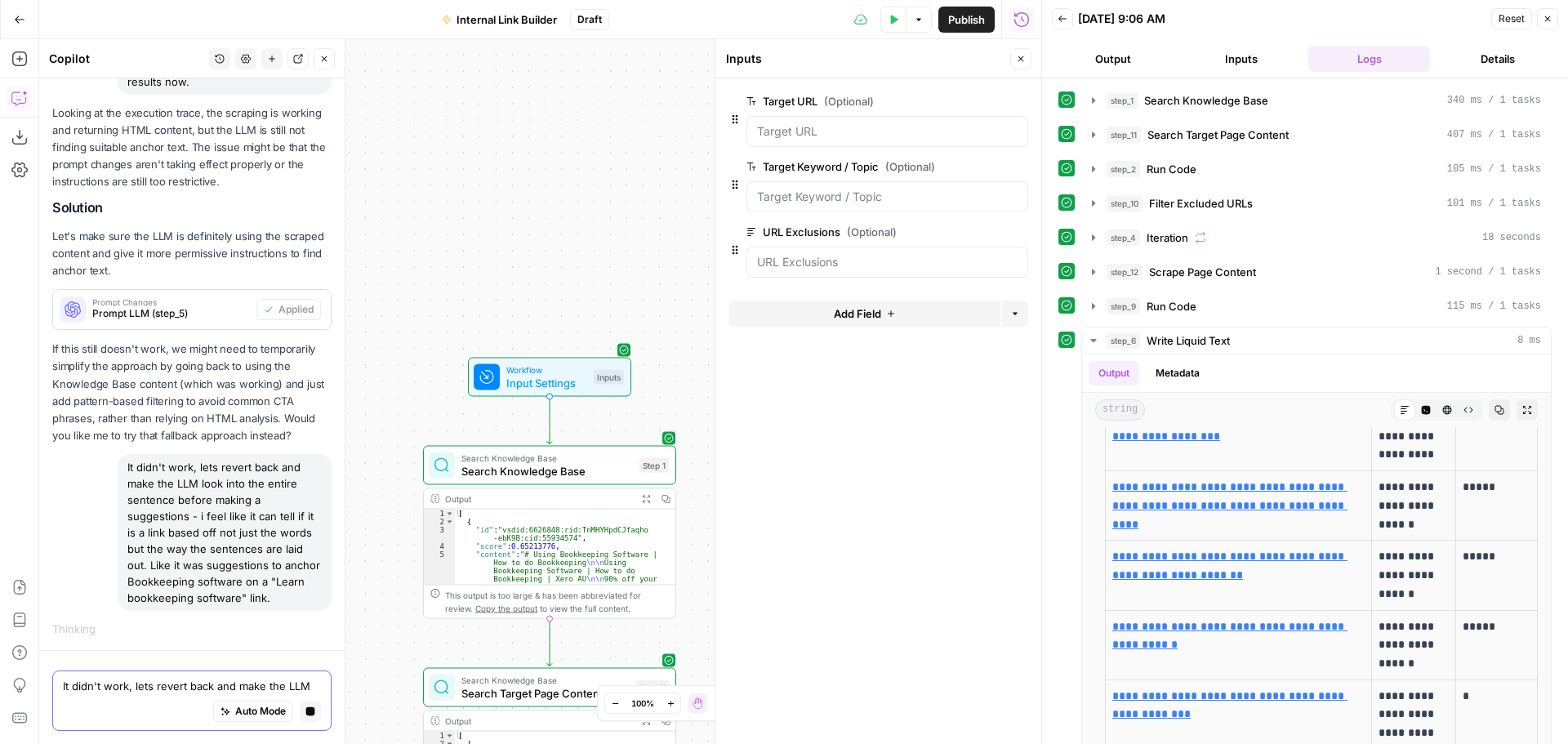
scroll to position [17671, 0]
